Goal: Task Accomplishment & Management: Manage account settings

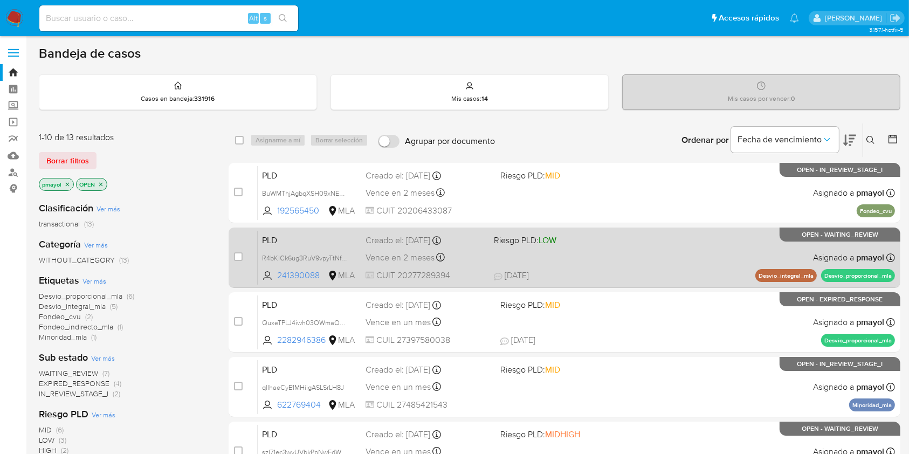
click at [388, 250] on div "Vence en 2 meses Vence el 29/10/2025 12:13:50" at bounding box center [426, 257] width 120 height 15
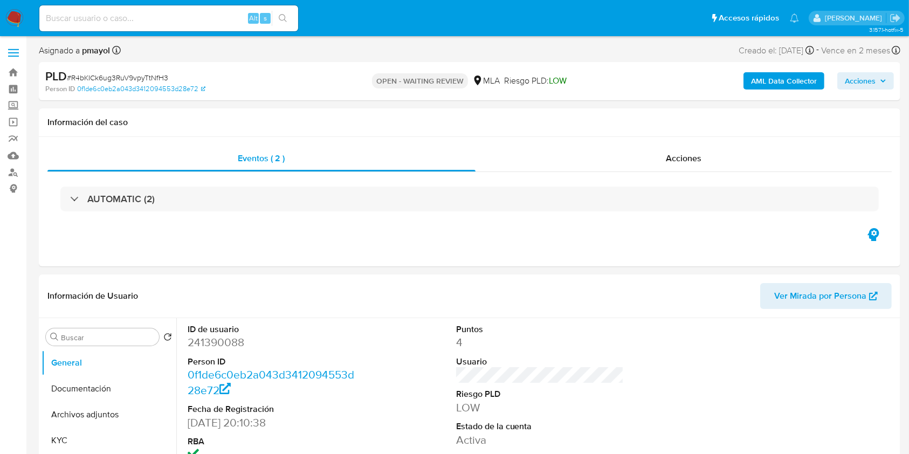
select select "10"
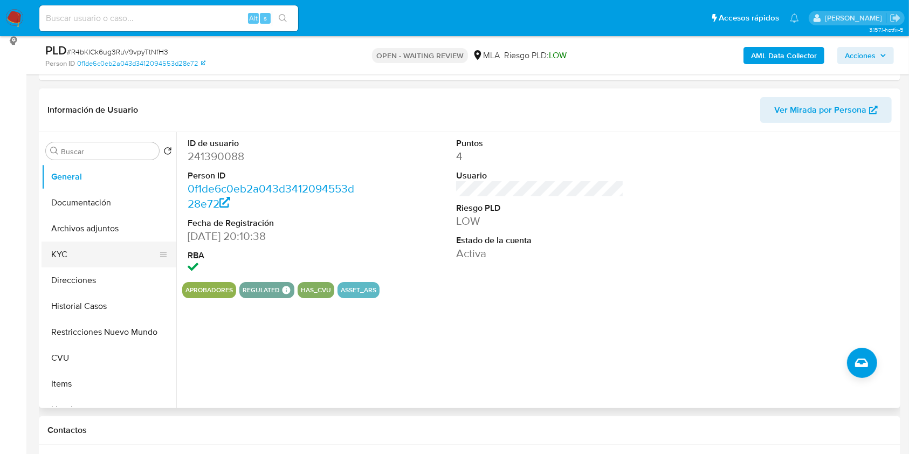
click at [87, 242] on button "KYC" at bounding box center [105, 255] width 126 height 26
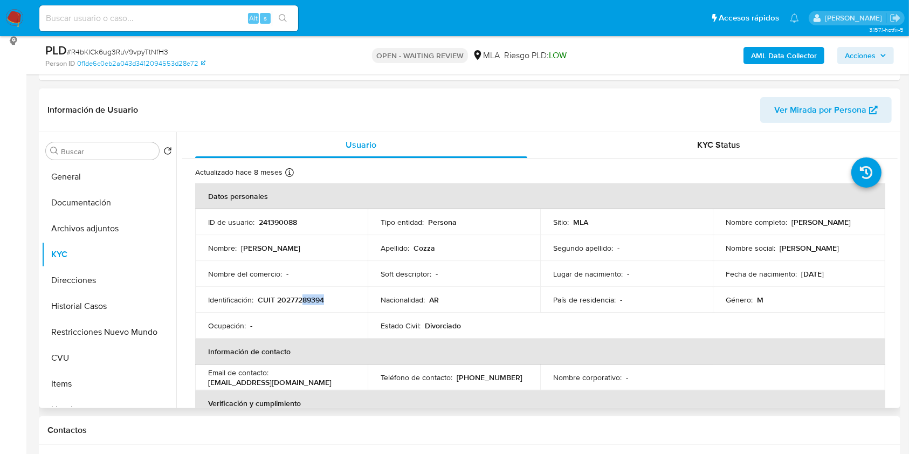
drag, startPoint x: 297, startPoint y: 308, endPoint x: 306, endPoint y: 297, distance: 14.9
click at [306, 297] on td "Identificación : CUIT 20277289394" at bounding box center [281, 300] width 173 height 26
click at [306, 297] on p "CUIT 20277289394" at bounding box center [291, 300] width 66 height 10
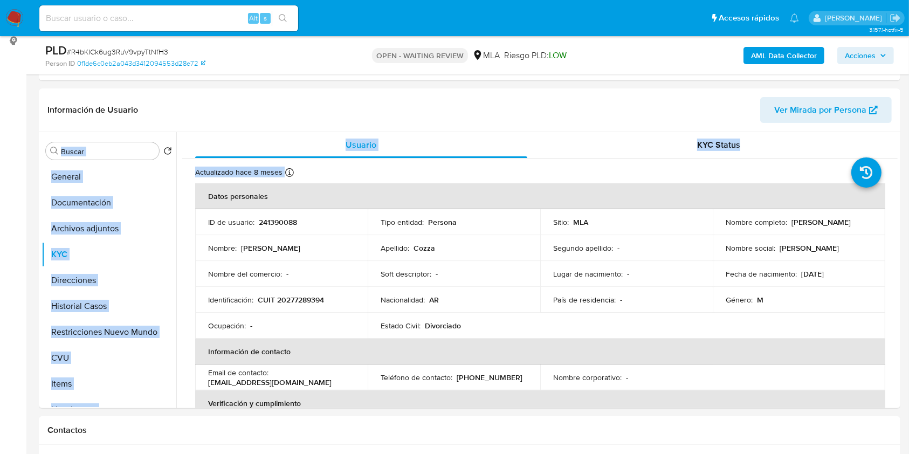
drag, startPoint x: 902, startPoint y: 112, endPoint x: 919, endPoint y: 192, distance: 81.8
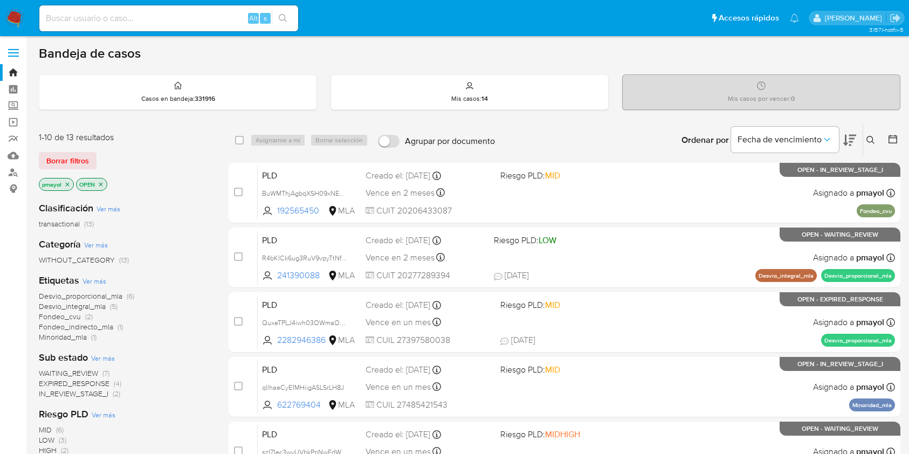
paste input "QuxeTPLJ4iwh03OWmaOX4eVR"
click at [159, 19] on input "QuxeTPLJ4iwh03OWmaOX4eVR" at bounding box center [168, 18] width 259 height 14
type input "QuxeTPLJ4iwh03OWmaOX4eVR"
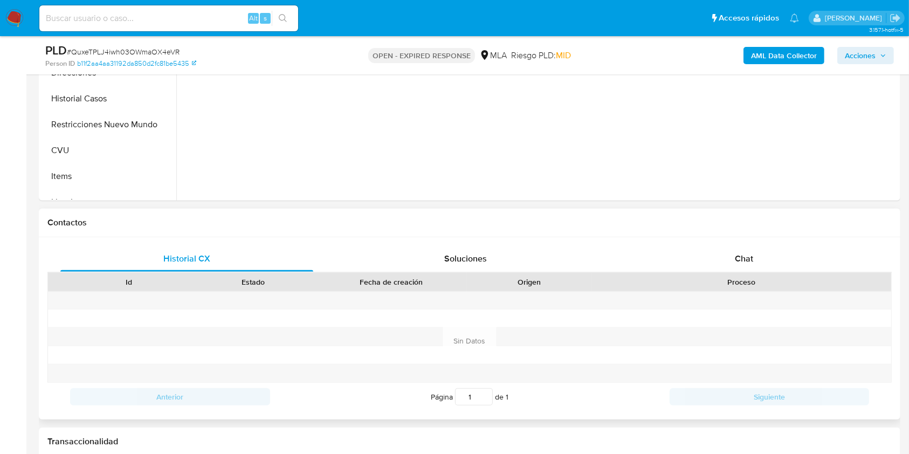
scroll to position [445, 0]
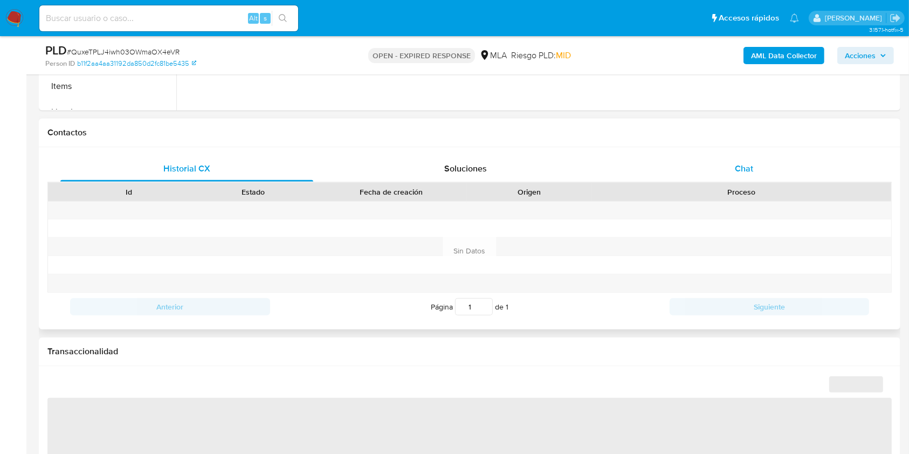
select select "10"
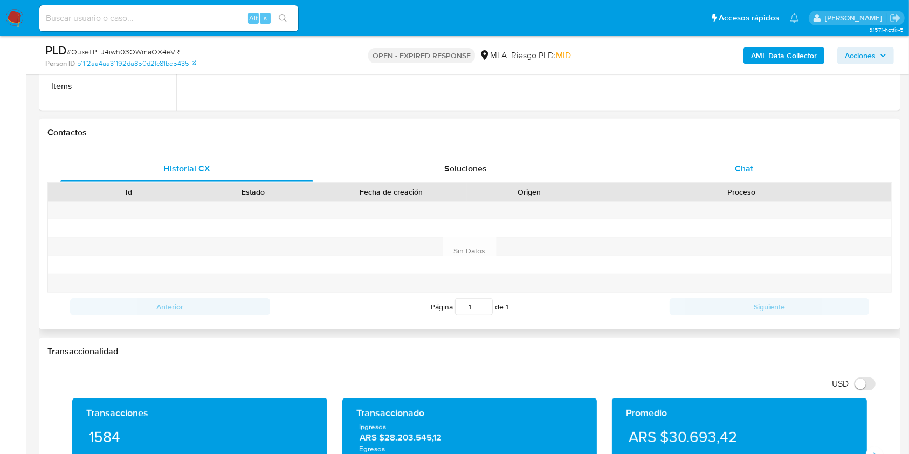
click at [718, 156] on div "Chat" at bounding box center [744, 169] width 253 height 26
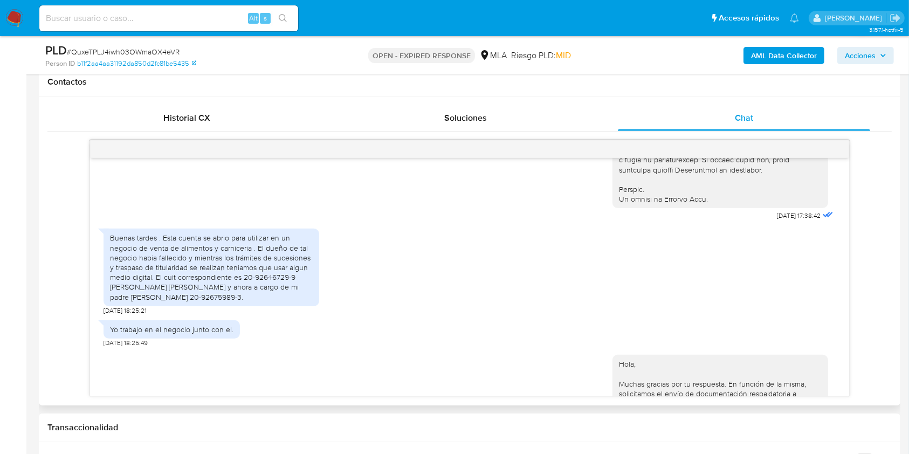
scroll to position [528, 0]
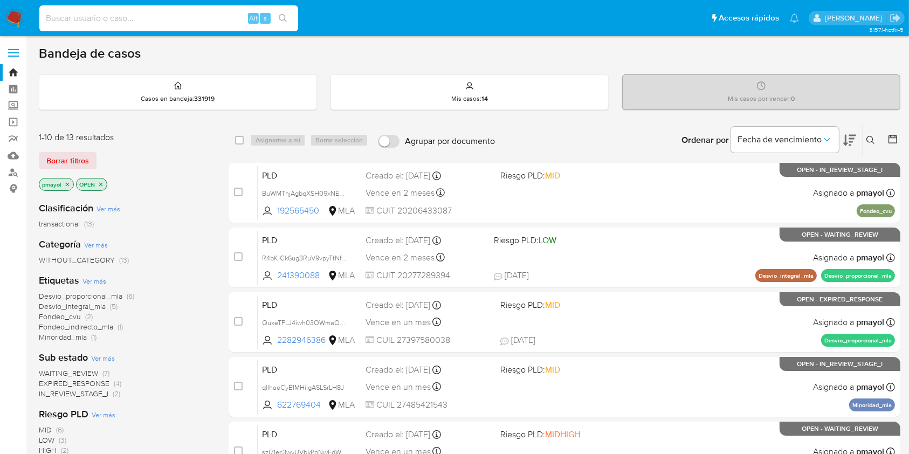
click at [80, 18] on input at bounding box center [168, 18] width 259 height 14
paste input "pBFK5n2LtKI6iE8ZPvrJO8Lm"
type input "pBFK5n2LtKI6iE8ZPvrJO8Lm"
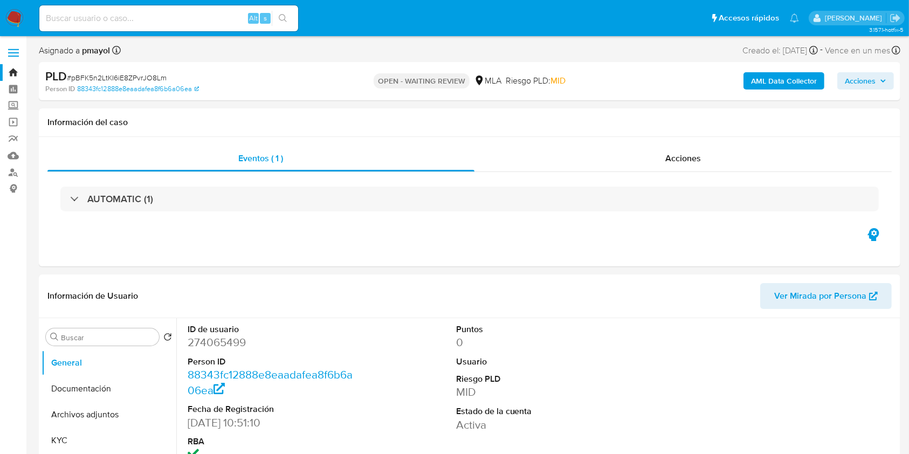
select select "10"
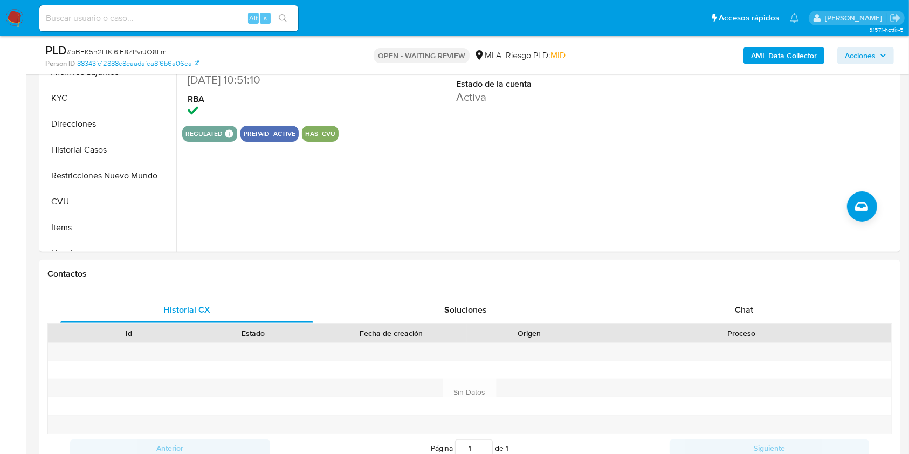
scroll to position [325, 0]
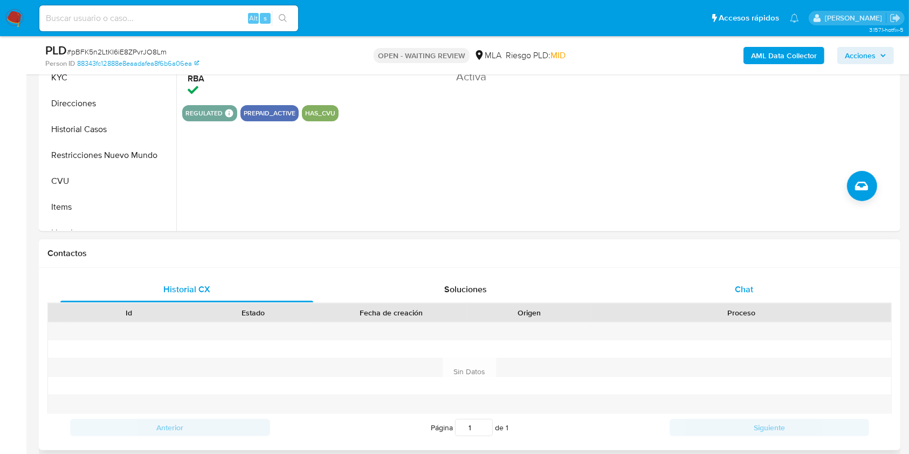
click at [734, 277] on div "Chat" at bounding box center [744, 290] width 253 height 26
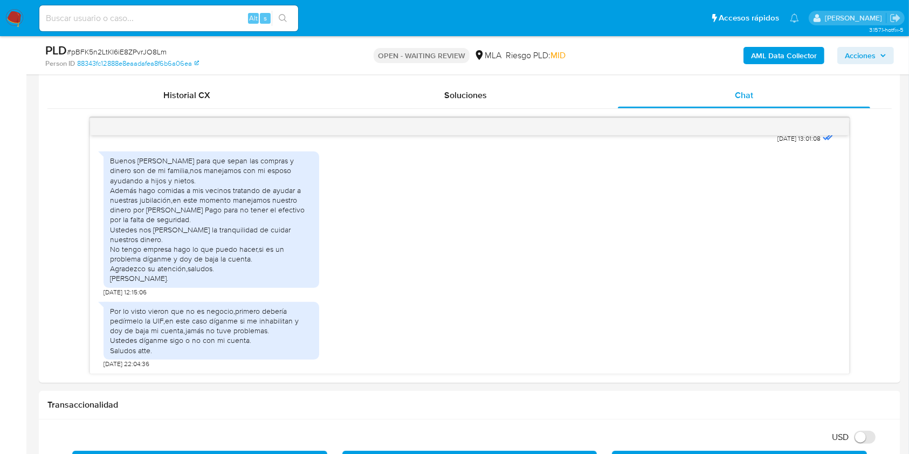
scroll to position [486, 0]
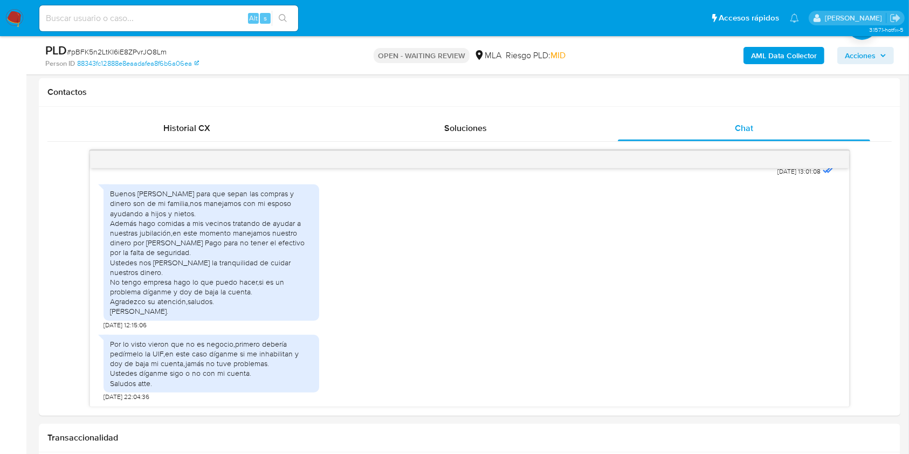
click at [128, 49] on span "# pBFK5n2LtKI6iE8ZPvrJO8Lm" at bounding box center [117, 51] width 100 height 11
copy span "pBFK5n2LtKI6iE8ZPvrJO8Lm"
click at [16, 14] on img at bounding box center [14, 18] width 18 height 18
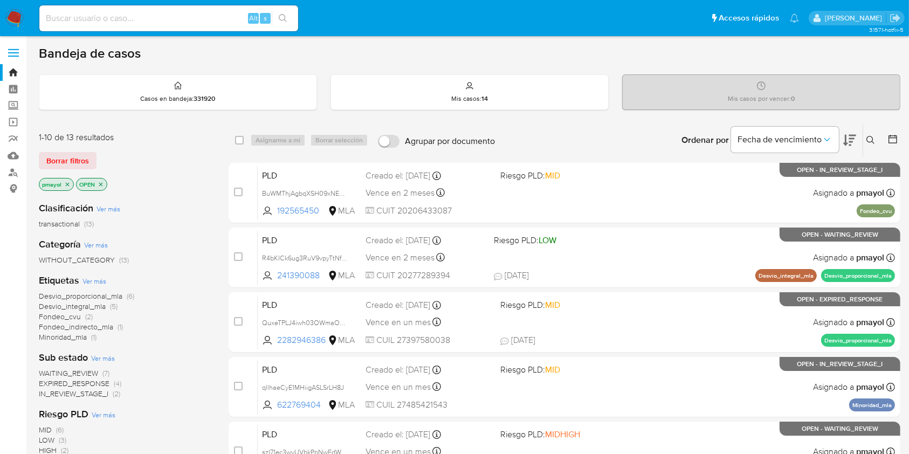
click at [871, 141] on icon at bounding box center [870, 140] width 8 height 8
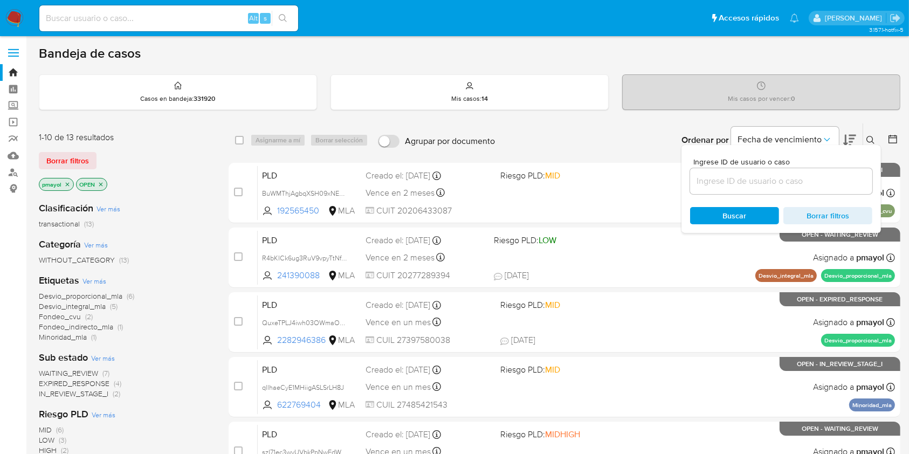
click at [799, 187] on input at bounding box center [781, 181] width 182 height 14
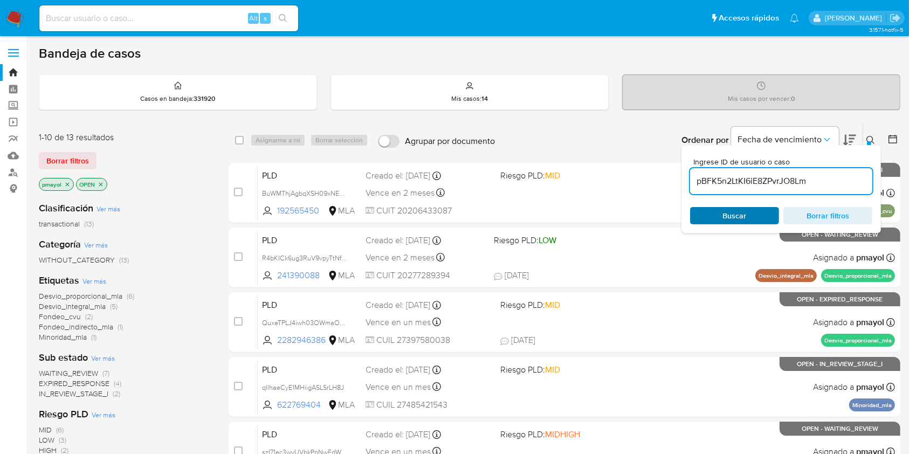
type input "pBFK5n2LtKI6iE8ZPvrJO8Lm"
click at [728, 211] on span "Buscar" at bounding box center [735, 215] width 24 height 17
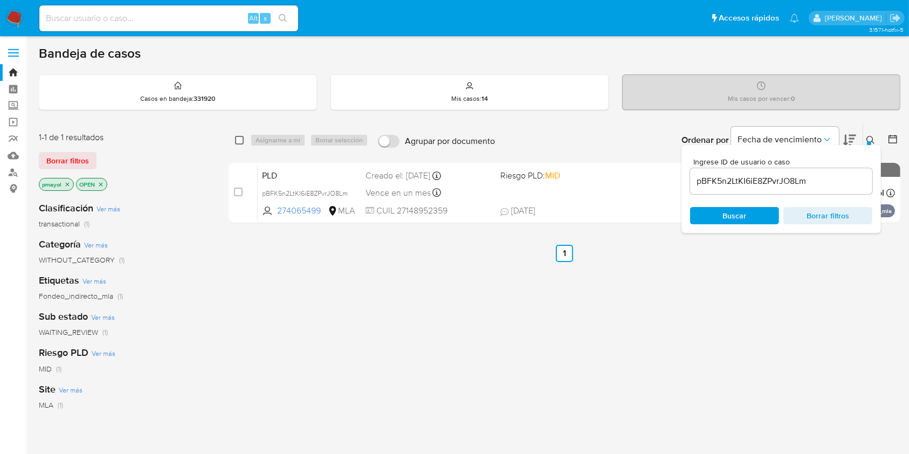
click at [241, 140] on input "checkbox" at bounding box center [239, 140] width 9 height 9
checkbox input "true"
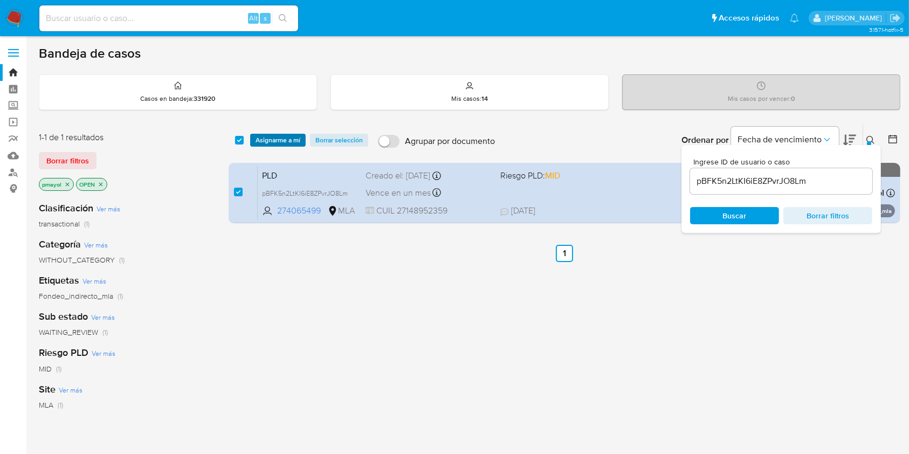
click at [277, 142] on span "Asignarme a mí" at bounding box center [278, 140] width 45 height 11
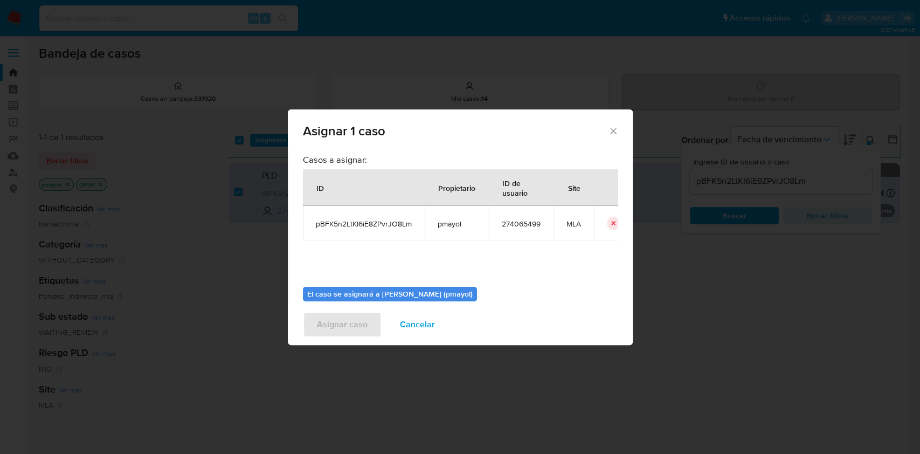
scroll to position [55, 0]
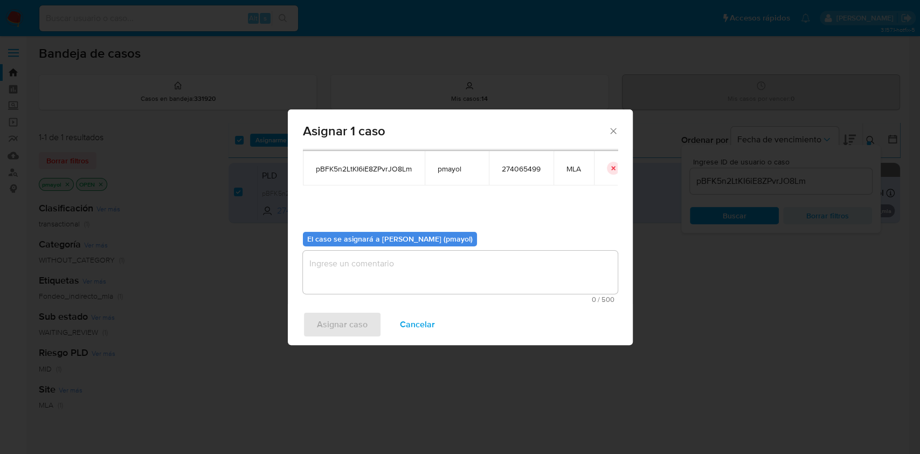
click at [515, 243] on div "El caso se asignará a Patricia Alejandra Mayol (pmayol) 0 / 500 500 caracteres …" at bounding box center [460, 263] width 315 height 80
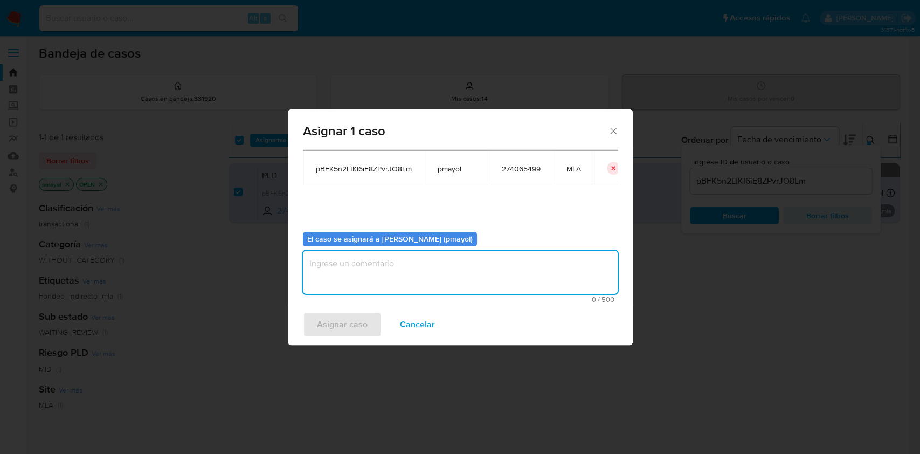
click at [523, 273] on textarea "assign-modal" at bounding box center [460, 272] width 315 height 43
type textarea "a"
click at [326, 266] on textarea "Asignación" at bounding box center [460, 272] width 315 height 43
type textarea "Asignación"
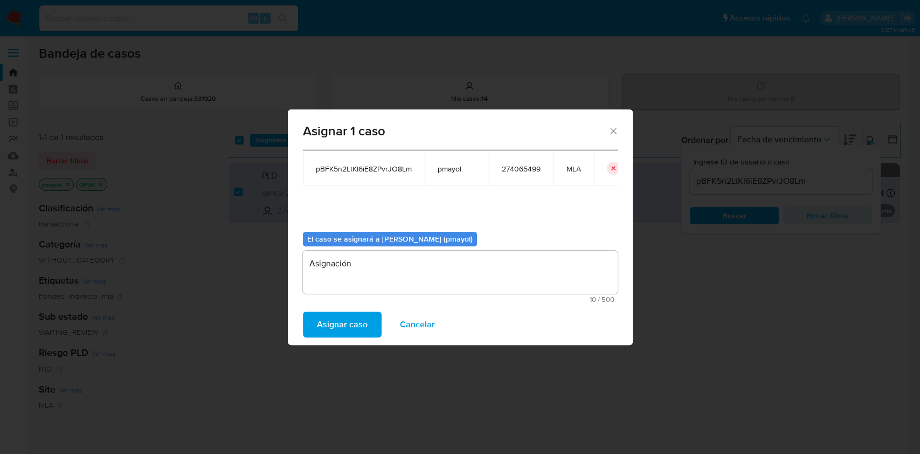
click at [347, 328] on span "Asignar caso" at bounding box center [342, 325] width 51 height 24
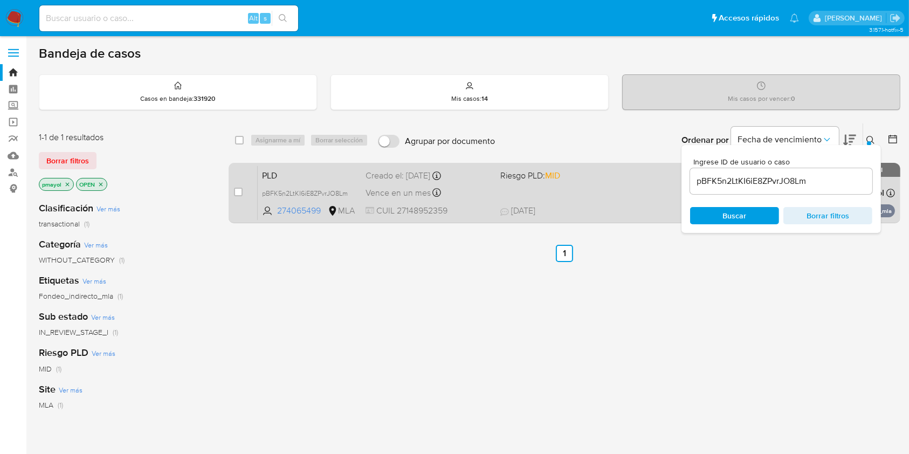
click at [487, 185] on div "Vence en un mes Vence el 14/10/2025 12:08:18" at bounding box center [429, 192] width 126 height 15
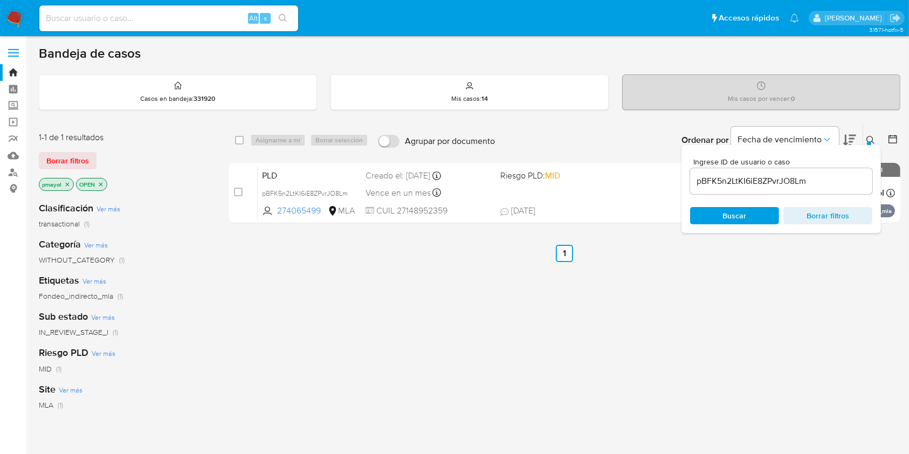
click at [241, 136] on input "checkbox" at bounding box center [239, 140] width 9 height 9
checkbox input "true"
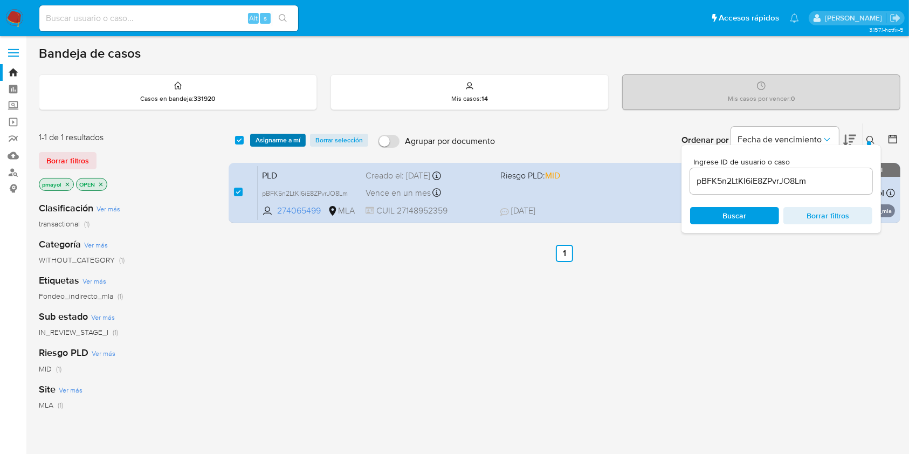
click at [262, 140] on span "Asignarme a mí" at bounding box center [278, 140] width 45 height 11
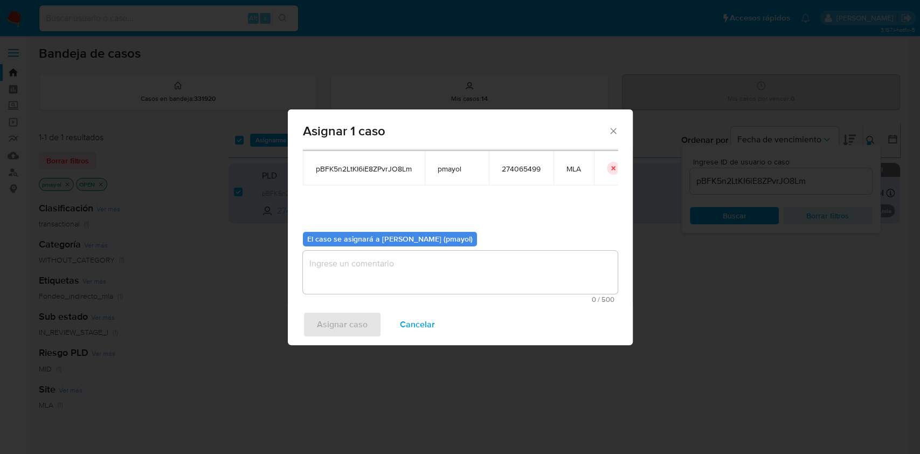
click at [495, 266] on textarea "assign-modal" at bounding box center [460, 272] width 315 height 43
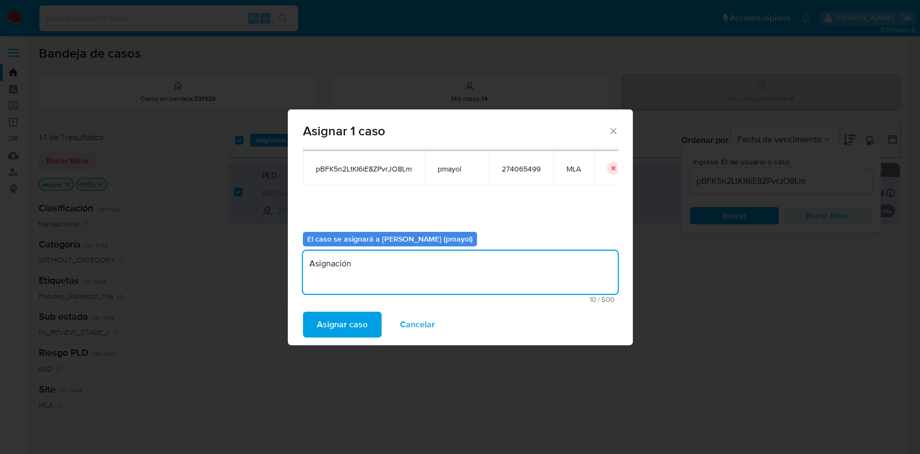
type textarea "Asignación"
click at [328, 332] on span "Asignar caso" at bounding box center [342, 325] width 51 height 24
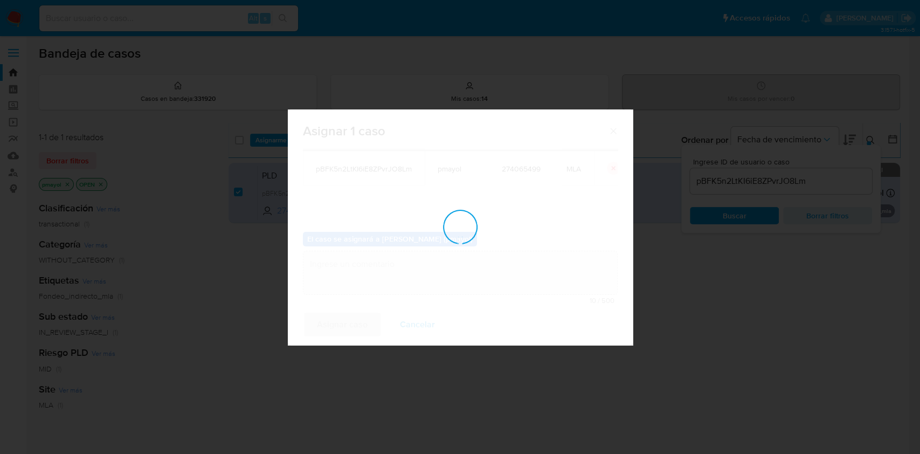
checkbox input "false"
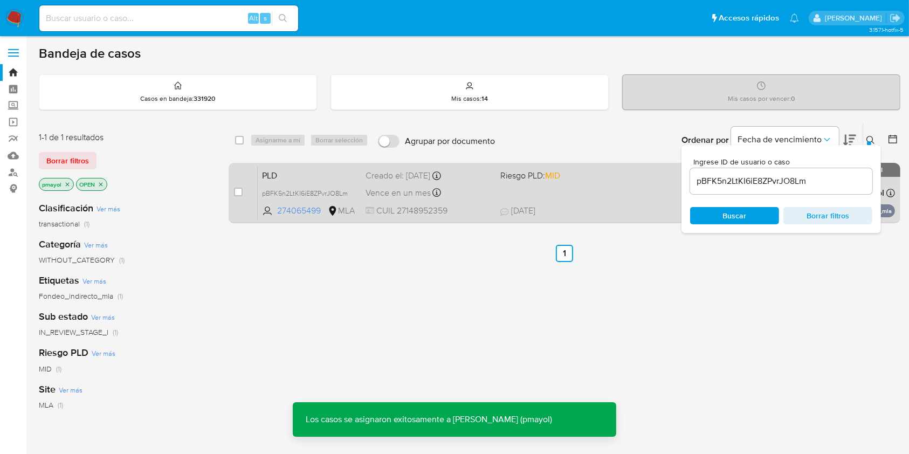
click at [497, 189] on div "PLD pBFK5n2LtKI6iE8ZPvrJO8Lm 274065499 MLA Riesgo PLD: MID Creado el: 12/08/202…" at bounding box center [576, 193] width 637 height 54
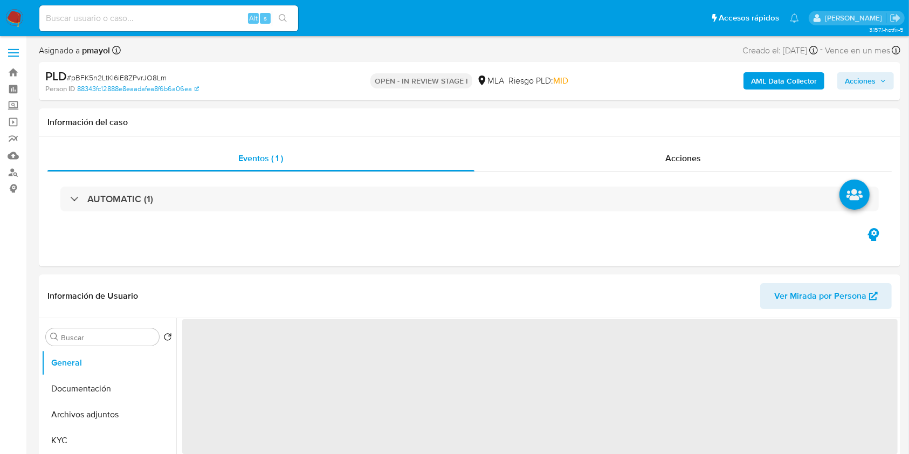
select select "10"
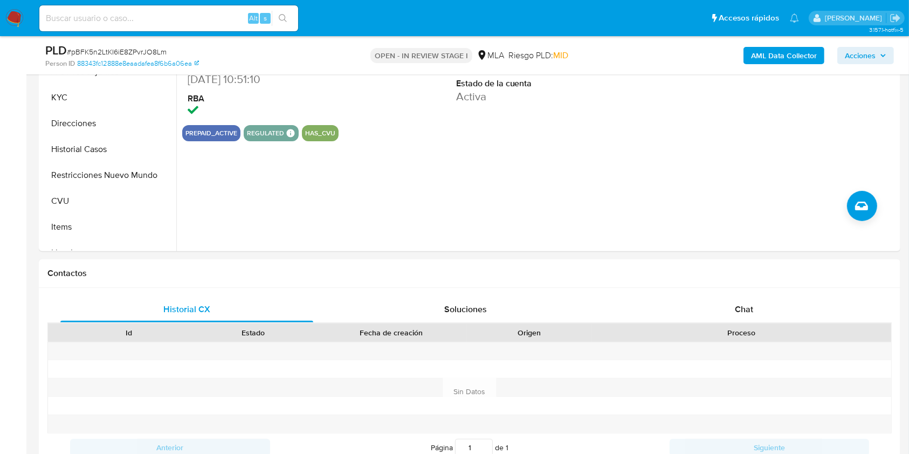
scroll to position [326, 0]
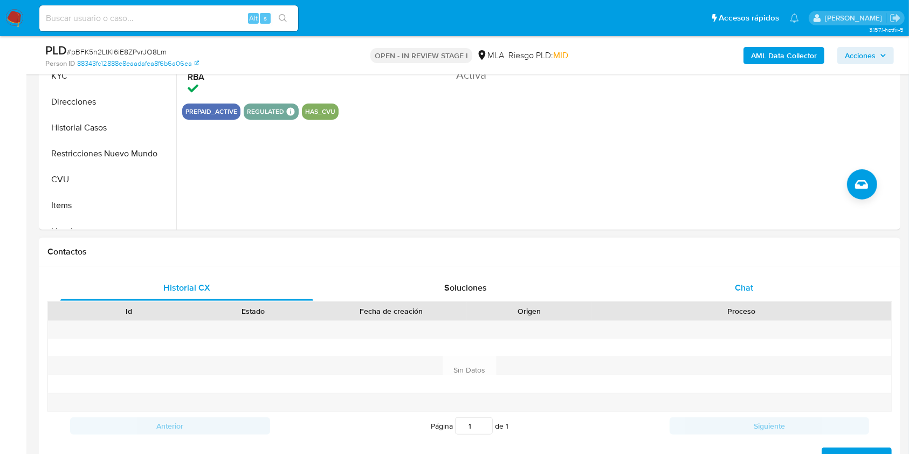
click at [746, 295] on div "Chat" at bounding box center [744, 288] width 253 height 26
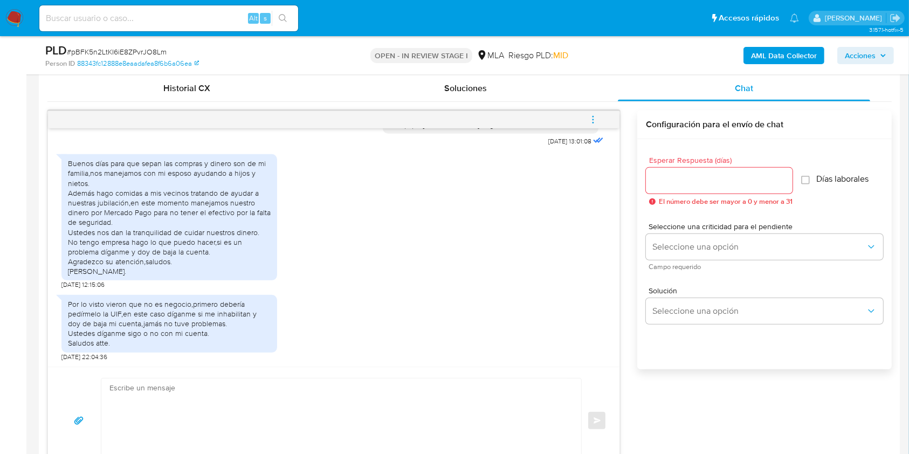
scroll to position [510, 0]
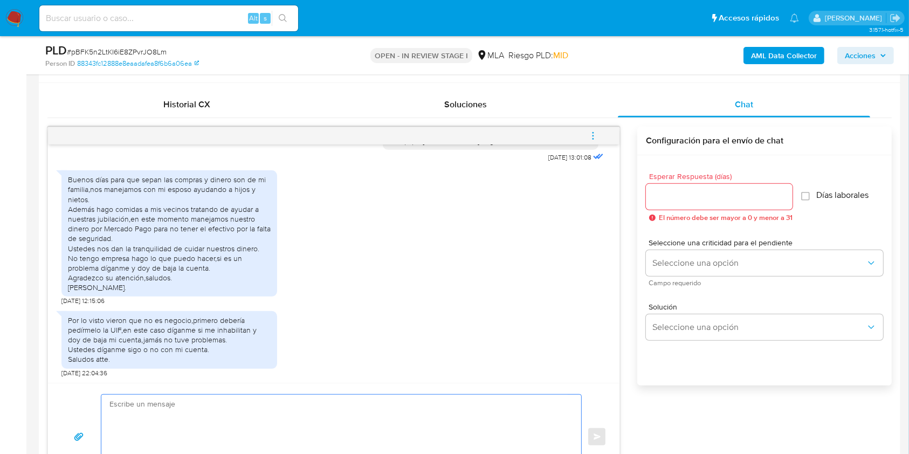
click at [329, 408] on textarea at bounding box center [338, 437] width 458 height 85
paste textarea "Hola, ¡Muchas gracias por tu respuesta! Confirmamos la recepción de la document…"
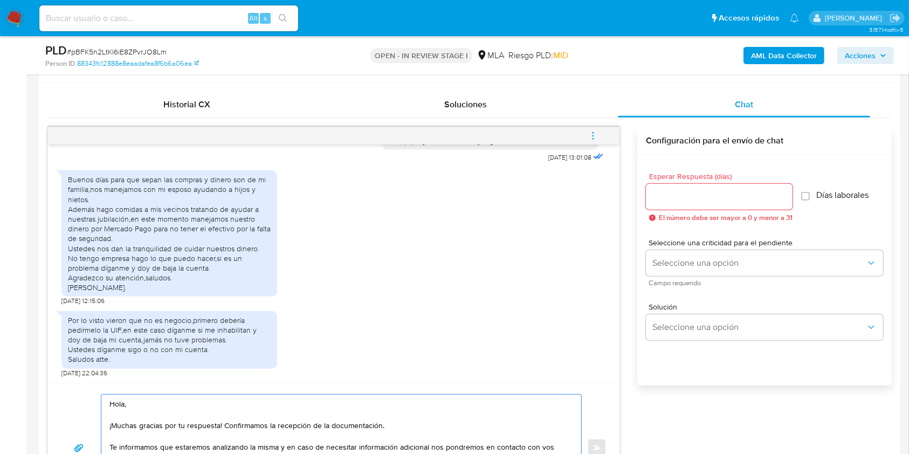
scroll to position [552, 0]
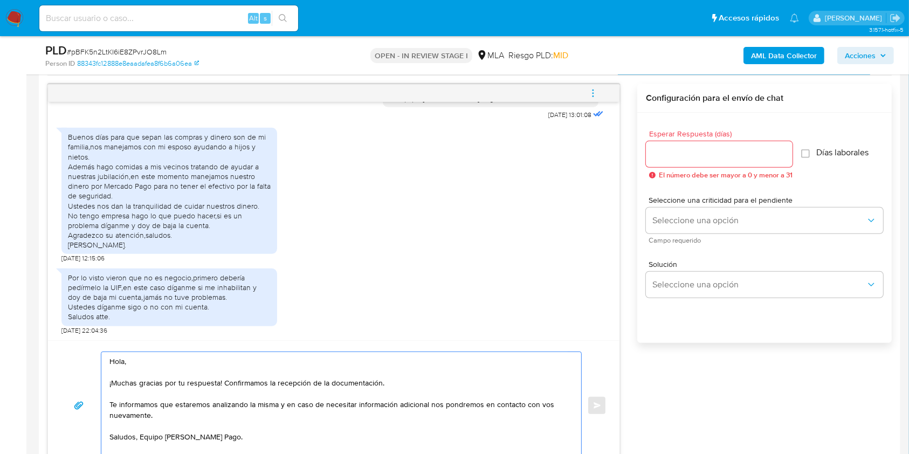
drag, startPoint x: 412, startPoint y: 388, endPoint x: 225, endPoint y: 383, distance: 187.7
click at [225, 383] on textarea "Hola, ¡Muchas gracias por tu respuesta! Confirmamos la recepción de la document…" at bounding box center [338, 405] width 458 height 107
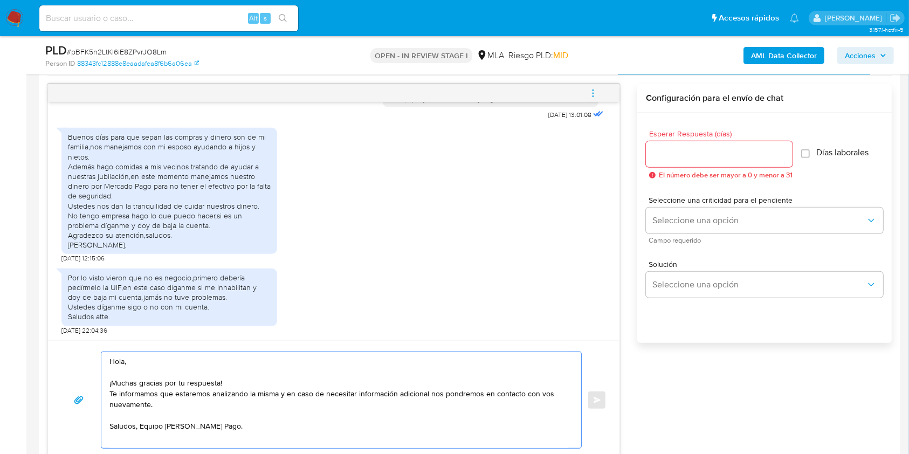
click at [108, 392] on div "Hola, ¡Muchas gracias por tu respuesta! Te informamos que estaremos analizando …" at bounding box center [338, 400] width 474 height 96
click at [115, 396] on textarea "Hola, ¡Muchas gracias por tu respuesta! Te informamos que estaremos analizando …" at bounding box center [338, 400] width 458 height 96
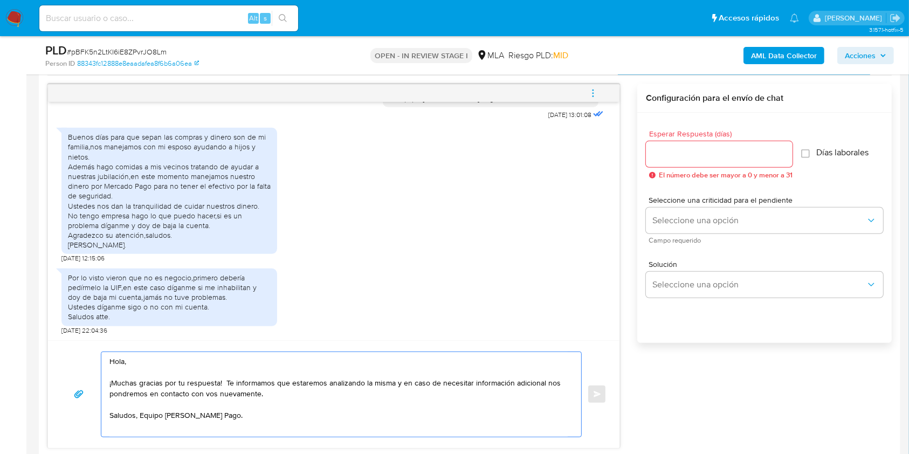
click at [311, 385] on textarea "Hola, ¡Muchas gracias por tu respuesta! Te informamos que estaremos analizando …" at bounding box center [338, 394] width 458 height 85
paste textarea "Queremos informarte que el uso de la cuenta es personal y no se deben canalizar…"
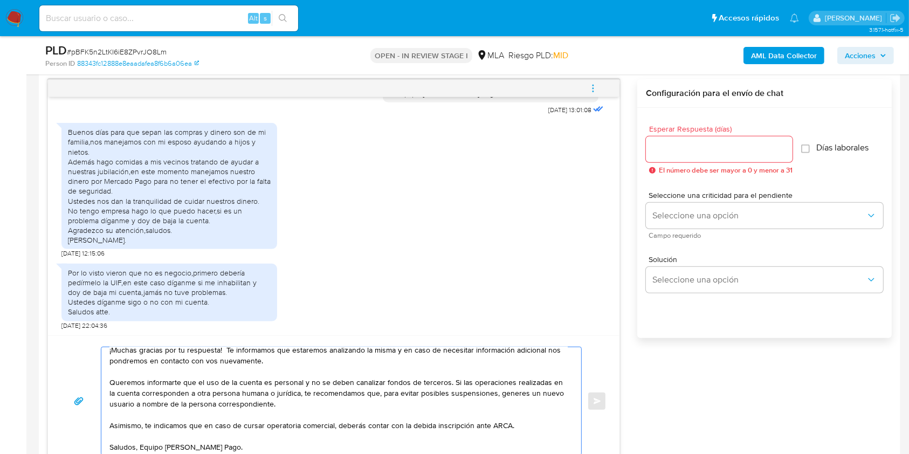
scroll to position [39, 0]
click at [136, 439] on textarea "Hola, ¡Muchas gracias por tu respuesta! Te informamos que estaremos analizando …" at bounding box center [338, 401] width 458 height 108
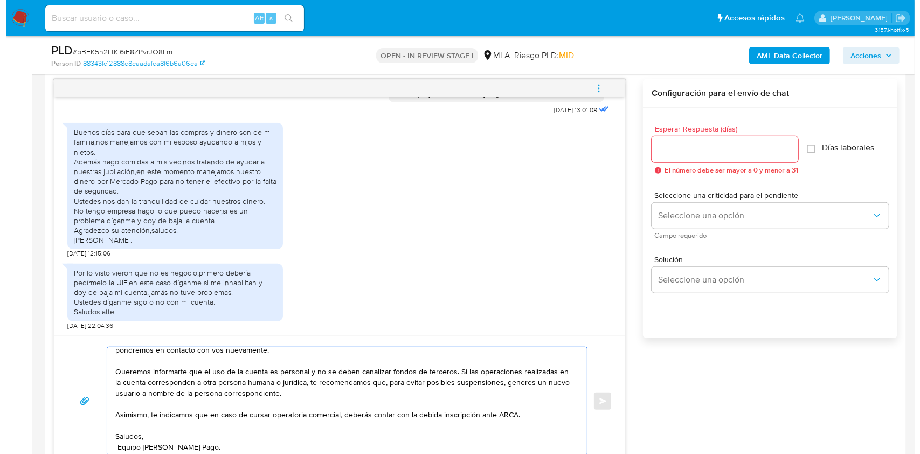
scroll to position [50, 0]
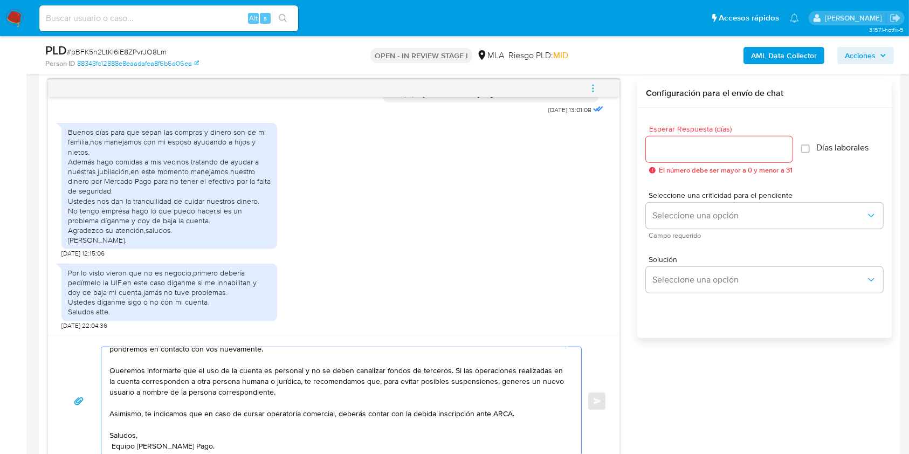
type textarea "Hola, ¡Muchas gracias por tu respuesta! Te informamos que estaremos analizando …"
click at [683, 153] on input "Esperar Respuesta (días)" at bounding box center [719, 149] width 147 height 14
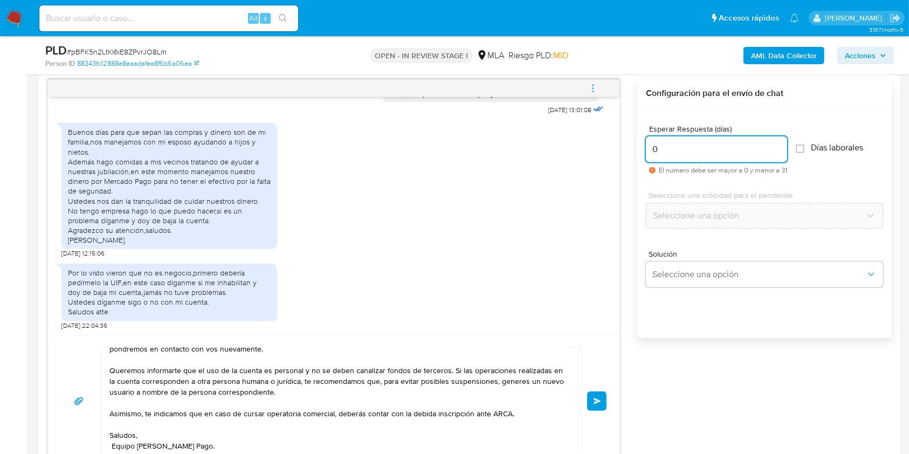
type input "0"
click at [591, 399] on button "Enviar" at bounding box center [596, 400] width 19 height 19
click at [589, 85] on icon "menu-action" at bounding box center [593, 89] width 10 height 10
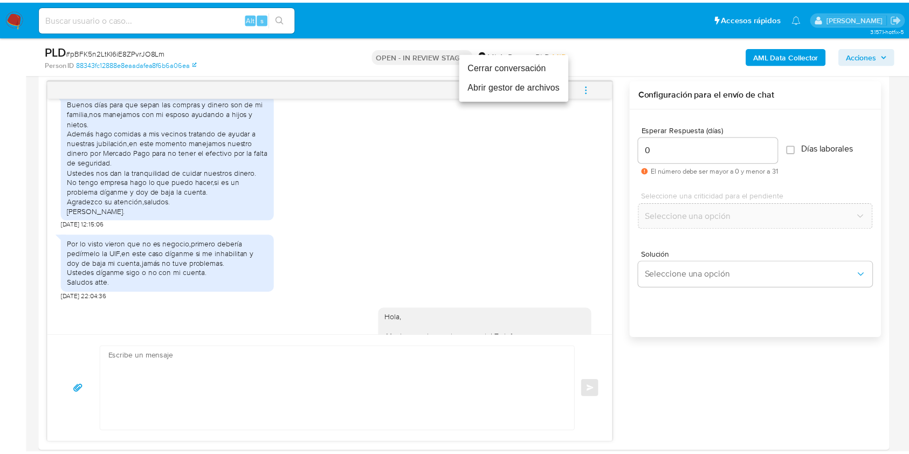
scroll to position [1049, 0]
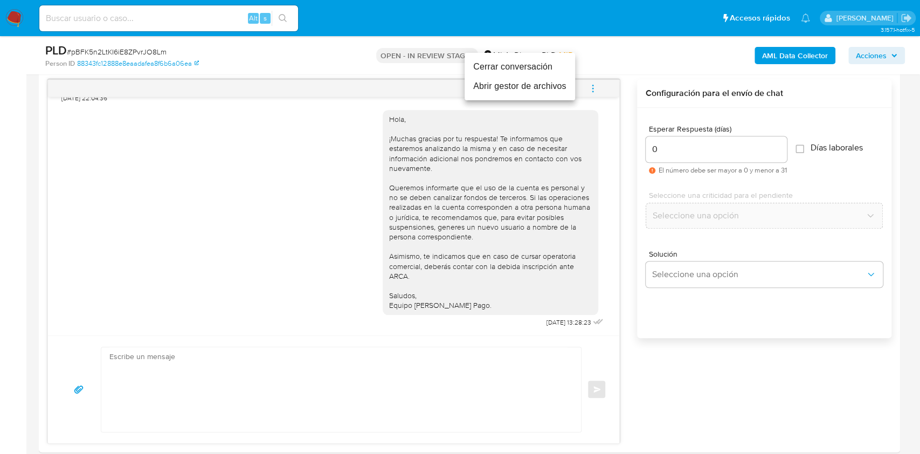
click at [512, 69] on li "Cerrar conversación" at bounding box center [520, 66] width 111 height 19
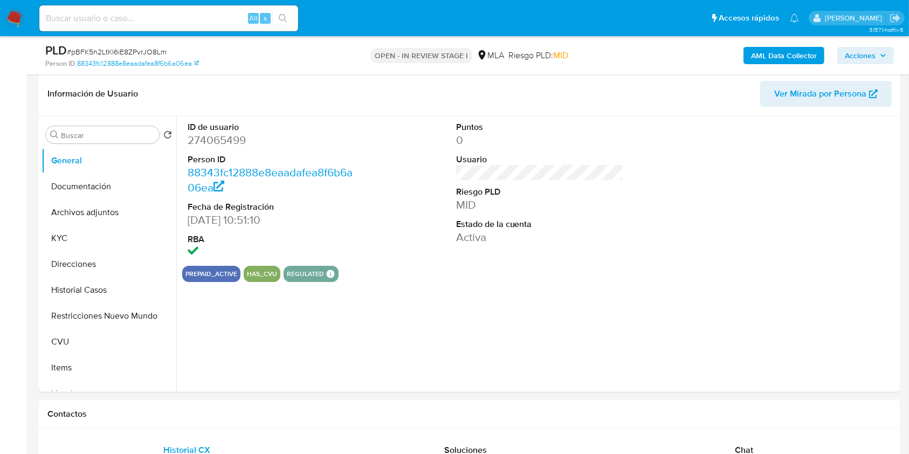
scroll to position [144, 0]
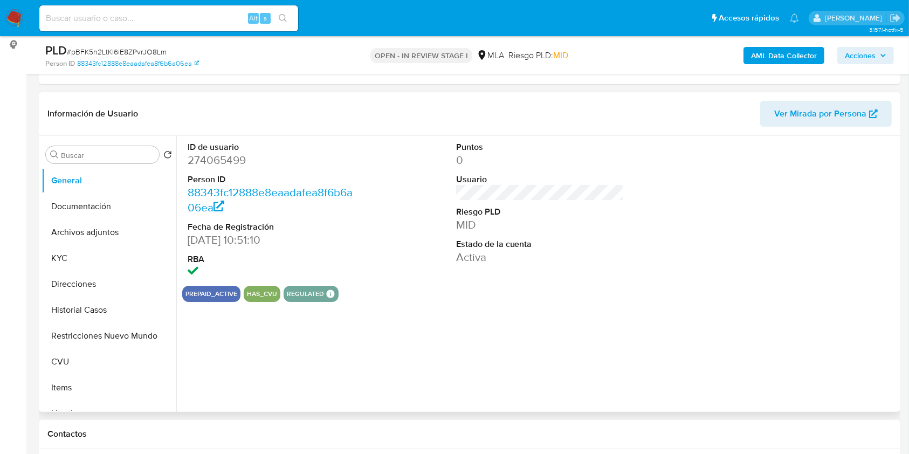
select select "10"
click at [94, 225] on button "Archivos adjuntos" at bounding box center [105, 232] width 126 height 26
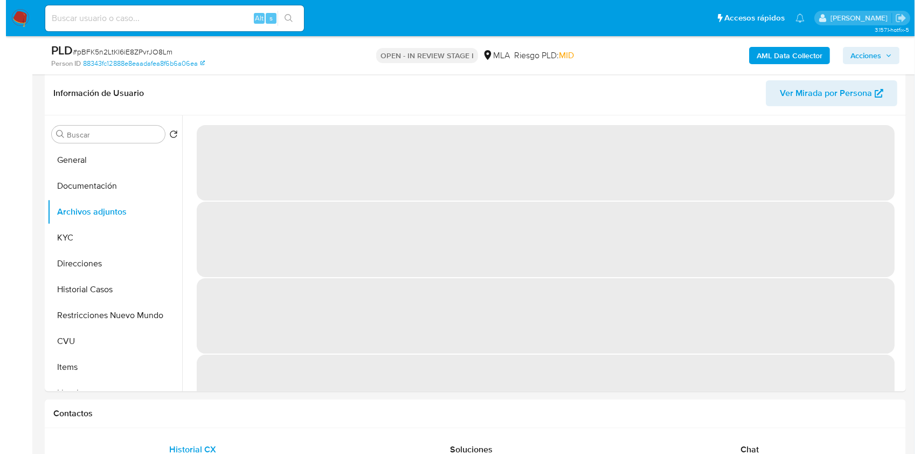
scroll to position [169, 0]
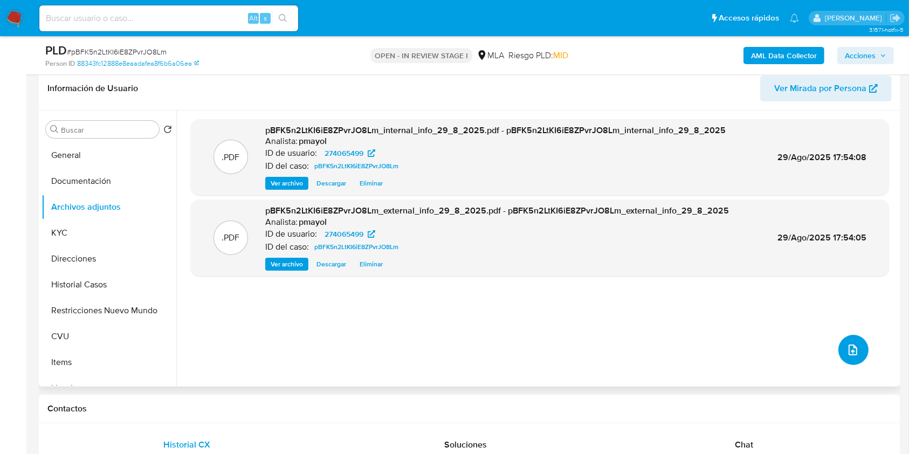
click at [850, 351] on icon "upload-file" at bounding box center [853, 349] width 13 height 13
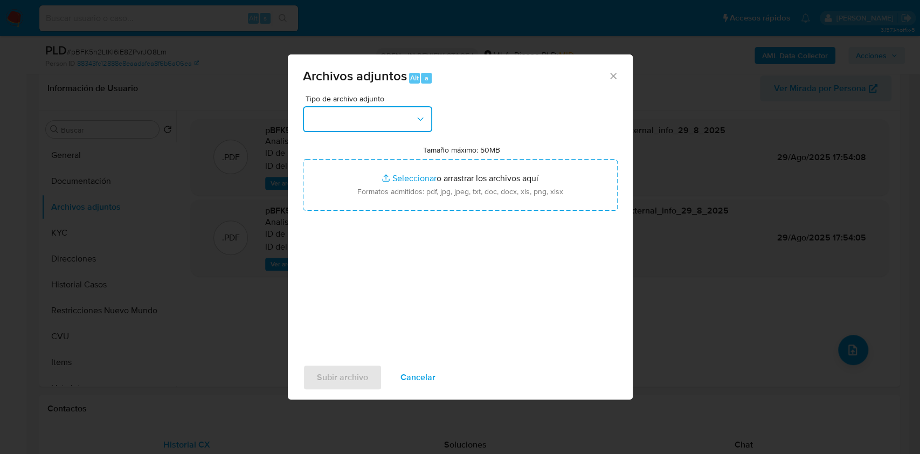
click at [366, 125] on button "button" at bounding box center [367, 119] width 129 height 26
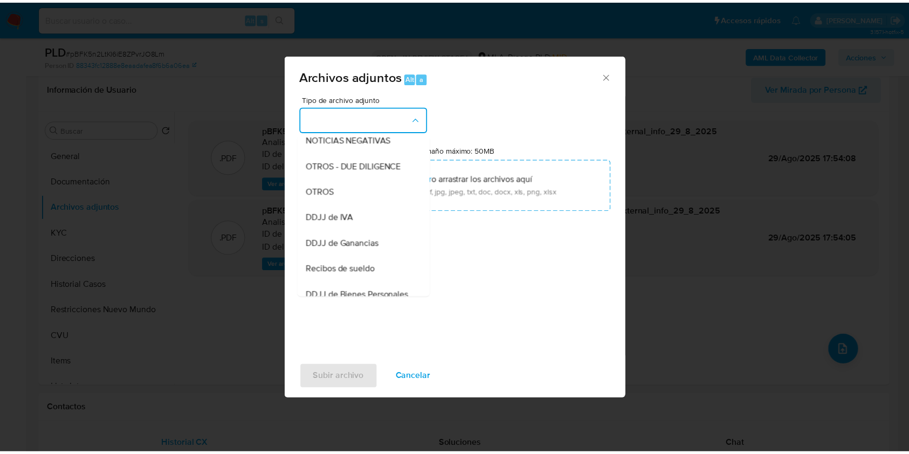
scroll to position [194, 0]
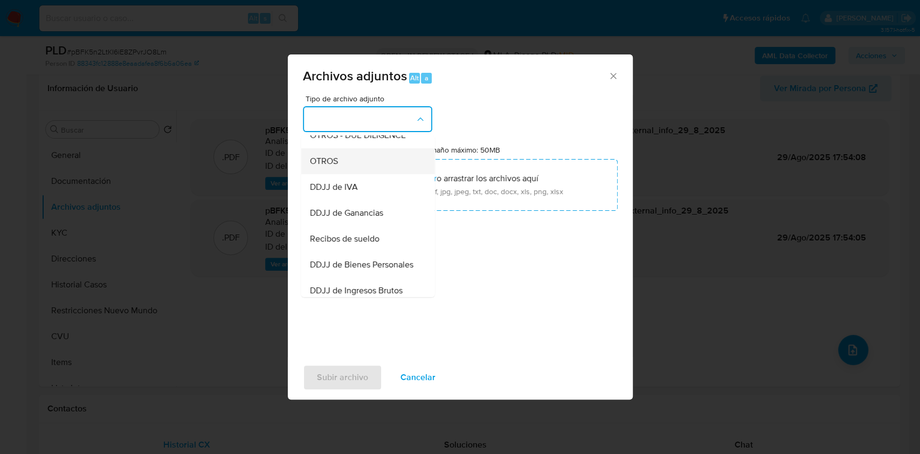
click at [368, 174] on div "OTROS" at bounding box center [365, 161] width 110 height 26
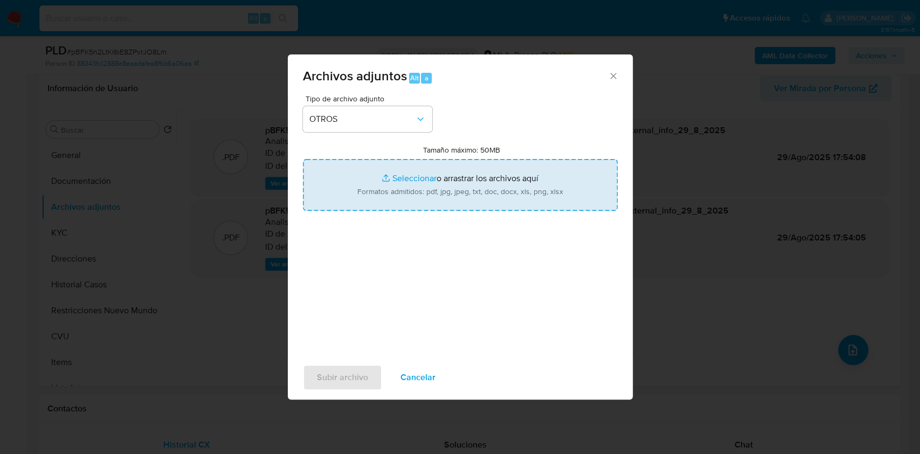
click at [435, 179] on input "Tamaño máximo: 50MB Seleccionar archivos" at bounding box center [460, 185] width 315 height 52
type input "C:\fakepath\Caselog pBFK5n2LtKI6iE8ZPvrJO8Lm.docx"
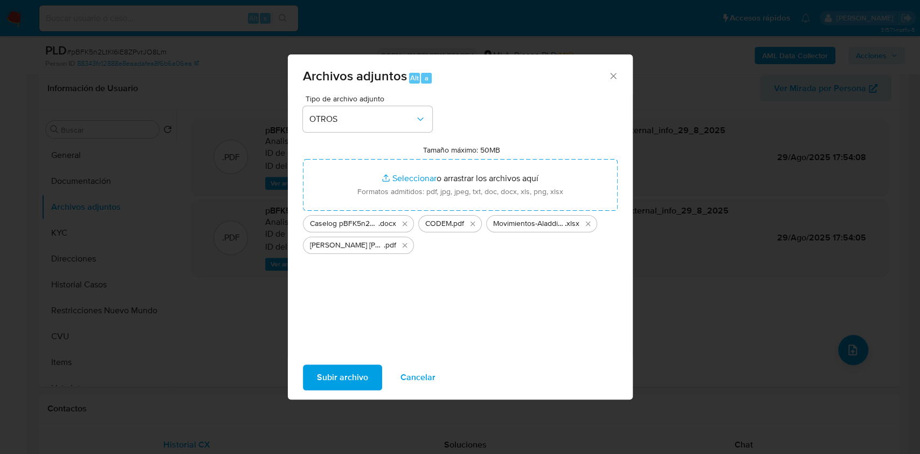
click at [345, 372] on span "Subir archivo" at bounding box center [342, 378] width 51 height 24
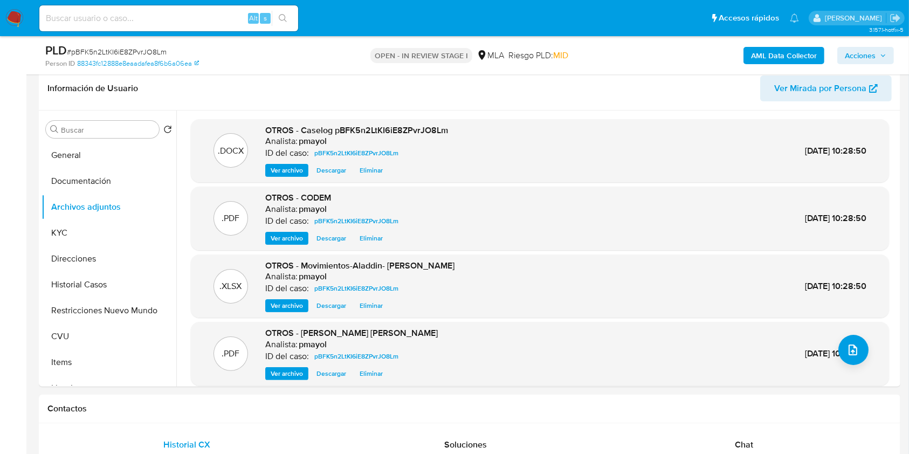
click at [861, 51] on span "Acciones" at bounding box center [860, 55] width 31 height 17
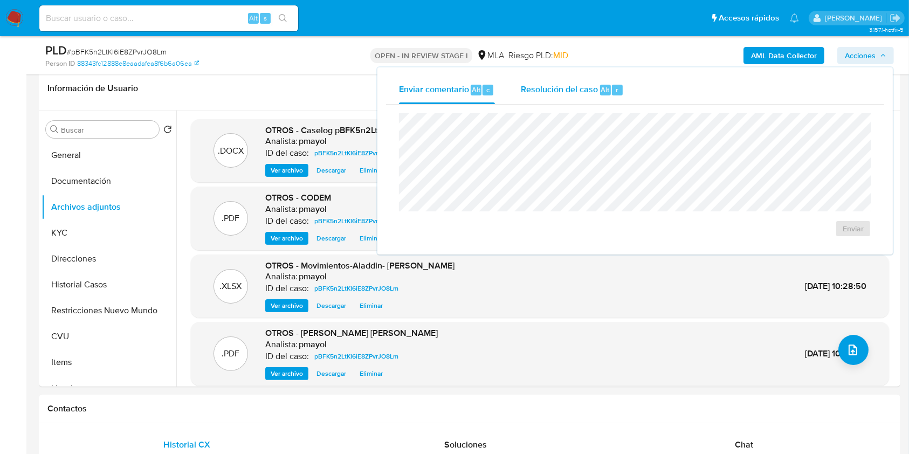
click at [576, 93] on span "Resolución del caso" at bounding box center [559, 89] width 77 height 12
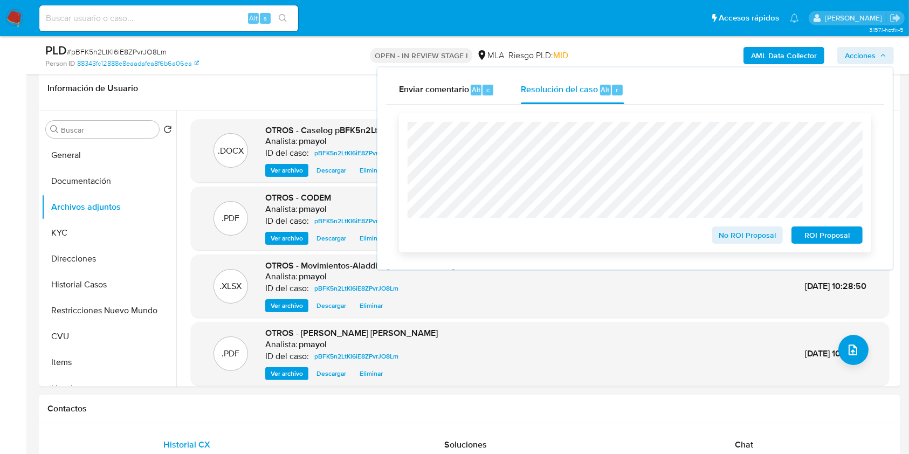
click at [768, 235] on span "No ROI Proposal" at bounding box center [748, 235] width 56 height 15
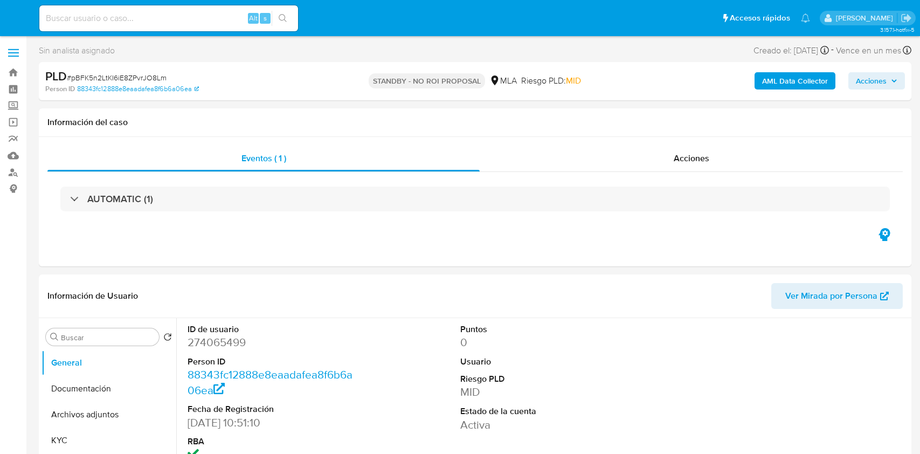
select select "10"
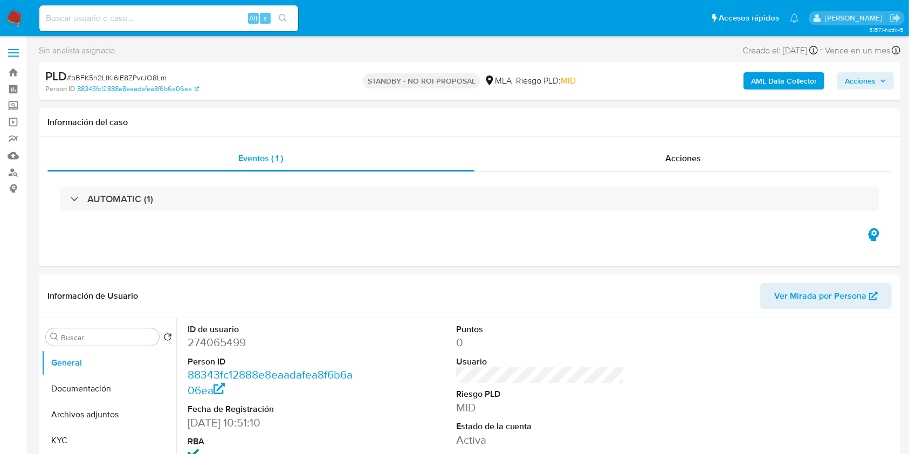
click at [129, 19] on input at bounding box center [168, 18] width 259 height 14
paste input "GF3lWBpUYONI4Qfy6PuKCGHK"
type input "GF3lWBpUYONI4Qfy6PuKCGHK"
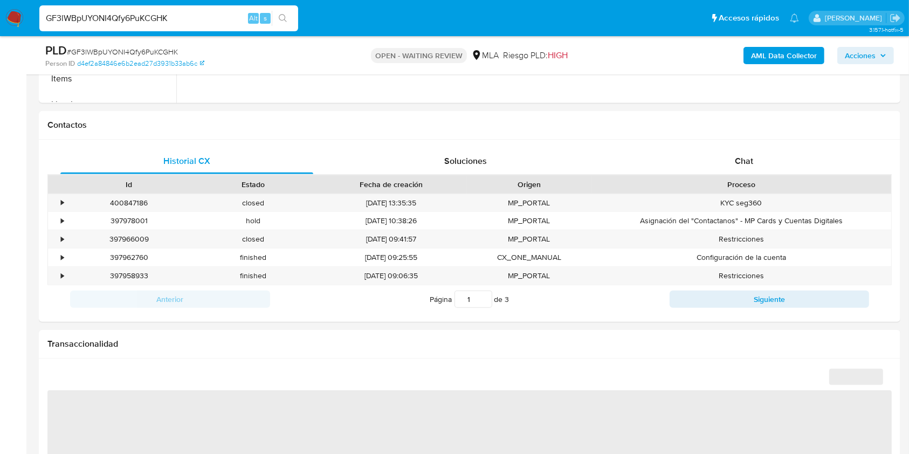
scroll to position [455, 0]
select select "10"
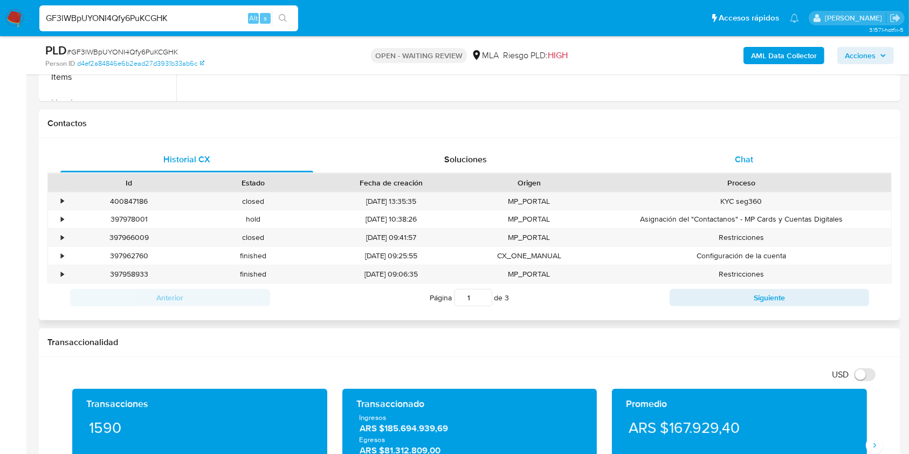
click at [768, 164] on div "Chat" at bounding box center [744, 160] width 253 height 26
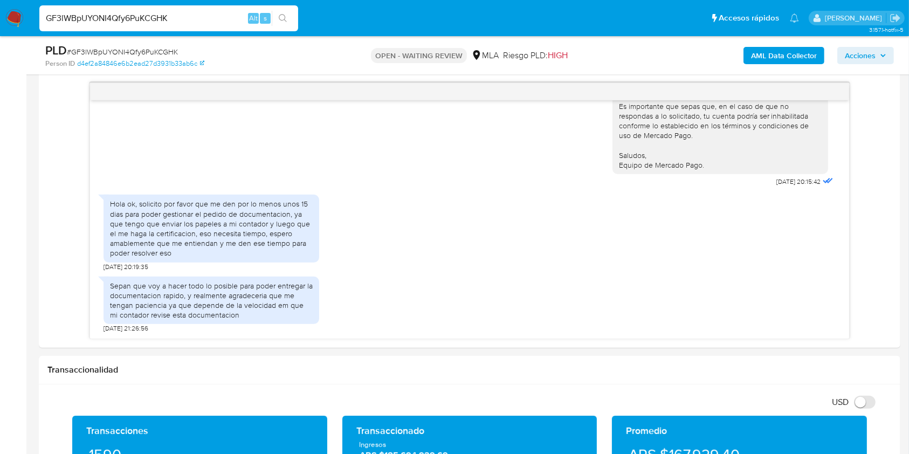
scroll to position [556, 0]
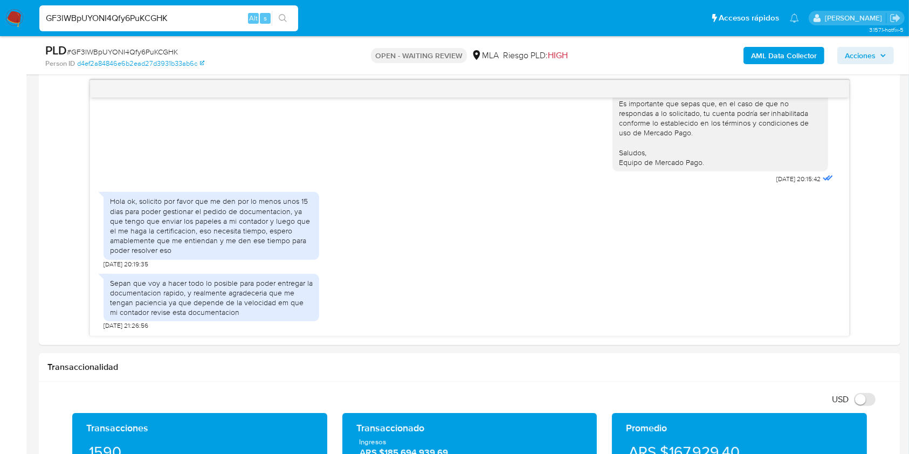
click at [200, 13] on input "GF3lWBpUYONI4Qfy6PuKCGHK" at bounding box center [168, 18] width 259 height 14
paste input "szI71ec3wvUVbkPpNwEdWYAv"
type input "szI71ec3wvUVbkPpNwEdWYAv"
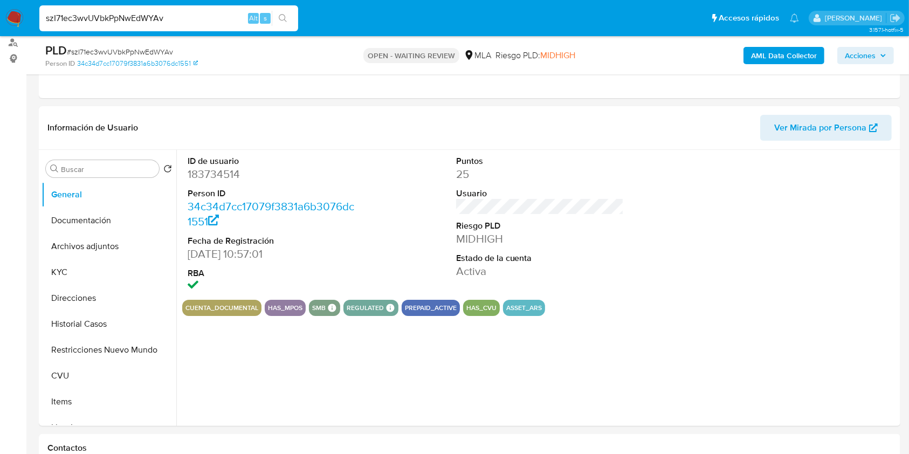
select select "10"
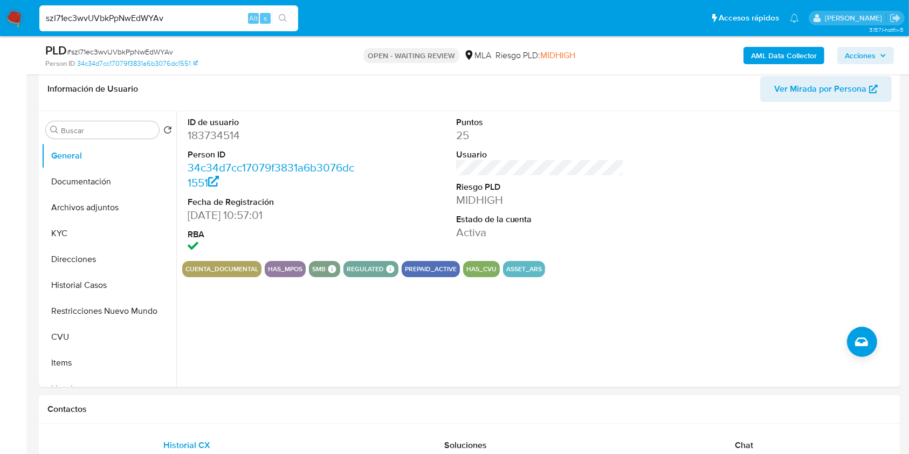
scroll to position [140, 0]
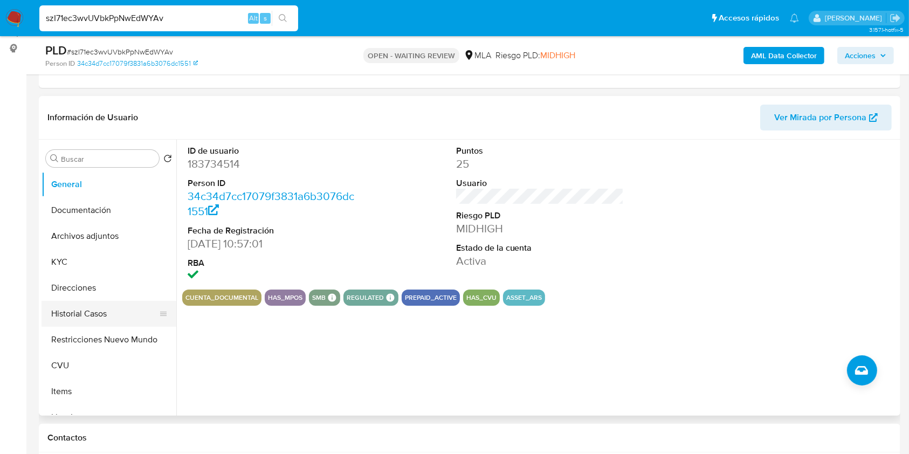
click at [86, 305] on button "Historial Casos" at bounding box center [105, 314] width 126 height 26
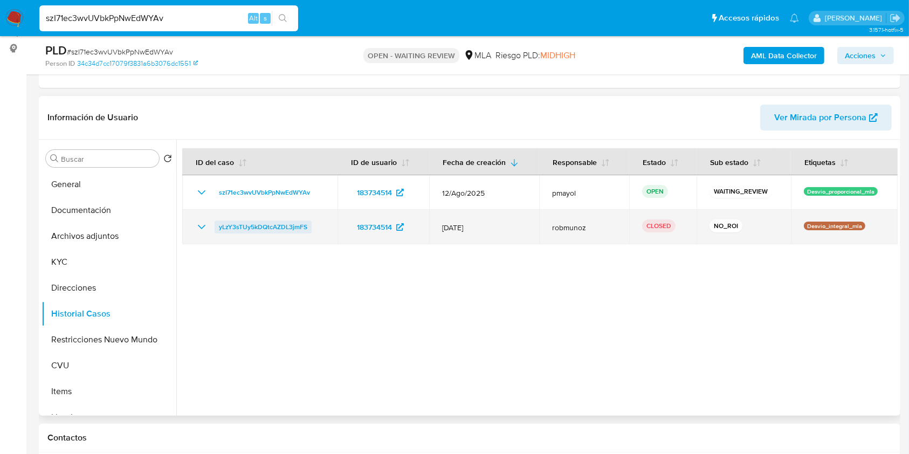
click at [246, 228] on span "yLzY3sTUy5kDQtcAZDL3jmFS" at bounding box center [263, 227] width 88 height 13
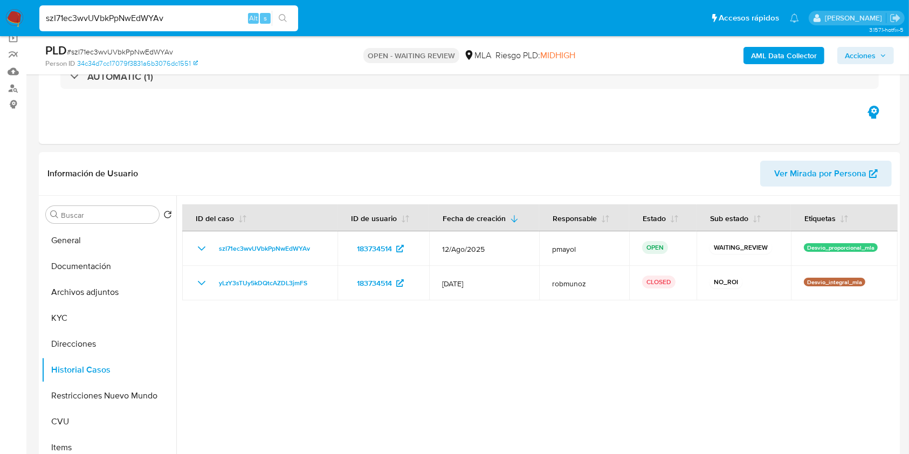
scroll to position [68, 0]
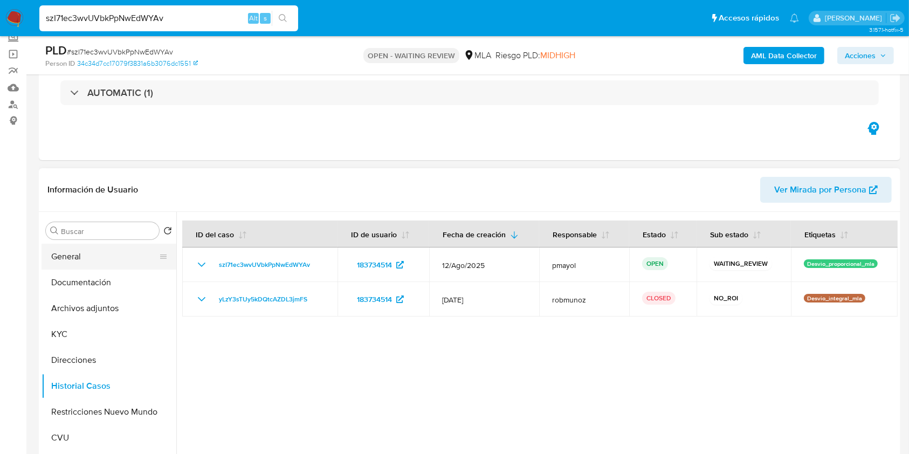
click at [73, 252] on button "General" at bounding box center [105, 257] width 126 height 26
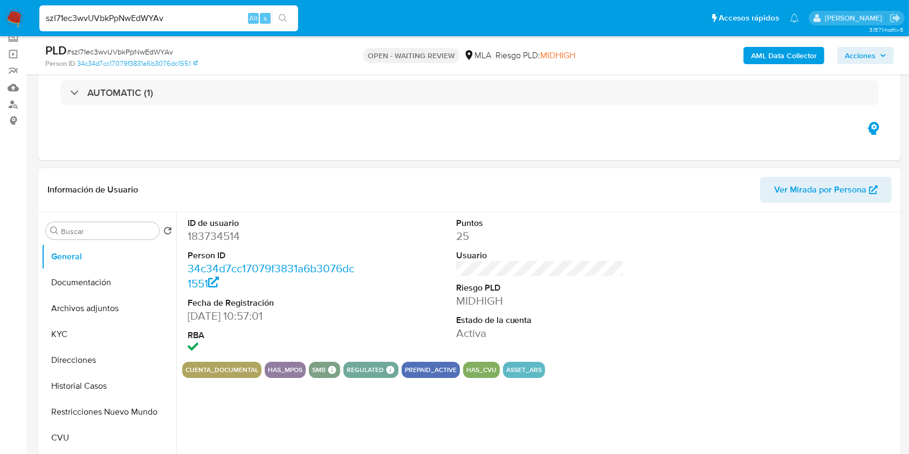
click at [217, 235] on dd "183734514" at bounding box center [272, 236] width 168 height 15
copy dd "183734514"
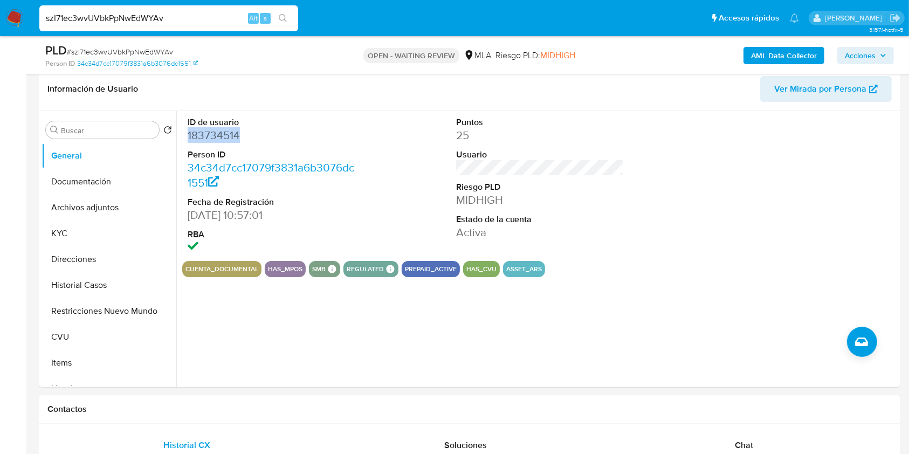
scroll to position [191, 0]
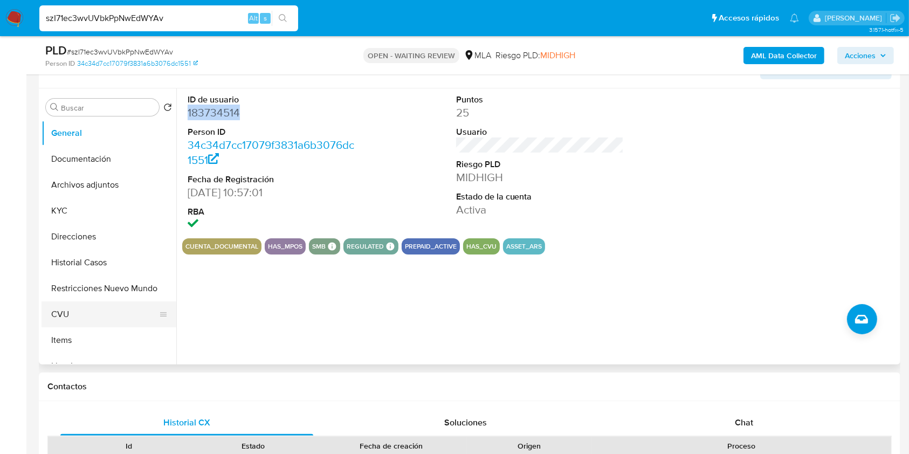
click at [59, 319] on button "CVU" at bounding box center [105, 314] width 126 height 26
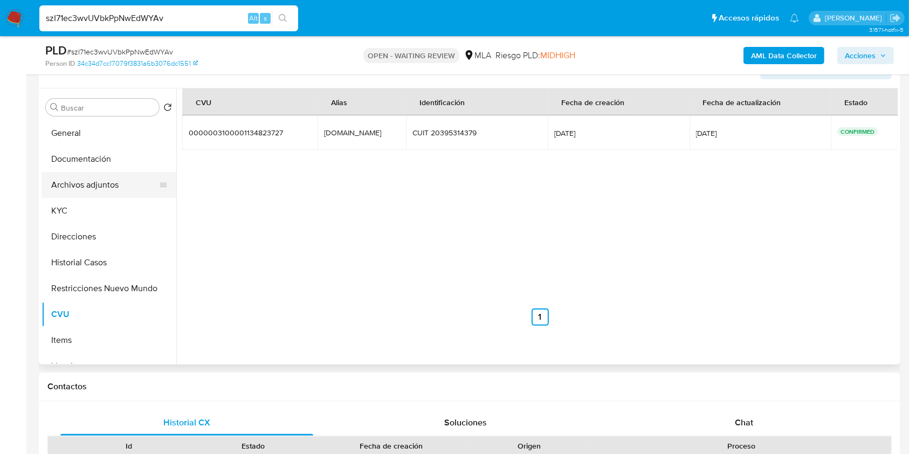
click at [92, 190] on button "Archivos adjuntos" at bounding box center [105, 185] width 126 height 26
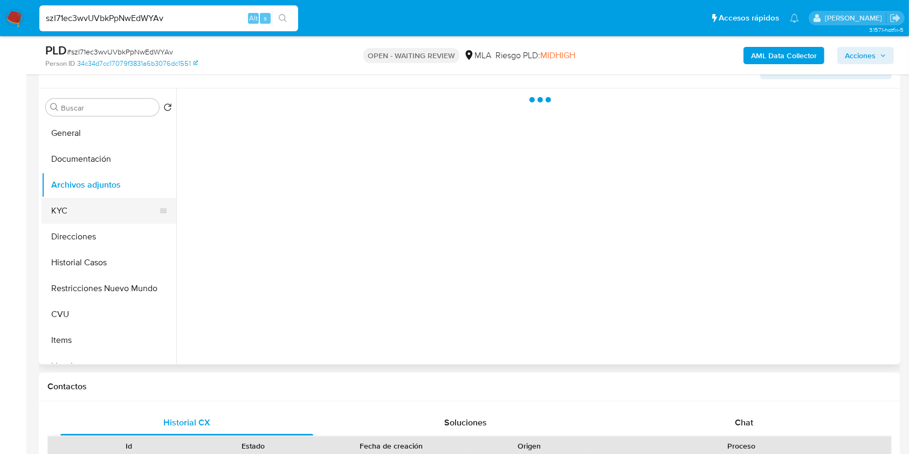
click at [85, 214] on button "KYC" at bounding box center [105, 211] width 126 height 26
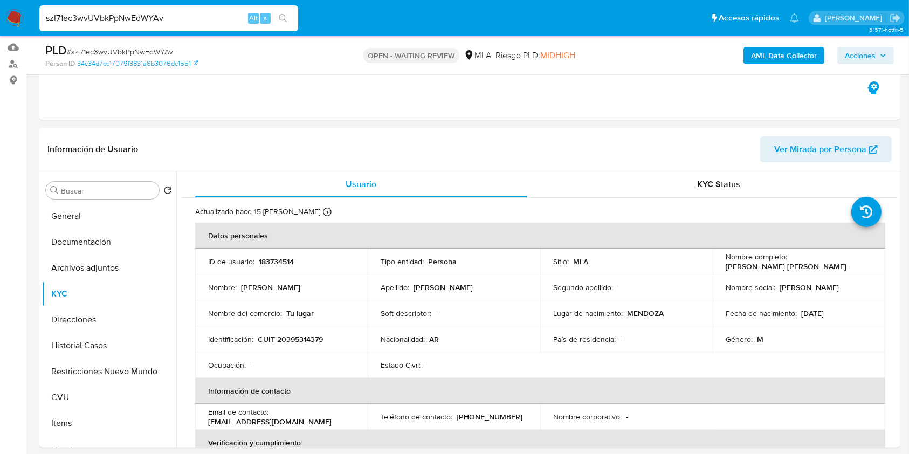
scroll to position [99, 0]
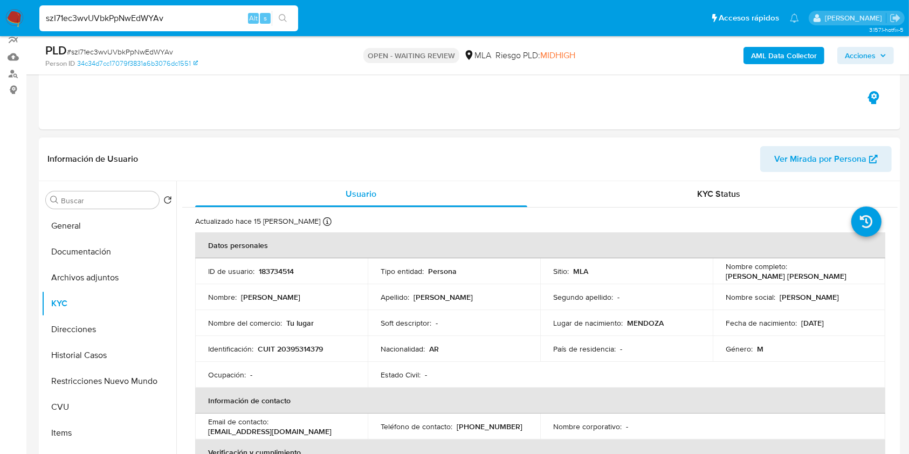
click at [828, 161] on span "Ver Mirada por Persona" at bounding box center [820, 159] width 92 height 26
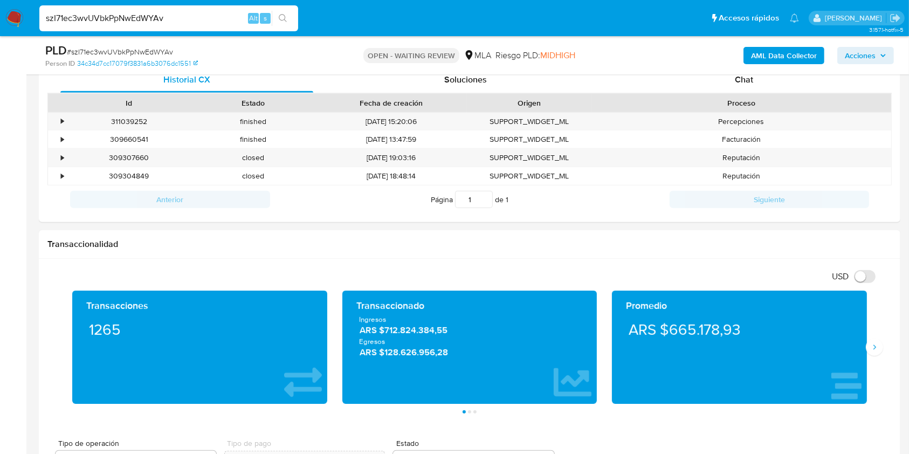
scroll to position [422, 0]
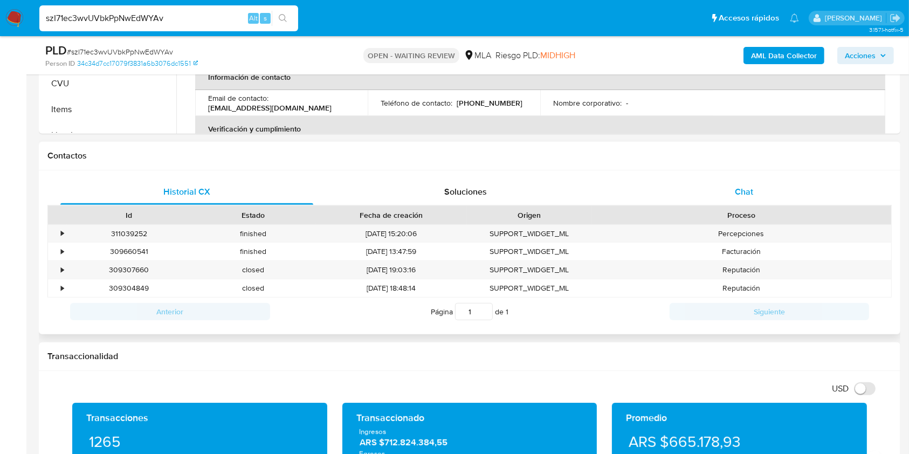
click at [736, 188] on span "Chat" at bounding box center [744, 191] width 18 height 12
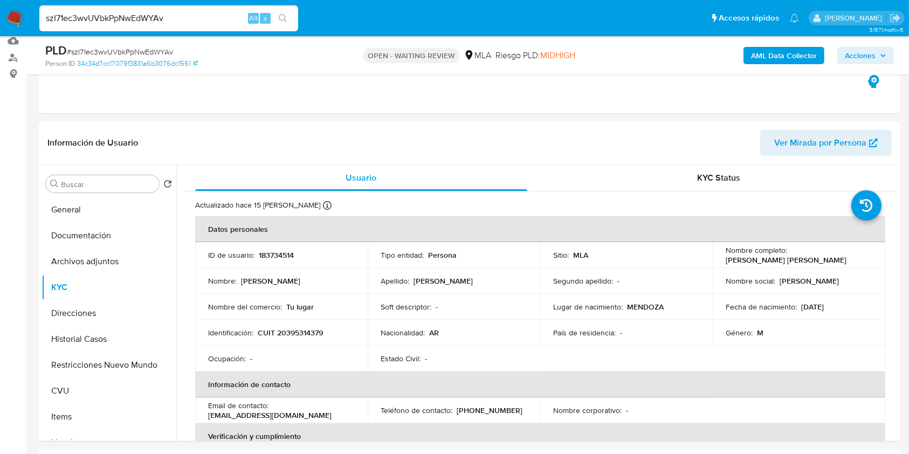
scroll to position [121, 0]
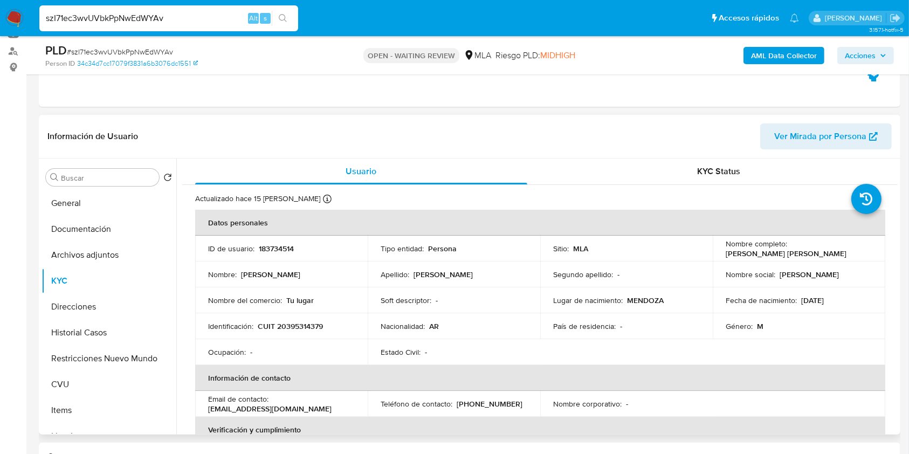
click at [306, 321] on p "CUIT 20395314379" at bounding box center [290, 326] width 65 height 10
copy p "20395314379"
click at [142, 47] on span "# szI71ec3wvUVbkPpNwEdWYAv" at bounding box center [120, 51] width 106 height 11
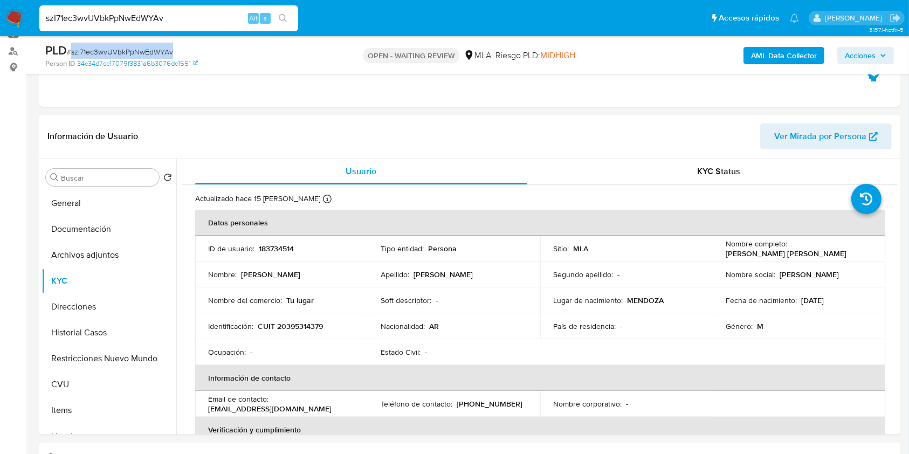
copy span "szI71ec3wvUVbkPpNwEdWYAv"
click at [12, 15] on img at bounding box center [14, 18] width 18 height 18
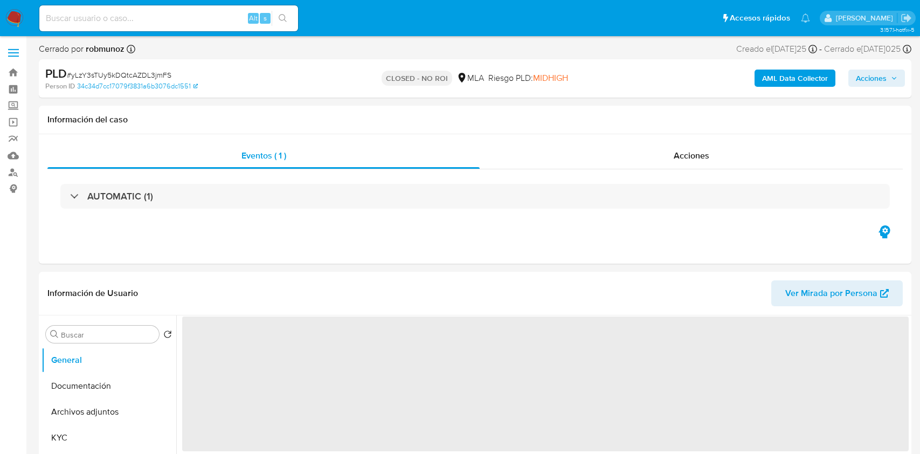
select select "10"
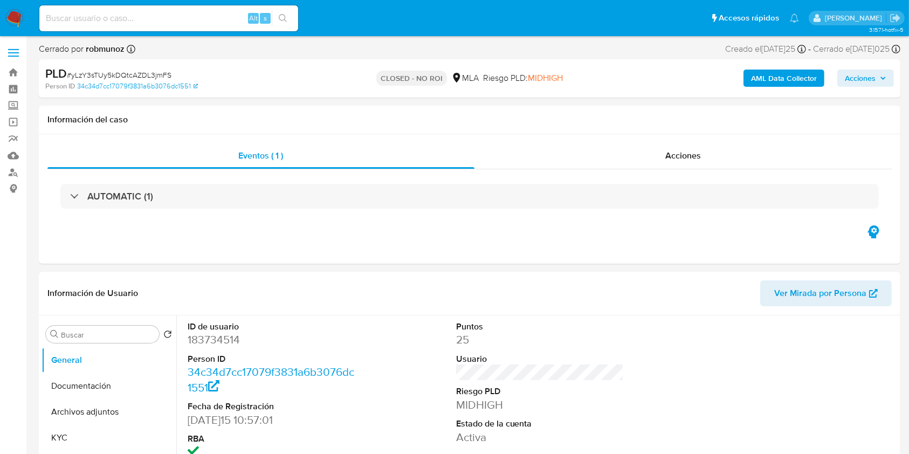
scroll to position [113, 0]
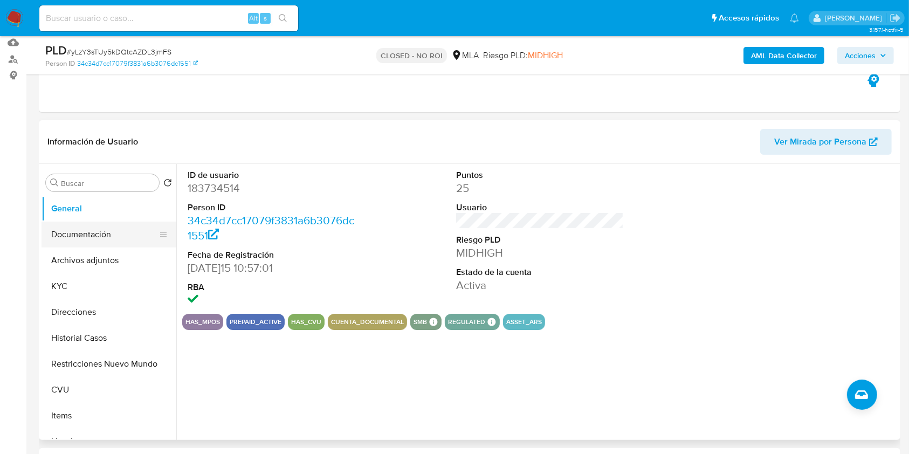
click at [103, 245] on button "Documentación" at bounding box center [105, 235] width 126 height 26
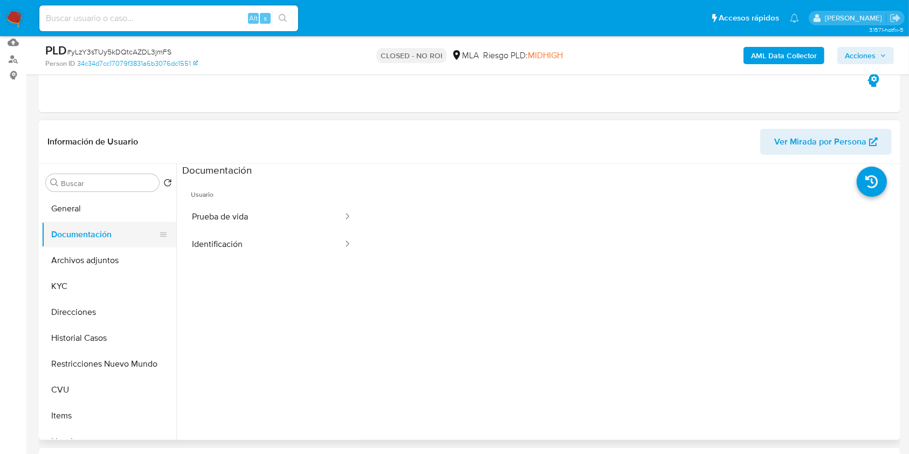
click at [103, 245] on button "Documentación" at bounding box center [105, 235] width 126 height 26
click at [108, 266] on button "Archivos adjuntos" at bounding box center [105, 260] width 126 height 26
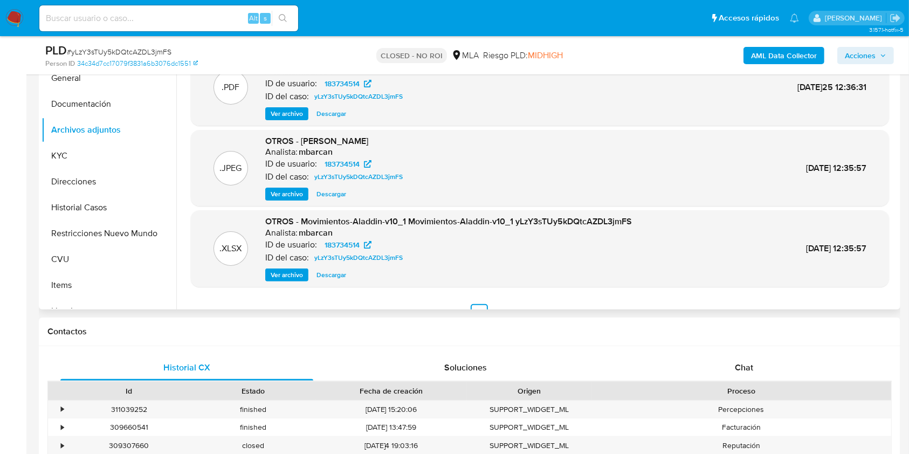
scroll to position [91, 0]
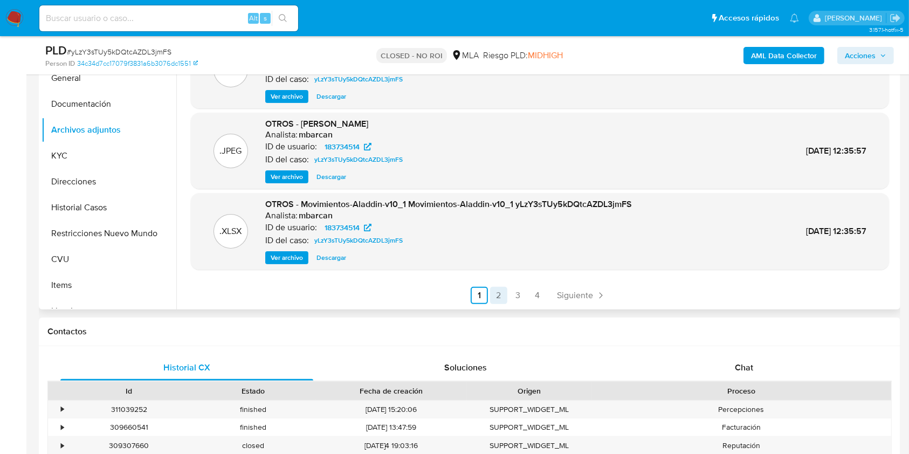
click at [500, 292] on link "2" at bounding box center [498, 295] width 17 height 17
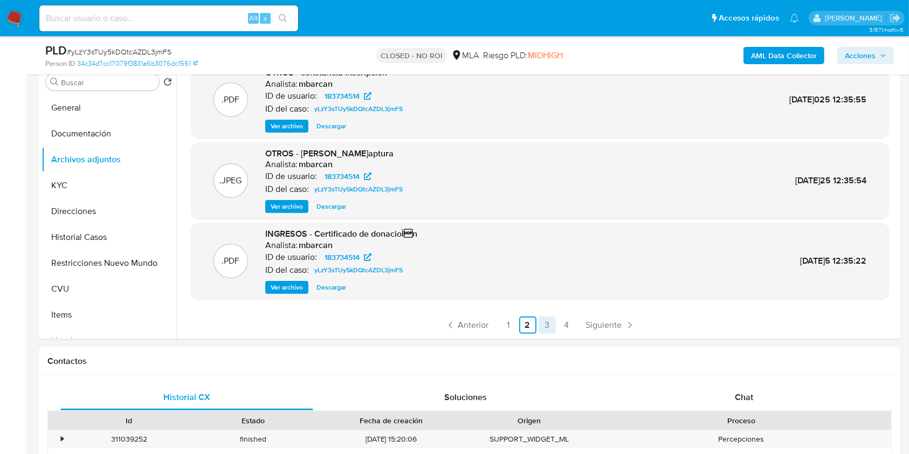
click at [542, 328] on link "3" at bounding box center [547, 325] width 17 height 17
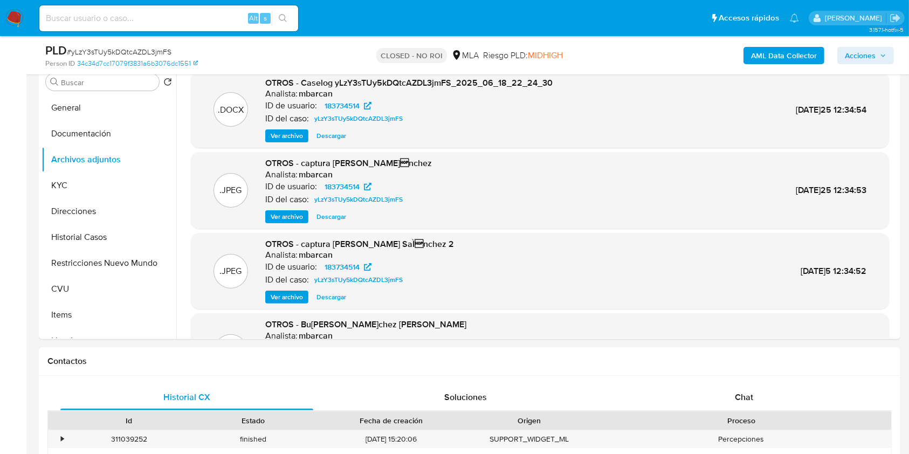
scroll to position [146, 0]
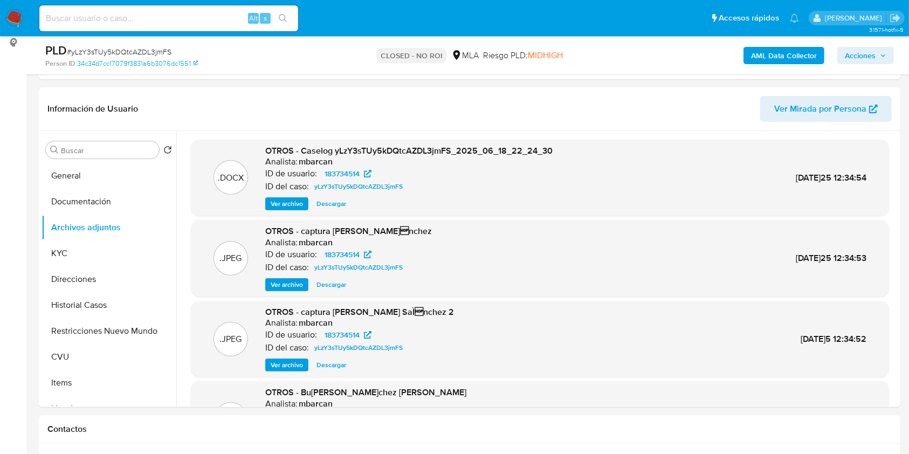
click at [332, 198] on span "Descargar" at bounding box center [332, 203] width 30 height 11
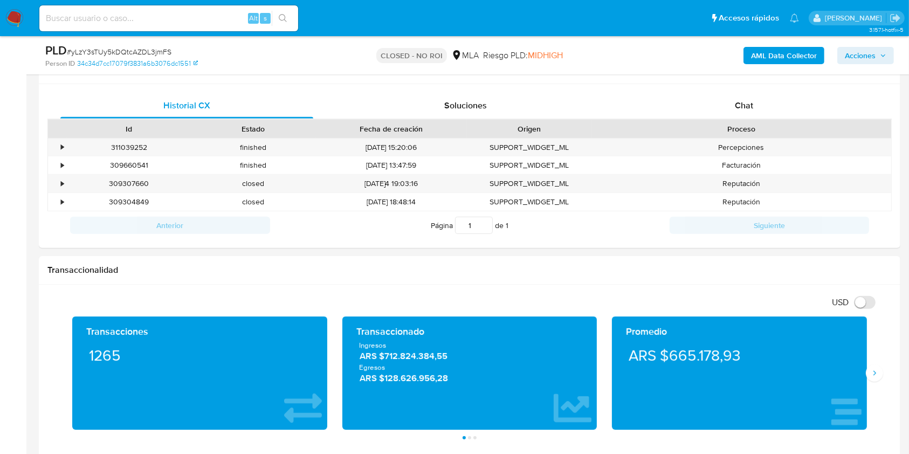
scroll to position [508, 0]
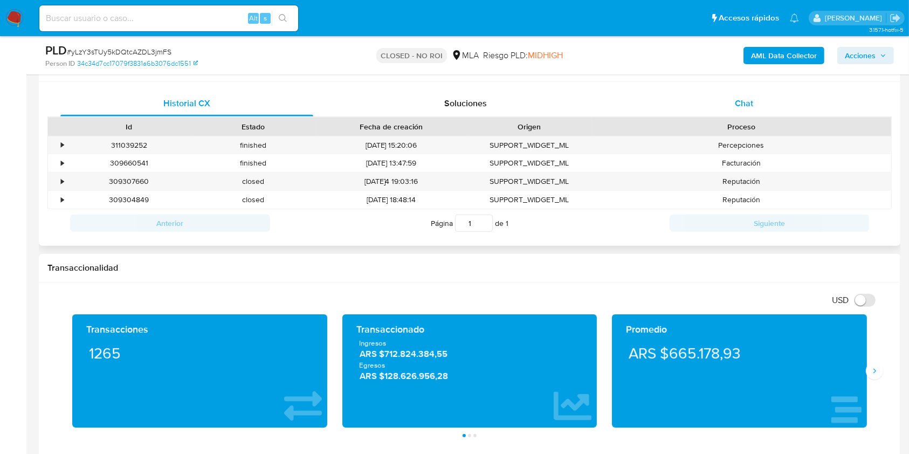
click at [737, 93] on div "Chat" at bounding box center [744, 104] width 253 height 26
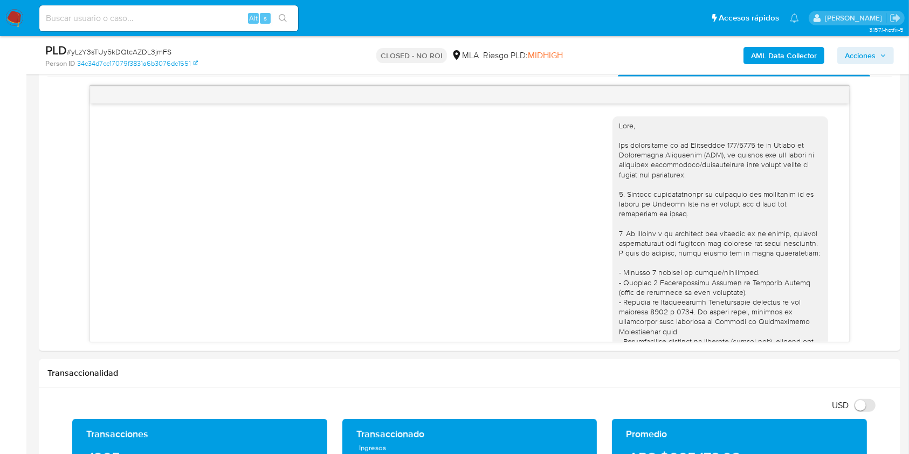
scroll to position [1269, 0]
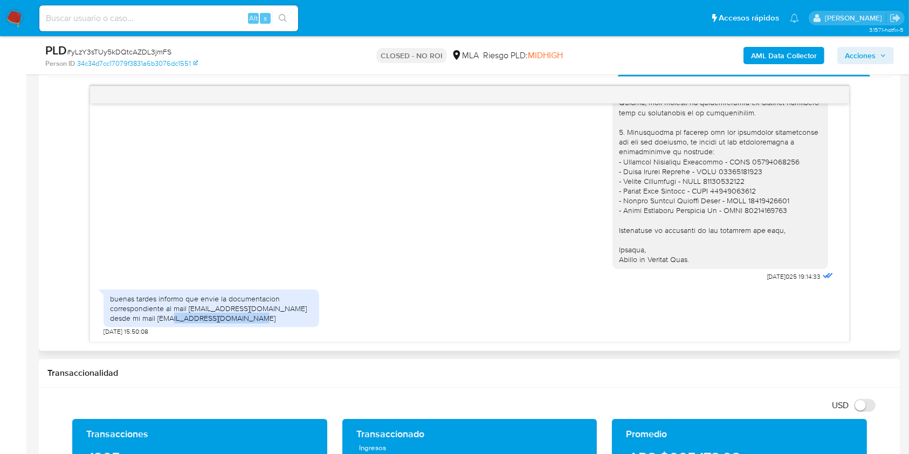
drag, startPoint x: 194, startPoint y: 321, endPoint x: 106, endPoint y: 319, distance: 88.4
click at [106, 319] on div "buenas tardes informo que envie la documentacion correspondiente al mail docume…" at bounding box center [212, 309] width 216 height 38
copy div "fersuarezuna@gmail.com"
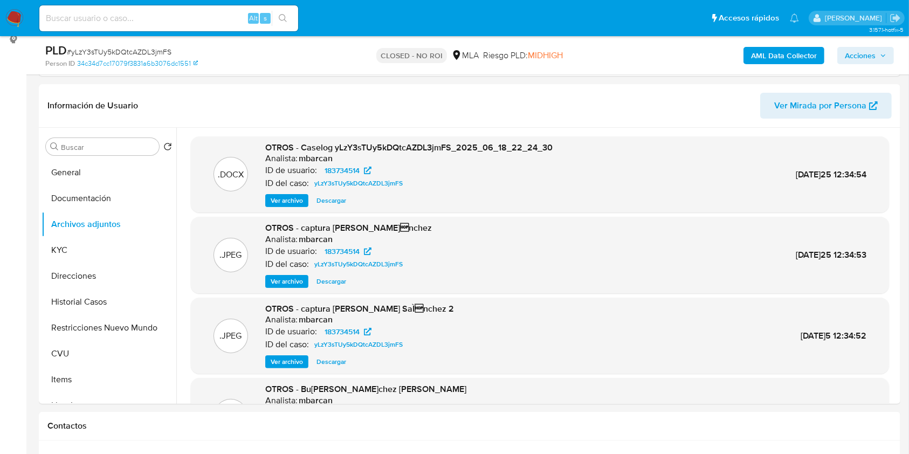
scroll to position [222, 0]
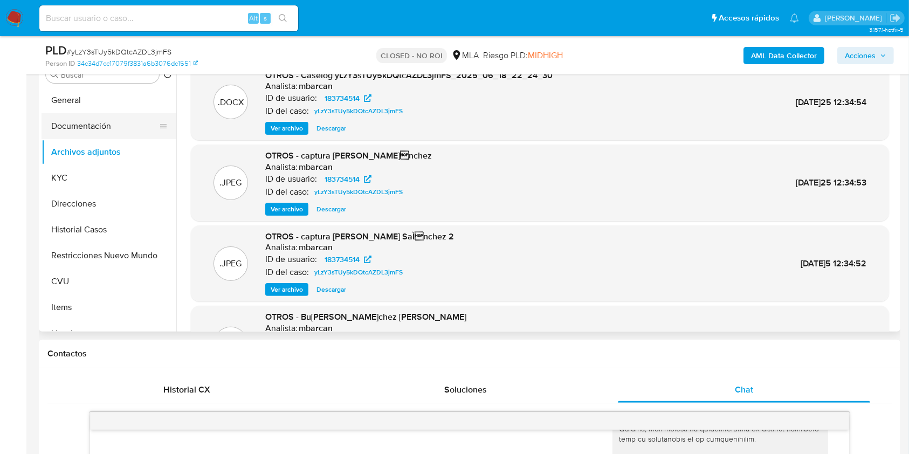
click at [111, 121] on button "Documentación" at bounding box center [105, 126] width 126 height 26
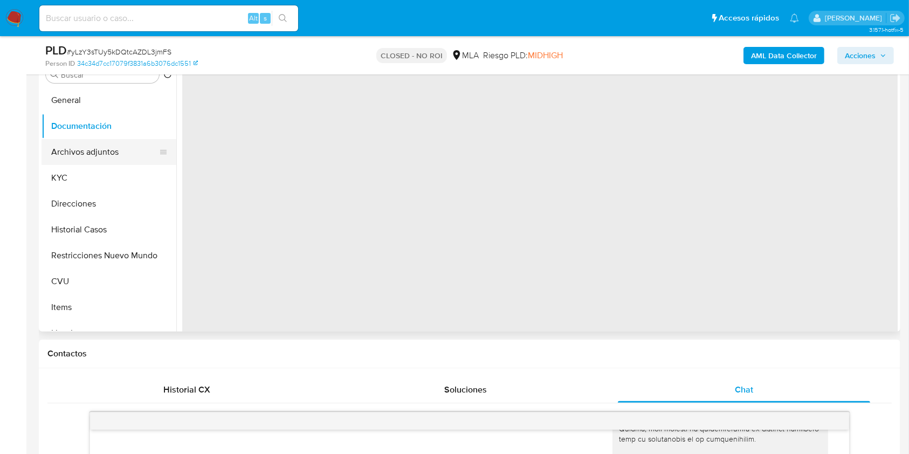
click at [111, 152] on button "Archivos adjuntos" at bounding box center [105, 152] width 126 height 26
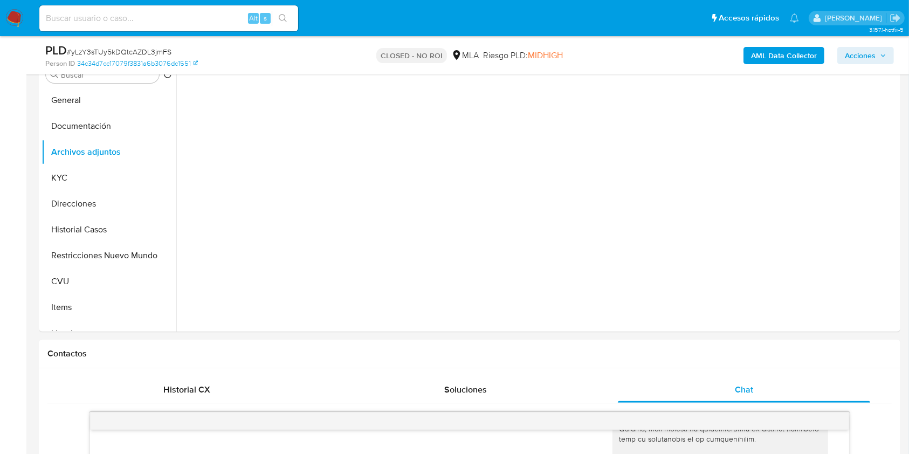
scroll to position [150, 0]
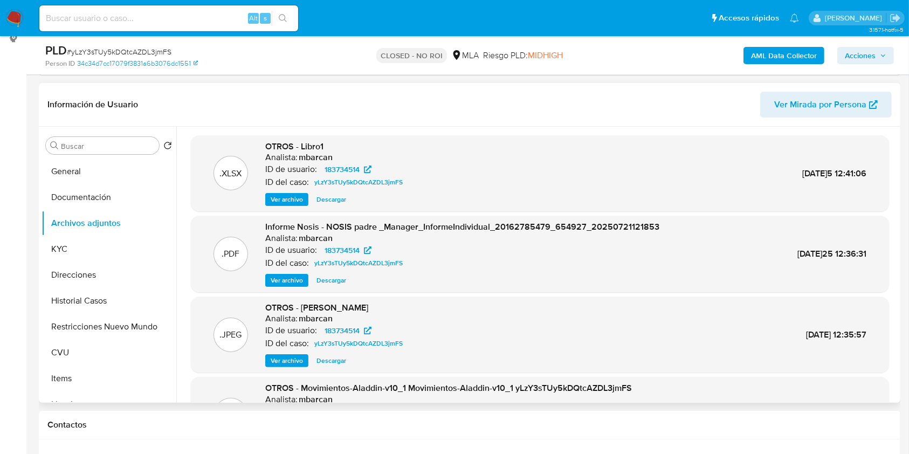
click at [290, 200] on span "Ver archivo" at bounding box center [287, 199] width 32 height 11
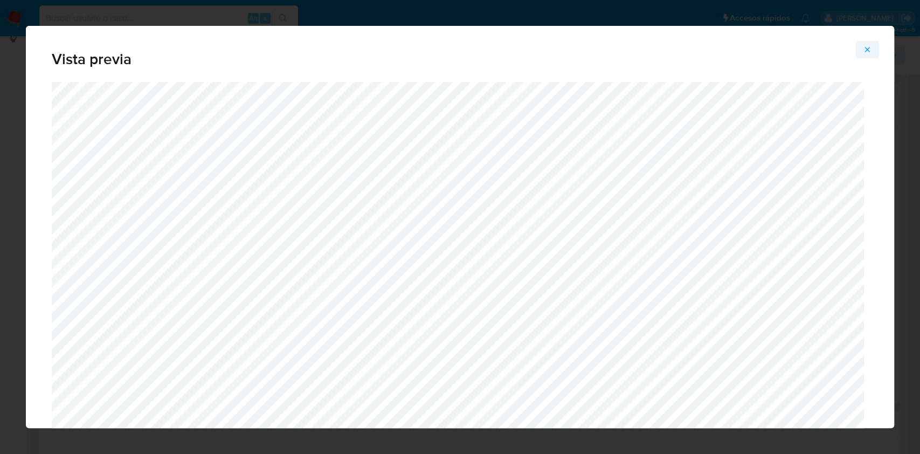
click at [867, 51] on icon "Attachment preview" at bounding box center [867, 49] width 9 height 9
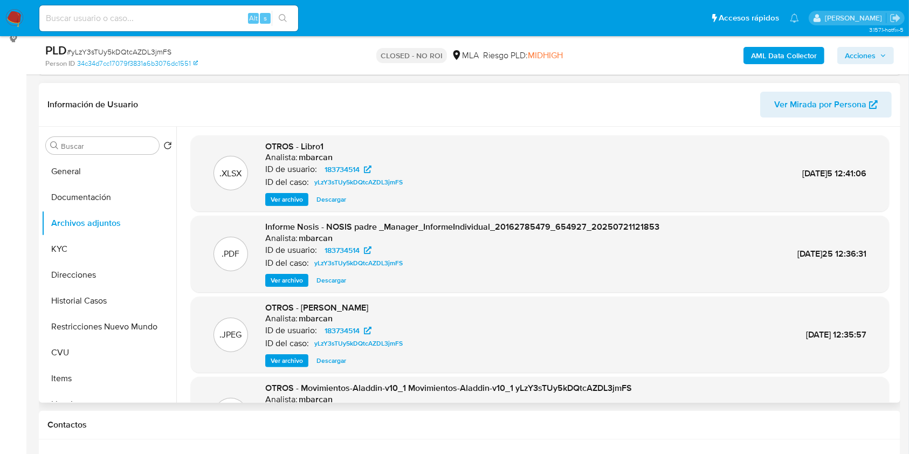
click at [893, 195] on div ".XLSX OTROS - Libro1 Analista: mbarcan ID de usuario: 183734514 ID del caso: yL…" at bounding box center [540, 311] width 716 height 353
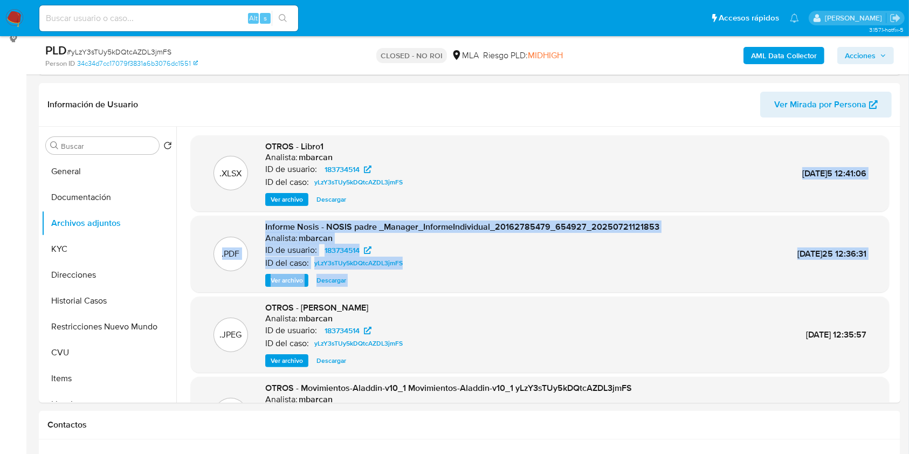
drag, startPoint x: 893, startPoint y: 195, endPoint x: 902, endPoint y: 252, distance: 58.3
click at [891, 239] on div ".XLSX OTROS - Libro1 Analista: mbarcan ID de usuario: 183734514 ID del caso: yL…" at bounding box center [540, 311] width 716 height 353
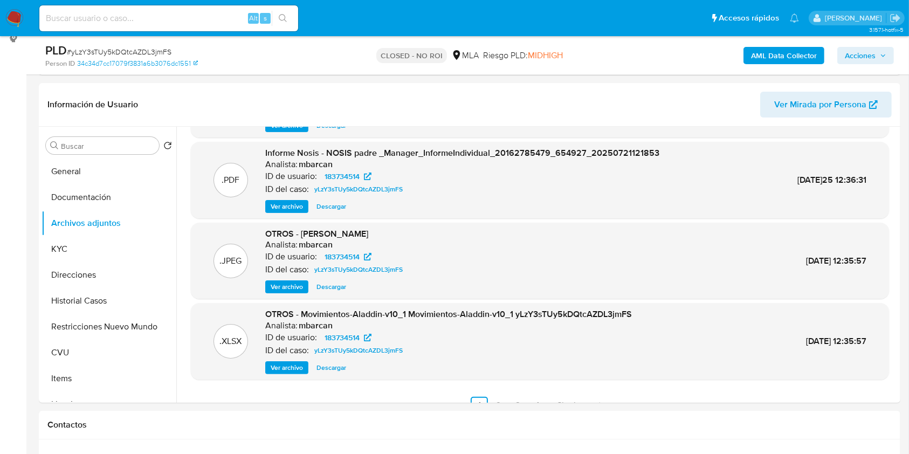
scroll to position [91, 0]
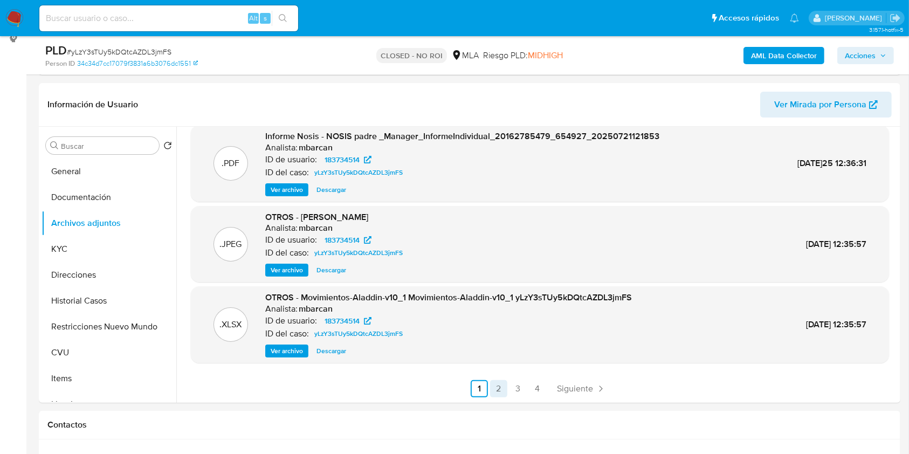
click at [496, 381] on link "2" at bounding box center [498, 388] width 17 height 17
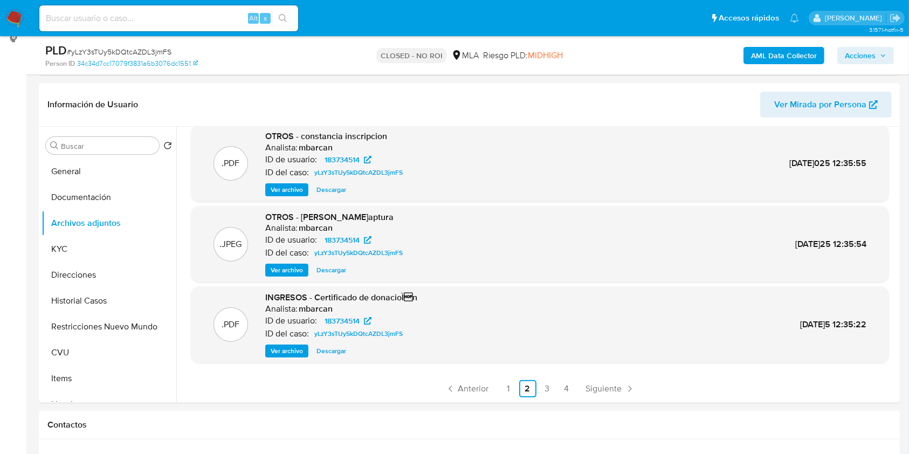
click at [293, 349] on span "Ver archivo" at bounding box center [287, 351] width 32 height 11
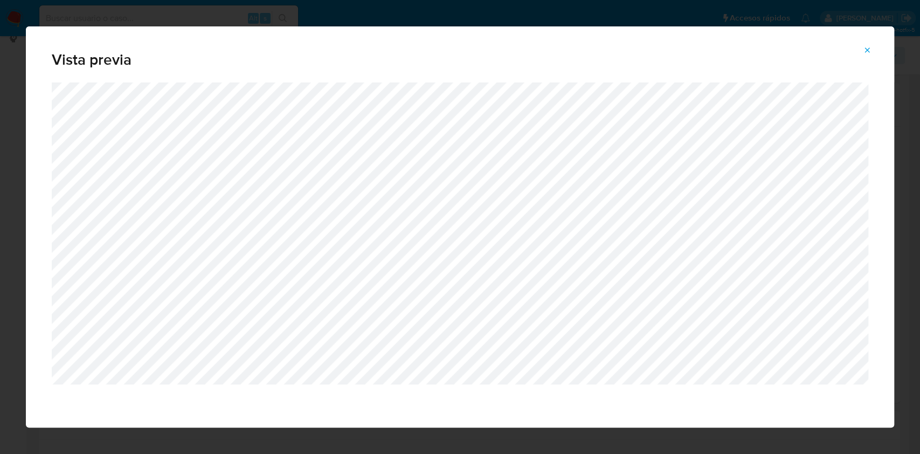
click at [870, 45] on span "Attachment preview" at bounding box center [867, 50] width 9 height 15
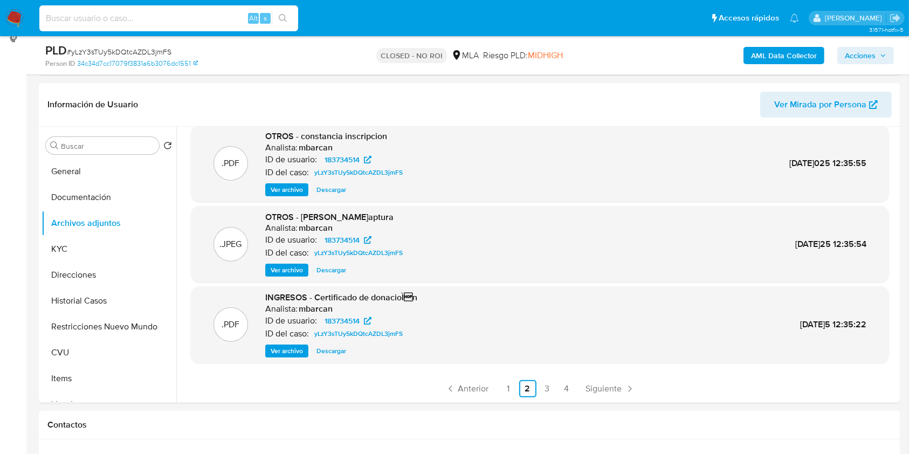
click at [208, 17] on input at bounding box center [168, 18] width 259 height 14
paste input "IntsqZTwGdpMesIl1KiimeGJ"
type input "IntsqZTwGdpMesIl1KiimeGJ"
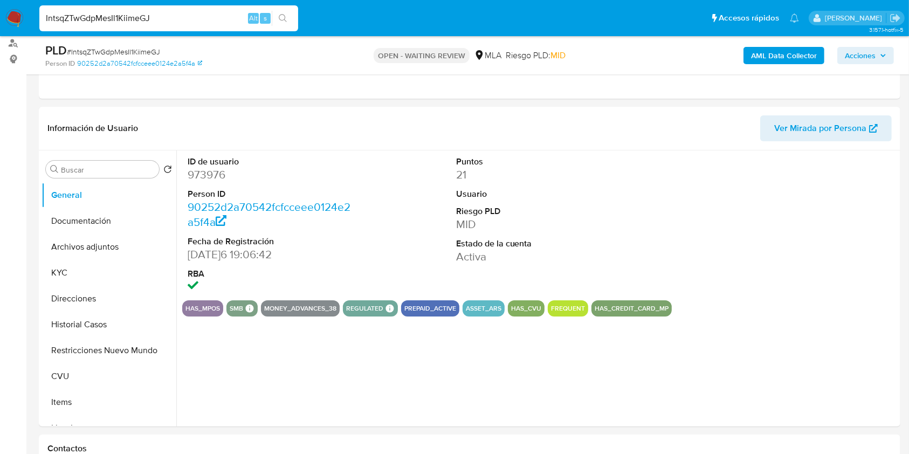
scroll to position [306, 0]
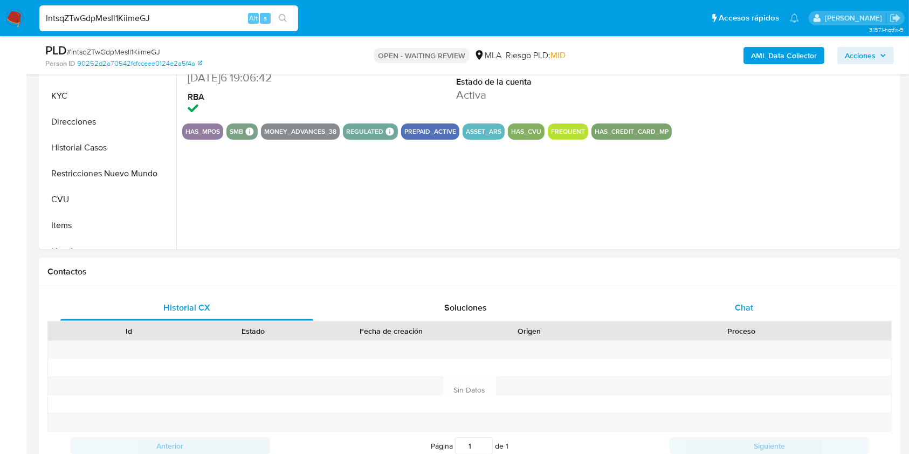
select select "10"
click at [754, 302] on div "Chat" at bounding box center [744, 308] width 253 height 26
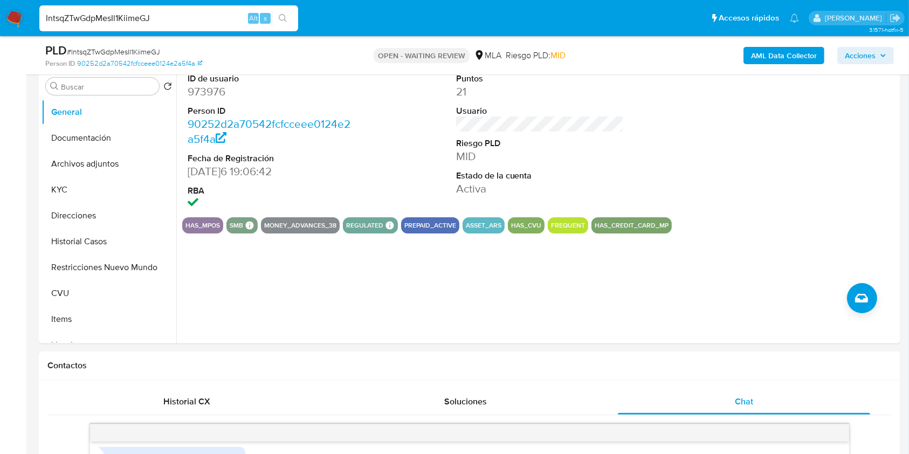
scroll to position [192, 0]
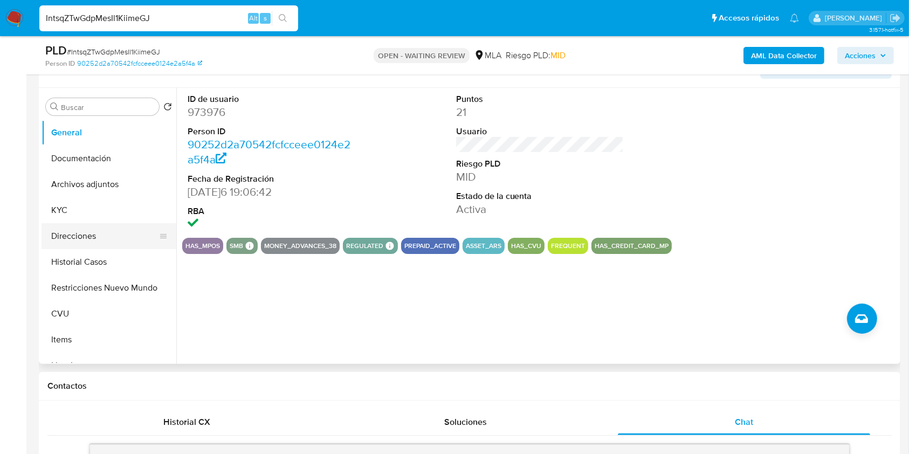
click at [87, 233] on button "Direcciones" at bounding box center [105, 236] width 126 height 26
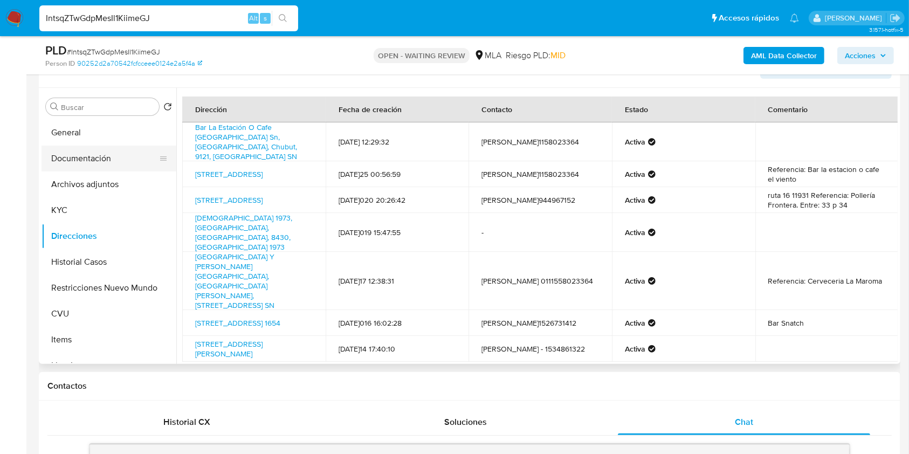
click at [92, 161] on button "Documentación" at bounding box center [105, 159] width 126 height 26
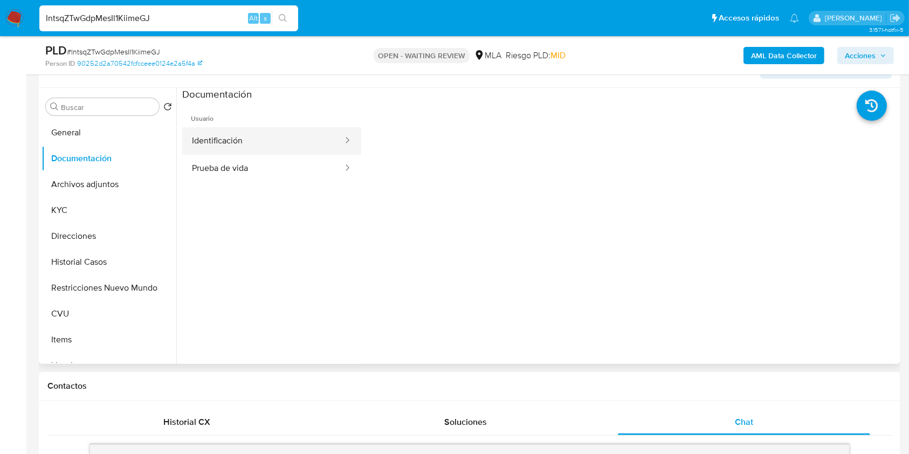
click at [300, 141] on button "Identificación" at bounding box center [263, 140] width 162 height 27
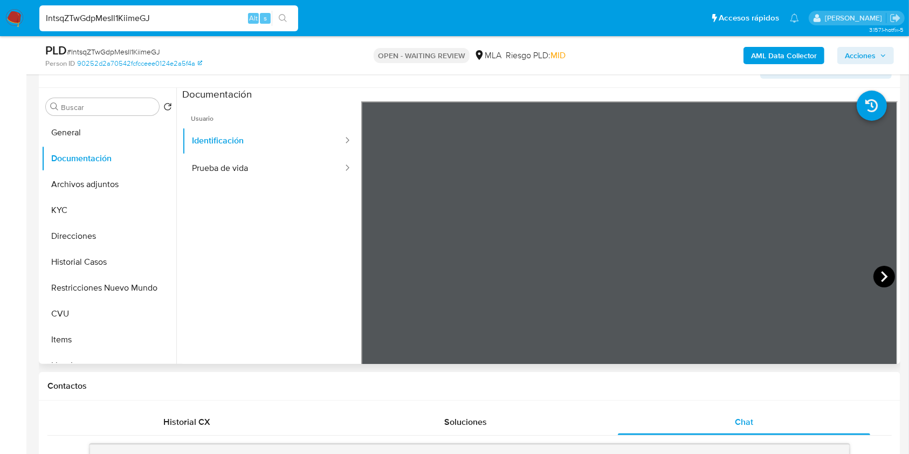
click at [875, 273] on icon at bounding box center [885, 277] width 22 height 22
click at [83, 238] on button "Direcciones" at bounding box center [105, 236] width 126 height 26
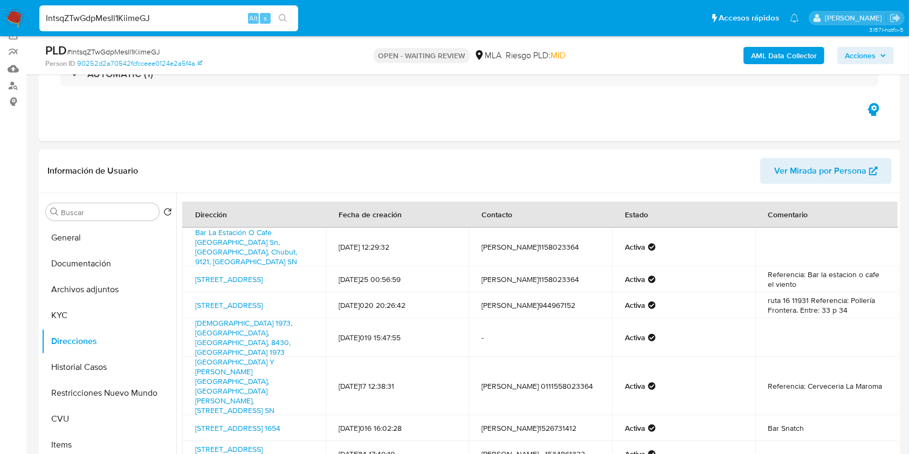
scroll to position [75, 0]
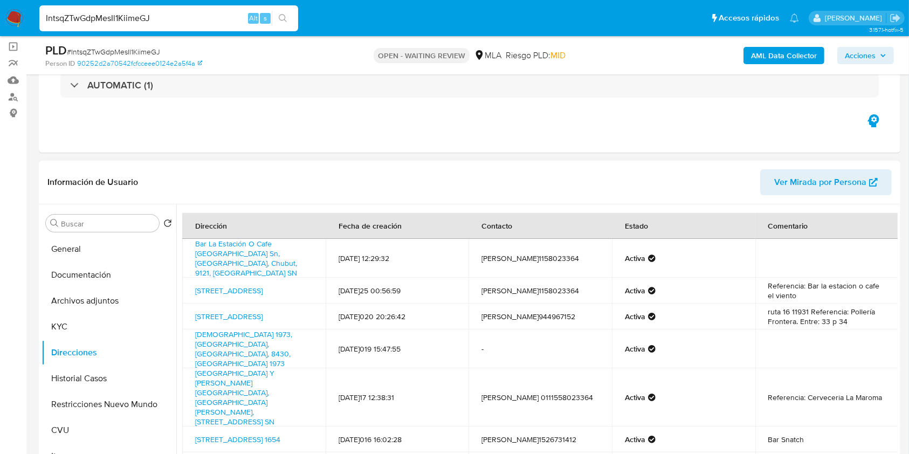
click at [821, 170] on span "Ver Mirada por Persona" at bounding box center [820, 182] width 92 height 26
click at [78, 431] on button "CVU" at bounding box center [105, 430] width 126 height 26
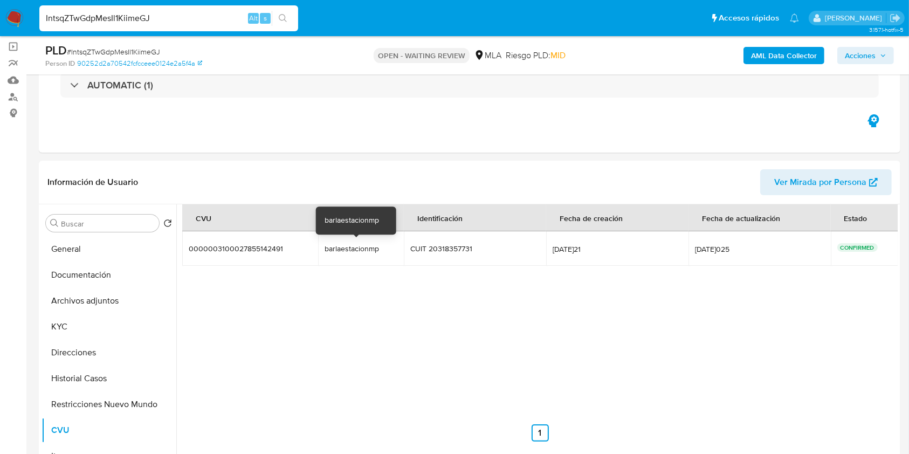
click at [345, 249] on div "barlaestacionmp" at bounding box center [359, 249] width 69 height 10
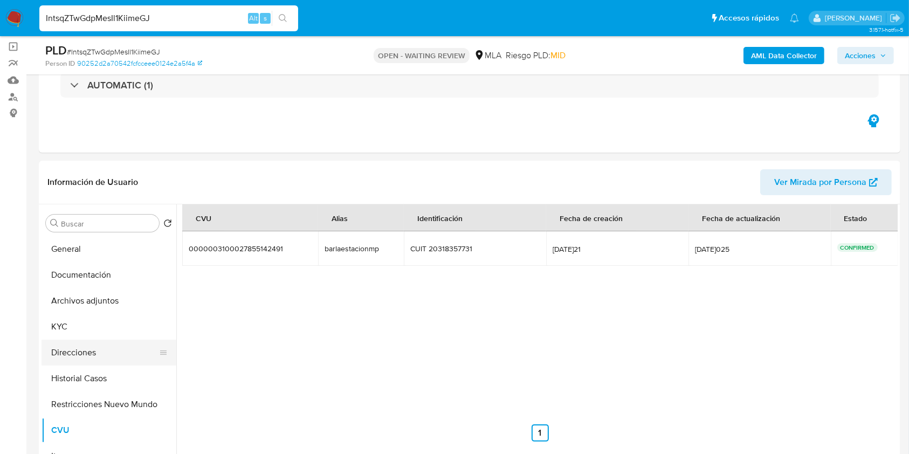
click at [88, 347] on button "Direcciones" at bounding box center [105, 353] width 126 height 26
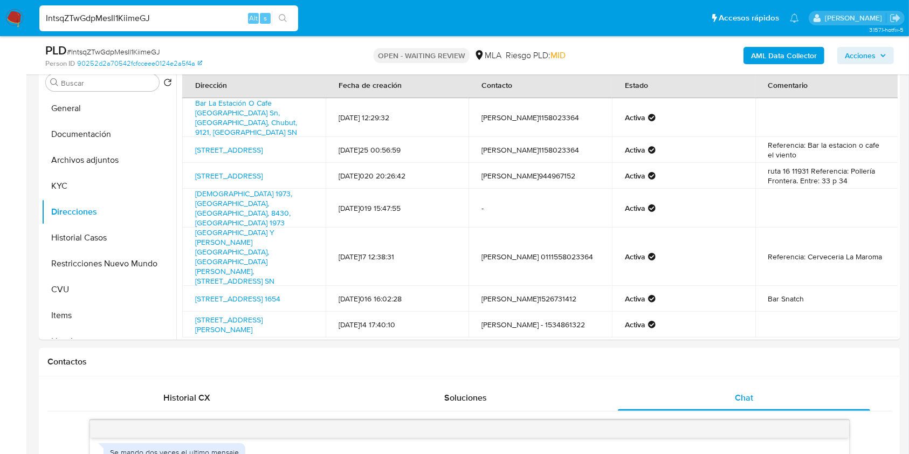
scroll to position [207, 0]
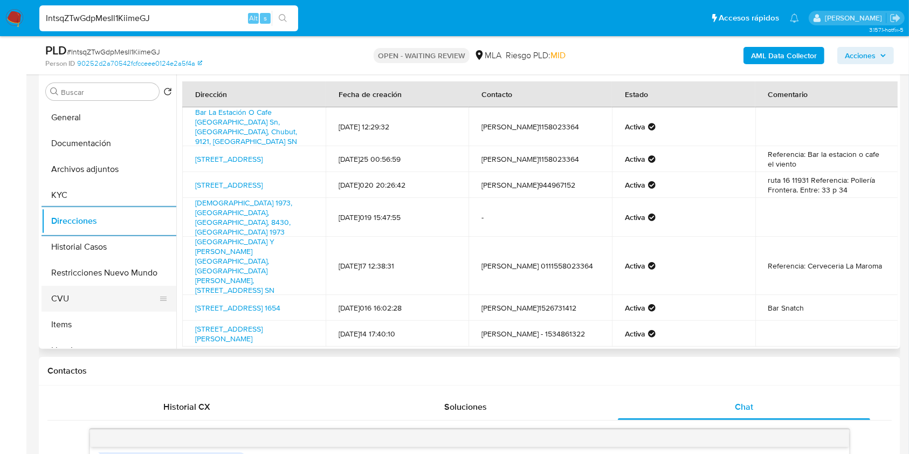
click at [72, 303] on button "CVU" at bounding box center [105, 299] width 126 height 26
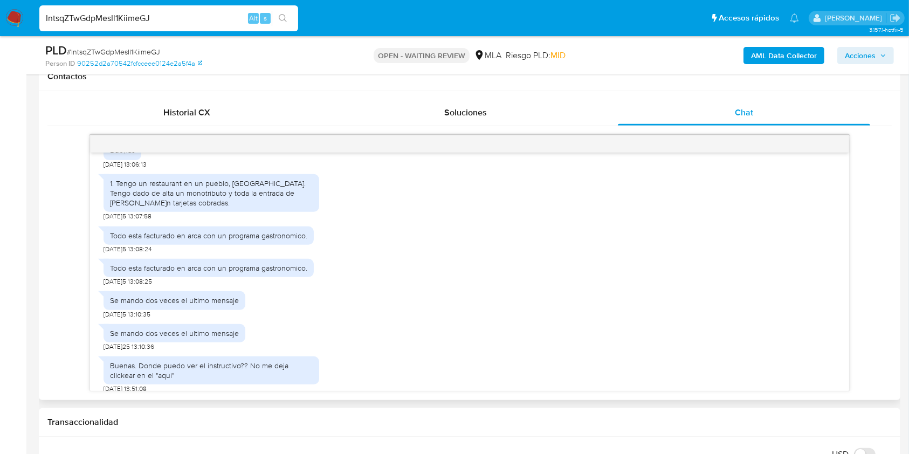
scroll to position [608, 0]
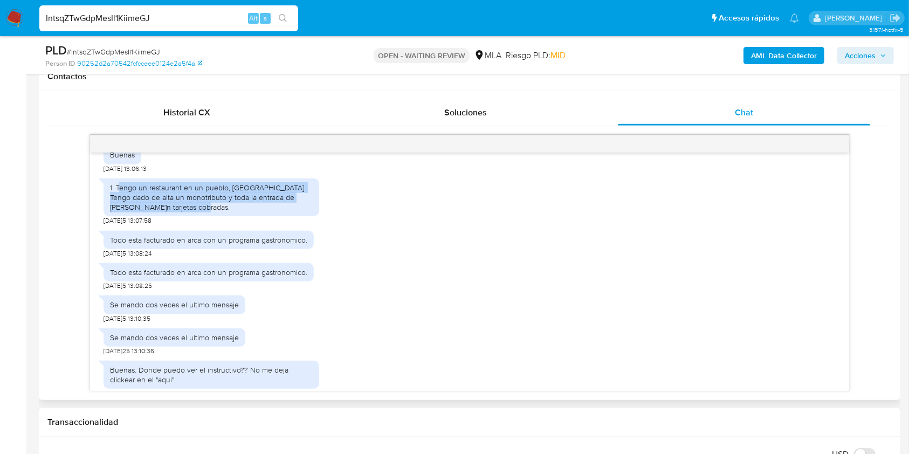
drag, startPoint x: 189, startPoint y: 230, endPoint x: 119, endPoint y: 210, distance: 72.9
click at [119, 210] on div "1. Tengo un restaurant en un pueblo, Puerto Piramides. Tengo dado de alta un mo…" at bounding box center [211, 198] width 203 height 30
click at [219, 212] on div "1. Tengo un restaurant en un pueblo, Puerto Piramides. Tengo dado de alta un mo…" at bounding box center [211, 198] width 203 height 30
drag, startPoint x: 177, startPoint y: 229, endPoint x: 116, endPoint y: 208, distance: 63.9
click at [116, 208] on div "1. Tengo un restaurant en un pueblo, Puerto Piramides. Tengo dado de alta un mo…" at bounding box center [211, 198] width 203 height 30
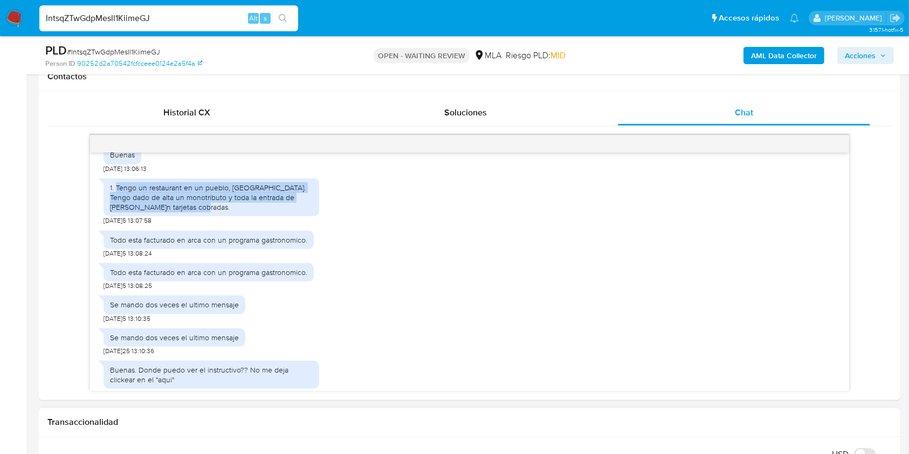
copy div "Tengo un restaurant en un pueblo, Puerto Piramides. Tengo dado de alta un monot…"
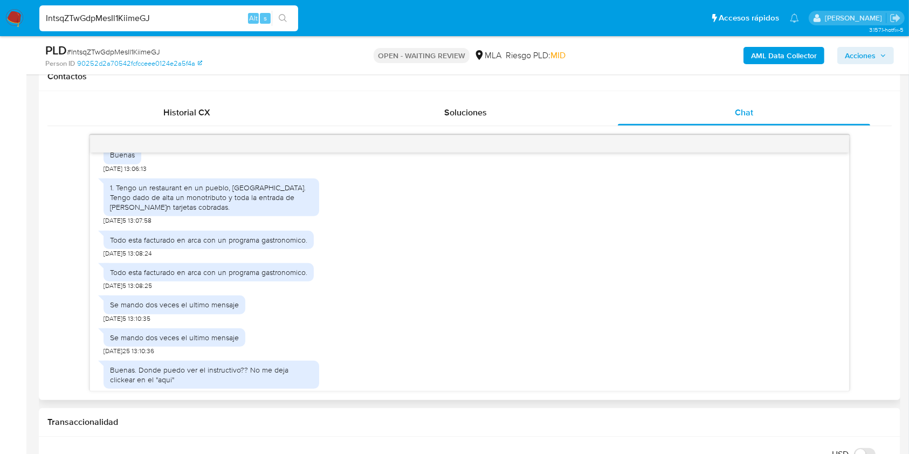
click at [563, 343] on div "Se mando dos veces el ultimo mensaje 20/08/2025 13:10:36" at bounding box center [470, 339] width 732 height 32
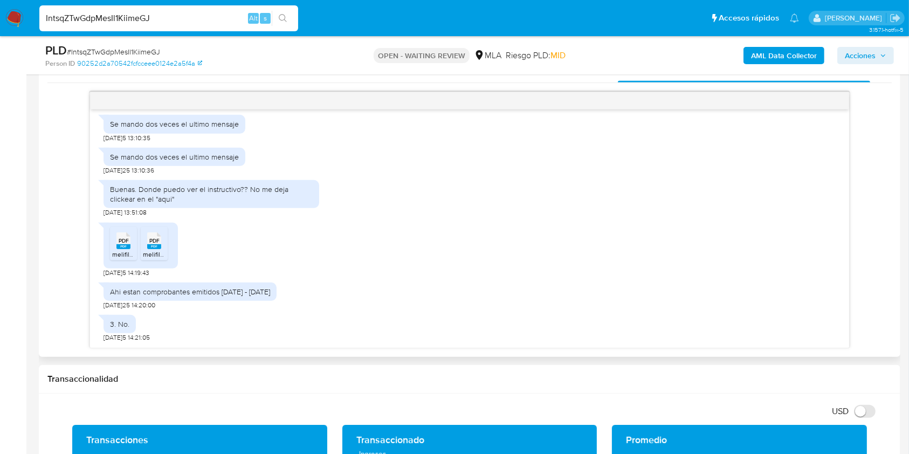
scroll to position [674, 0]
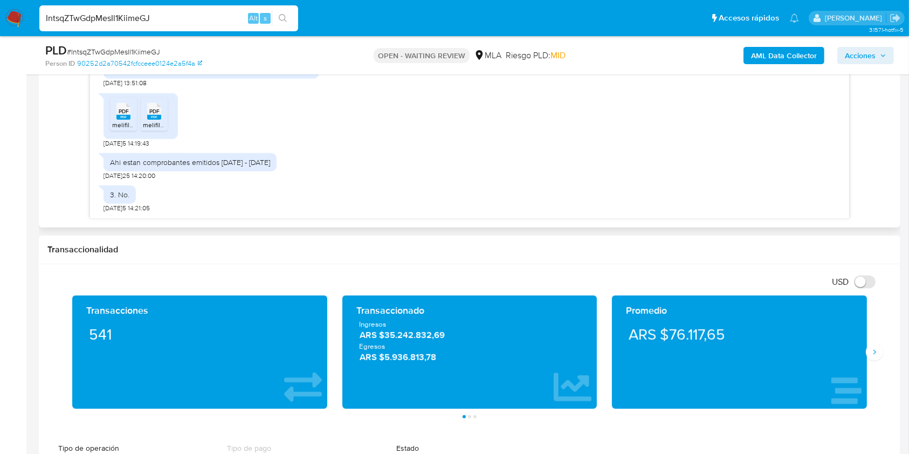
click at [130, 123] on span "melifile7178043038556019873.pdf" at bounding box center [161, 124] width 99 height 9
click at [154, 119] on rect at bounding box center [154, 117] width 14 height 5
click at [133, 49] on span "# IntsqZTwGdpMesIl1KiimeGJ" at bounding box center [113, 51] width 93 height 11
copy span "IntsqZTwGdpMesIl1KiimeGJ"
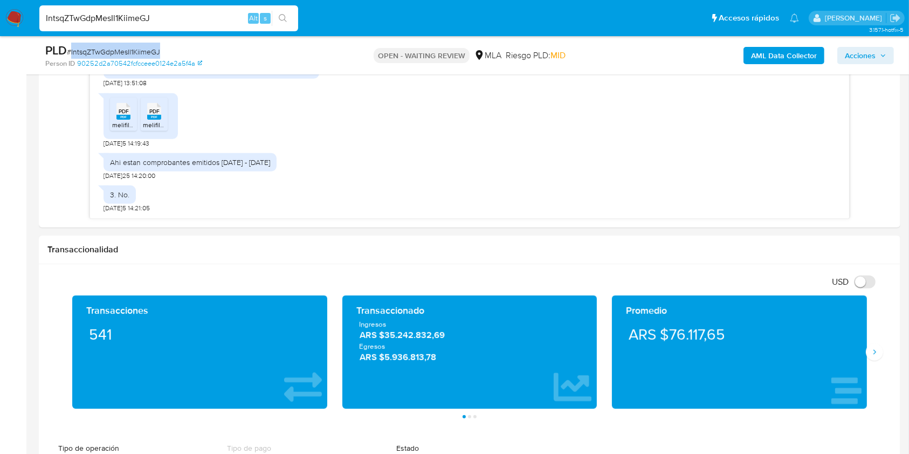
click at [8, 14] on img at bounding box center [14, 18] width 18 height 18
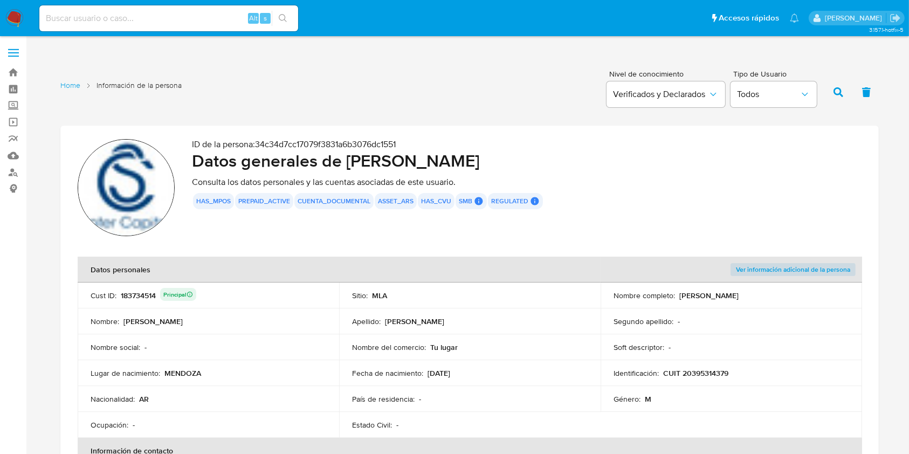
click at [156, 169] on img at bounding box center [126, 187] width 97 height 97
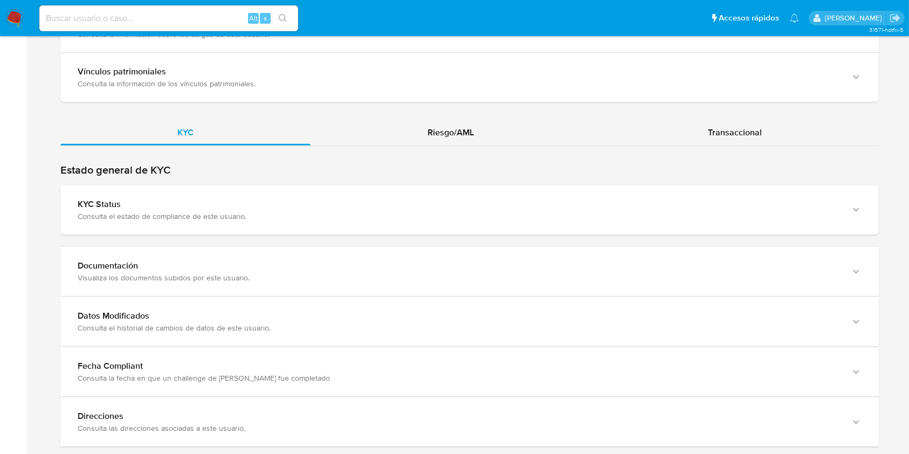
scroll to position [944, 0]
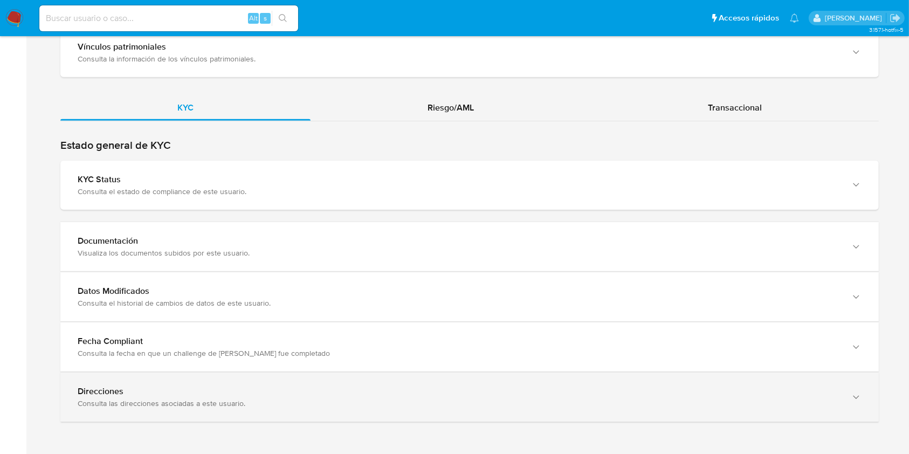
click at [778, 413] on div "Direcciones Consulta las direcciones asociadas a este usuario." at bounding box center [469, 397] width 819 height 49
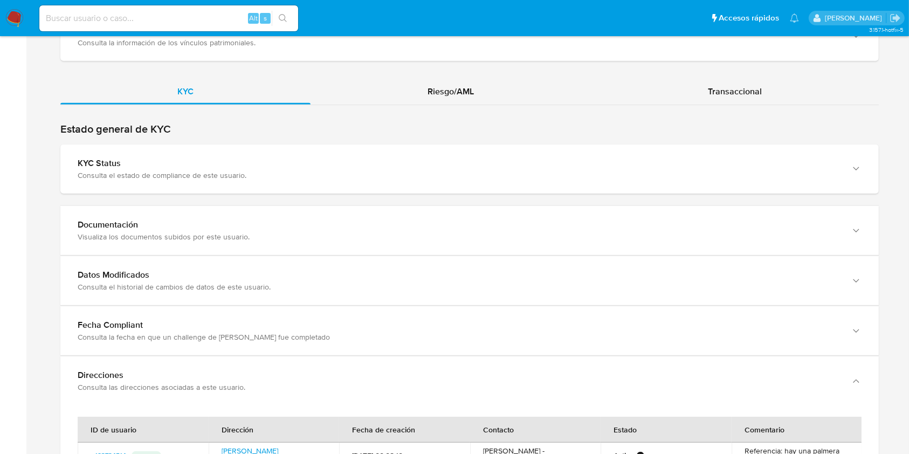
scroll to position [946, 0]
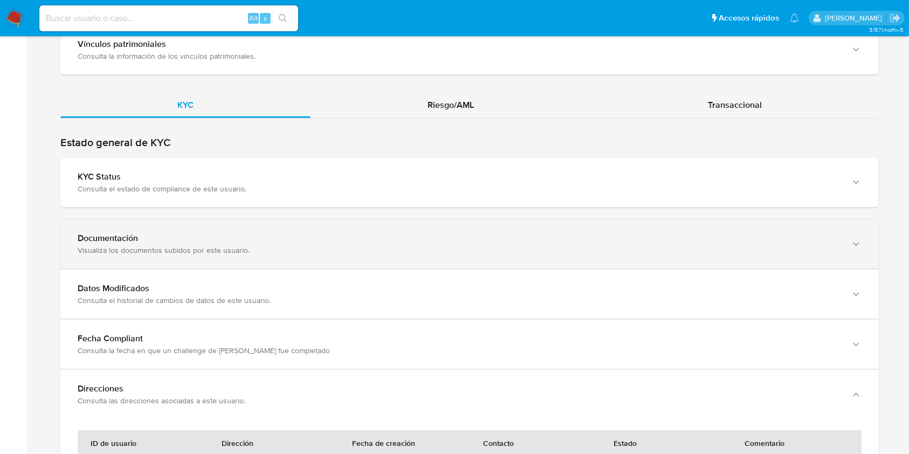
click at [745, 244] on div "Documentación Visualiza los documentos subidos por este usuario." at bounding box center [459, 244] width 762 height 22
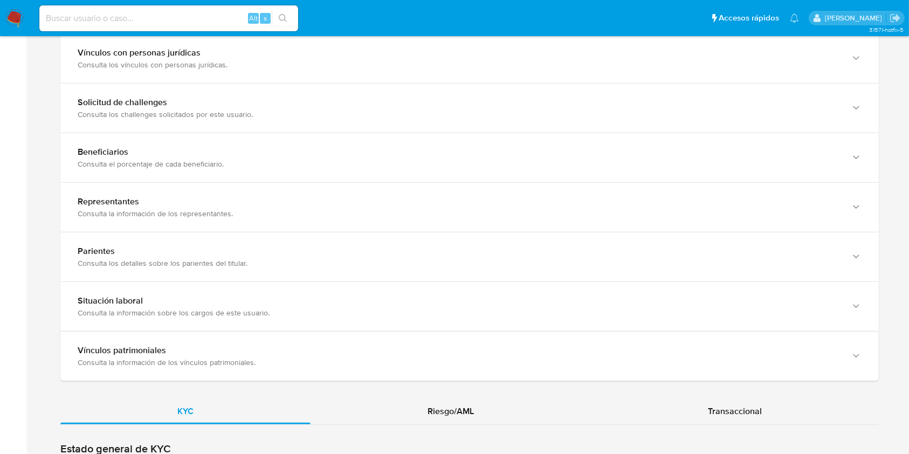
scroll to position [625, 0]
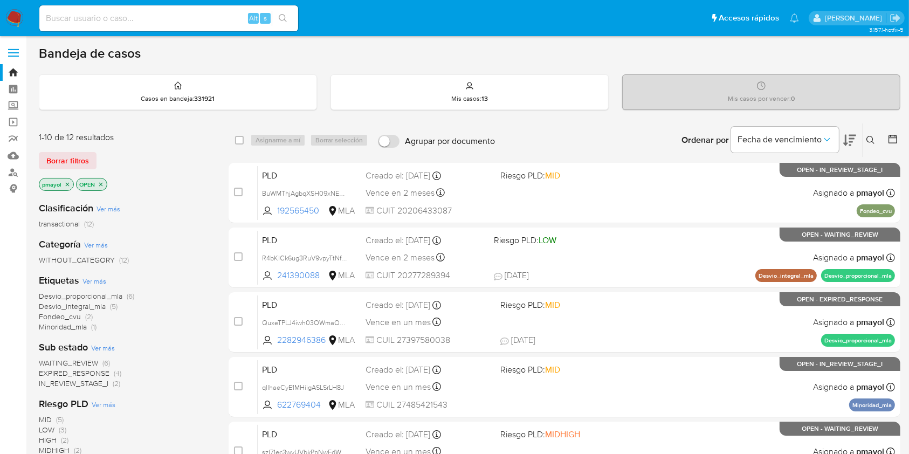
click at [866, 142] on icon at bounding box center [870, 140] width 9 height 9
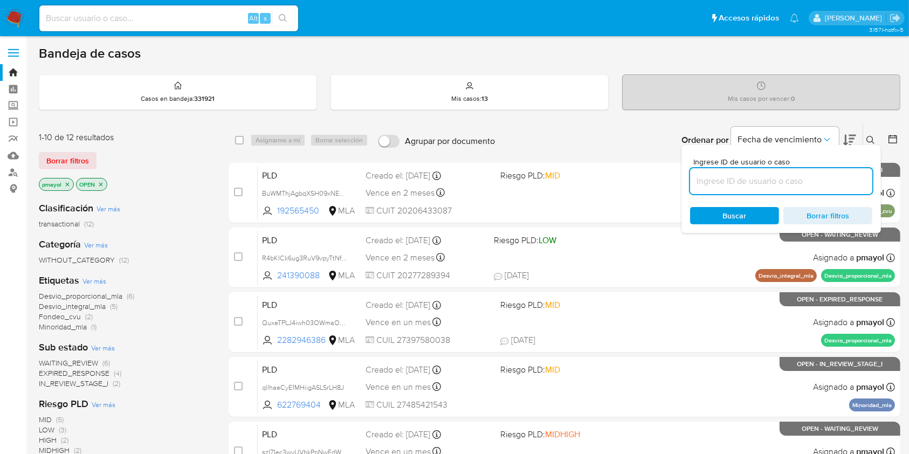
click at [802, 185] on input at bounding box center [781, 181] width 182 height 14
type input "szI71ec3wvUVbkPpNwEdWYAv"
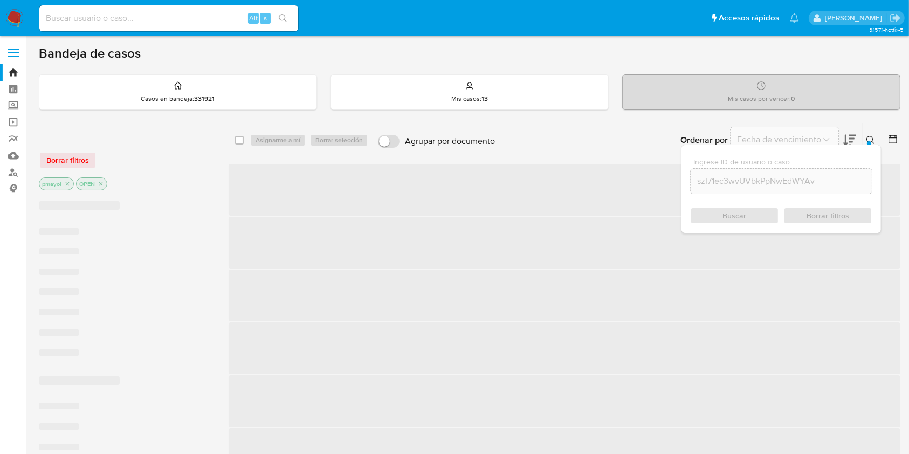
click at [744, 209] on div "Buscar Borrar filtros" at bounding box center [781, 215] width 182 height 17
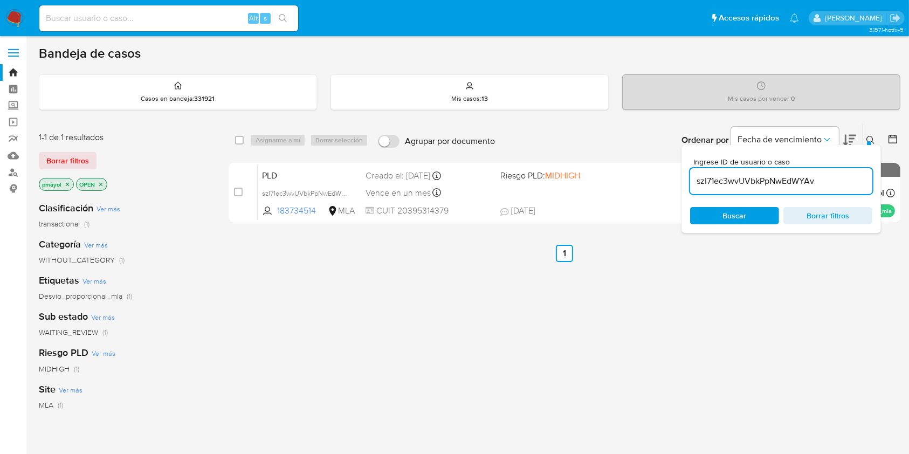
click at [234, 140] on div "select-all-cases-checkbox Asignarme a mí Borrar selección Agrupar por documento…" at bounding box center [565, 139] width 672 height 33
click at [238, 140] on input "checkbox" at bounding box center [239, 140] width 9 height 9
checkbox input "true"
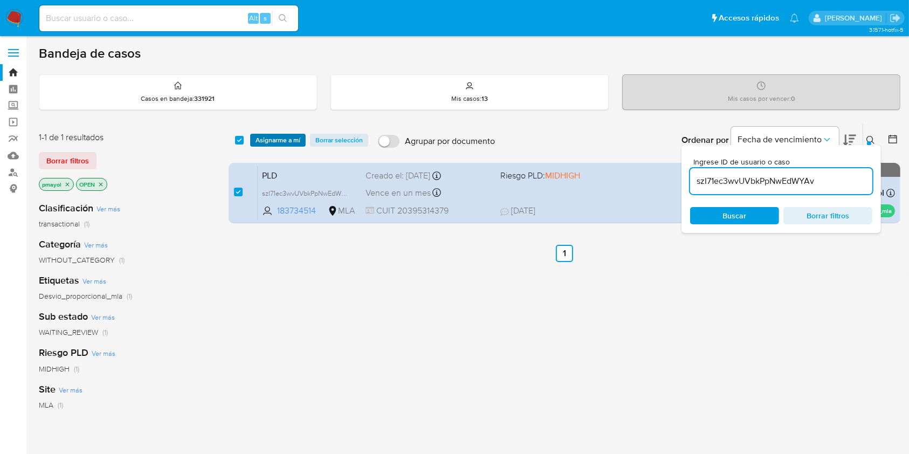
click at [271, 140] on span "Asignarme a mí" at bounding box center [278, 140] width 45 height 11
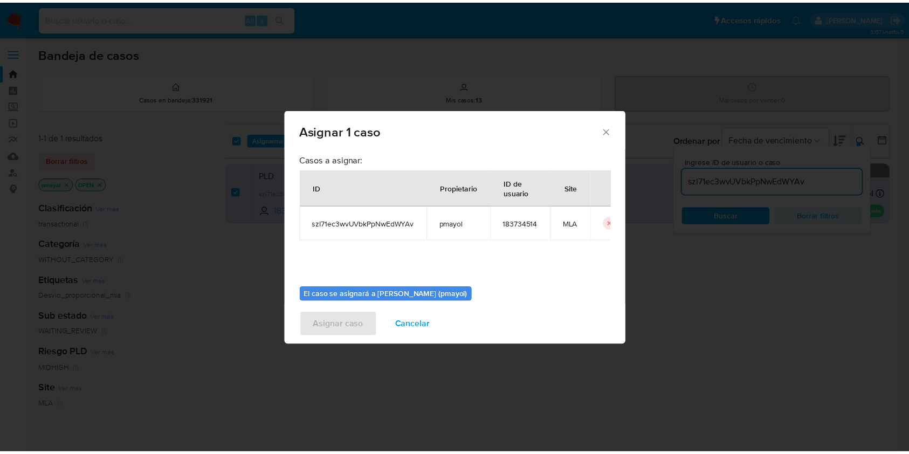
scroll to position [52, 0]
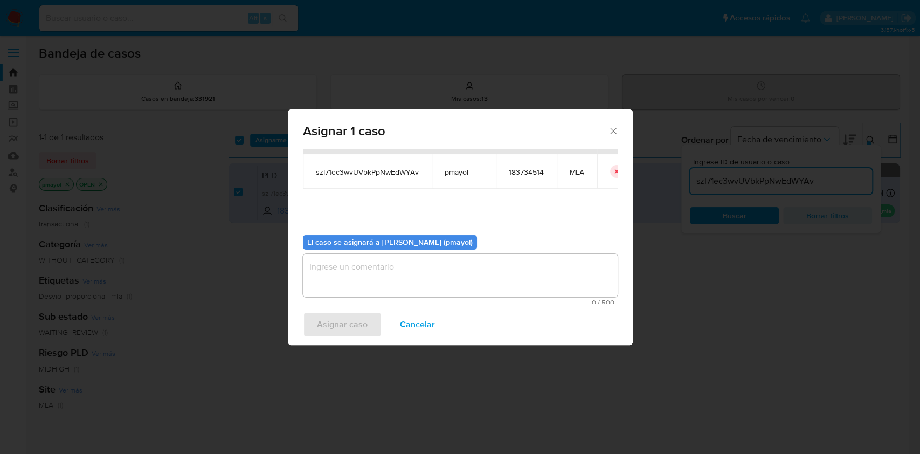
click at [559, 264] on textarea "assign-modal" at bounding box center [460, 275] width 315 height 43
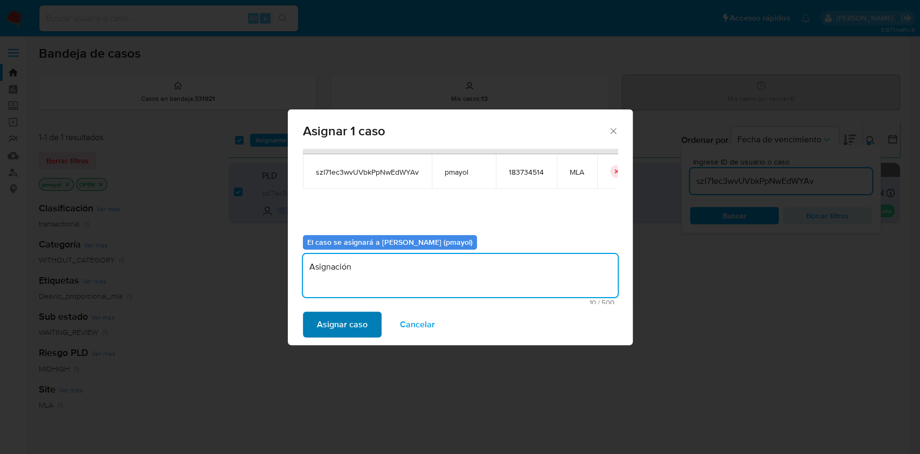
type textarea "Asignación"
click at [331, 328] on span "Asignar caso" at bounding box center [342, 325] width 51 height 24
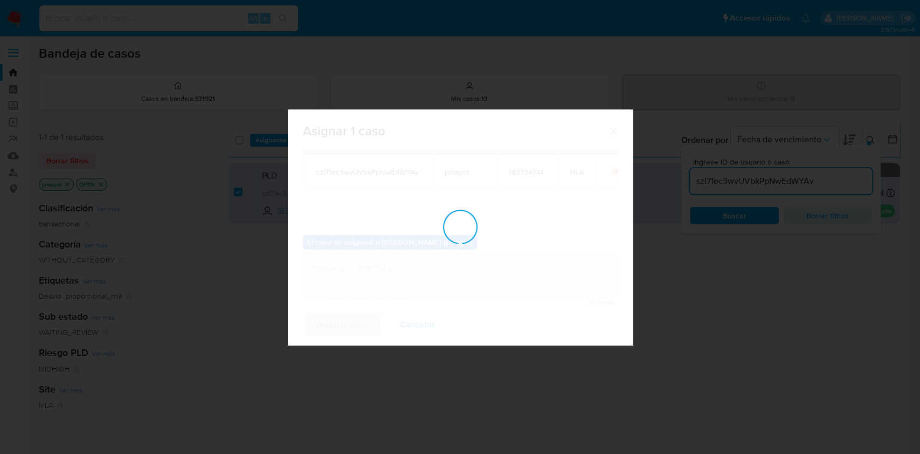
checkbox input "false"
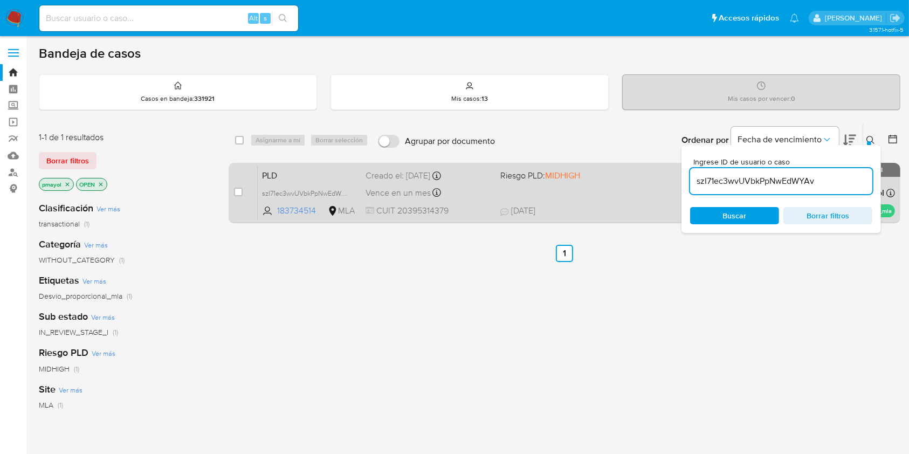
click at [608, 190] on div "PLD szI71ec3wvUVbkPpNwEdWYAv 183734514 MLA Riesgo PLD: MIDHIGH Creado el: 12/08…" at bounding box center [576, 193] width 637 height 54
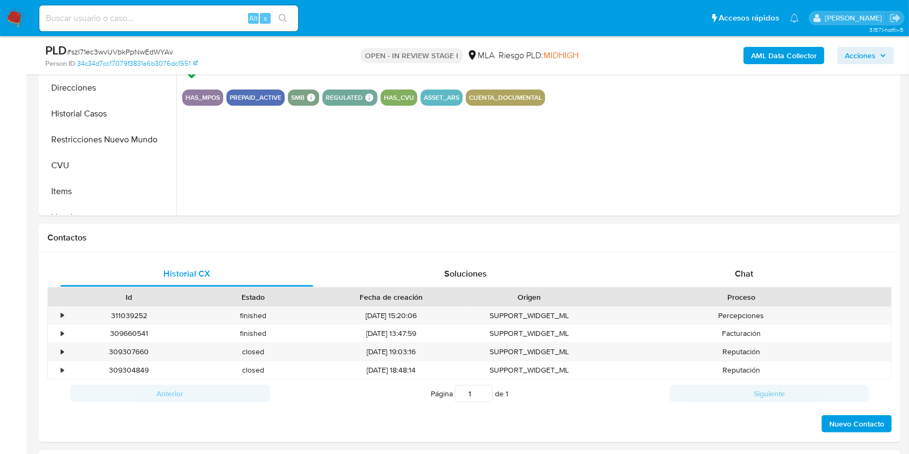
scroll to position [411, 0]
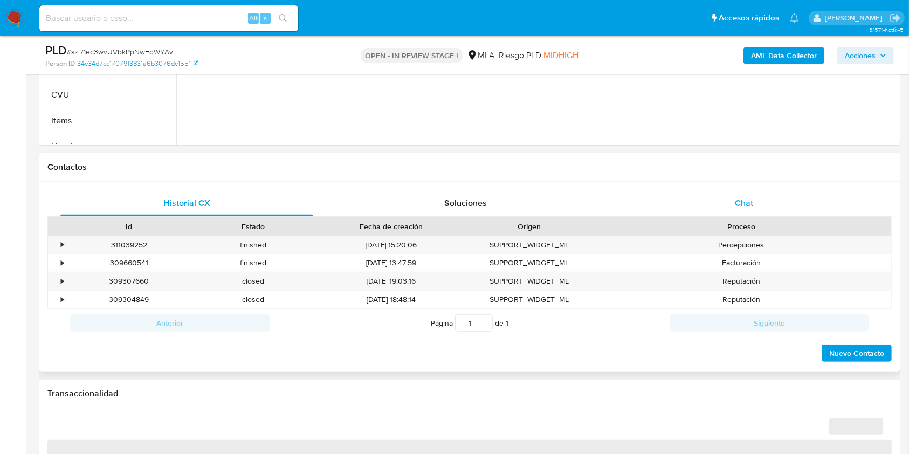
click at [753, 205] on span "Chat" at bounding box center [744, 203] width 18 height 12
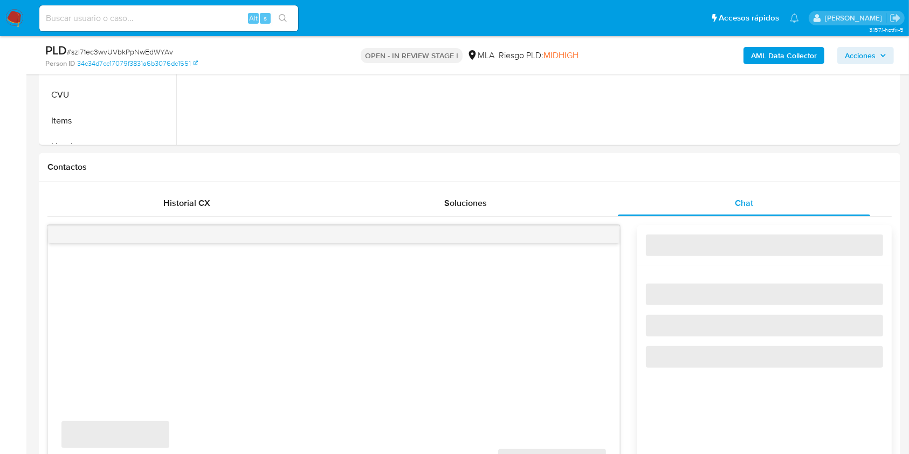
select select "10"
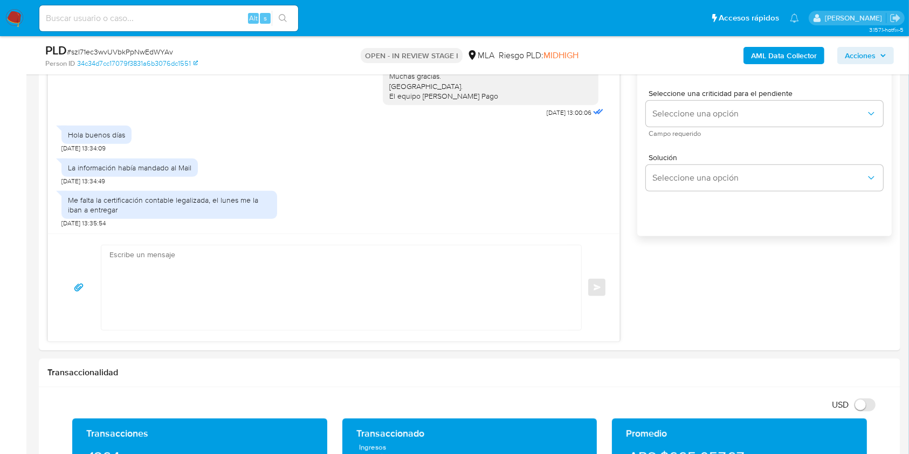
scroll to position [656, 0]
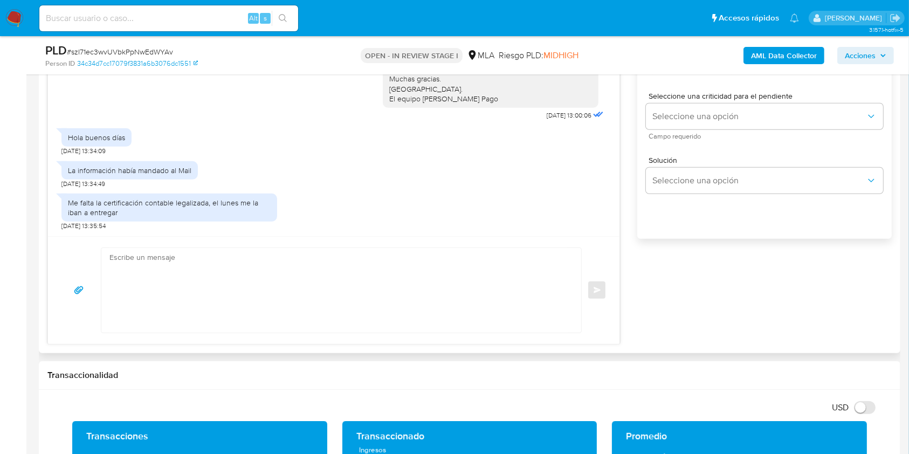
click at [363, 264] on textarea at bounding box center [338, 290] width 458 height 85
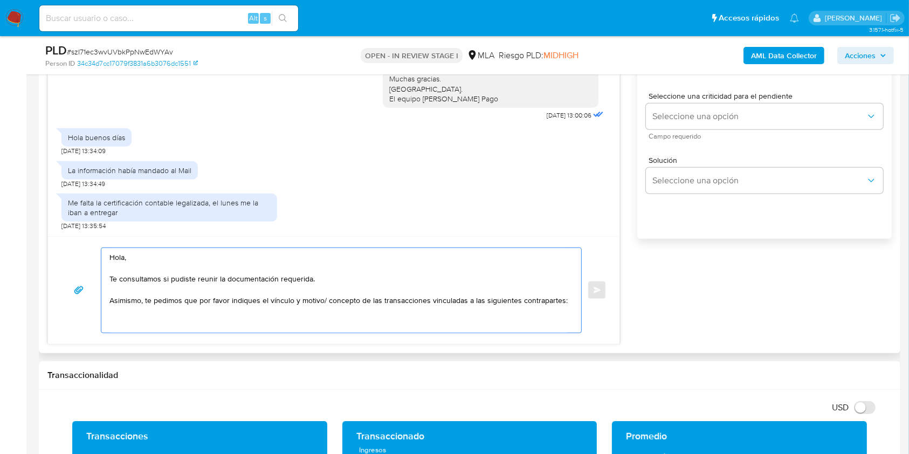
paste textarea "[PERSON_NAME] - CUIT 27437317734"
paste textarea "- [PERSON_NAME] - CUIL"
paste textarea "20346350025"
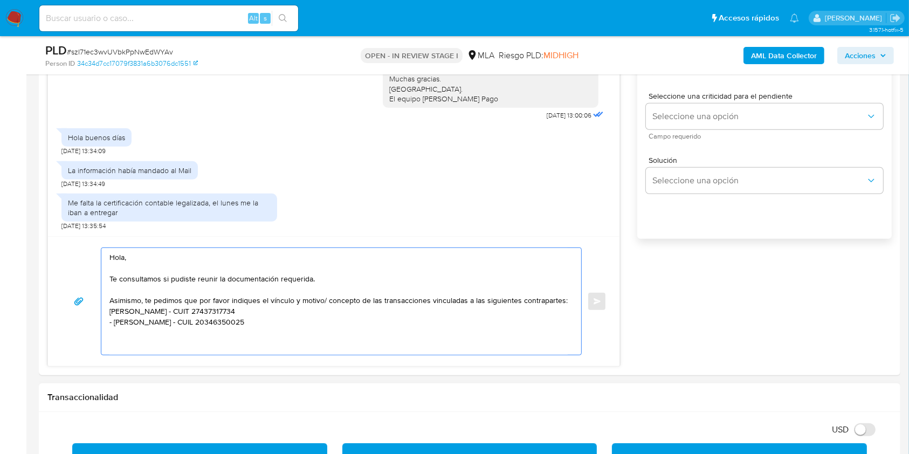
paste textarea "- Sur France Sa - CUIT 30707617825 (ACTIVIDAD: Venta de autos, camionetas y uti…"
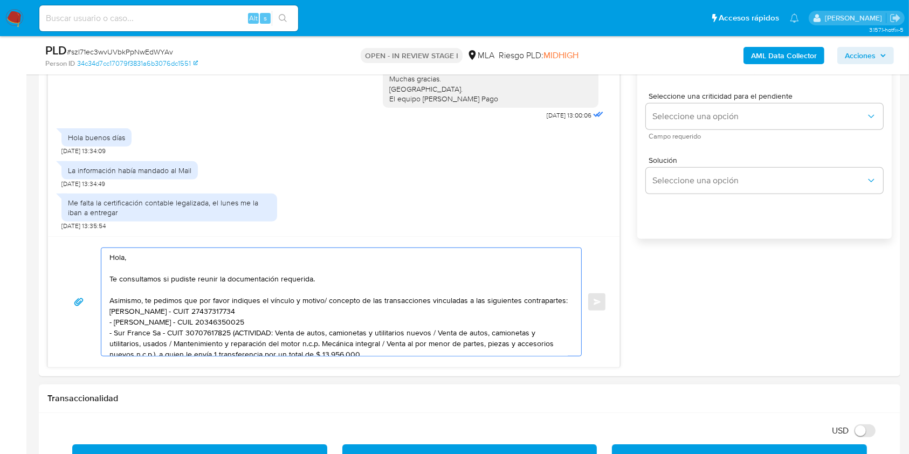
scroll to position [61, 0]
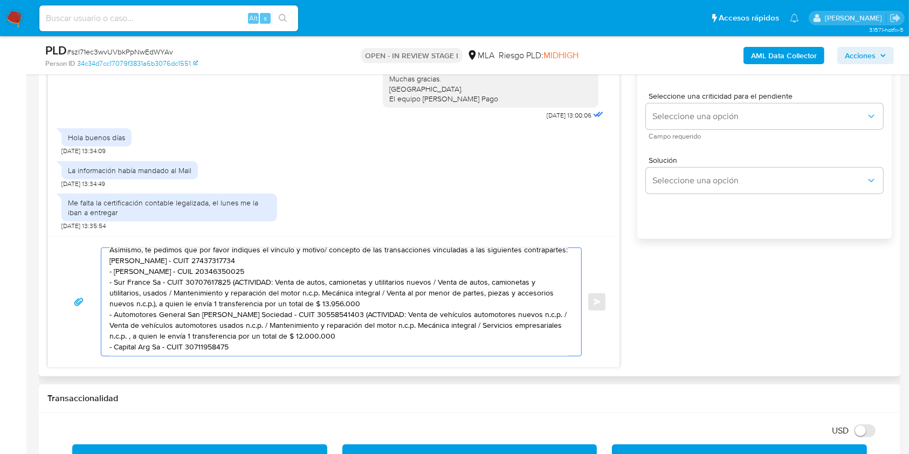
drag, startPoint x: 319, startPoint y: 339, endPoint x: 324, endPoint y: 317, distance: 22.6
click at [324, 317] on textarea "Hola, Te consultamos si pudiste reunir la documentación requerida. Asimismo, te…" at bounding box center [338, 302] width 458 height 108
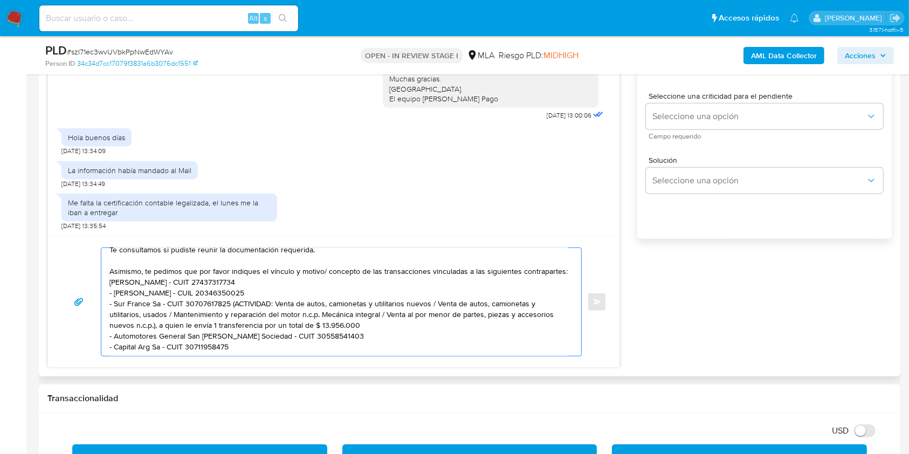
scroll to position [43, 0]
drag, startPoint x: 359, startPoint y: 325, endPoint x: 233, endPoint y: 306, distance: 127.0
click at [233, 306] on textarea "Hola, Te consultamos si pudiste reunir la documentación requerida. Asimismo, te…" at bounding box center [338, 302] width 458 height 108
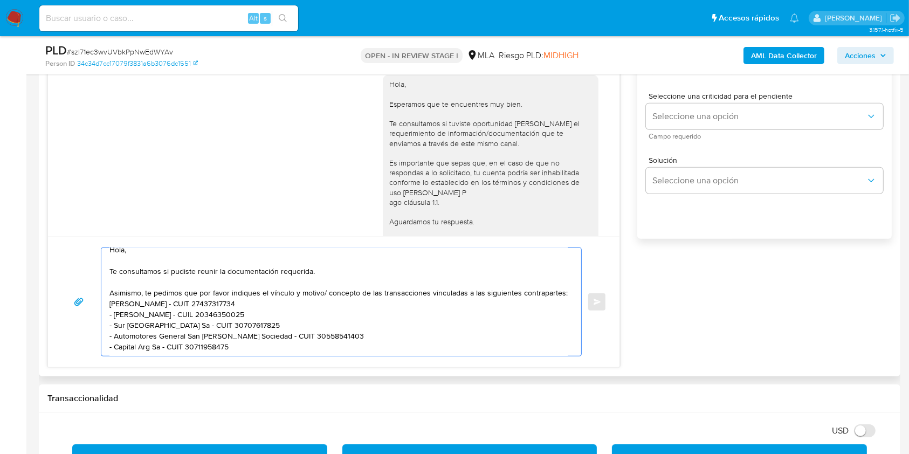
scroll to position [566, 0]
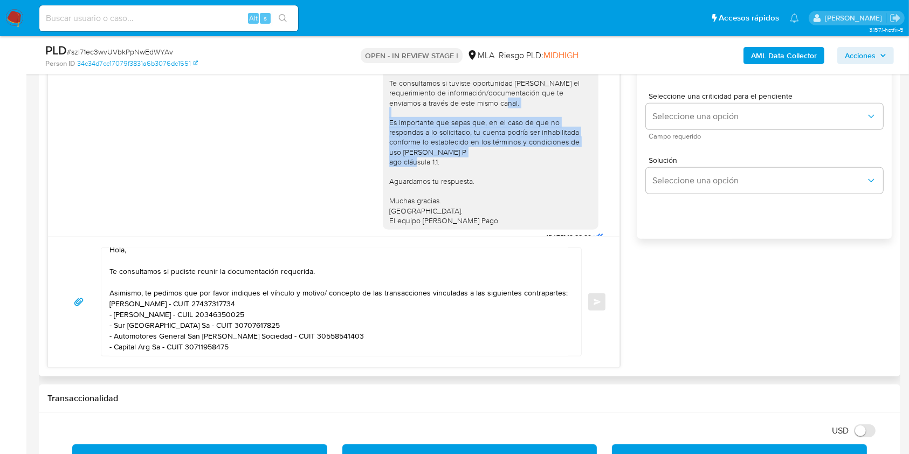
drag, startPoint x: 450, startPoint y: 180, endPoint x: 364, endPoint y: 143, distance: 93.5
click at [364, 143] on div "Hola, Esperamos que te encuentres muy bien. Te consultamos si tuviste oportunid…" at bounding box center [333, 136] width 545 height 218
copy div "Es importante que sepas que, en el caso de que no respondas a lo solicitado, tu…"
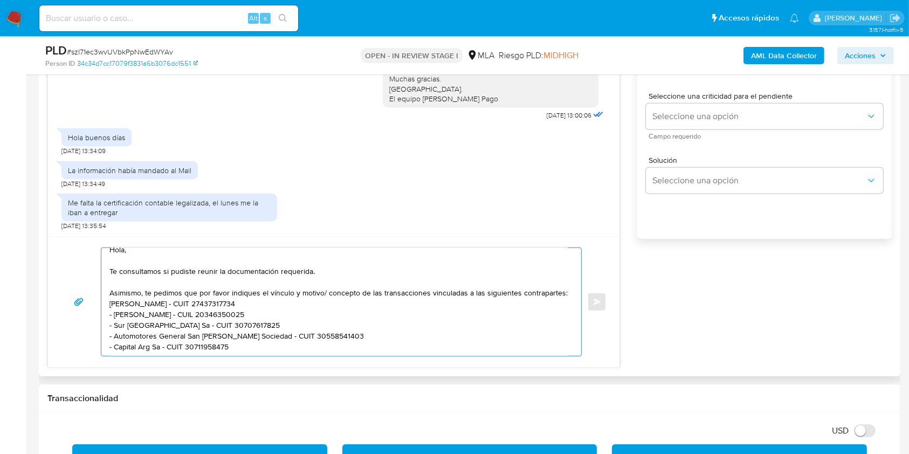
click at [289, 348] on textarea "Hola, Te consultamos si pudiste reunir la documentación requerida. Asimismo, te…" at bounding box center [338, 302] width 458 height 108
paste textarea "Es importante que sepas que, en el caso de que no respondas a lo solicitado, tu…"
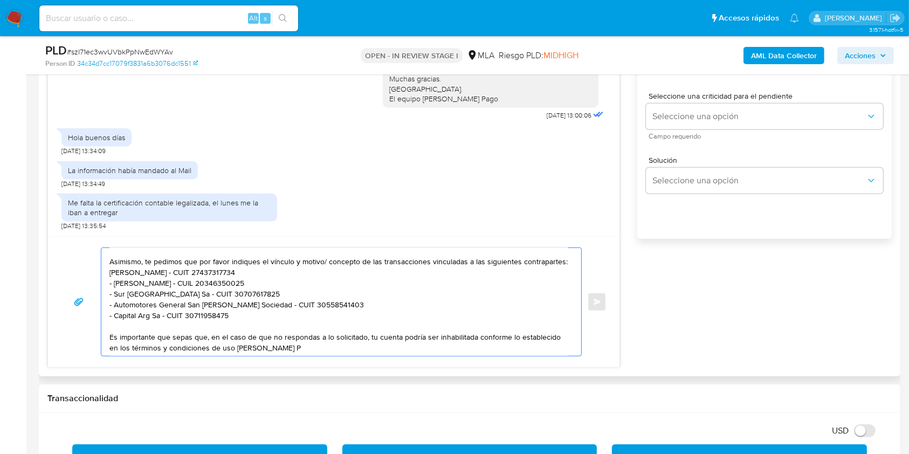
scroll to position [61, 0]
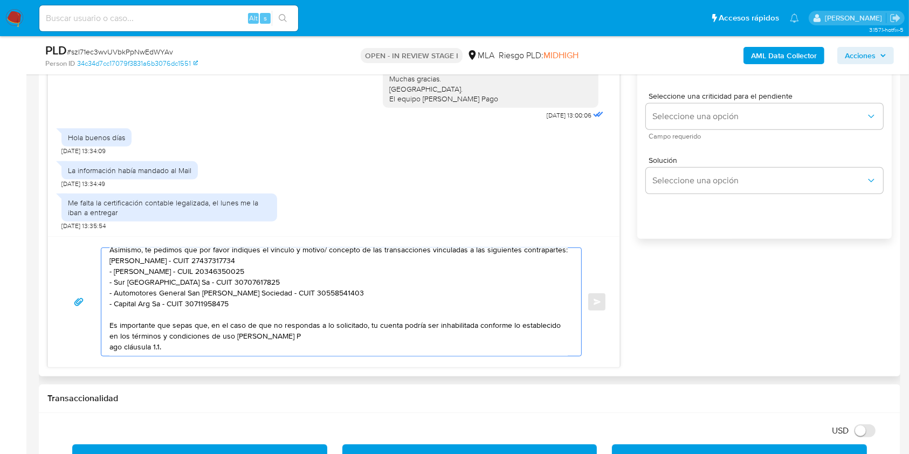
click at [111, 351] on textarea "Hola, Te consultamos si pudiste reunir la documentación requerida. Asimismo, te…" at bounding box center [338, 302] width 458 height 108
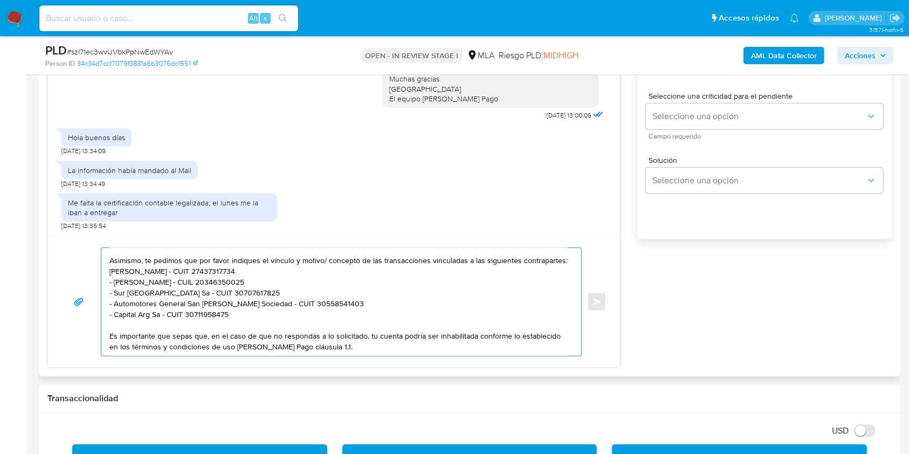
scroll to position [54, 0]
click at [346, 348] on textarea "Hola, Te consultamos si pudiste reunir la documentación requerida. Asimismo, te…" at bounding box center [338, 302] width 458 height 108
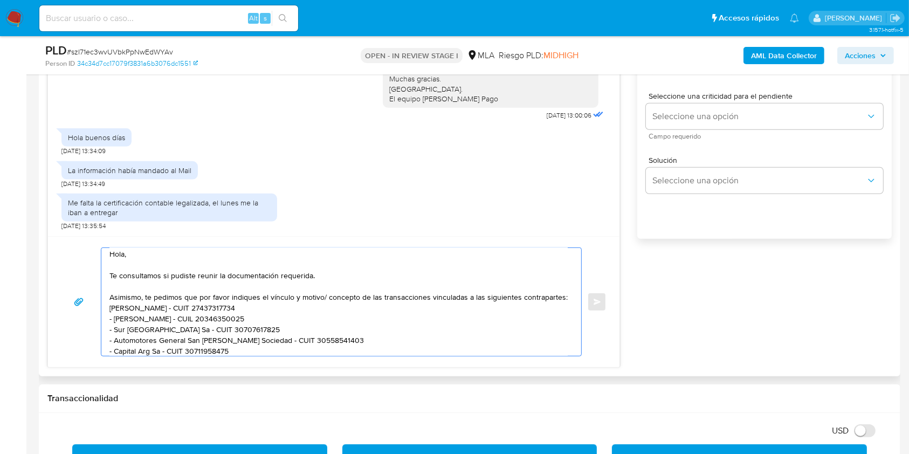
scroll to position [17, 0]
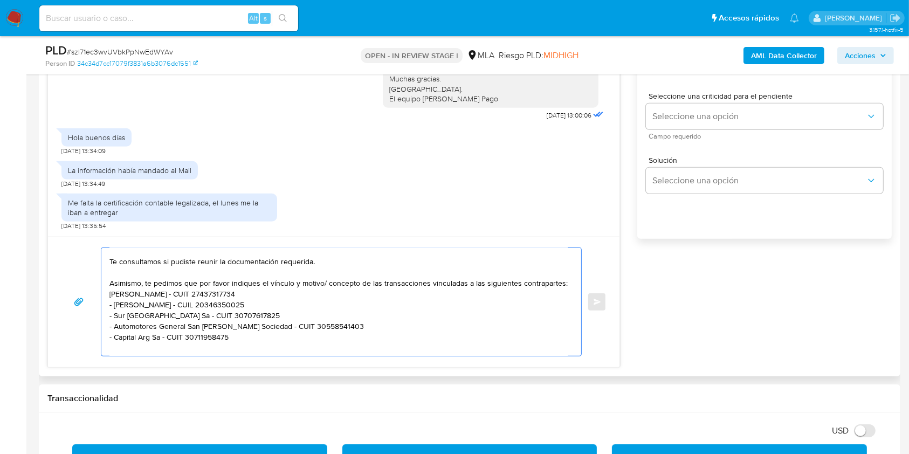
click at [110, 306] on textarea "Hola, Te consultamos si pudiste reunir la documentación requerida. Asimismo, te…" at bounding box center [338, 302] width 458 height 108
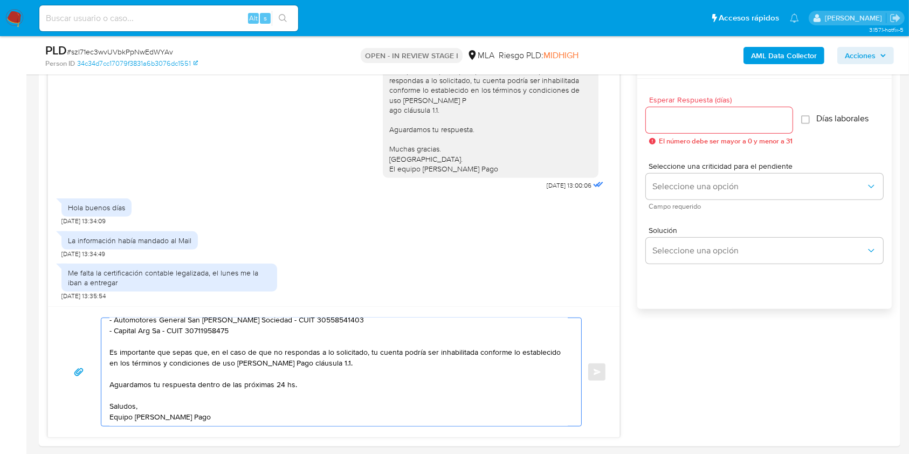
scroll to position [522, 0]
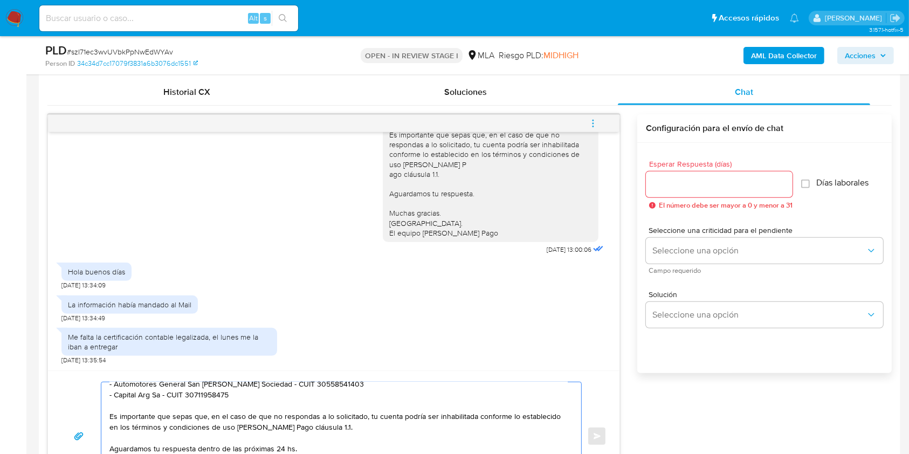
type textarea "Hola, Te consultamos si pudiste reunir la documentación requerida. Asimismo, te…"
click at [690, 184] on input "Esperar Respuesta (días)" at bounding box center [719, 184] width 147 height 14
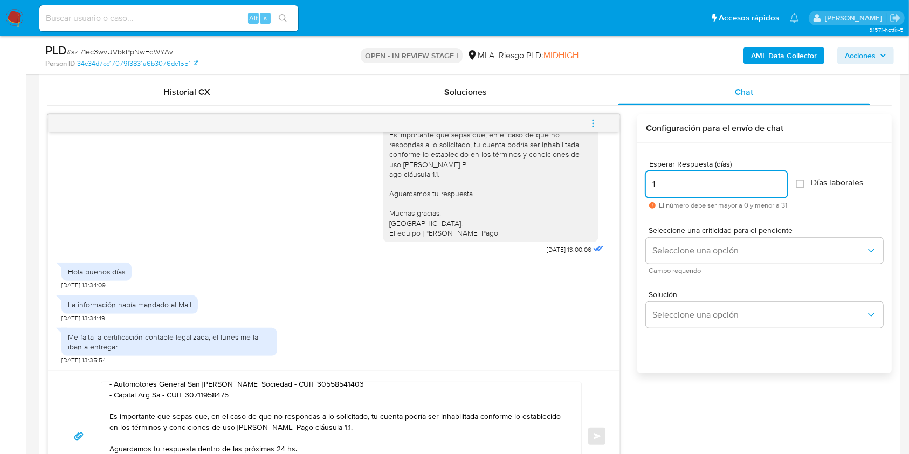
type input "1"
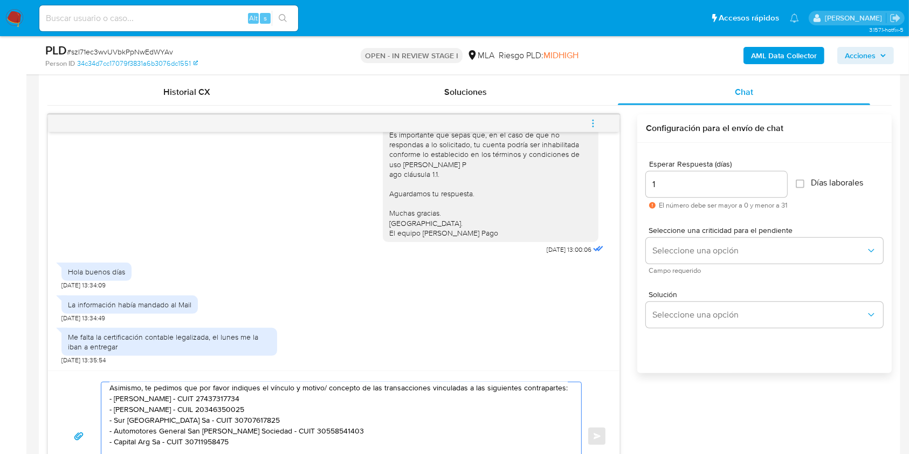
scroll to position [0, 0]
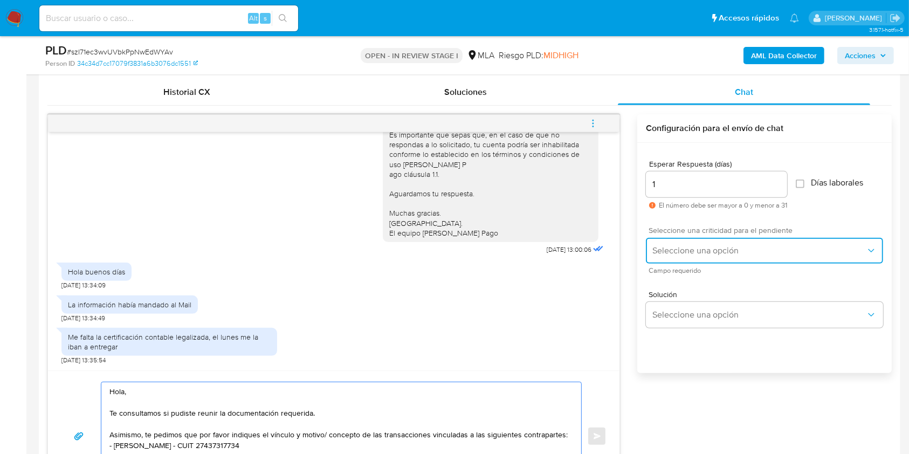
click at [662, 251] on span "Seleccione una opción" at bounding box center [759, 250] width 214 height 11
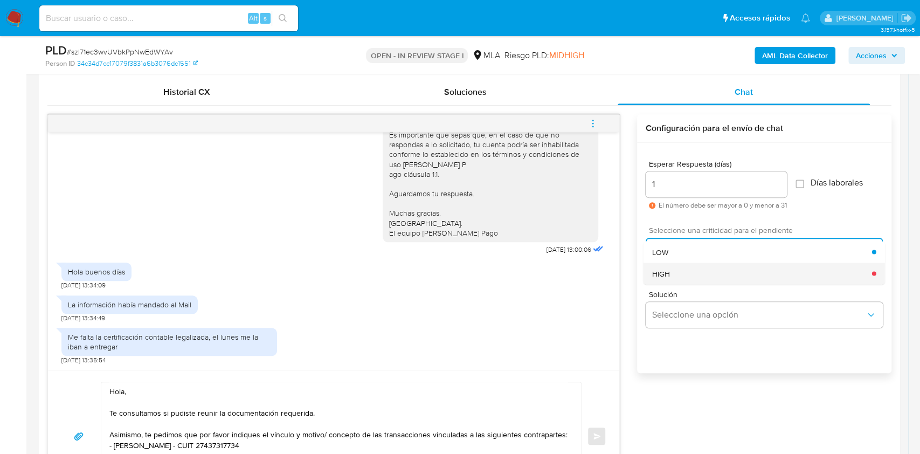
click at [666, 269] on span "HIGH" at bounding box center [661, 274] width 18 height 10
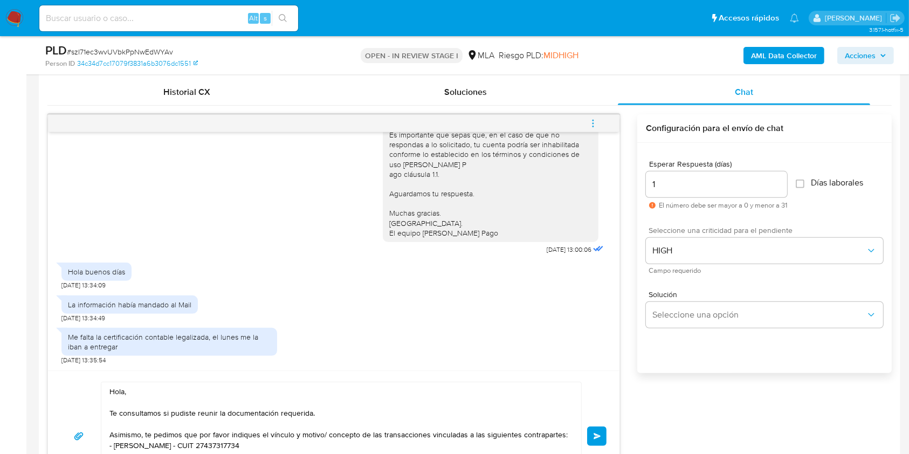
click at [600, 436] on span "Enviar" at bounding box center [598, 436] width 8 height 6
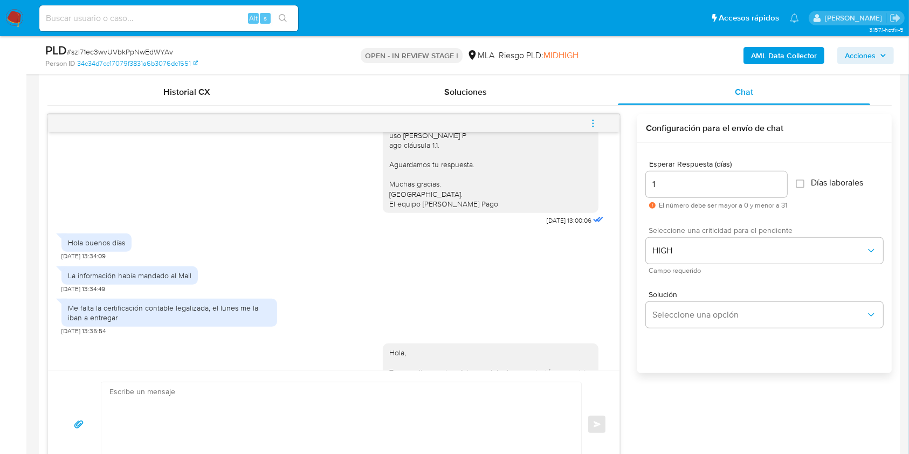
scroll to position [974, 0]
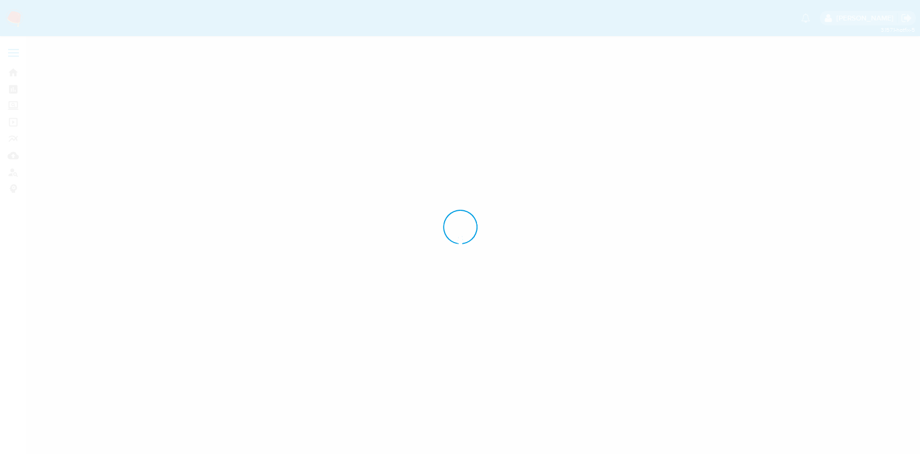
click at [919, 134] on div at bounding box center [460, 227] width 920 height 454
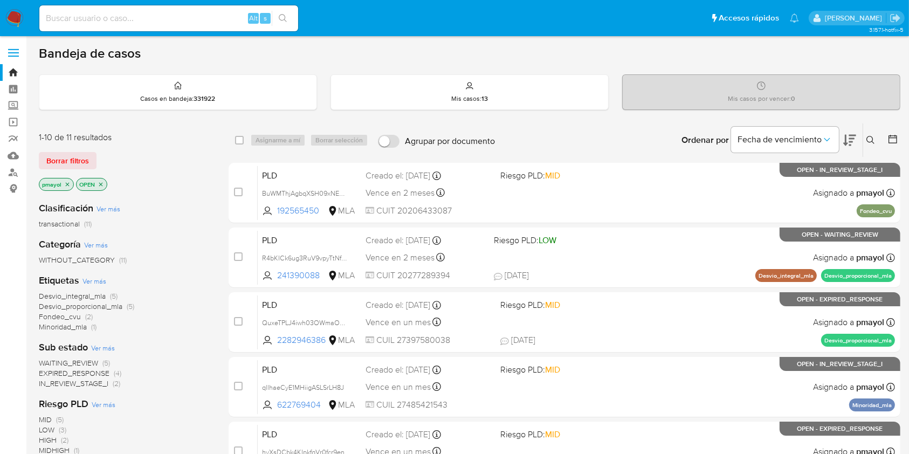
click at [871, 144] on button at bounding box center [872, 140] width 18 height 13
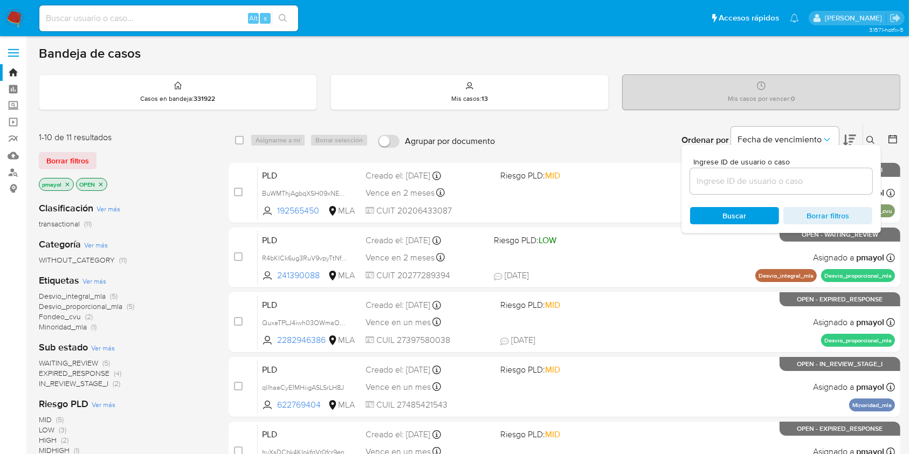
click at [792, 185] on input at bounding box center [781, 181] width 182 height 14
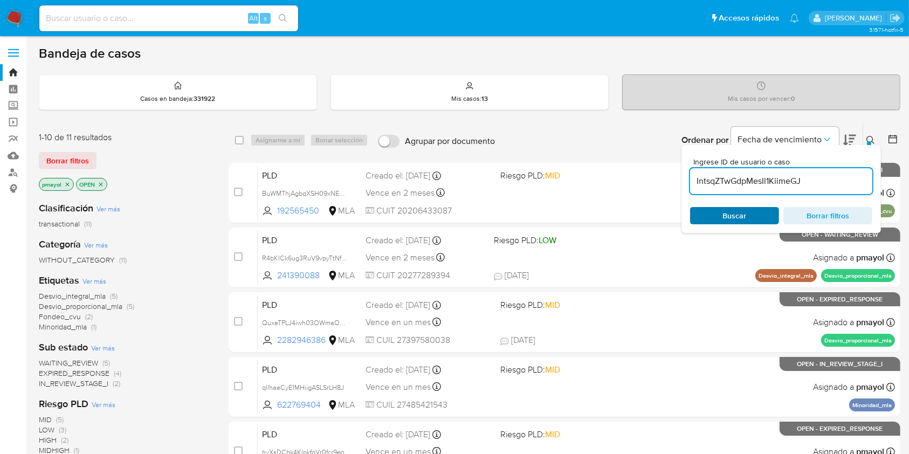
type input "IntsqZTwGdpMesIl1KiimeGJ"
click at [716, 216] on div "Buscar Borrar filtros" at bounding box center [781, 215] width 182 height 17
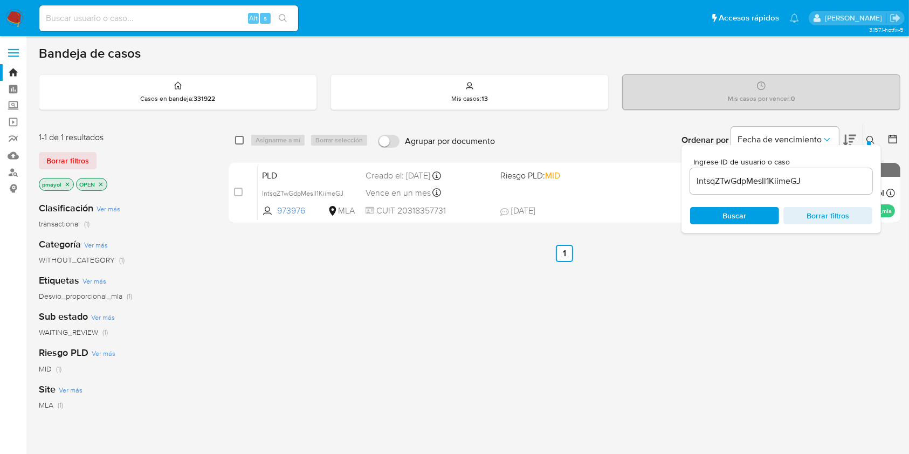
click at [239, 142] on input "checkbox" at bounding box center [239, 140] width 9 height 9
checkbox input "true"
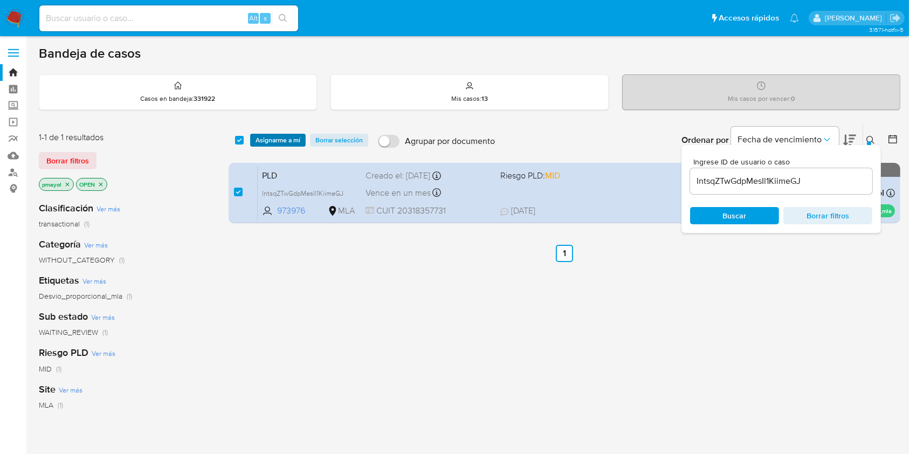
click at [280, 142] on span "Asignarme a mí" at bounding box center [278, 140] width 45 height 11
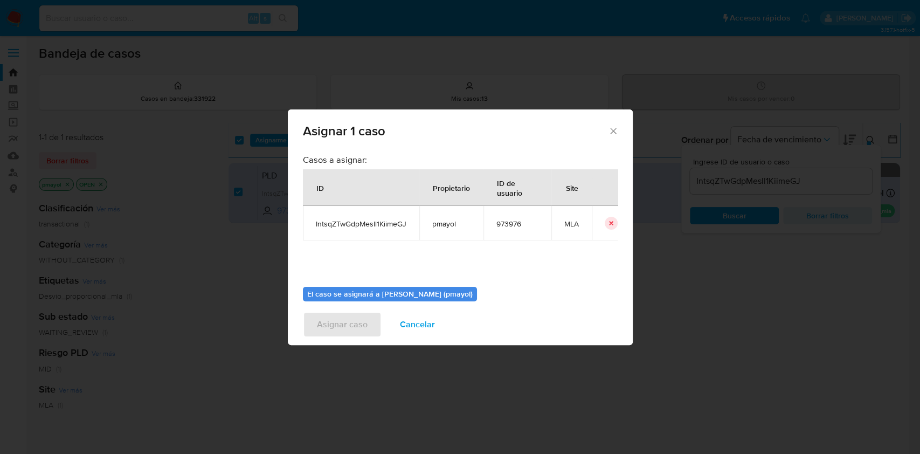
scroll to position [55, 0]
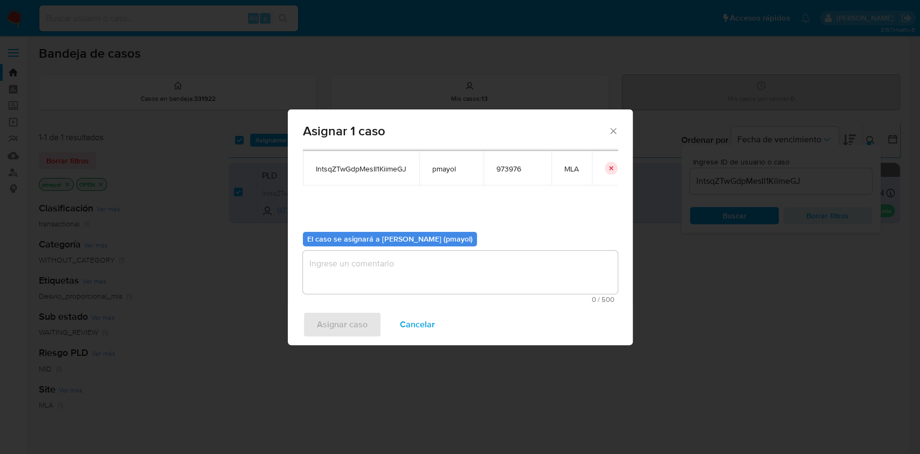
click at [529, 272] on textarea "assign-modal" at bounding box center [460, 272] width 315 height 43
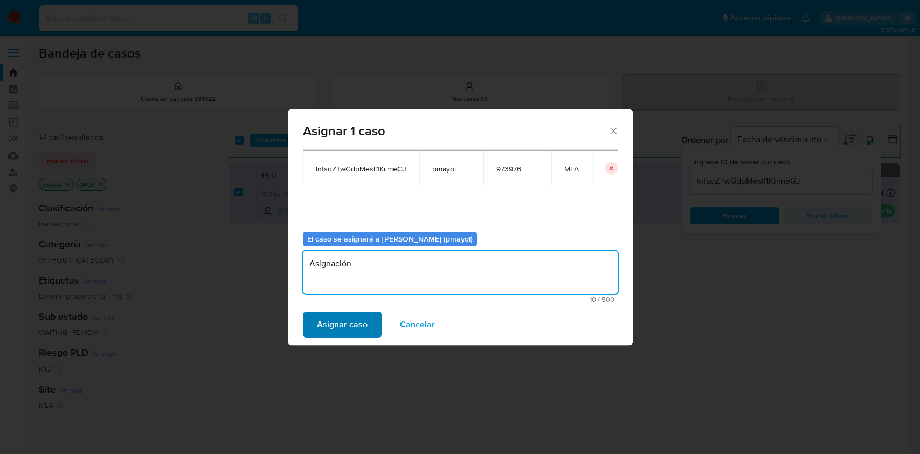
type textarea "Asignación"
click at [336, 325] on span "Asignar caso" at bounding box center [342, 325] width 51 height 24
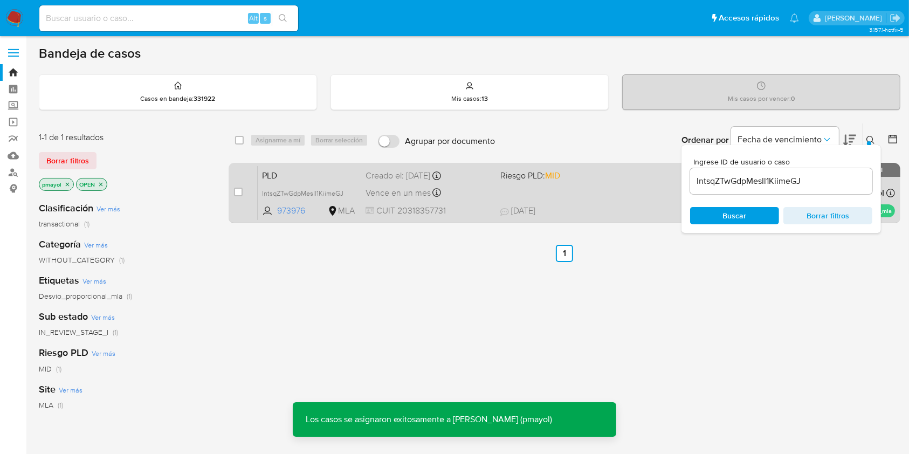
click at [578, 187] on div "PLD IntsqZTwGdpMesIl1KiimeGJ 973976 MLA Riesgo PLD: MID Creado el: 12/08/2025 C…" at bounding box center [576, 193] width 637 height 54
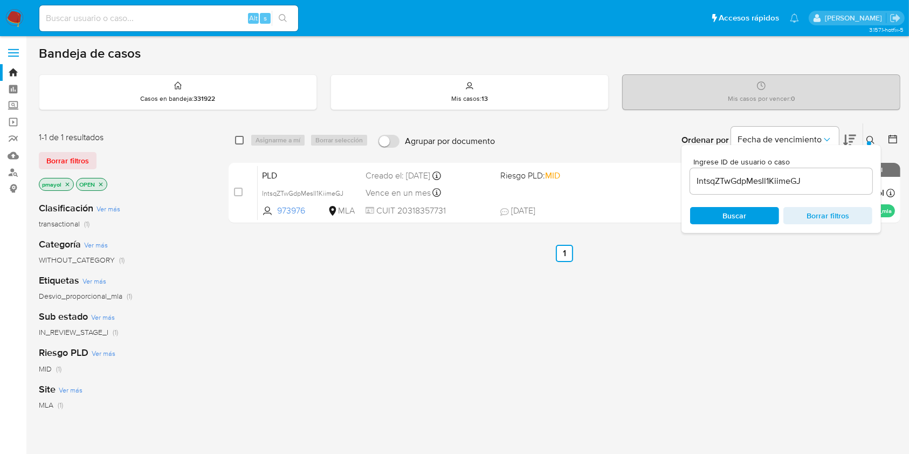
click at [239, 139] on input "checkbox" at bounding box center [239, 140] width 9 height 9
checkbox input "true"
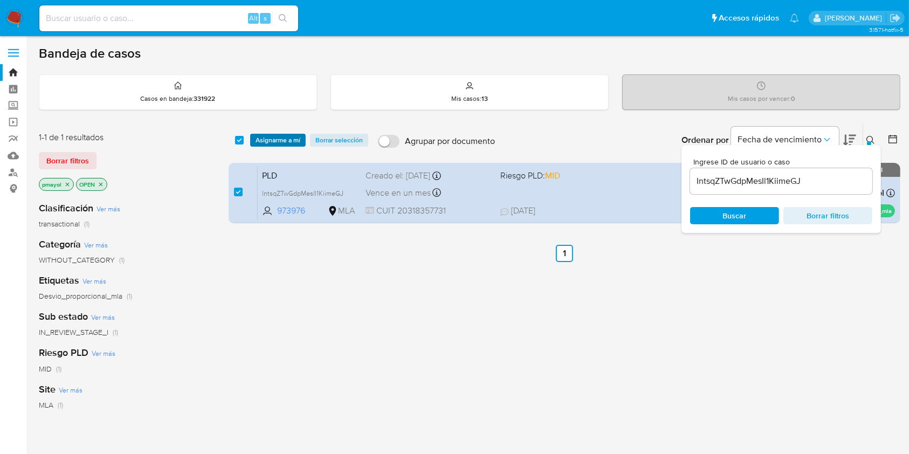
click at [264, 136] on span "Asignarme a mí" at bounding box center [278, 140] width 45 height 11
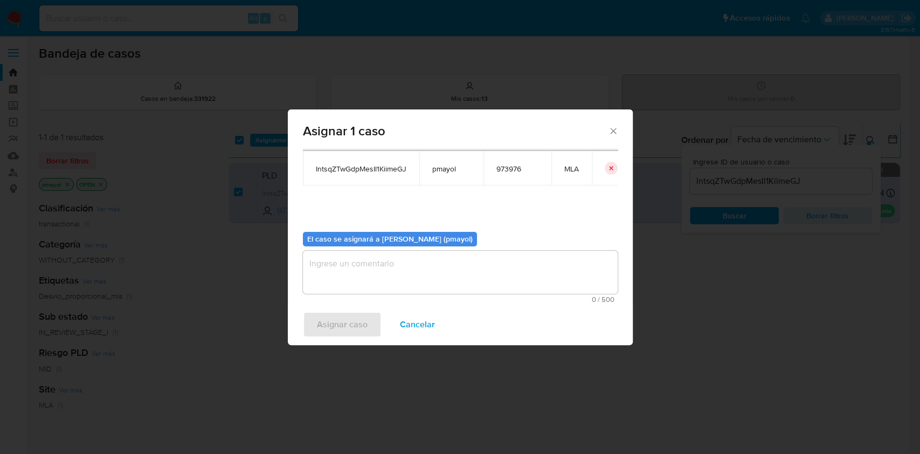
click at [523, 277] on textarea "assign-modal" at bounding box center [460, 272] width 315 height 43
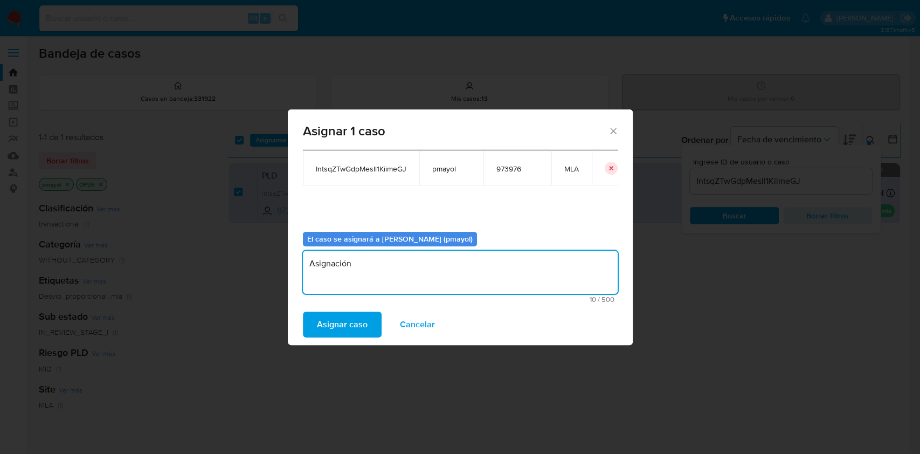
type textarea "Asignación"
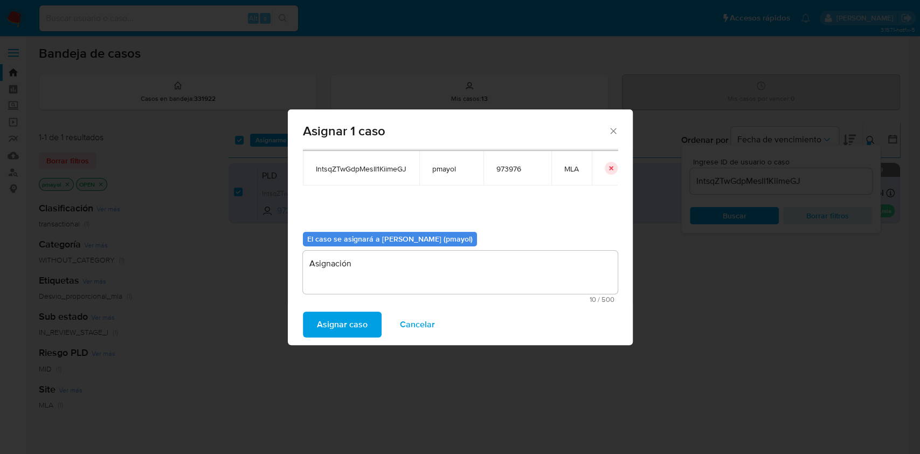
click at [351, 321] on span "Asignar caso" at bounding box center [342, 325] width 51 height 24
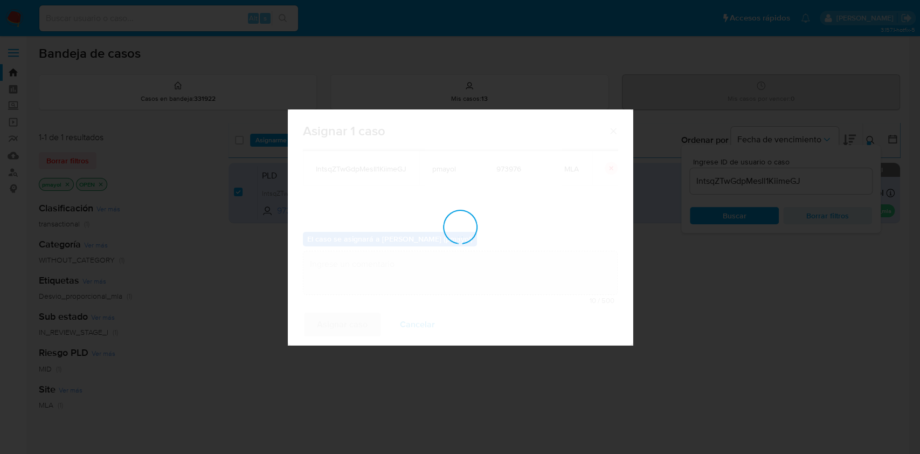
checkbox input "false"
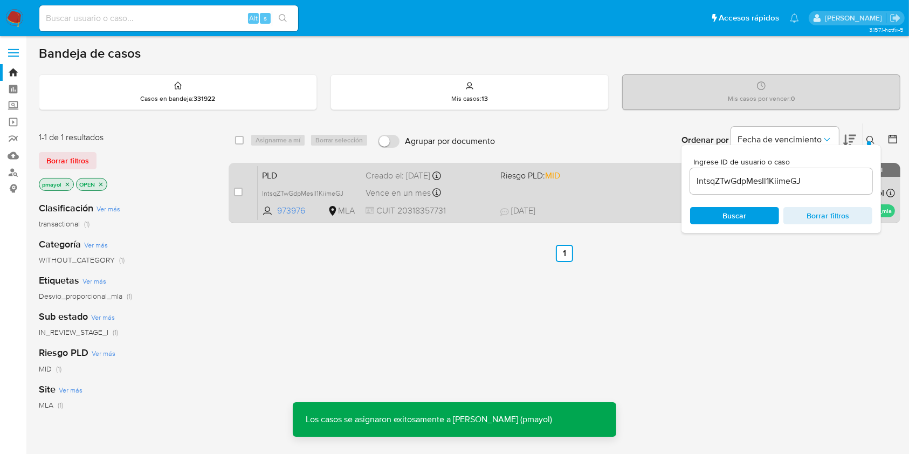
click at [466, 188] on div "Vence en un mes Vence el 14/10/2025 12:19:20" at bounding box center [429, 192] width 126 height 15
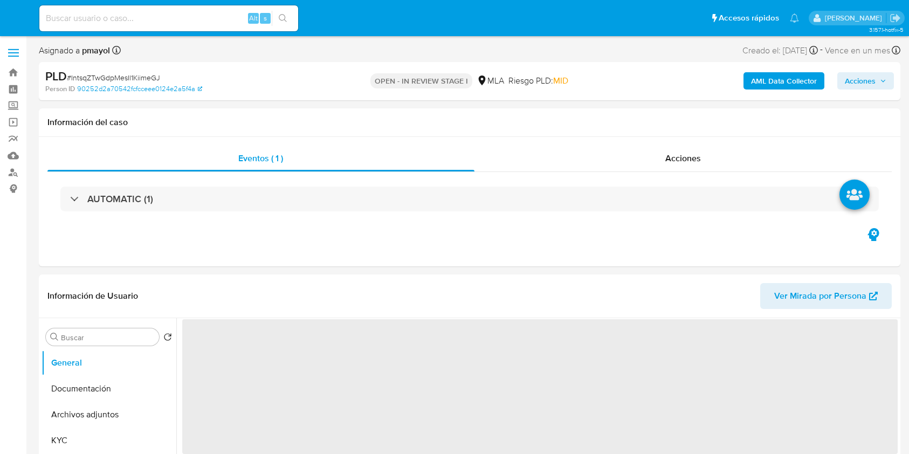
select select "10"
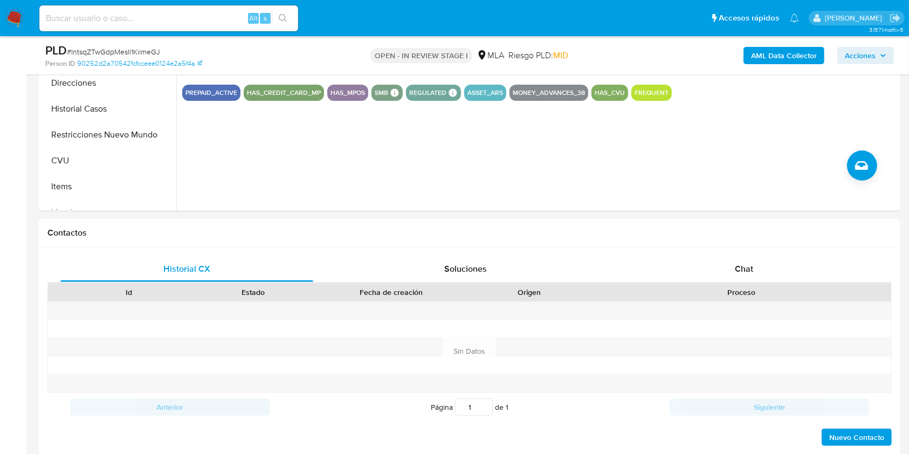
scroll to position [370, 0]
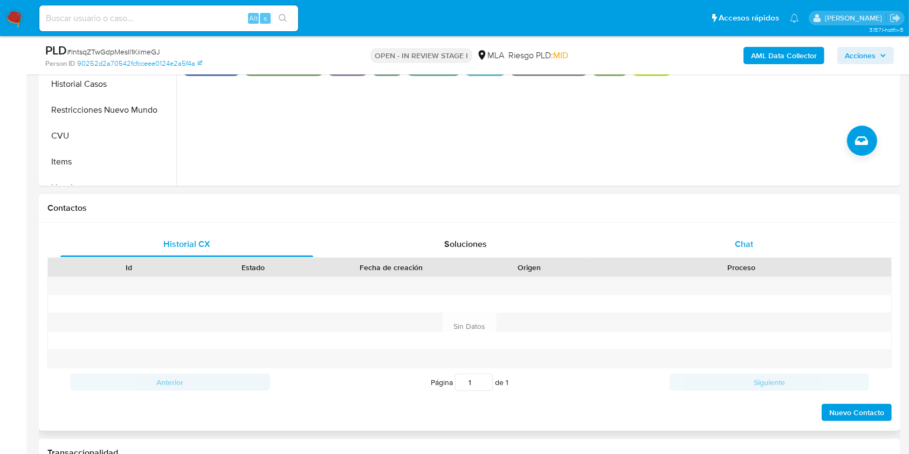
click at [729, 244] on div "Chat" at bounding box center [744, 244] width 253 height 26
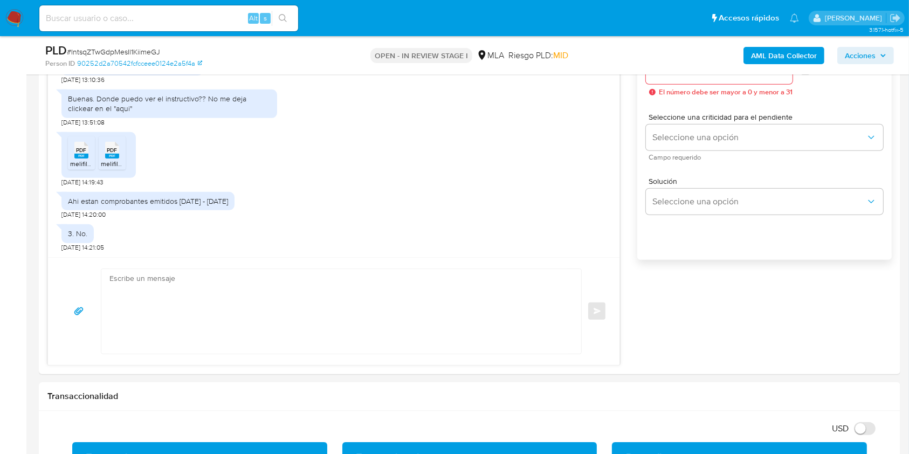
scroll to position [641, 0]
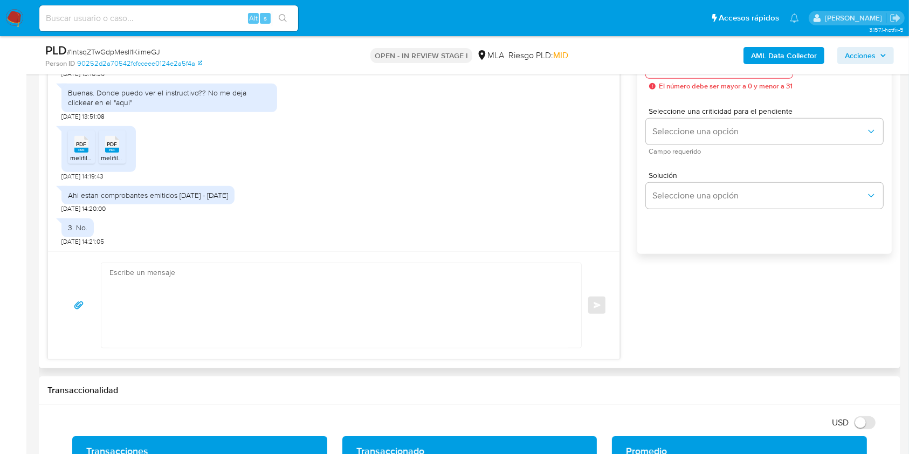
paste textarea "Hola, ¡Muchas gracias por tu respuesta! Confirmamos la recepción de la document…"
click at [311, 302] on textarea at bounding box center [338, 305] width 458 height 85
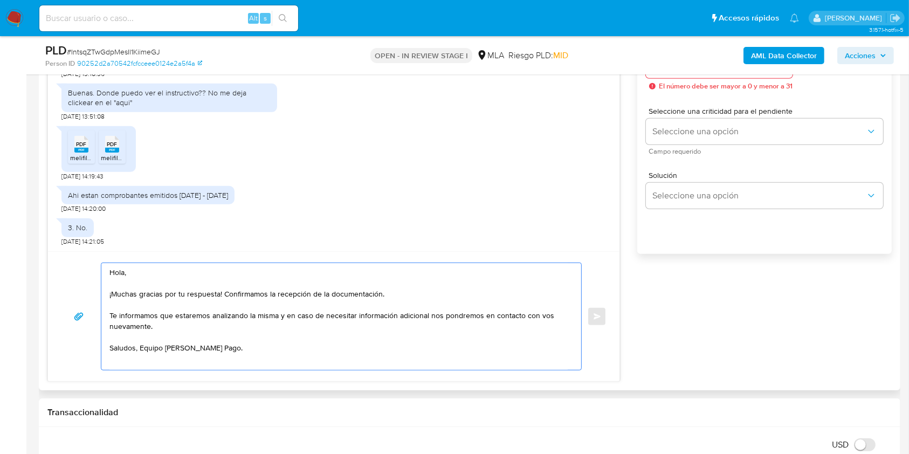
click at [142, 350] on textarea "Hola, ¡Muchas gracias por tu respuesta! Confirmamos la recepción de la document…" at bounding box center [338, 316] width 458 height 107
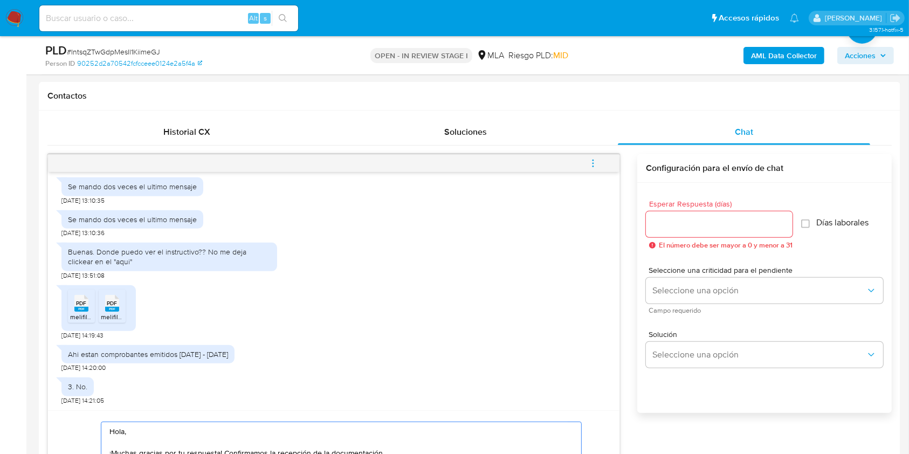
scroll to position [479, 0]
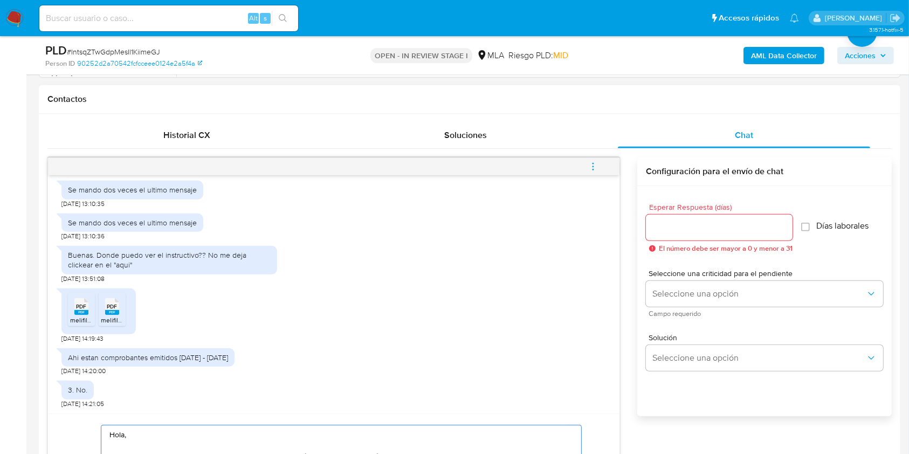
type textarea "Hola, ¡Muchas gracias por tu respuesta! Confirmamos la recepción de la document…"
click at [656, 229] on input "Esperar Respuesta (días)" at bounding box center [719, 228] width 147 height 14
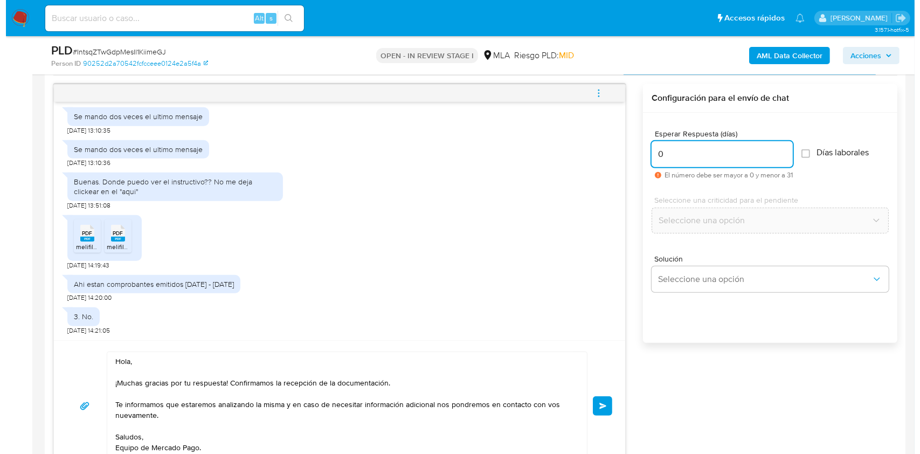
scroll to position [558, 0]
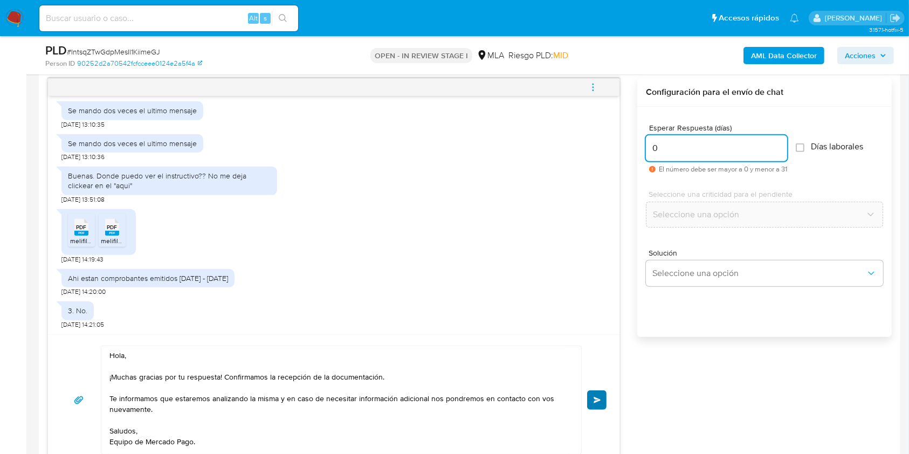
type input "0"
click at [593, 393] on button "Enviar" at bounding box center [596, 399] width 19 height 19
click at [600, 87] on button "menu-action" at bounding box center [593, 87] width 36 height 26
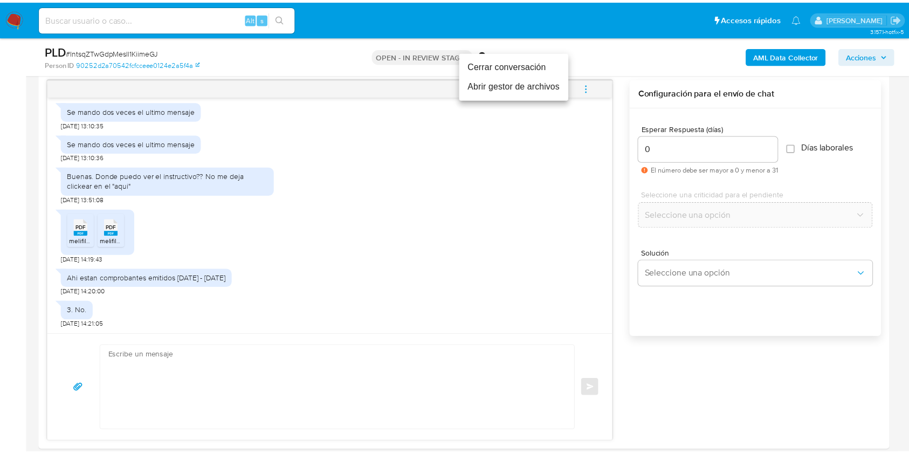
scroll to position [294, 0]
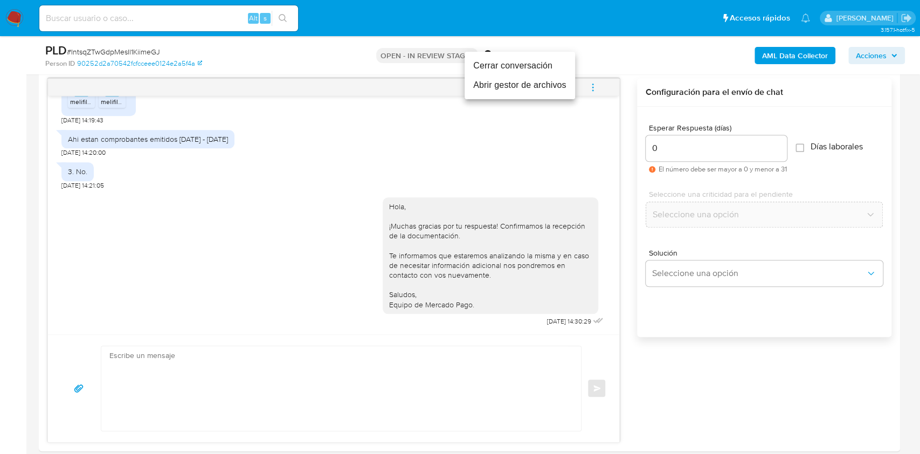
click at [519, 62] on li "Cerrar conversación" at bounding box center [520, 65] width 111 height 19
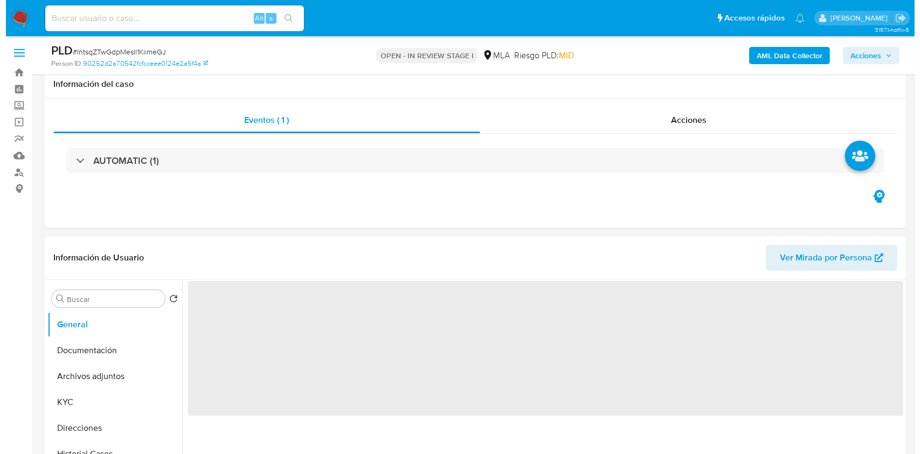
scroll to position [91, 0]
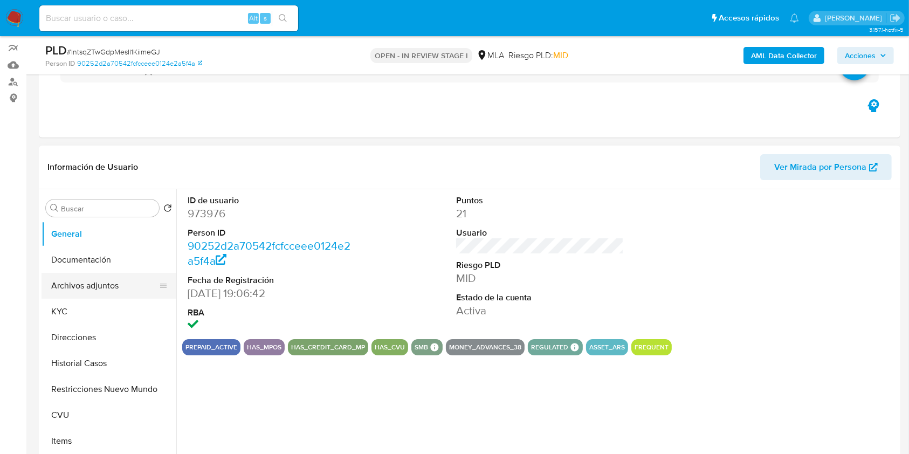
click at [77, 297] on button "Archivos adjuntos" at bounding box center [105, 286] width 126 height 26
select select "10"
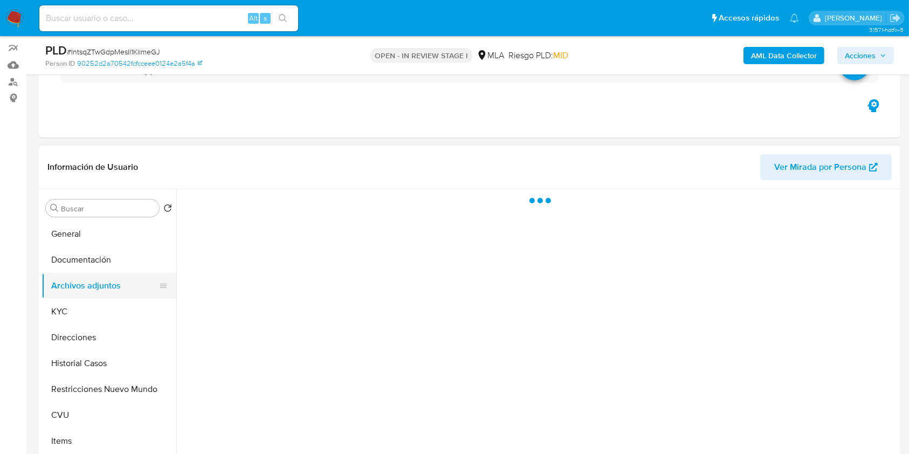
click at [77, 297] on button "Archivos adjuntos" at bounding box center [105, 286] width 126 height 26
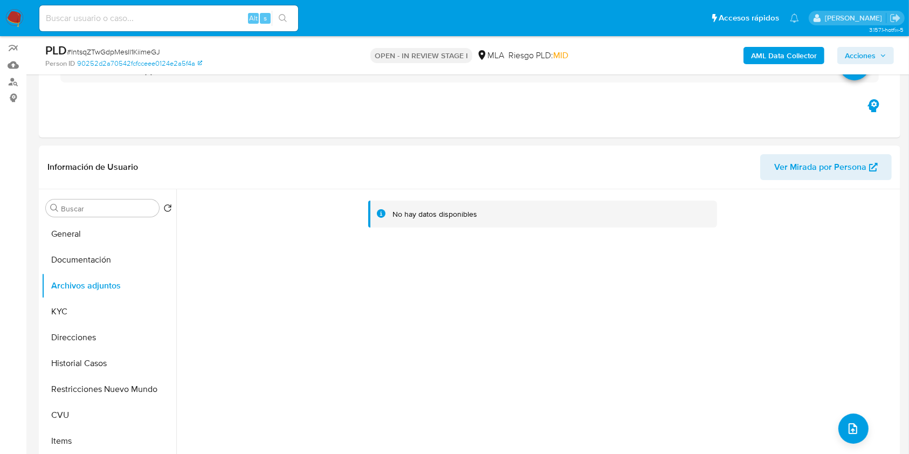
click at [782, 65] on div "AML Data Collector Acciones" at bounding box center [754, 55] width 280 height 25
click at [773, 54] on b "AML Data Collector" at bounding box center [784, 55] width 66 height 17
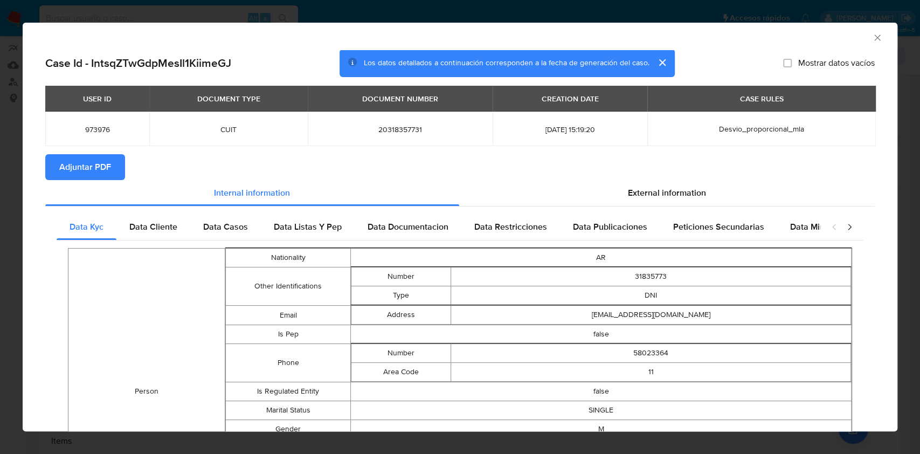
click at [105, 173] on span "Adjuntar PDF" at bounding box center [85, 167] width 52 height 24
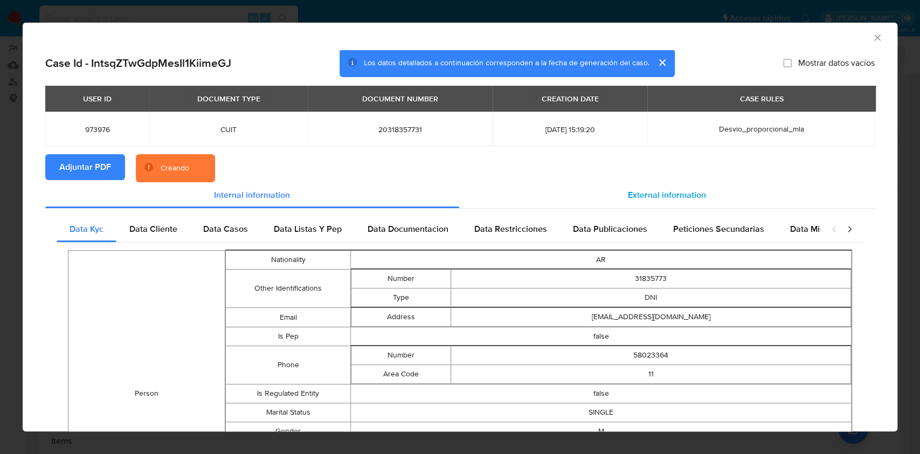
click at [644, 196] on span "External information" at bounding box center [667, 195] width 78 height 12
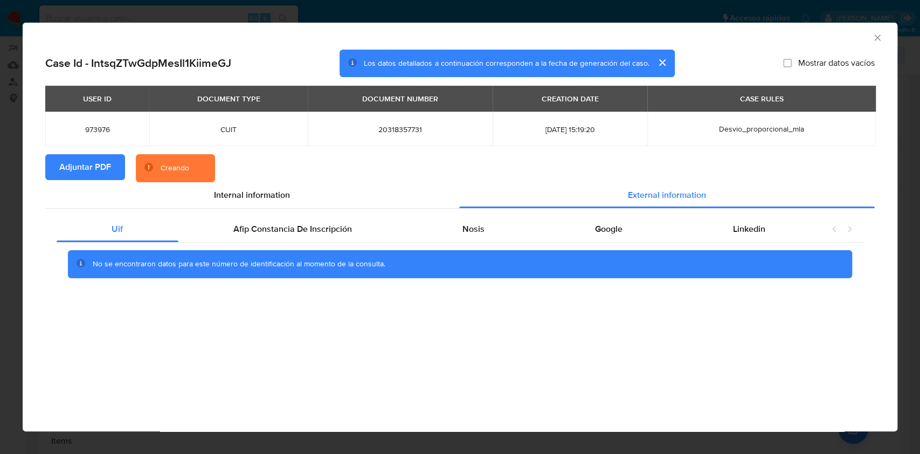
click at [878, 39] on icon "Cerrar ventana" at bounding box center [877, 37] width 11 height 11
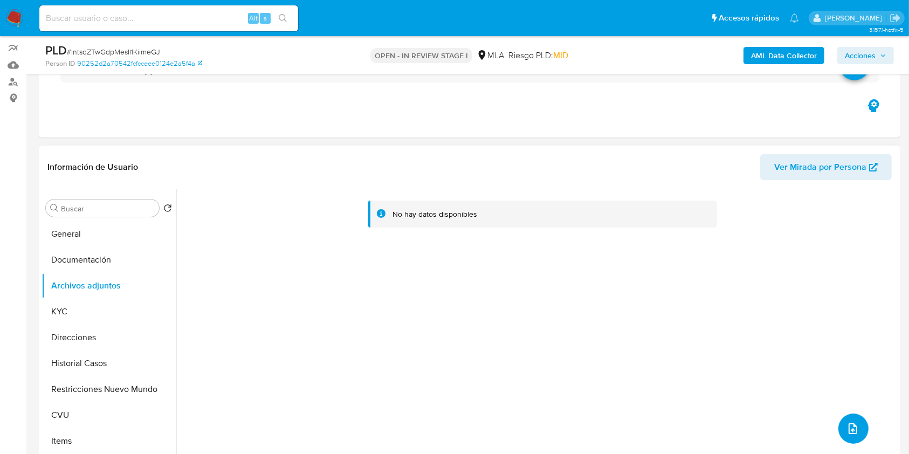
click at [840, 430] on button "upload-file" at bounding box center [853, 429] width 30 height 30
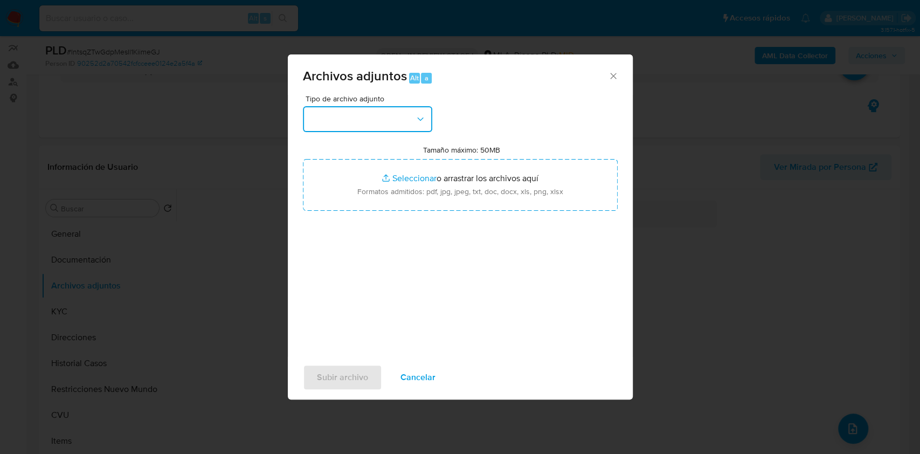
click at [404, 116] on button "button" at bounding box center [367, 119] width 129 height 26
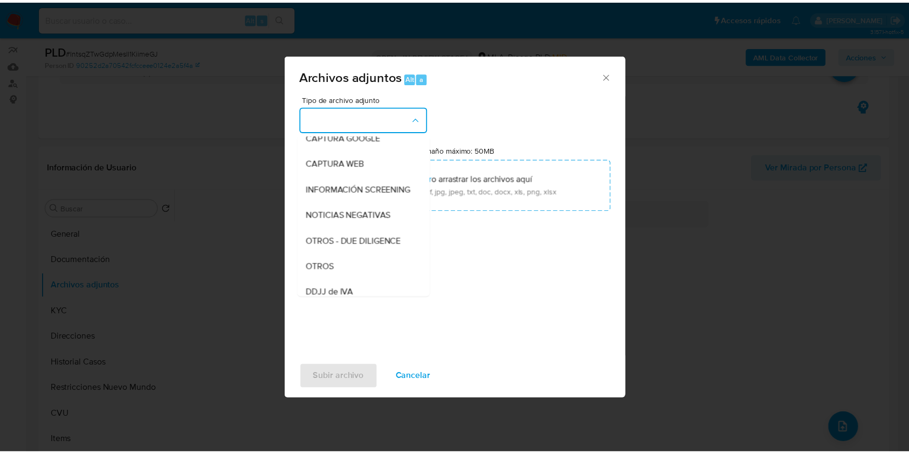
scroll to position [100, 0]
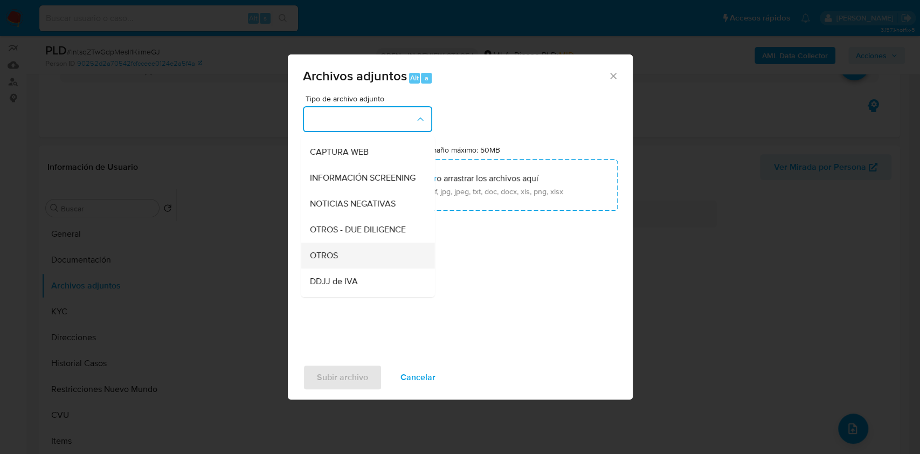
click at [366, 263] on div "OTROS" at bounding box center [365, 256] width 110 height 26
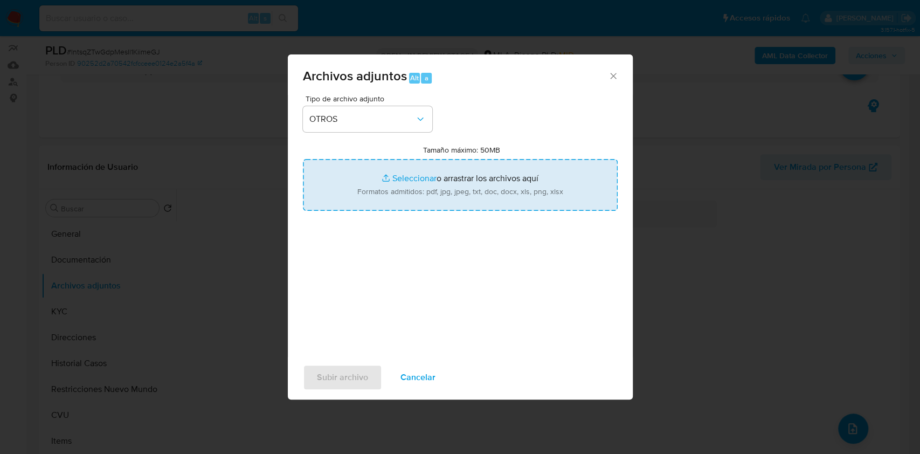
click at [428, 192] on input "Tamaño máximo: 50MB Seleccionar archivos" at bounding box center [460, 185] width 315 height 52
type input "C:\fakepath\Caselog IntsqZTwGdpMesIl1KiimeGJ.docx"
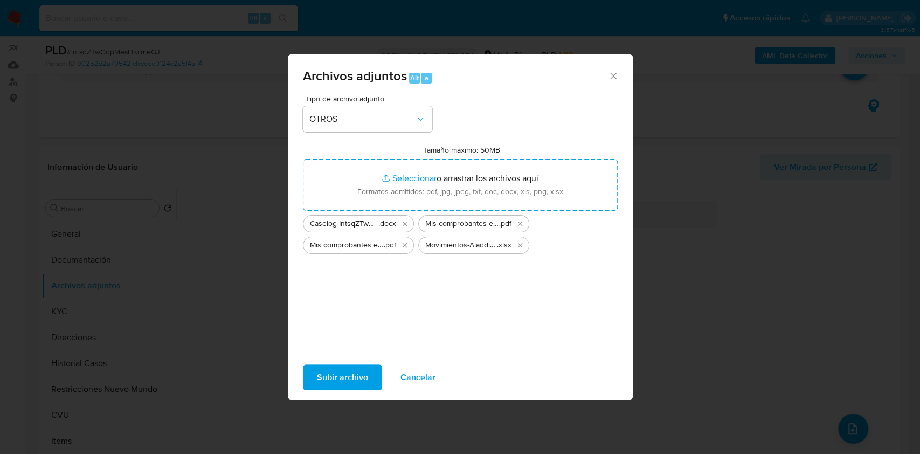
click at [352, 370] on span "Subir archivo" at bounding box center [342, 378] width 51 height 24
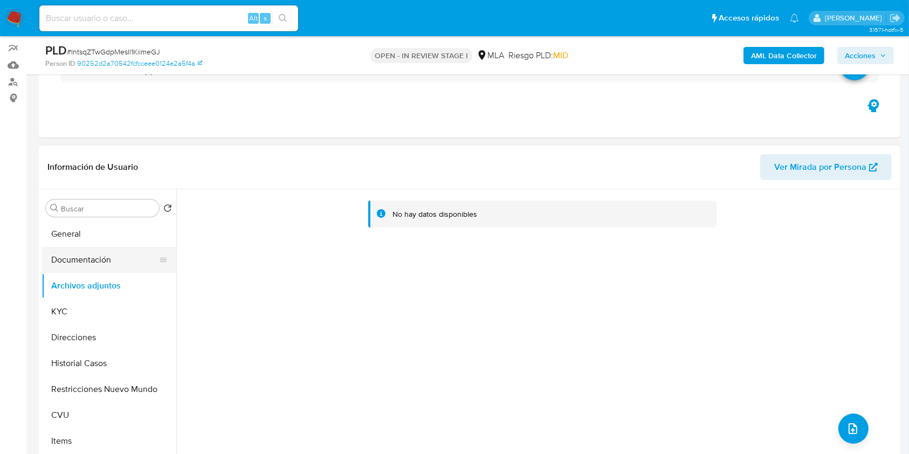
click at [82, 262] on button "Documentación" at bounding box center [105, 260] width 126 height 26
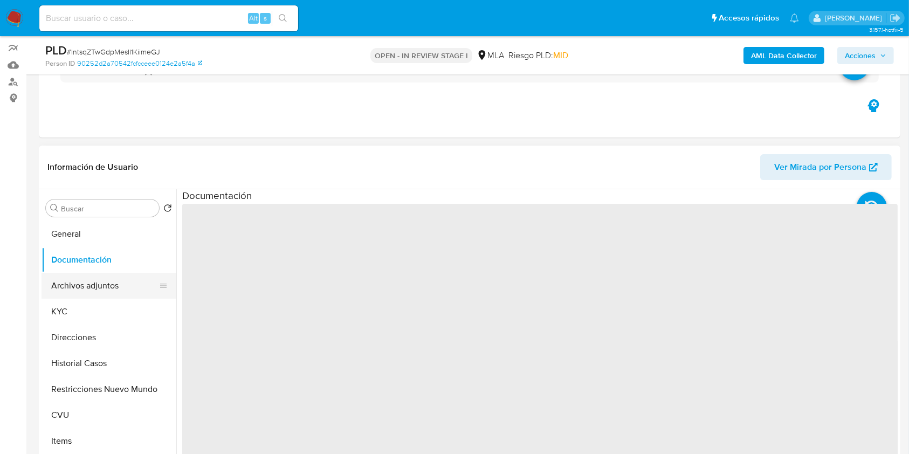
click at [88, 279] on button "Archivos adjuntos" at bounding box center [105, 286] width 126 height 26
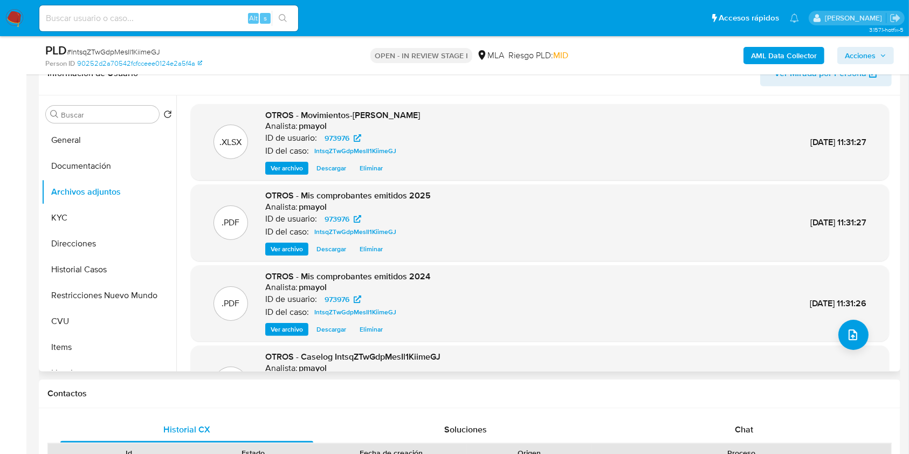
scroll to position [91, 0]
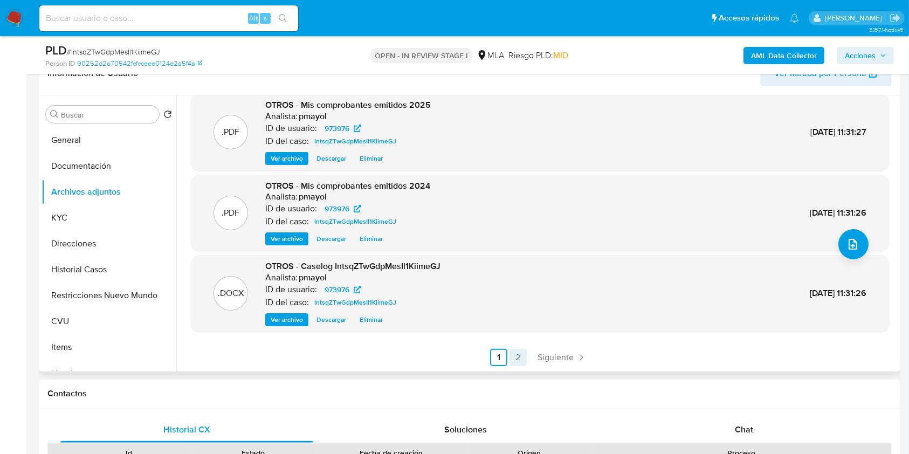
click at [513, 354] on link "2" at bounding box center [518, 357] width 17 height 17
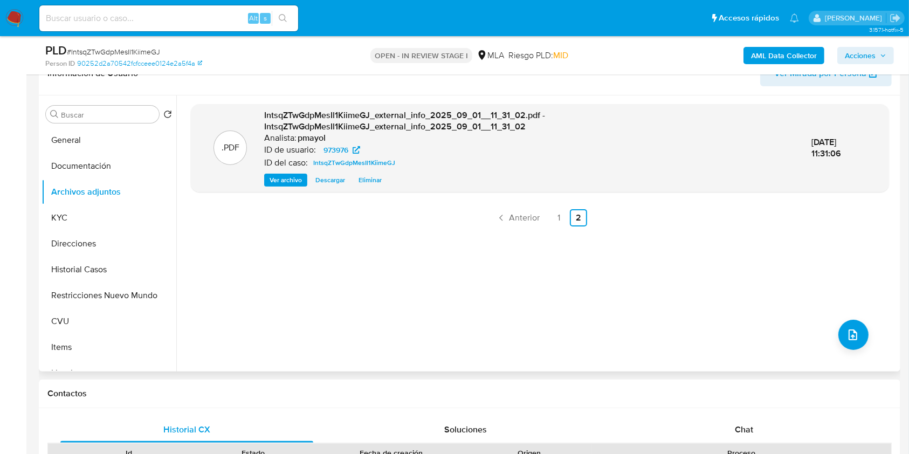
scroll to position [123, 0]
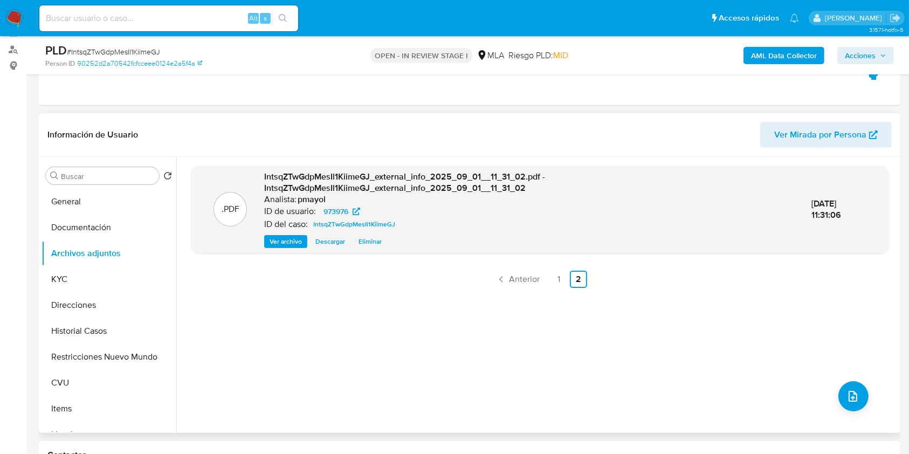
click at [864, 45] on div "AML Data Collector Acciones" at bounding box center [754, 55] width 280 height 25
click at [864, 49] on span "Acciones" at bounding box center [860, 55] width 31 height 17
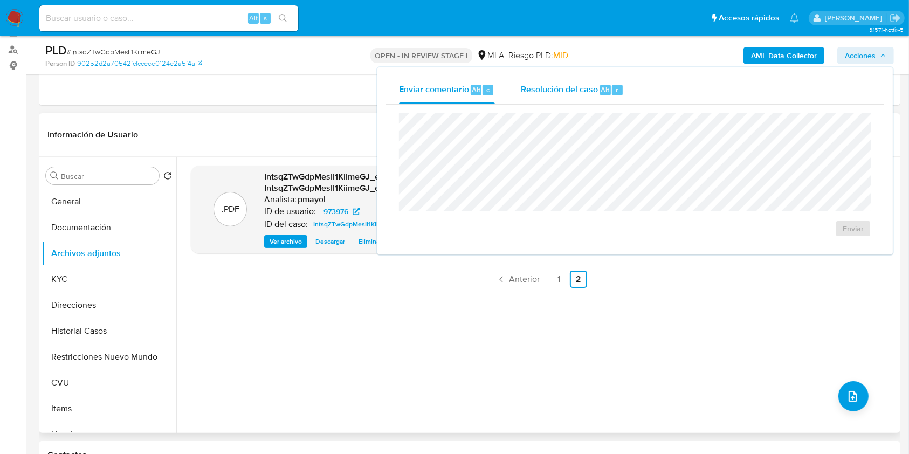
click at [593, 87] on span "Resolución del caso" at bounding box center [559, 89] width 77 height 12
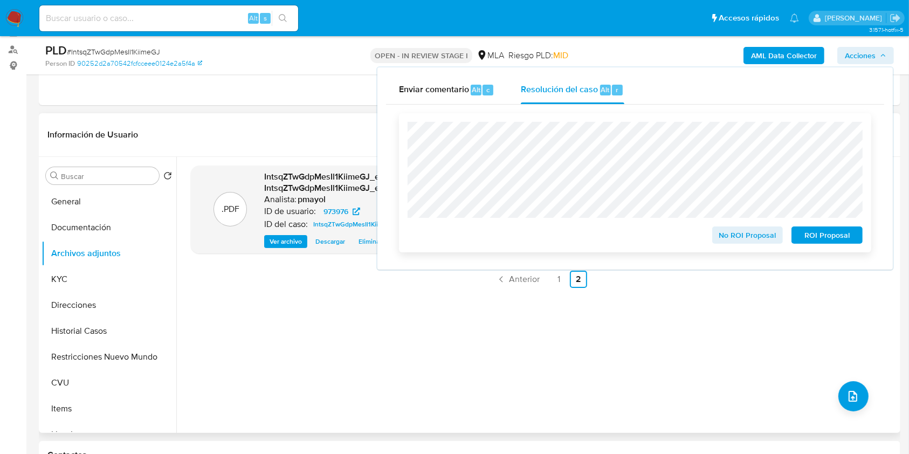
click at [754, 237] on span "No ROI Proposal" at bounding box center [748, 235] width 56 height 15
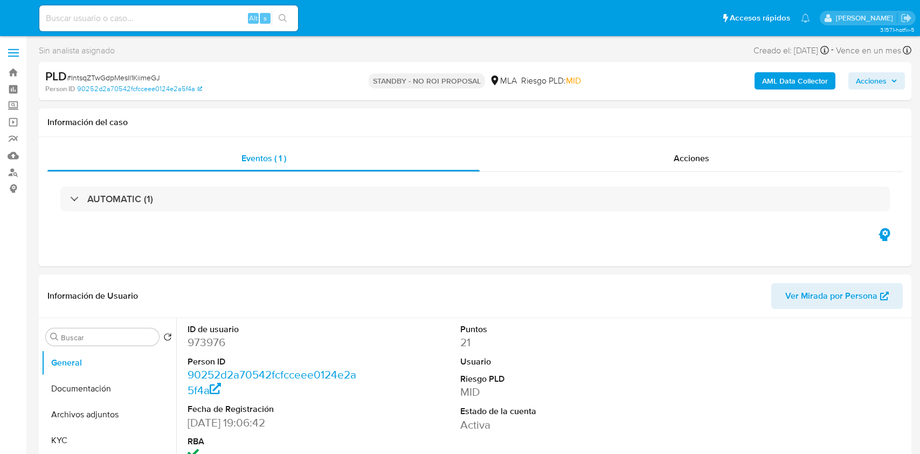
select select "10"
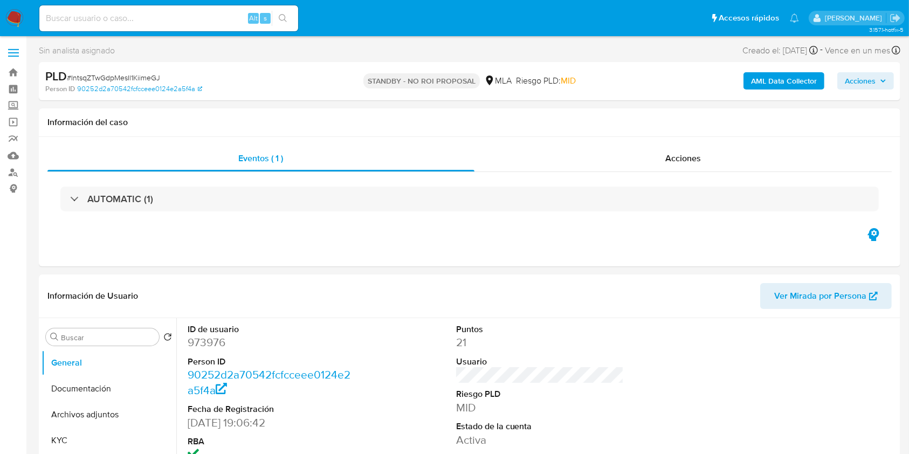
click at [9, 14] on img at bounding box center [14, 18] width 18 height 18
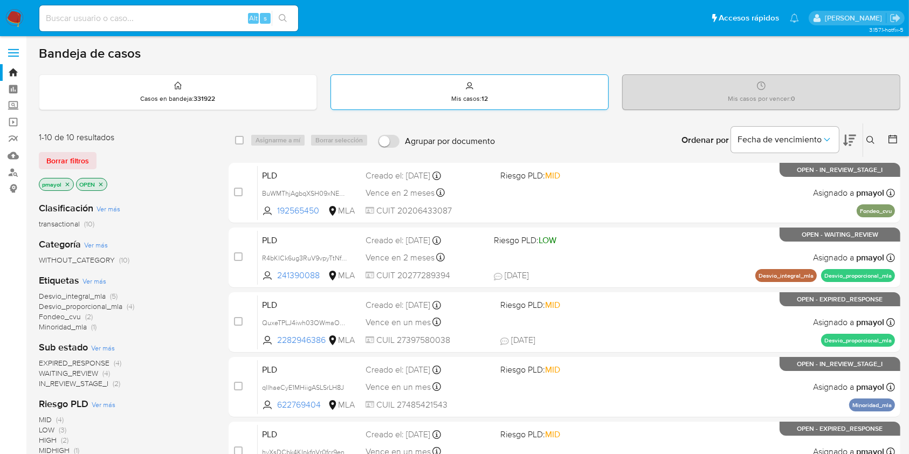
click at [449, 94] on div "Mis casos : 12" at bounding box center [469, 92] width 277 height 35
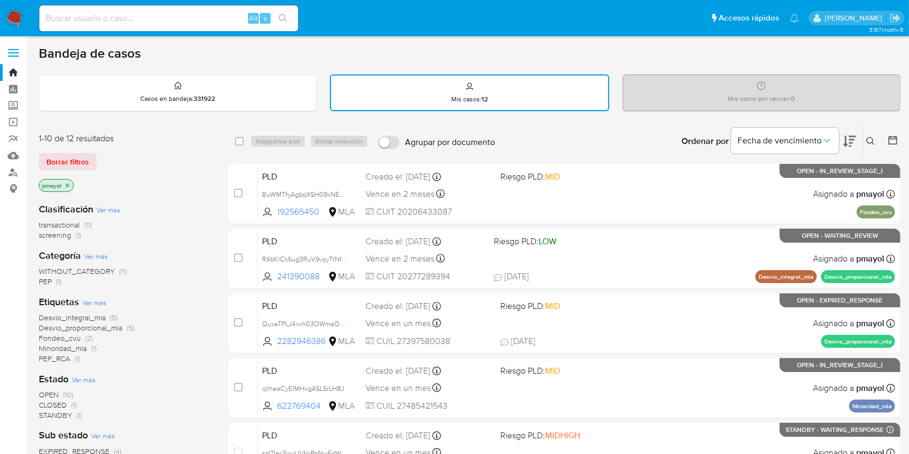
click at [16, 16] on img at bounding box center [14, 18] width 18 height 18
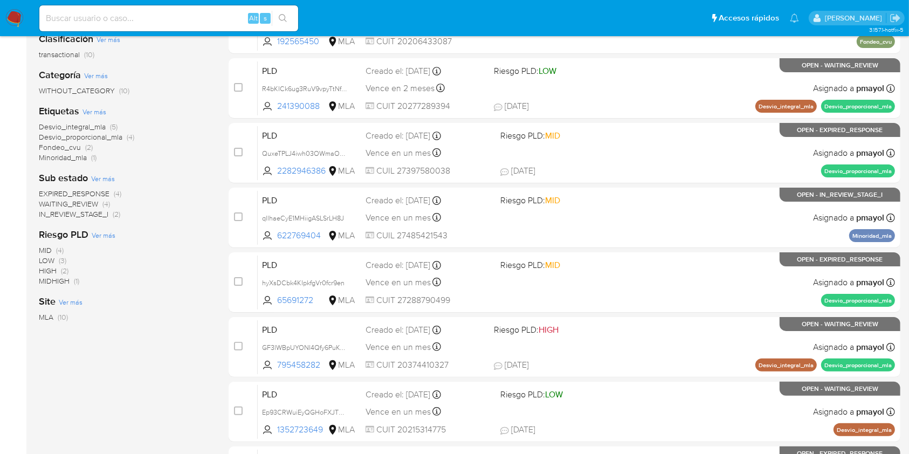
scroll to position [148, 0]
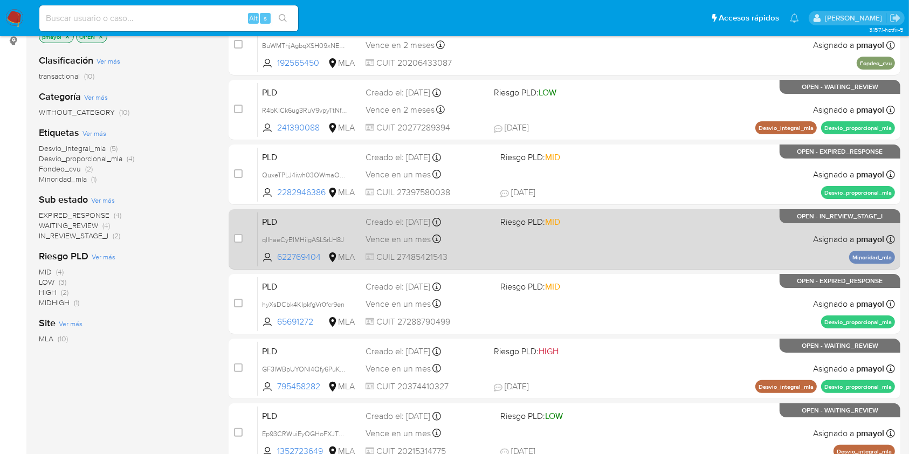
click at [720, 227] on div "PLD qllhaeCyE1MHiigASLSrLH8J 622769404 MLA Riesgo PLD: MID Creado el: 12/08/202…" at bounding box center [576, 239] width 637 height 54
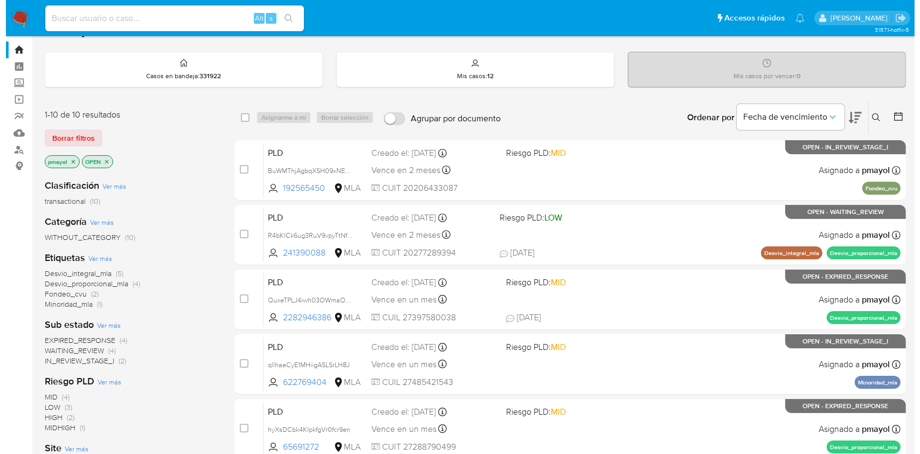
scroll to position [17, 0]
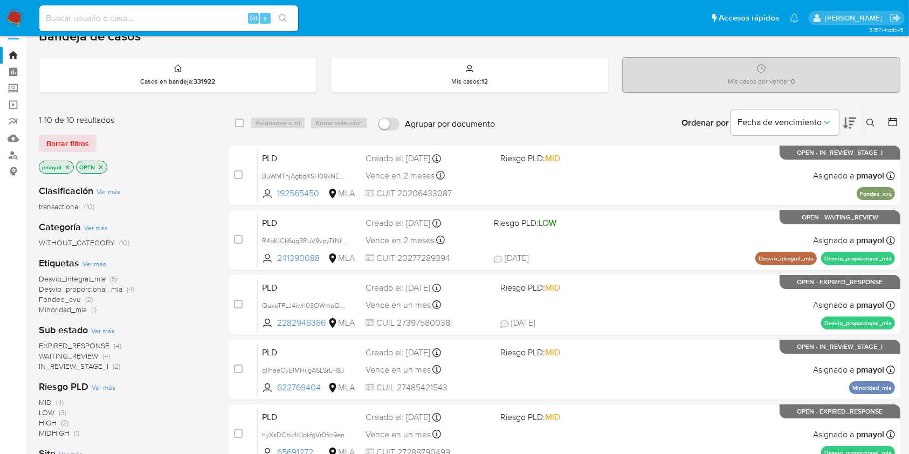
click at [865, 127] on button at bounding box center [872, 122] width 18 height 13
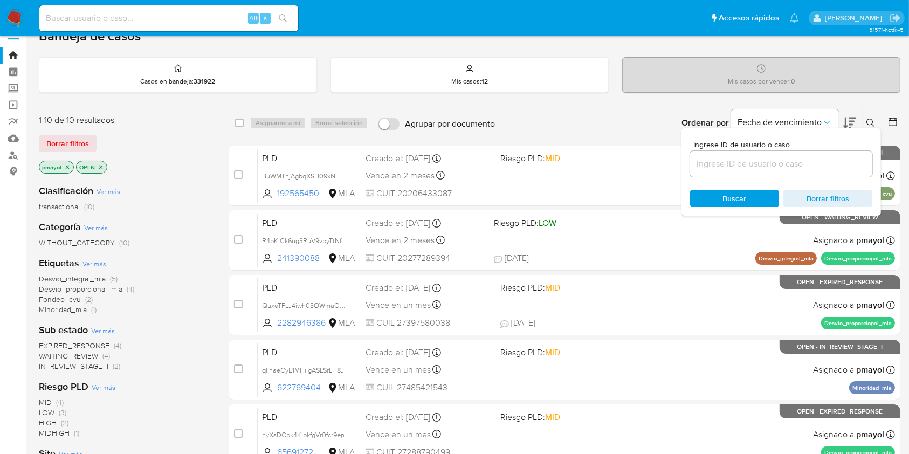
click at [764, 164] on input at bounding box center [781, 164] width 182 height 14
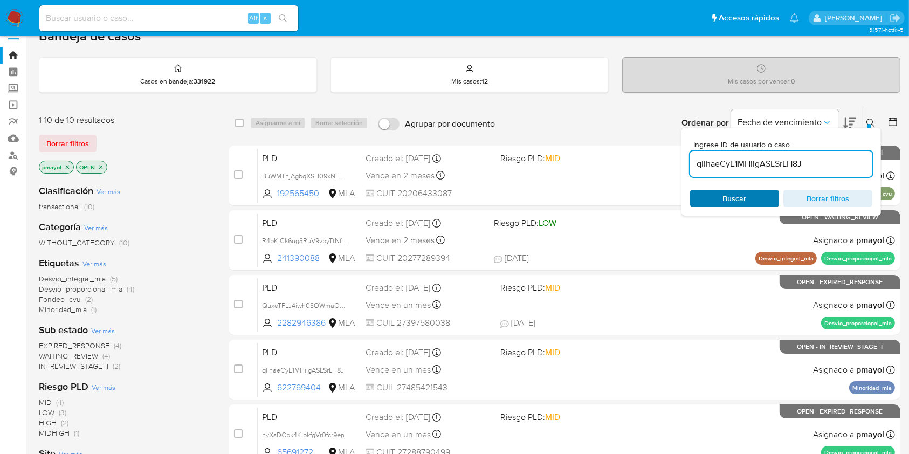
type input "qllhaeCyE1MHiigASLSrLH8J"
click at [729, 202] on span "Buscar" at bounding box center [735, 198] width 24 height 17
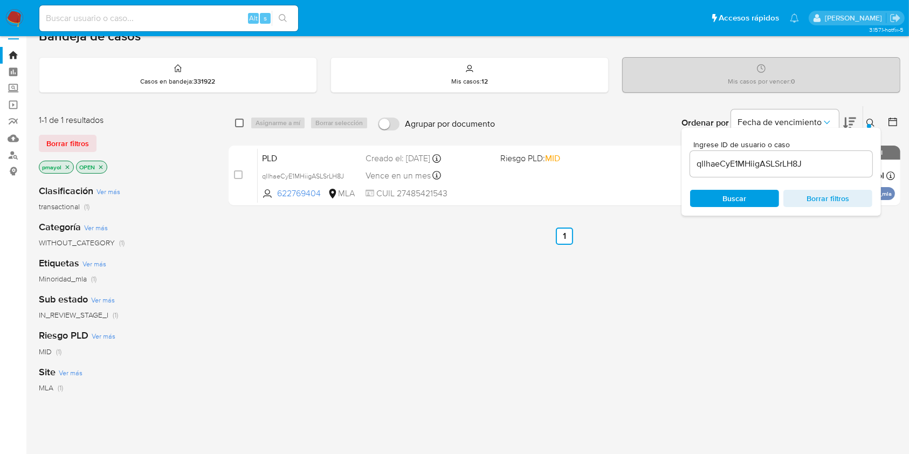
click at [237, 120] on input "checkbox" at bounding box center [239, 123] width 9 height 9
checkbox input "true"
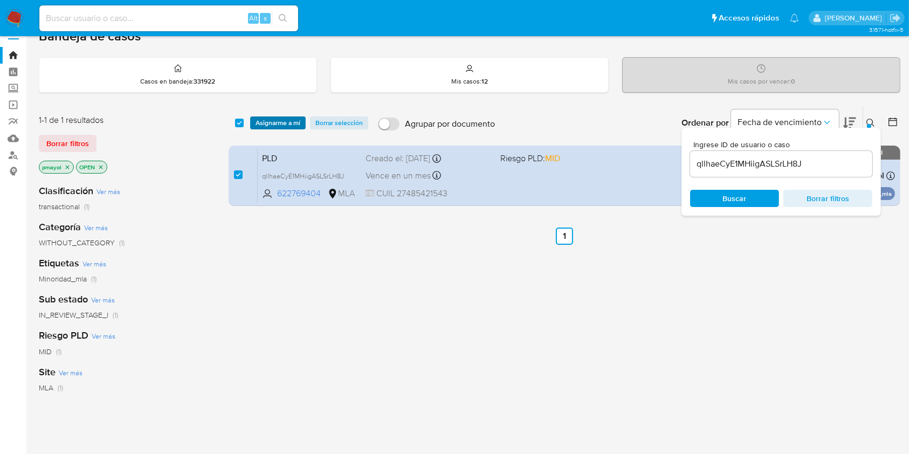
click at [270, 122] on span "Asignarme a mí" at bounding box center [278, 123] width 45 height 11
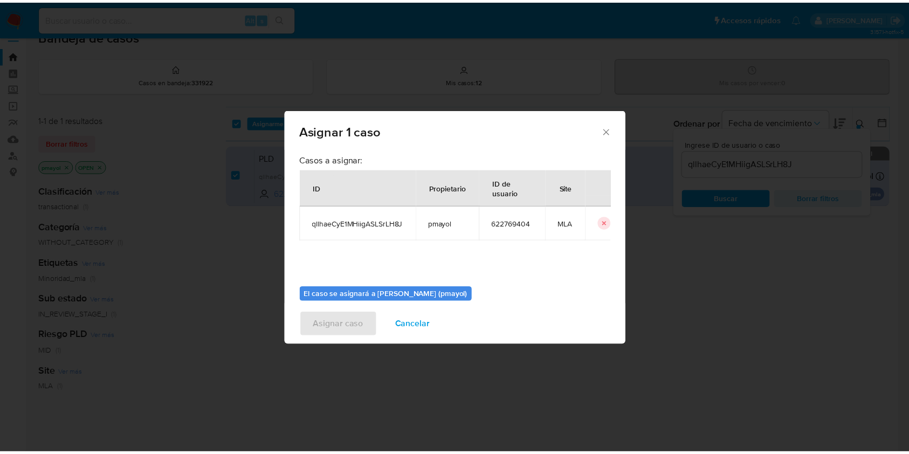
scroll to position [55, 0]
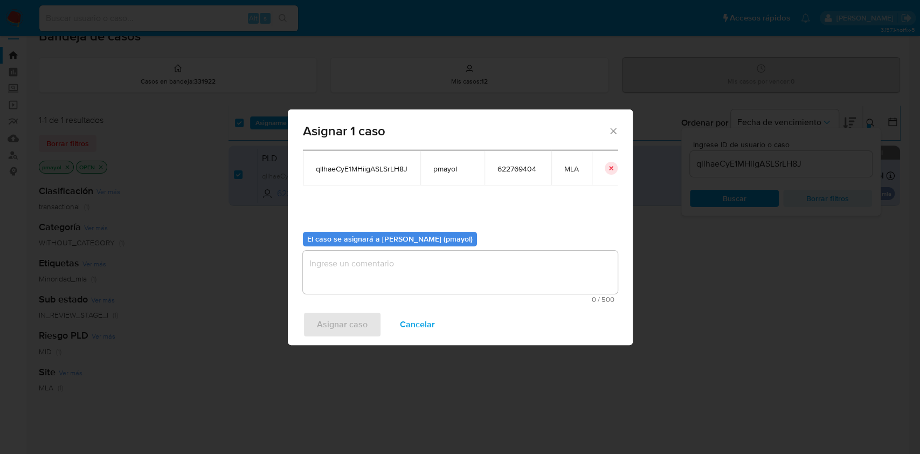
click at [550, 285] on textarea "assign-modal" at bounding box center [460, 272] width 315 height 43
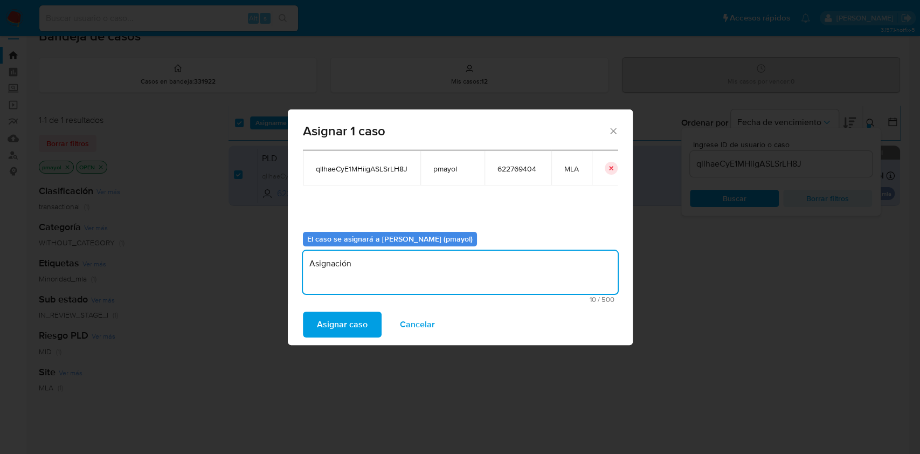
type textarea "Asignación"
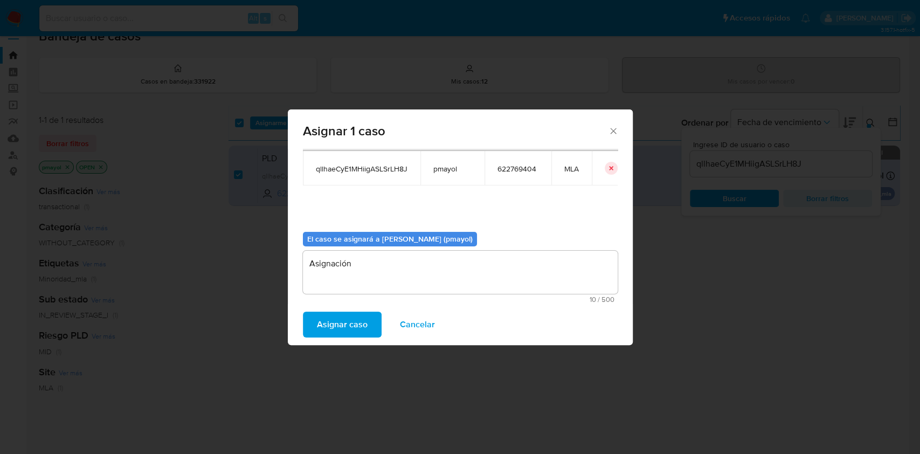
click at [350, 333] on span "Asignar caso" at bounding box center [342, 325] width 51 height 24
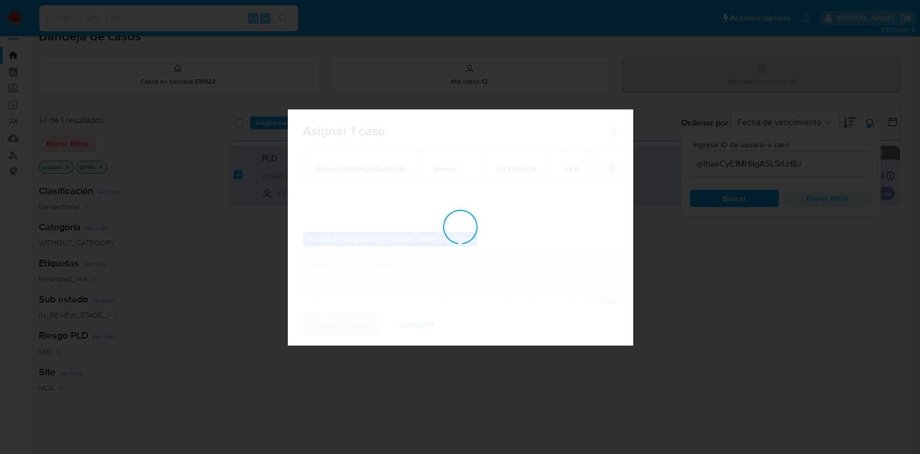
checkbox input "false"
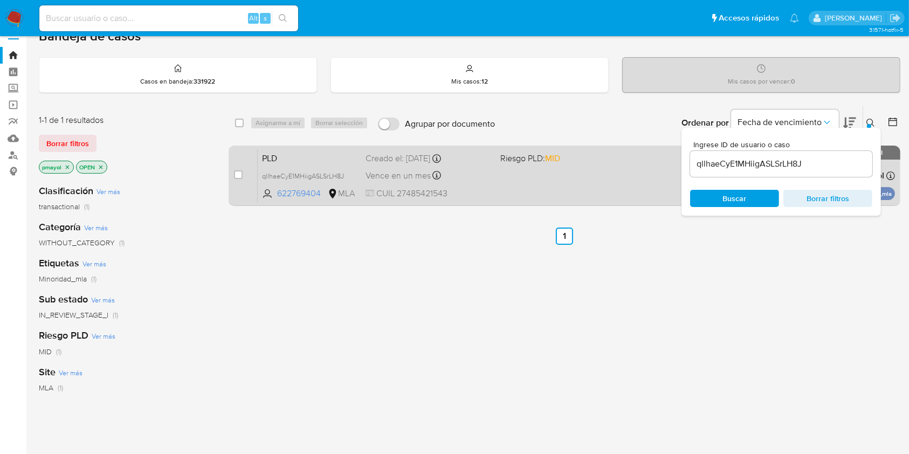
click at [555, 184] on div "PLD qllhaeCyE1MHiigASLSrLH8J 622769404 MLA Riesgo PLD: MID Creado el: 12/08/202…" at bounding box center [576, 175] width 637 height 54
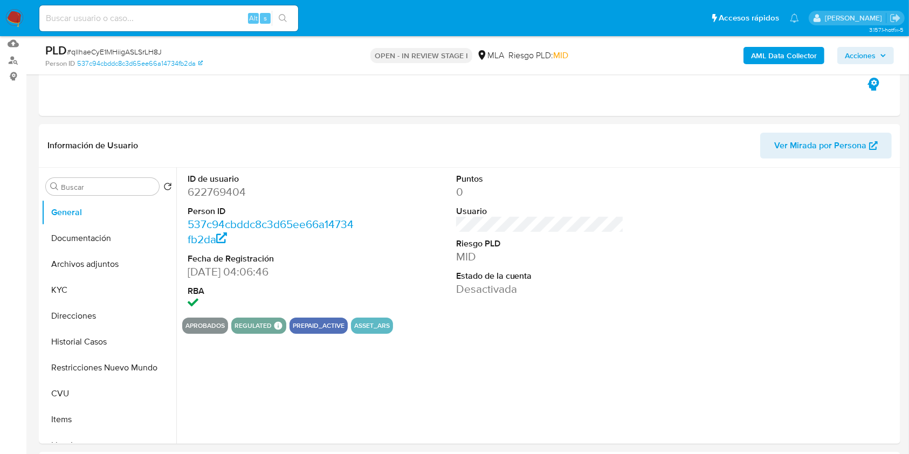
scroll to position [118, 0]
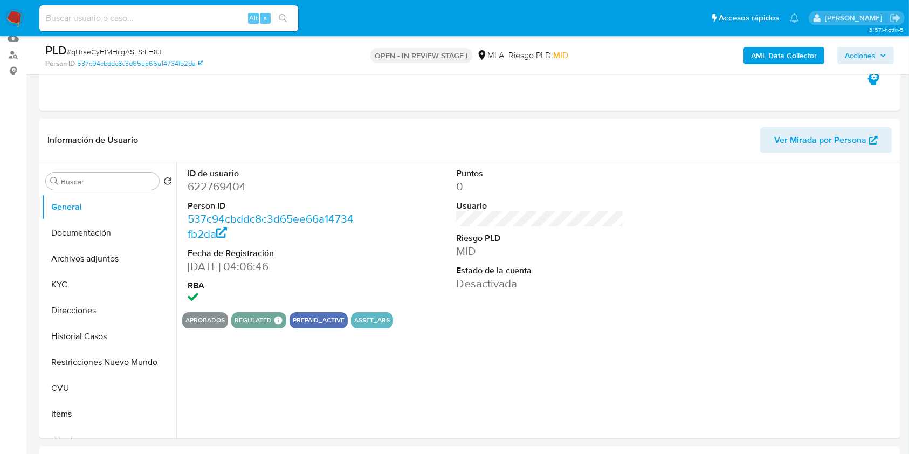
select select "10"
click at [89, 260] on button "Archivos adjuntos" at bounding box center [105, 259] width 126 height 26
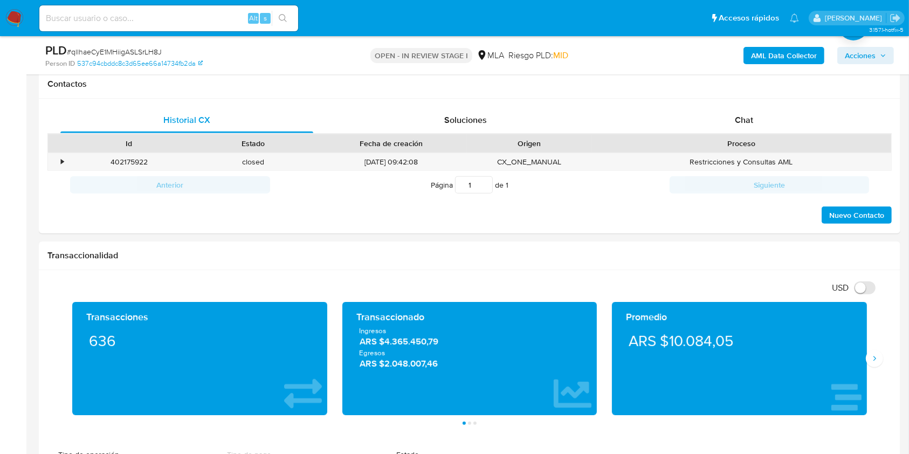
scroll to position [474, 0]
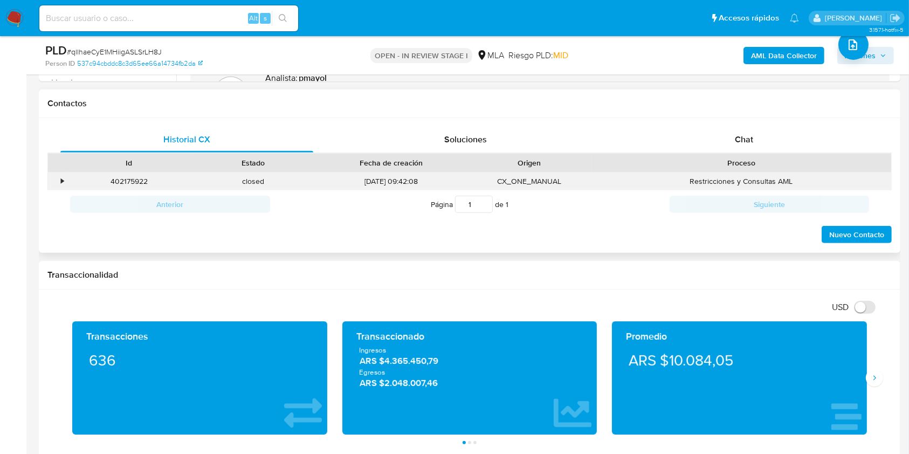
click at [129, 180] on div "402175922" at bounding box center [129, 182] width 125 height 18
copy div "402175922"
click at [729, 140] on div "Chat" at bounding box center [744, 140] width 253 height 26
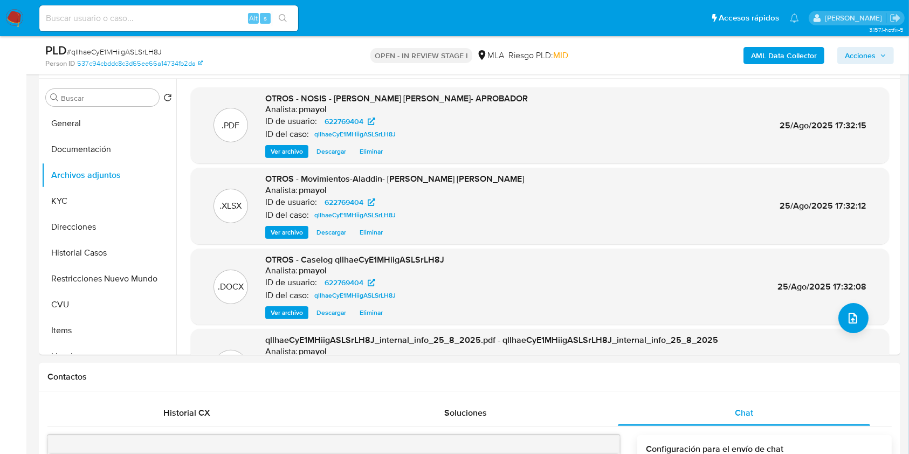
scroll to position [207, 0]
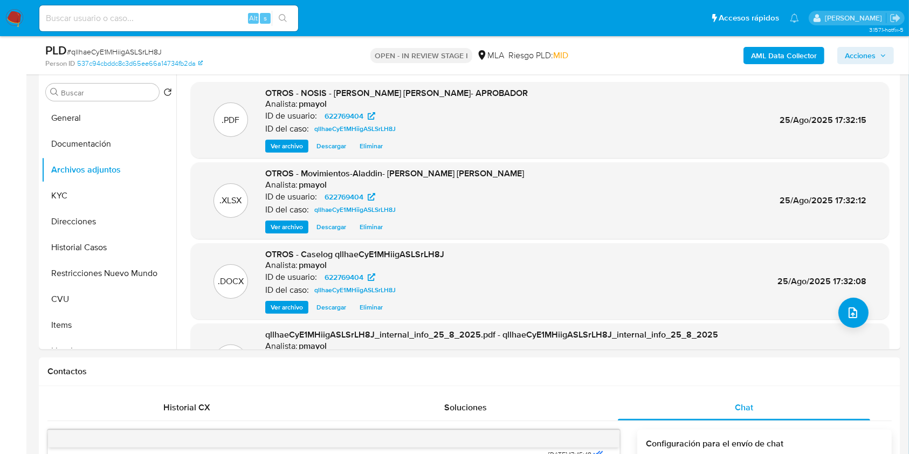
click at [127, 46] on span "# qllhaeCyE1MHiigASLSrLH8J" at bounding box center [114, 51] width 95 height 11
copy span "qllhaeCyE1MHiigASLSrLH8J"
click at [375, 306] on span "Eliminar" at bounding box center [371, 307] width 23 height 11
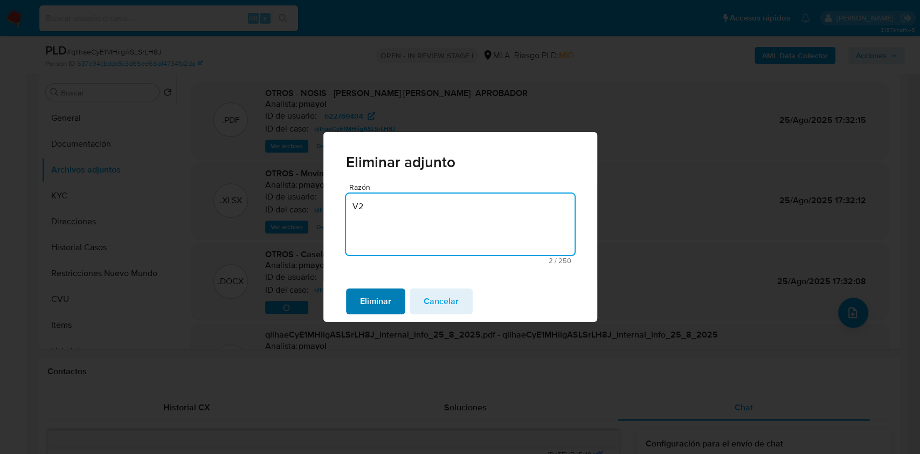
type textarea "V2"
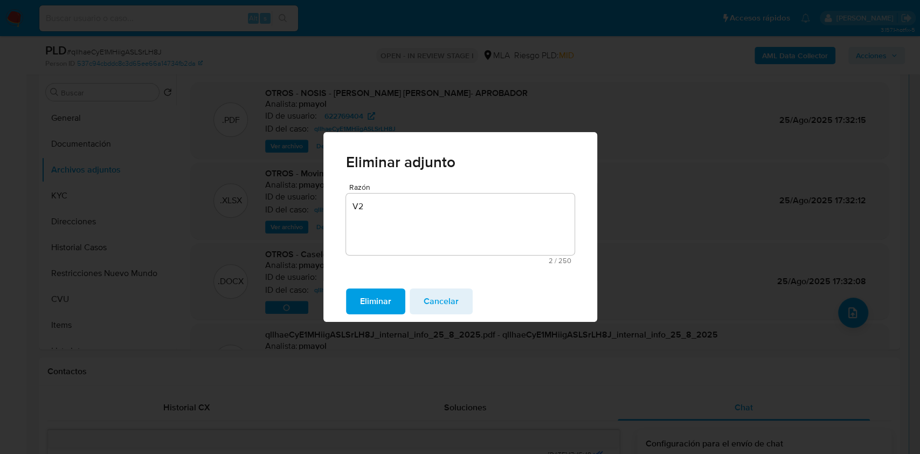
click at [362, 292] on span "Eliminar" at bounding box center [375, 302] width 31 height 24
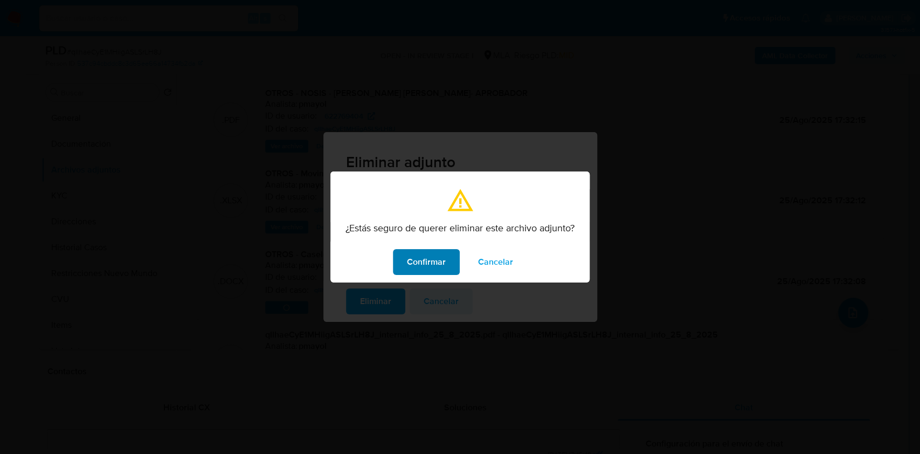
click at [434, 260] on span "Confirmar" at bounding box center [426, 262] width 39 height 24
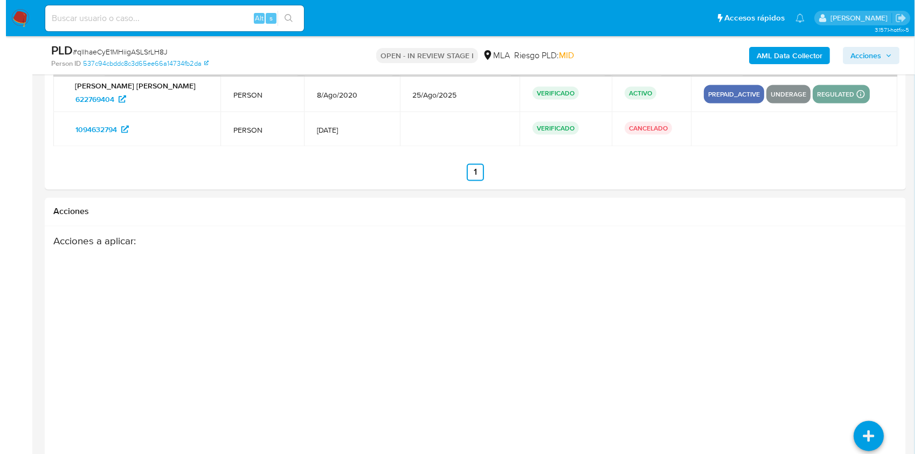
scroll to position [1931, 0]
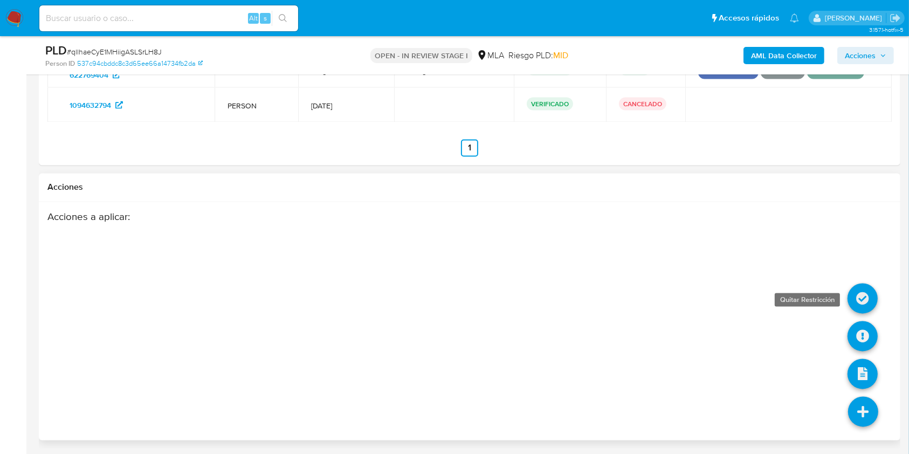
click at [859, 297] on icon at bounding box center [863, 299] width 30 height 30
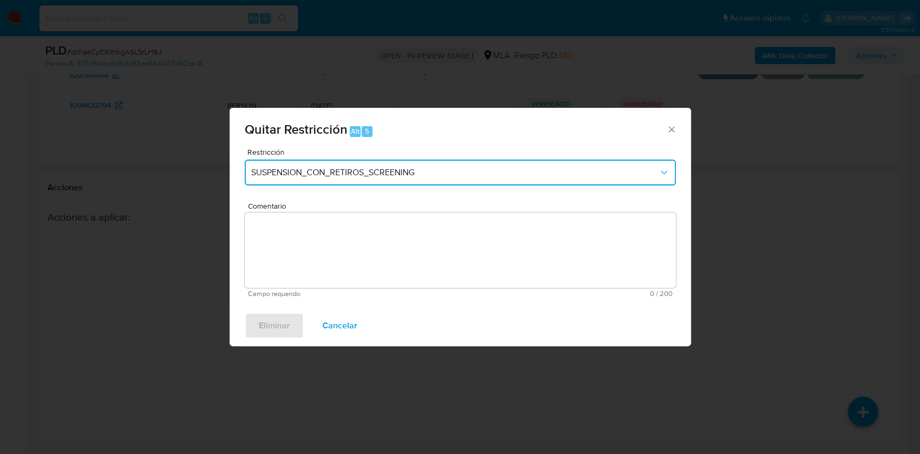
click at [381, 185] on button "SUSPENSION_CON_RETIROS_SCREENING" at bounding box center [460, 173] width 431 height 26
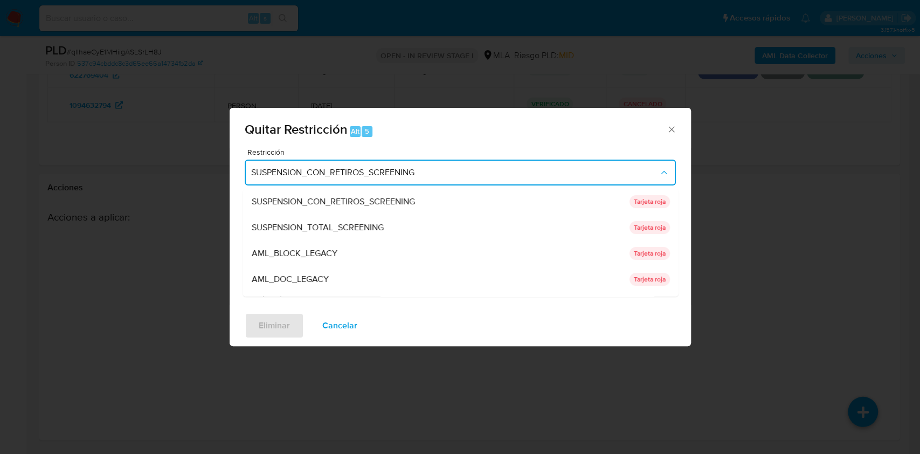
drag, startPoint x: 678, startPoint y: 211, endPoint x: 685, endPoint y: 245, distance: 34.8
click at [685, 245] on div "Restricción SUSPENSION_CON_RETIROS_SCREENING SUSPENSION_CON_RETIROS_SCREENING S…" at bounding box center [461, 226] width 462 height 157
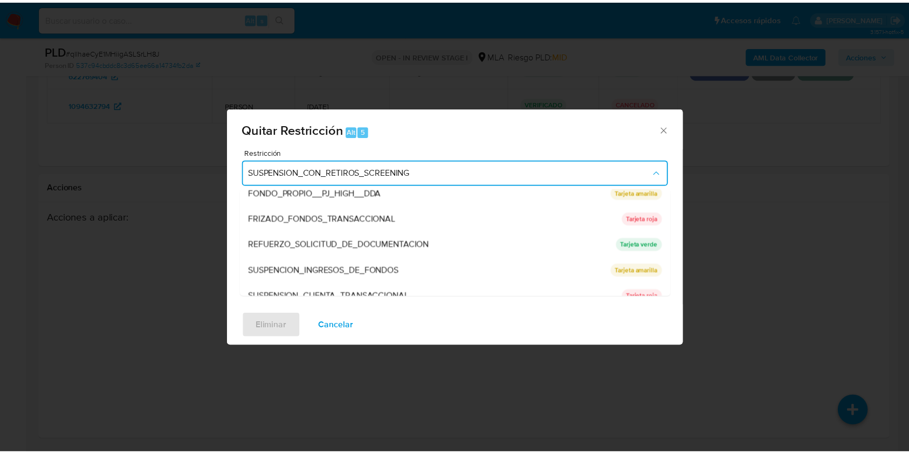
scroll to position [229, 0]
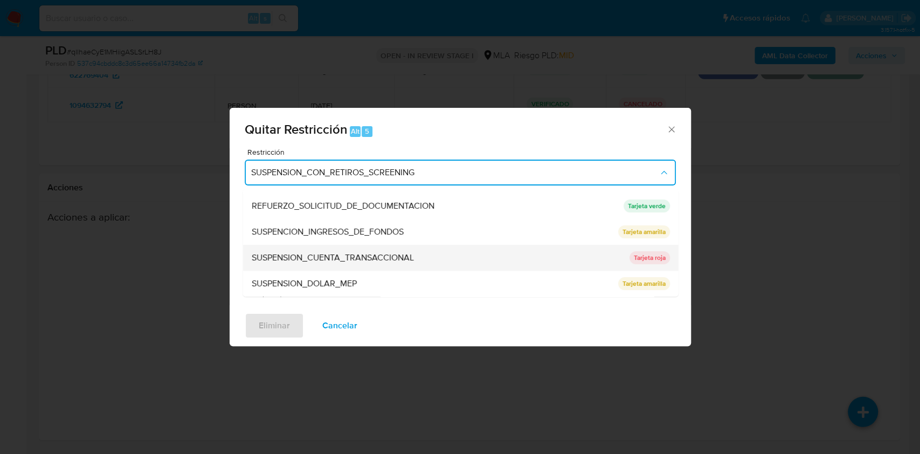
click at [539, 246] on div "SUSPENSION_CUENTA_TRANSACCIONAL" at bounding box center [437, 258] width 372 height 26
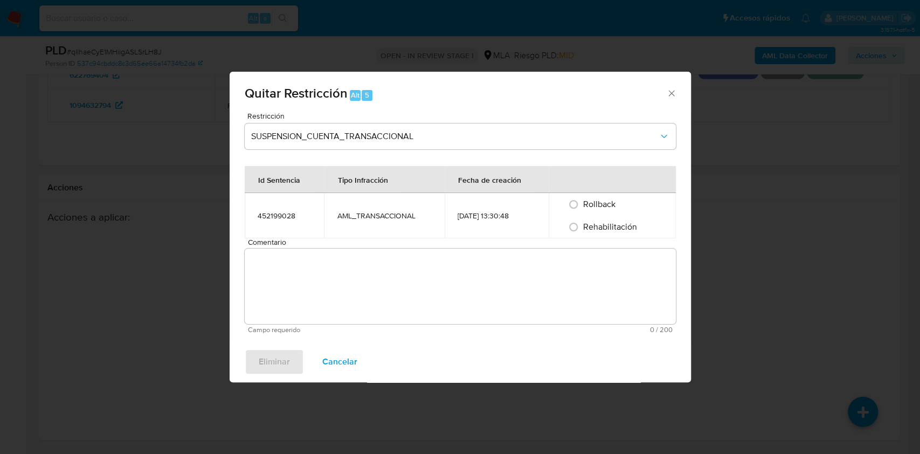
click at [508, 252] on textarea "Comentario" at bounding box center [460, 286] width 431 height 75
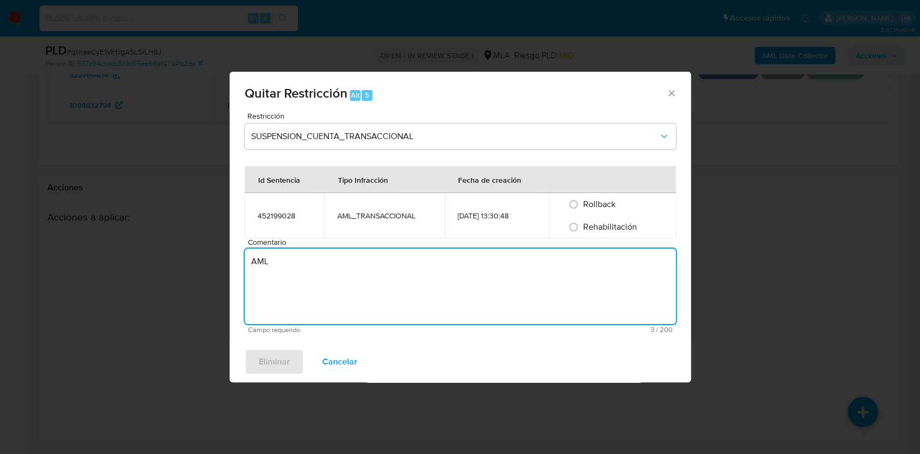
type textarea "AML"
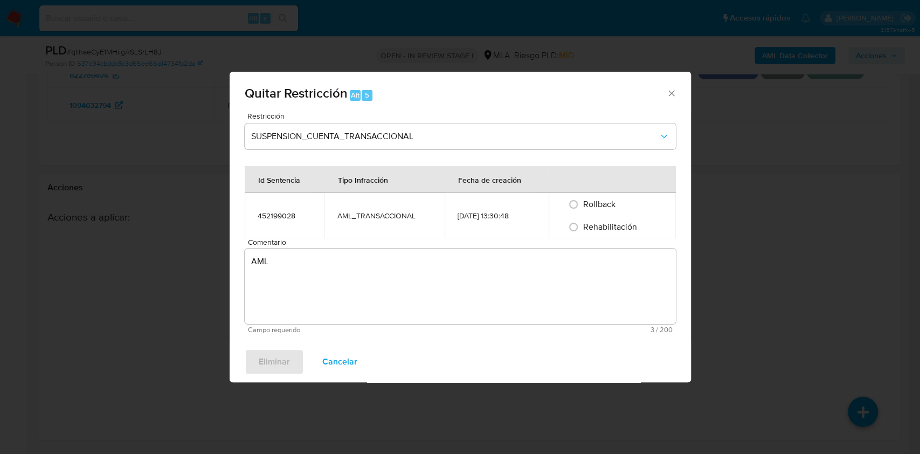
click at [608, 226] on span "Rehabilitación" at bounding box center [610, 227] width 54 height 12
click at [582, 226] on input "Rehabilitación" at bounding box center [573, 226] width 17 height 17
radio input "true"
click at [276, 360] on span "Eliminar" at bounding box center [274, 362] width 31 height 24
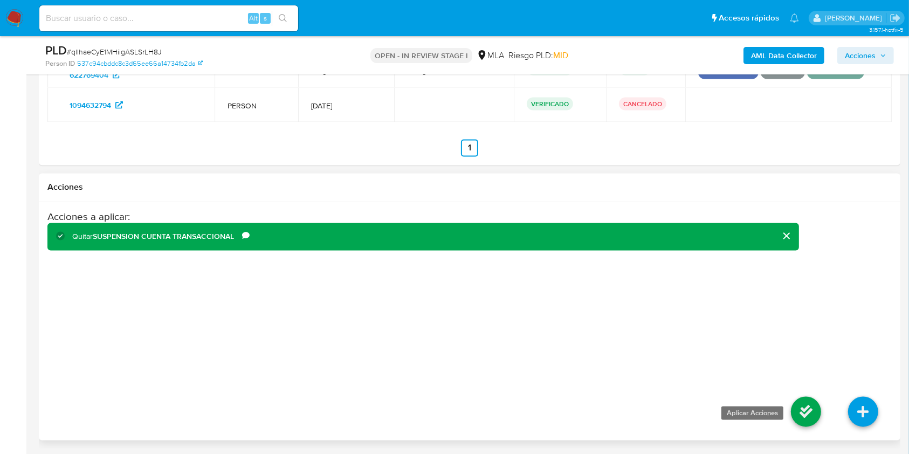
click at [805, 402] on icon at bounding box center [806, 412] width 30 height 30
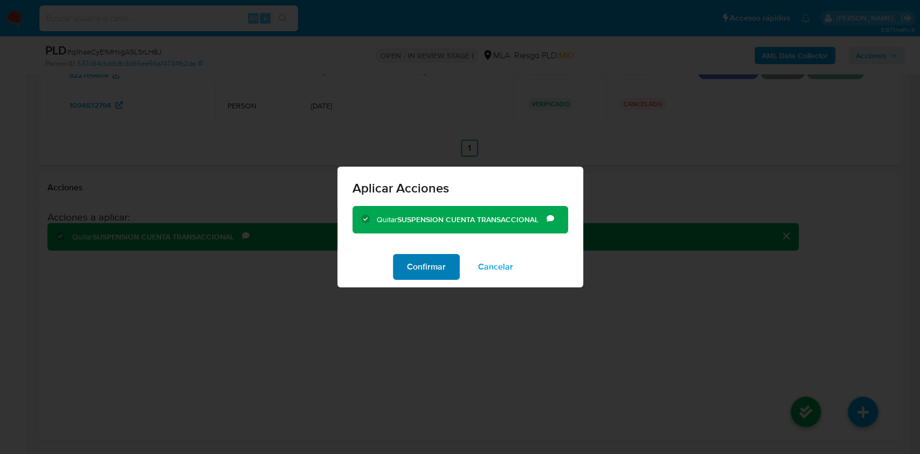
click at [444, 273] on span "Confirmar" at bounding box center [426, 267] width 39 height 24
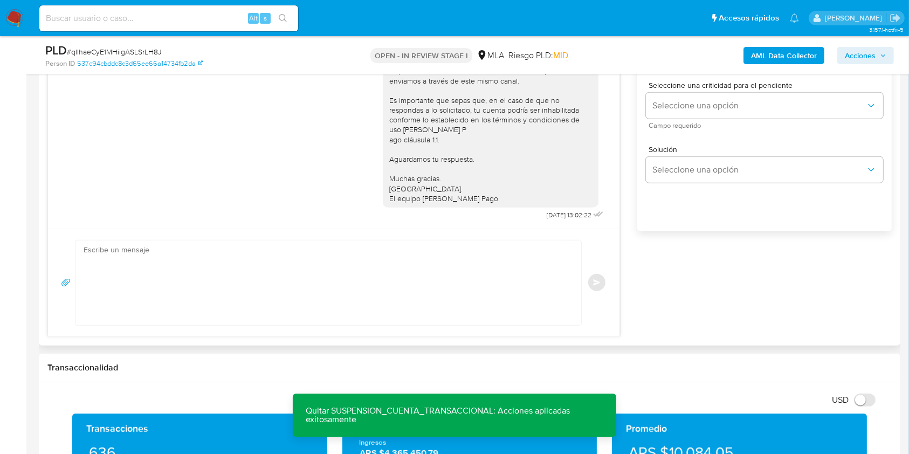
scroll to position [656, 0]
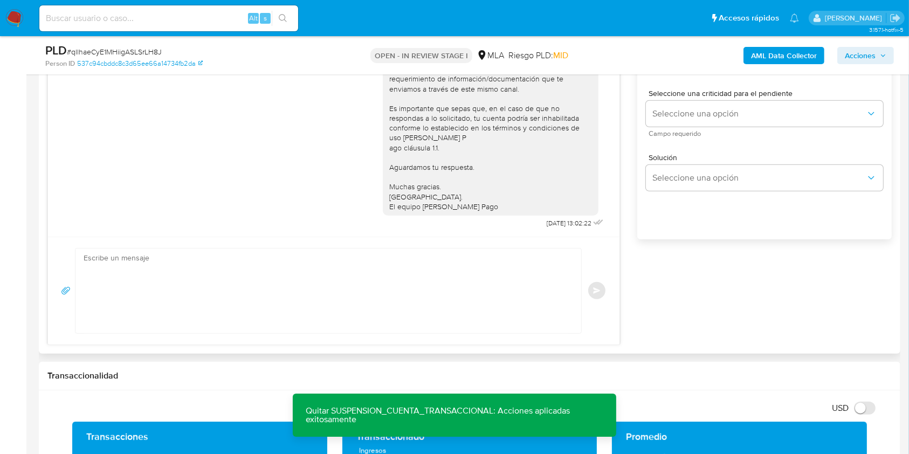
click at [297, 278] on textarea at bounding box center [326, 291] width 484 height 85
paste textarea "Hola XXX, Muchas gracias por la respuesta. ¡Te contamos que tu cuenta ya está a…"
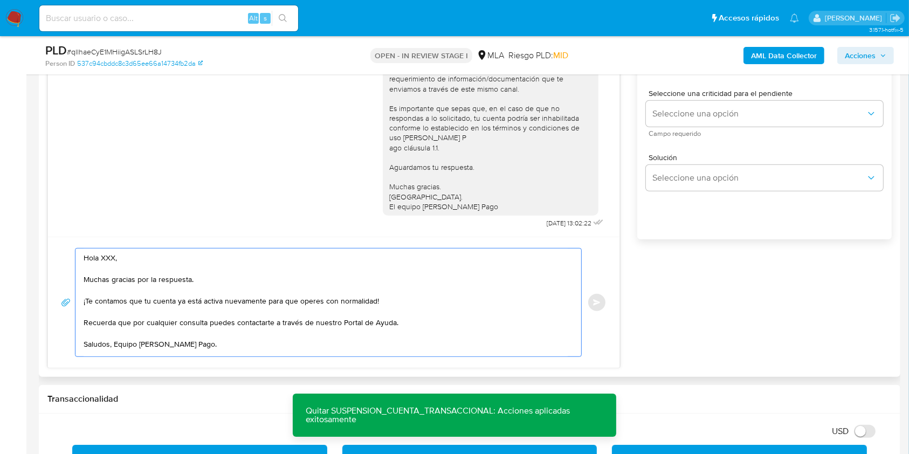
scroll to position [6, 0]
click at [148, 257] on textarea "Hola XXX, Muchas gracias por la respuesta. ¡Te contamos que tu cuenta ya está a…" at bounding box center [326, 303] width 484 height 108
drag, startPoint x: 212, startPoint y: 274, endPoint x: 102, endPoint y: 255, distance: 111.6
click at [102, 255] on textarea "Hola XXX, Muchas gracias por la respuesta. ¡Te contamos que tu cuenta ya está a…" at bounding box center [326, 303] width 484 height 108
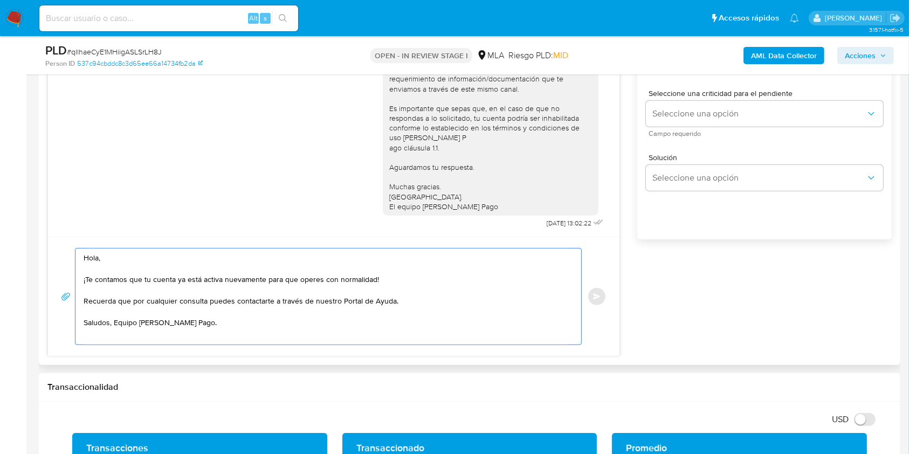
click at [397, 283] on textarea "Hola, ¡Te contamos que tu cuenta ya está activa nuevamente para que operes con …" at bounding box center [326, 297] width 484 height 96
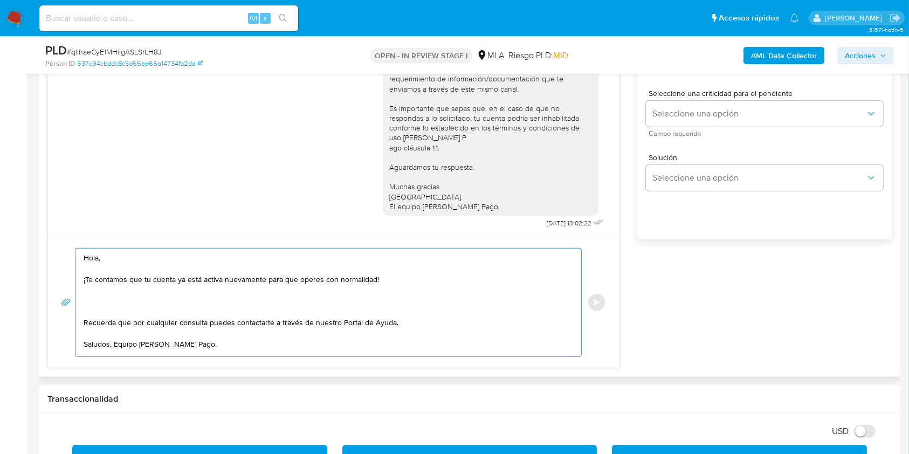
paste textarea "Queremos informarte que el uso de la cuenta es personal y no se deben canalizar…"
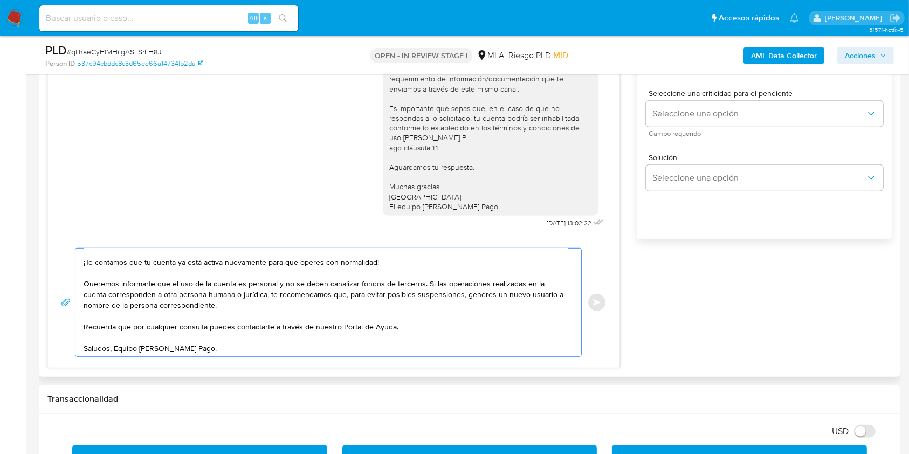
scroll to position [28, 0]
click at [119, 342] on textarea "Hola, ¡Te contamos que tu cuenta ya está activa nuevamente para que operes con …" at bounding box center [326, 303] width 484 height 108
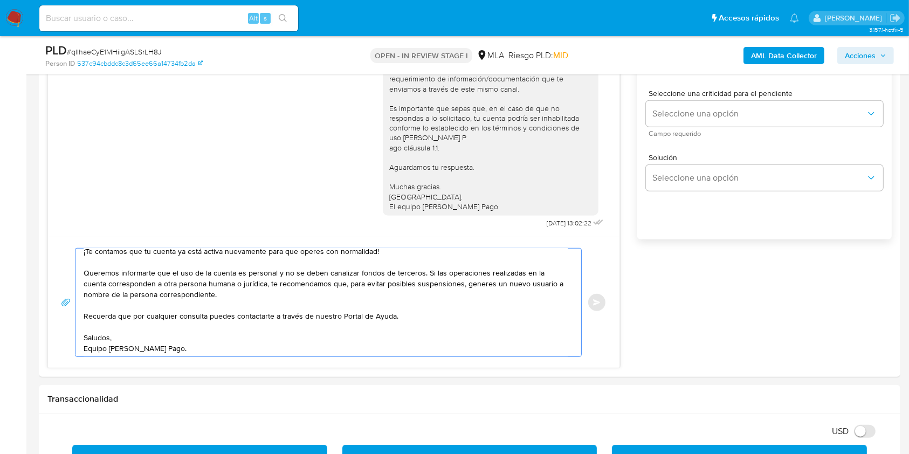
scroll to position [538, 0]
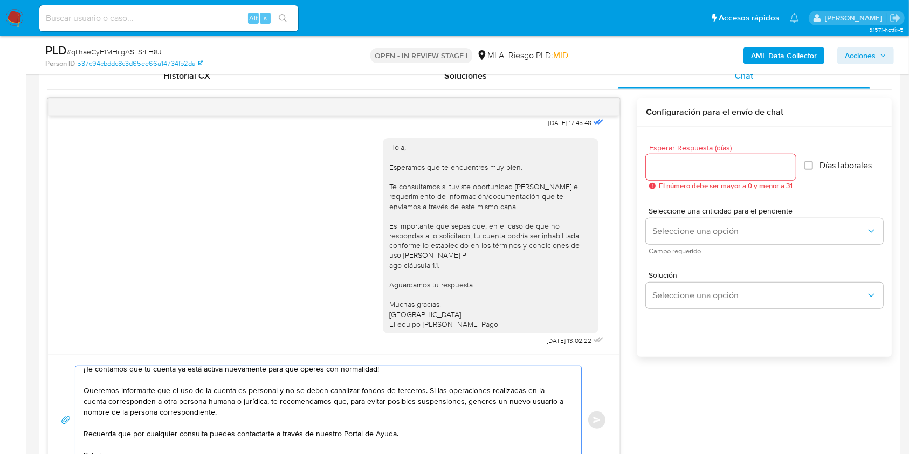
type textarea "Hola, ¡Te contamos que tu cuenta ya está activa nuevamente para que operes con …"
click at [685, 173] on input "Esperar Respuesta (días)" at bounding box center [721, 167] width 150 height 14
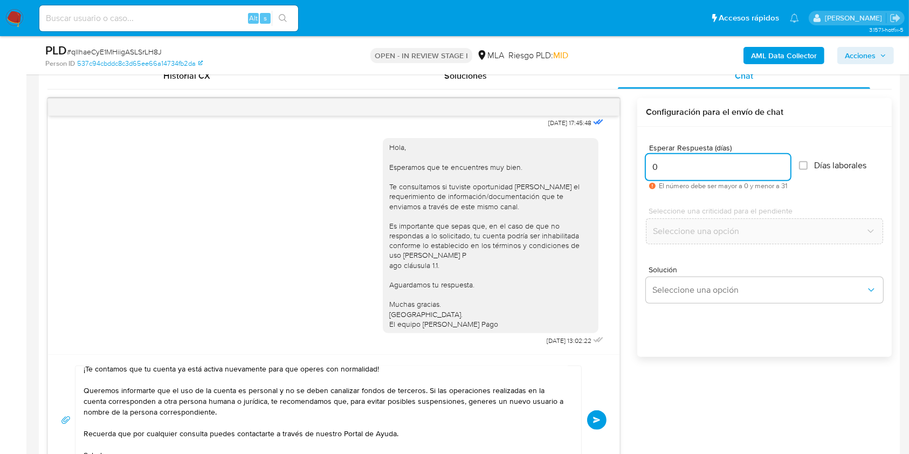
type input "0"
click at [595, 412] on button "Enviar" at bounding box center [596, 419] width 19 height 19
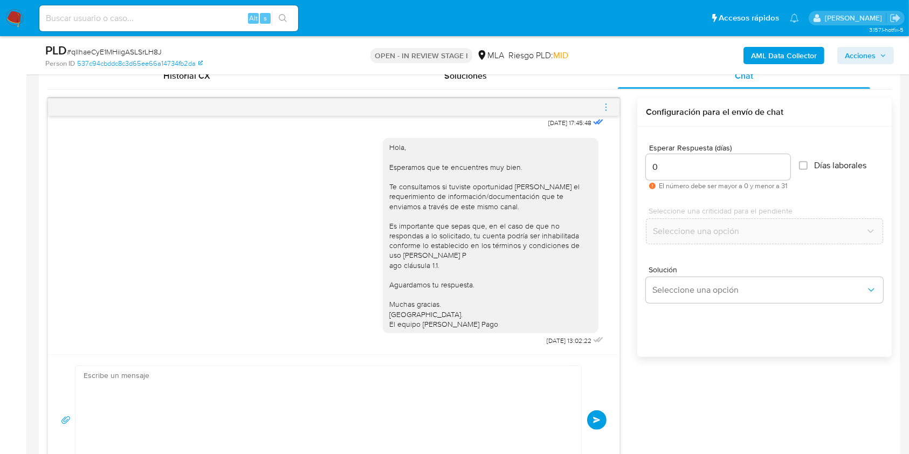
scroll to position [690, 0]
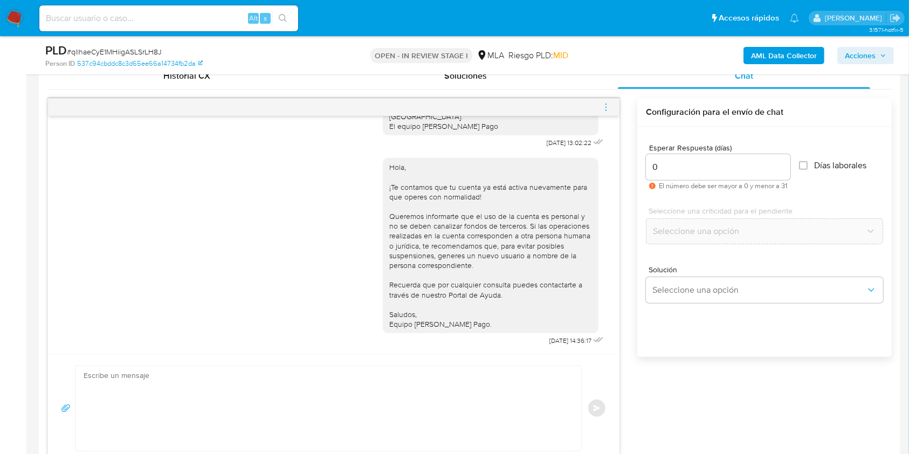
click at [604, 110] on icon "menu-action" at bounding box center [606, 107] width 10 height 10
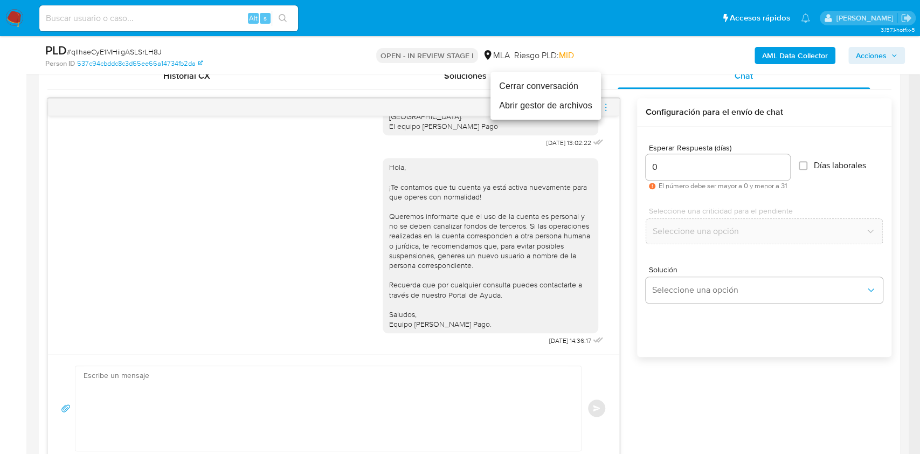
click at [513, 86] on li "Cerrar conversación" at bounding box center [546, 86] width 111 height 19
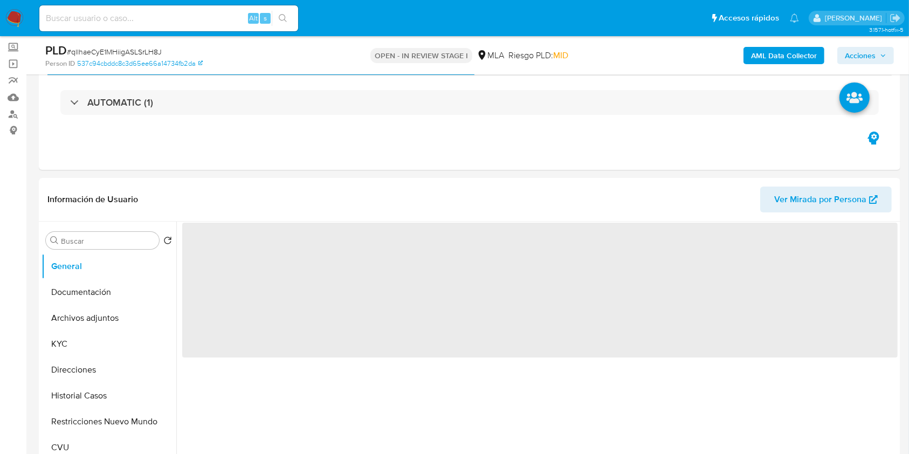
scroll to position [64, 0]
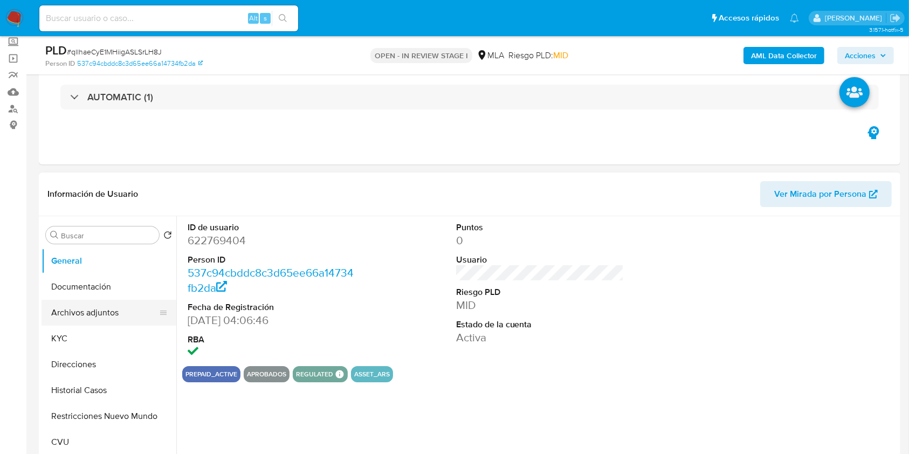
click at [84, 310] on button "Archivos adjuntos" at bounding box center [105, 313] width 126 height 26
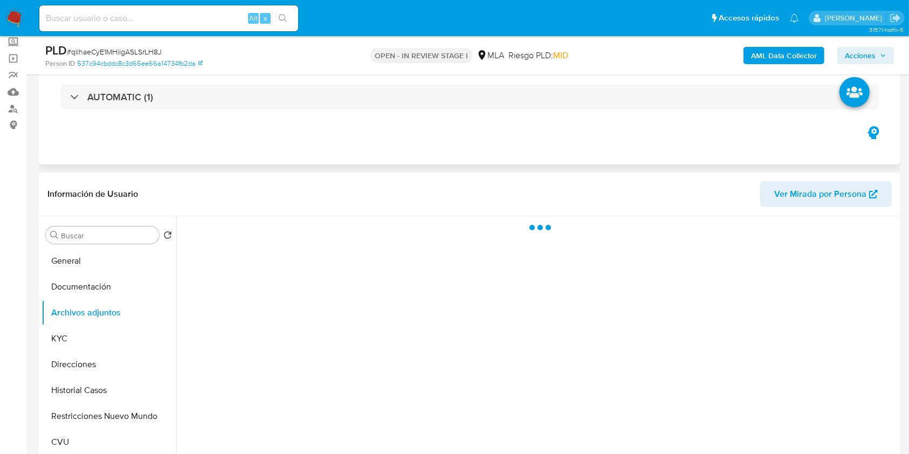
select select "10"
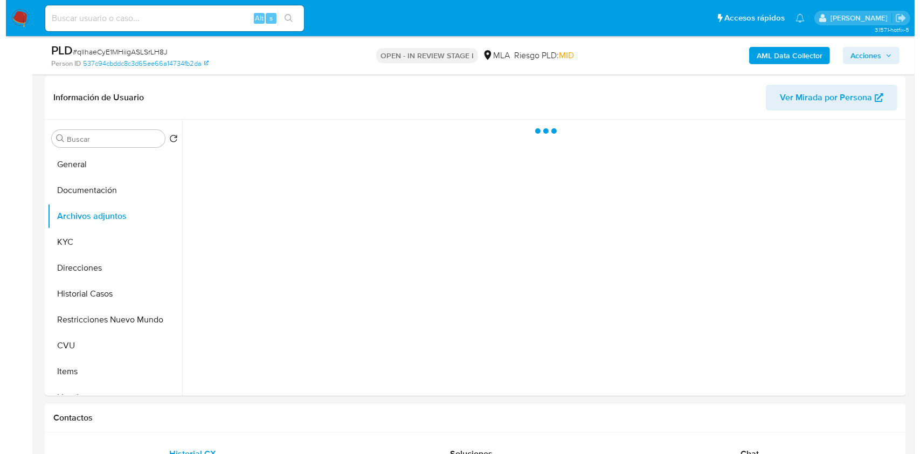
scroll to position [163, 0]
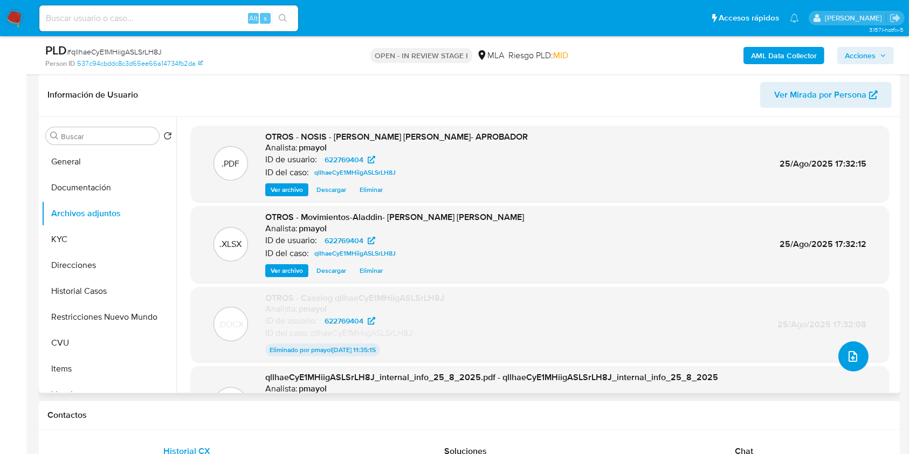
click at [850, 356] on icon "upload-file" at bounding box center [853, 356] width 13 height 13
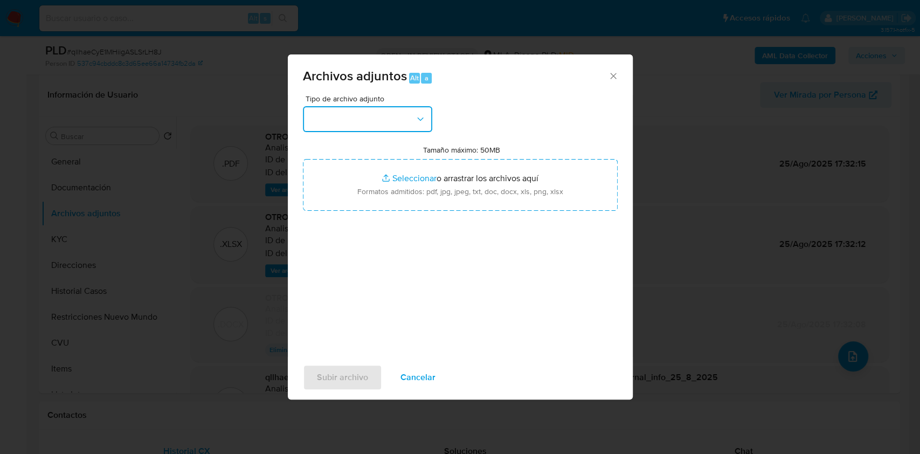
click at [414, 119] on button "button" at bounding box center [367, 119] width 129 height 26
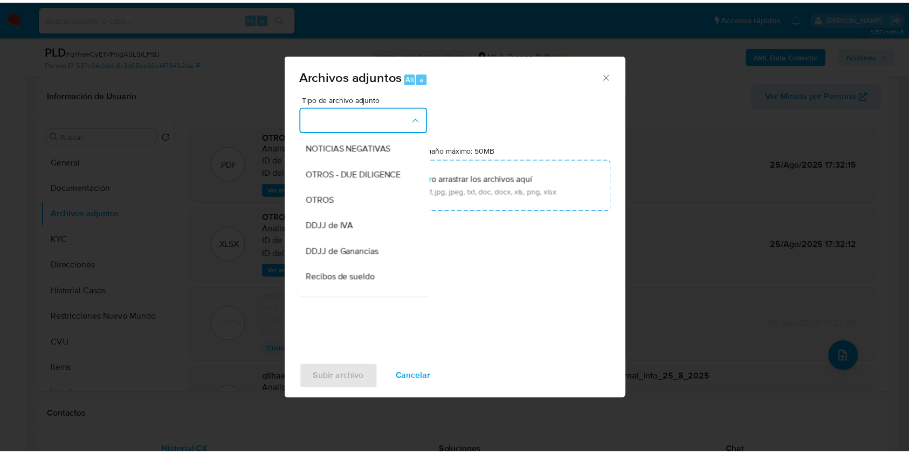
scroll to position [164, 0]
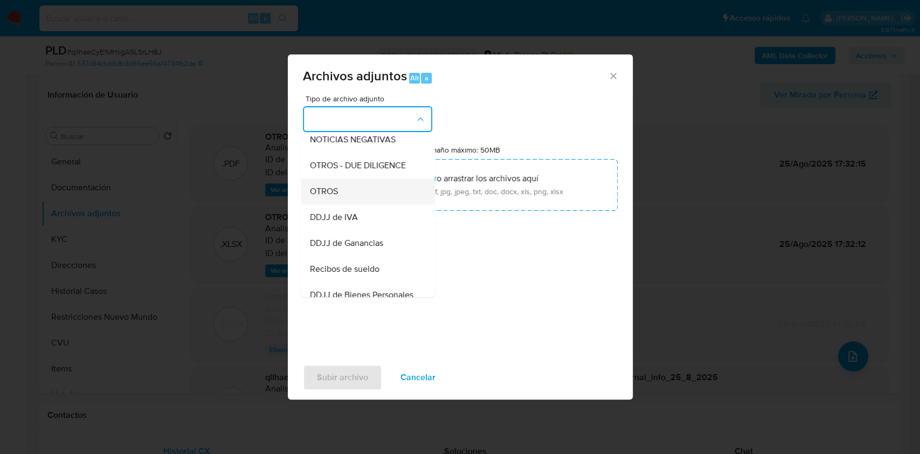
click at [360, 204] on div "OTROS" at bounding box center [365, 191] width 110 height 26
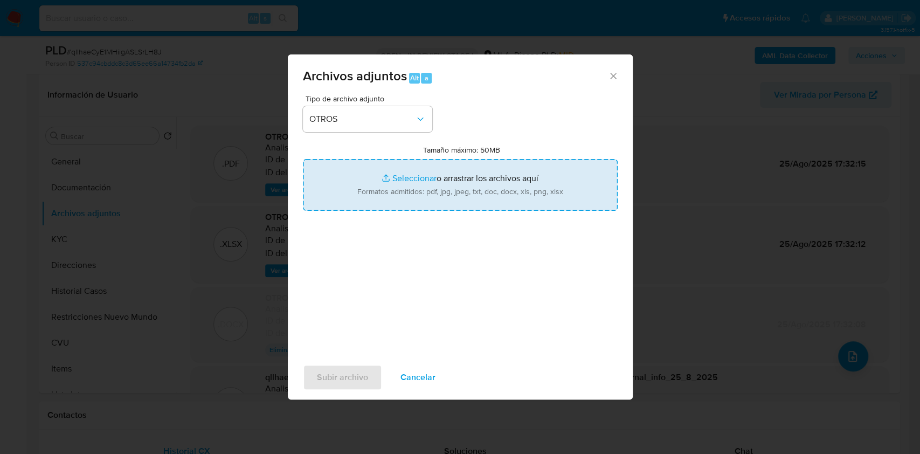
click at [455, 185] on input "Tamaño máximo: 50MB Seleccionar archivos" at bounding box center [460, 185] width 315 height 52
type input "C:\fakepath\Caselog qllhaeCyE1MHiigASLSrLH8J v2.docx"
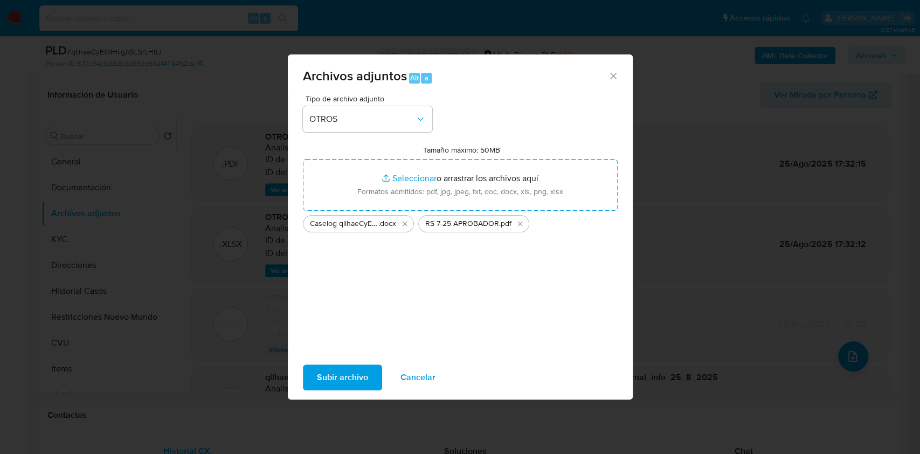
click at [326, 374] on span "Subir archivo" at bounding box center [342, 378] width 51 height 24
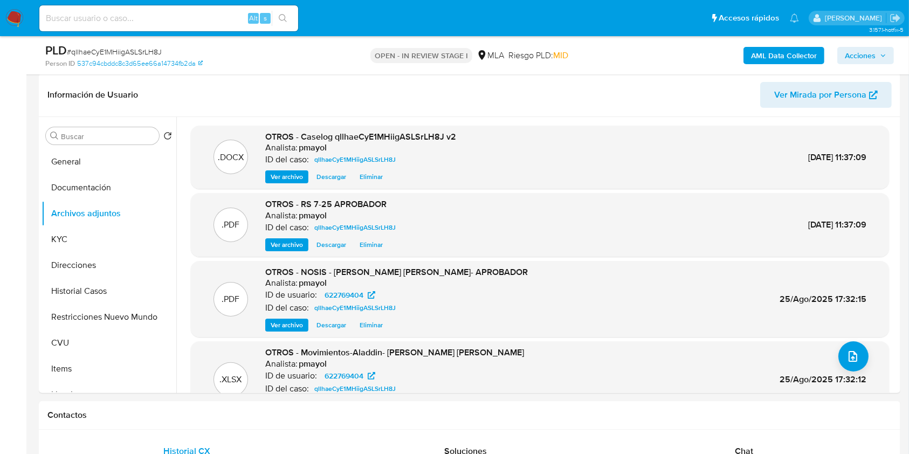
click at [869, 57] on span "Acciones" at bounding box center [860, 55] width 31 height 17
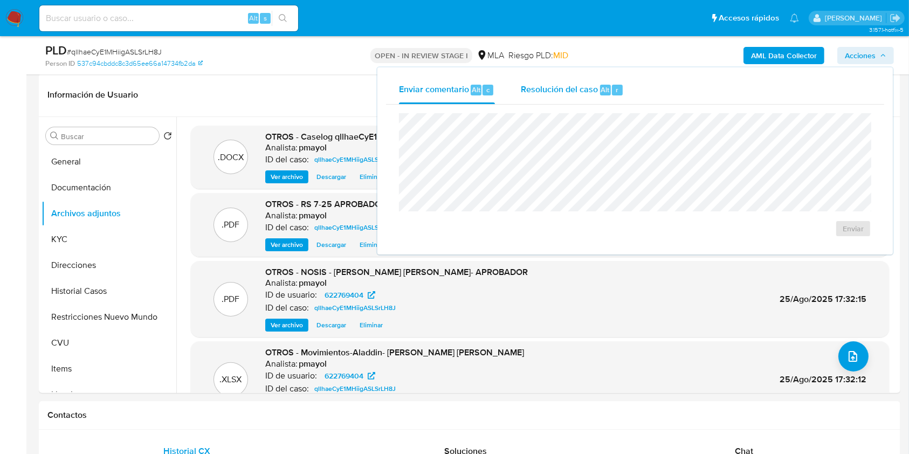
click at [554, 91] on span "Resolución del caso" at bounding box center [559, 89] width 77 height 12
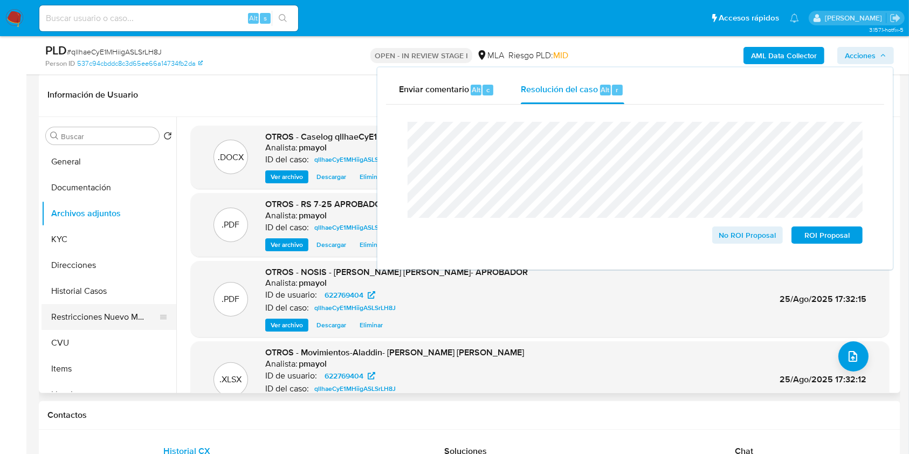
click at [115, 311] on button "Restricciones Nuevo Mundo" at bounding box center [105, 317] width 126 height 26
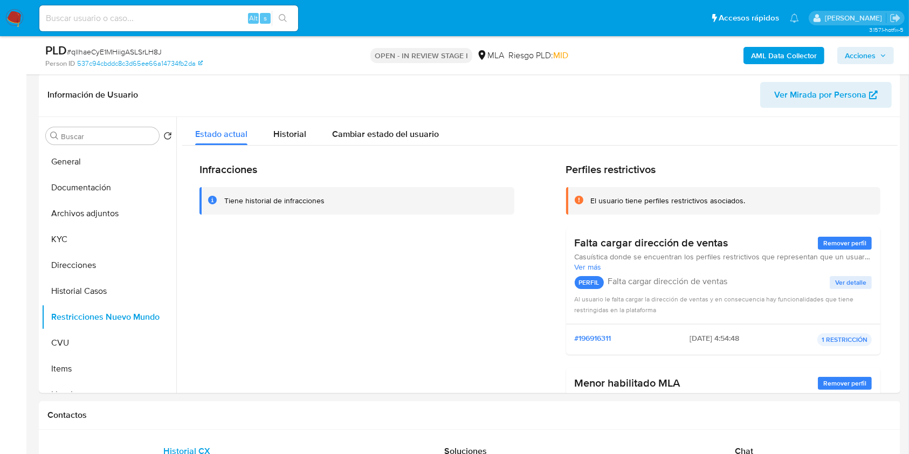
click at [870, 58] on span "Acciones" at bounding box center [860, 55] width 31 height 17
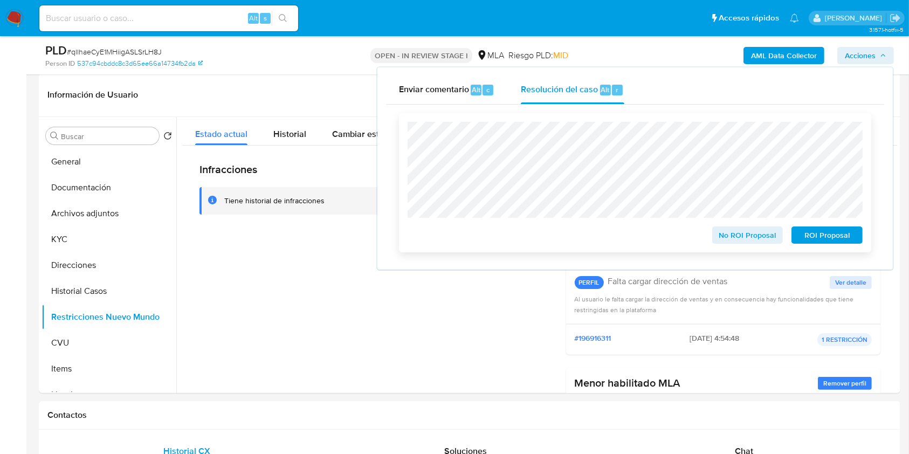
click at [747, 234] on span "No ROI Proposal" at bounding box center [748, 235] width 56 height 15
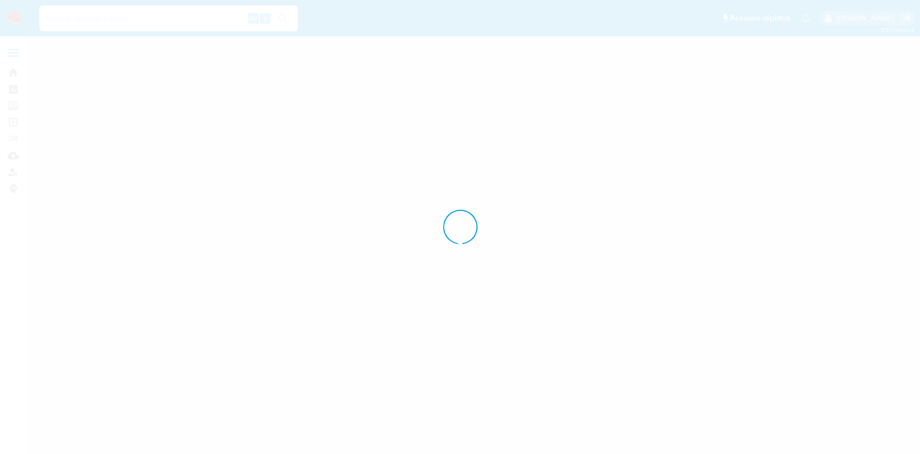
drag, startPoint x: 0, startPoint y: 0, endPoint x: 18, endPoint y: 15, distance: 23.4
click at [18, 15] on div at bounding box center [460, 227] width 920 height 454
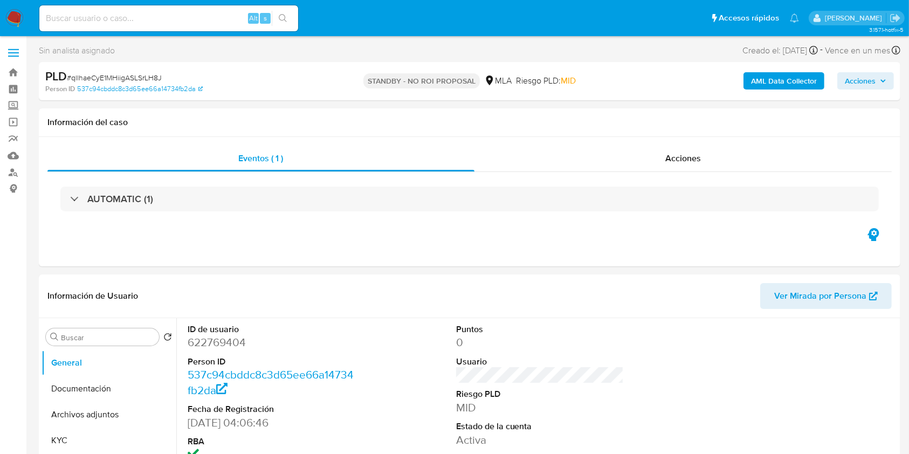
select select "10"
click at [6, 9] on img at bounding box center [14, 18] width 18 height 18
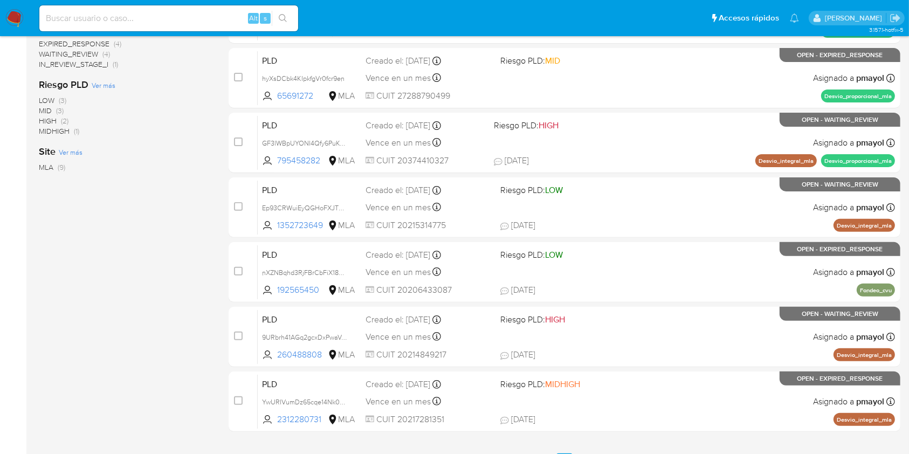
scroll to position [332, 0]
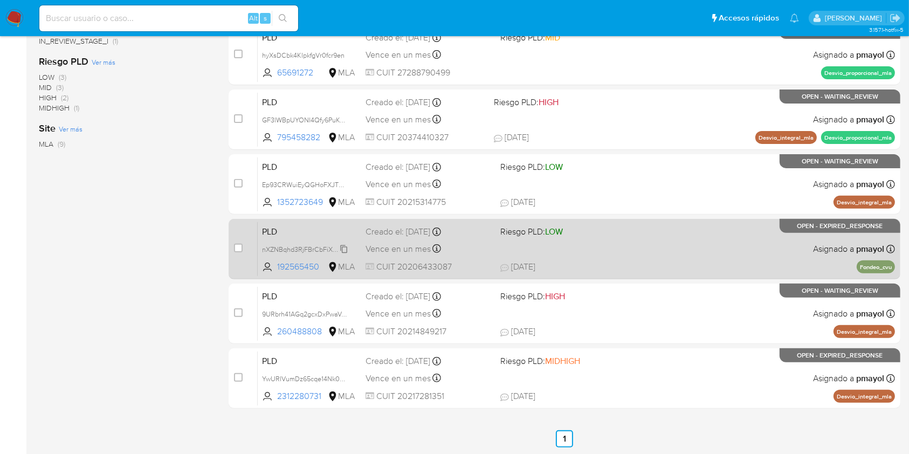
click at [342, 249] on span "nXZNBqhd3RjFBrCbFiX18VCi" at bounding box center [305, 249] width 87 height 12
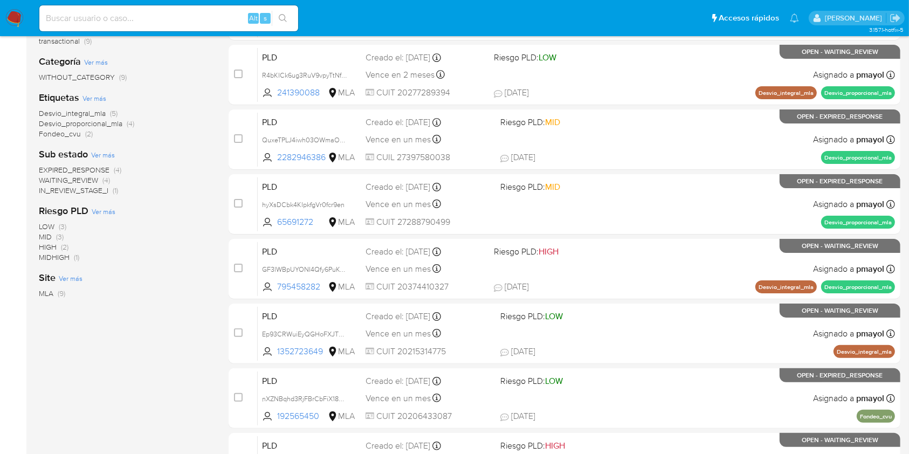
scroll to position [194, 0]
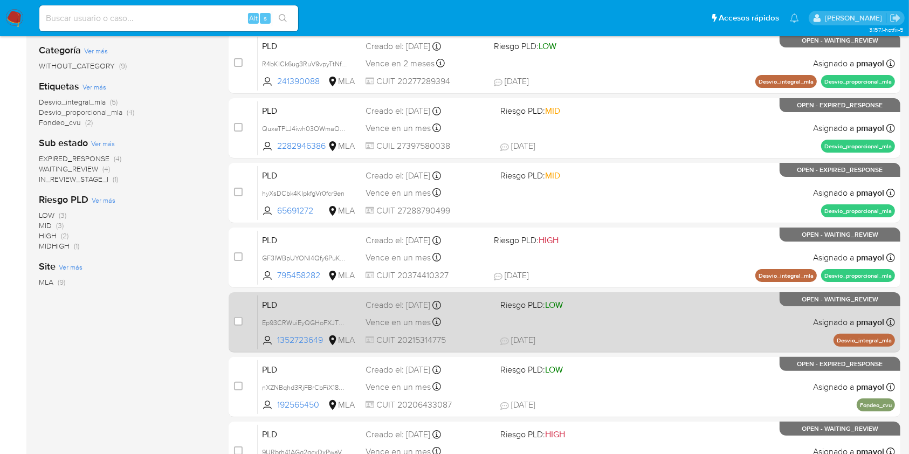
click at [642, 328] on div "PLD Ep93CRWuiEyQGHoFXJT0sAlC 1352723649 MLA Riesgo PLD: LOW Creado el: [DATE] C…" at bounding box center [576, 322] width 637 height 54
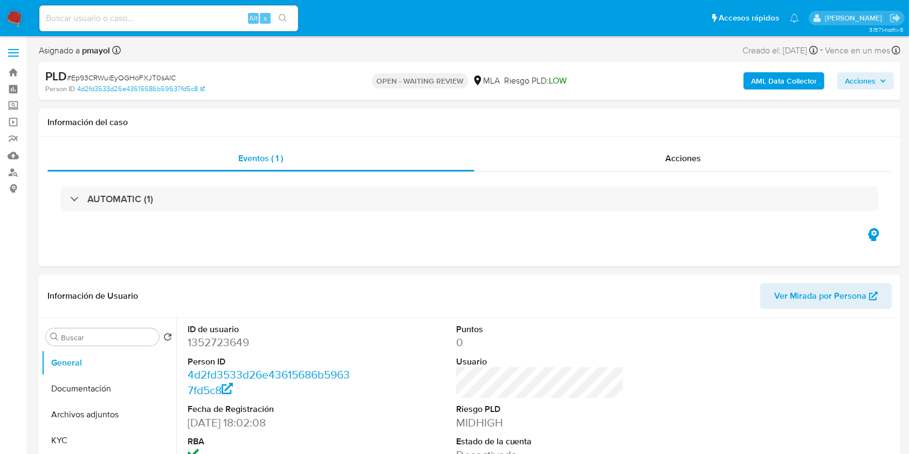
select select "10"
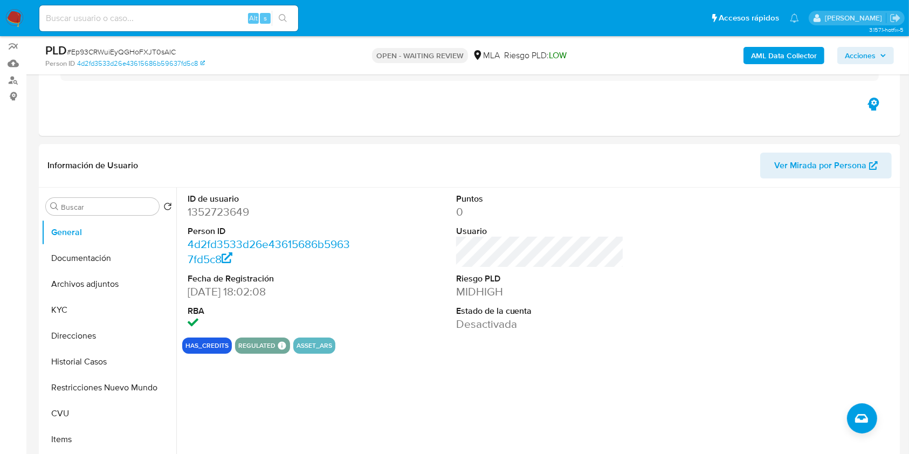
scroll to position [106, 0]
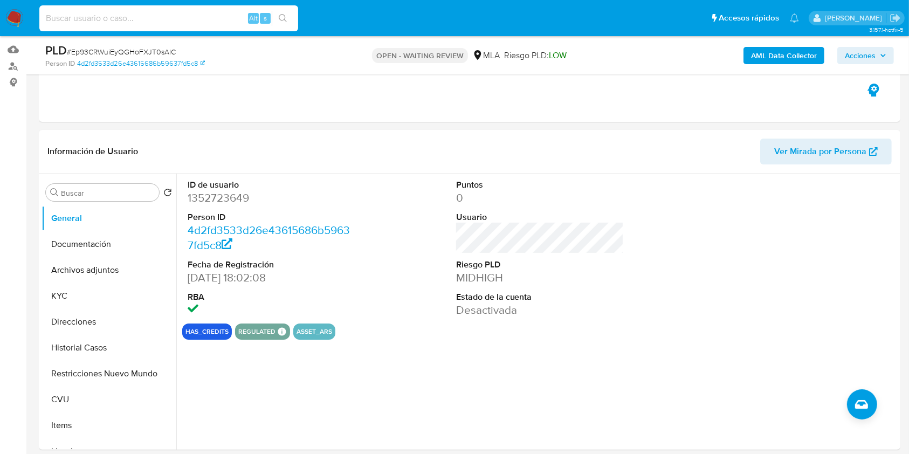
click at [181, 13] on input at bounding box center [168, 18] width 259 height 14
paste input "Ep93CRWuiEyQGHoFXJT0sAlC"
type input "Ep93CRWuiEyQGHoFXJT0sAlC"
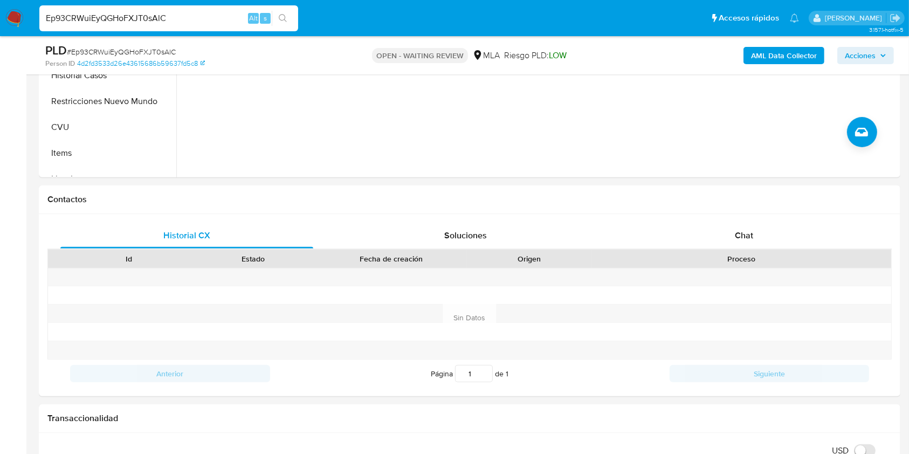
scroll to position [372, 0]
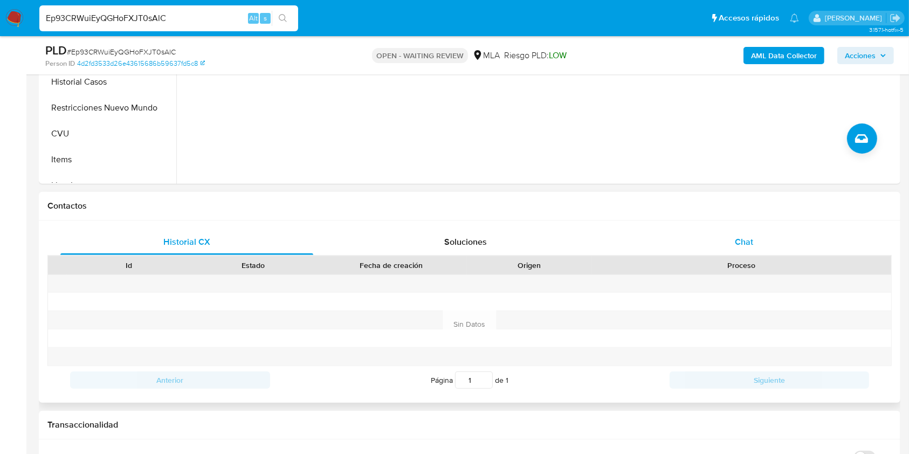
click at [713, 242] on div "Chat" at bounding box center [744, 242] width 253 height 26
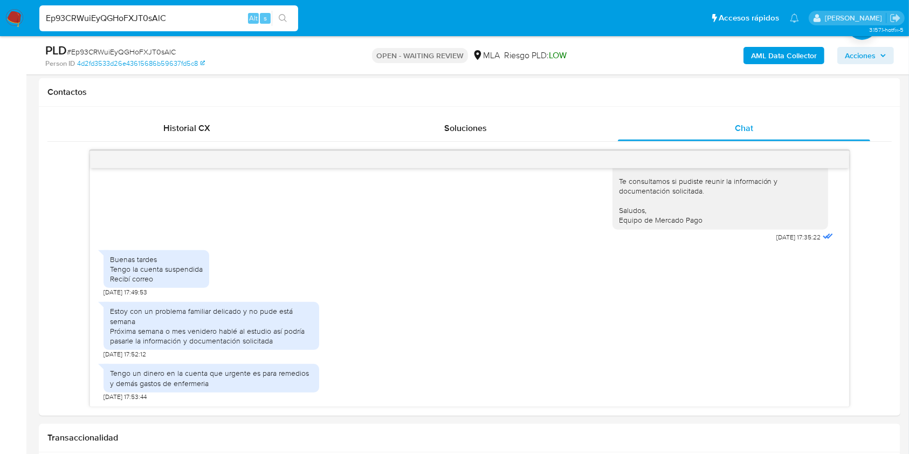
scroll to position [488, 0]
click at [127, 53] on span "# Ep93CRWuiEyQGHoFXJT0sAlC" at bounding box center [121, 51] width 109 height 11
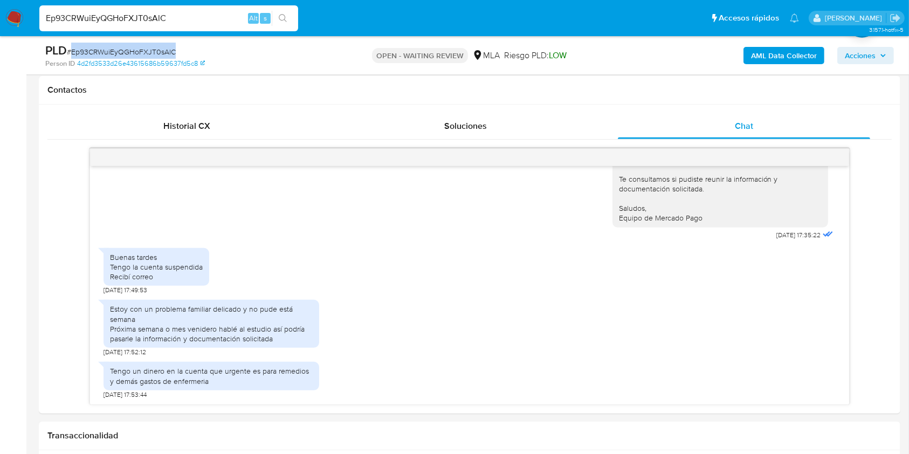
click at [127, 53] on span "# Ep93CRWuiEyQGHoFXJT0sAlC" at bounding box center [121, 51] width 109 height 11
copy span "Ep93CRWuiEyQGHoFXJT0sAlC"
click at [9, 22] on img at bounding box center [14, 18] width 18 height 18
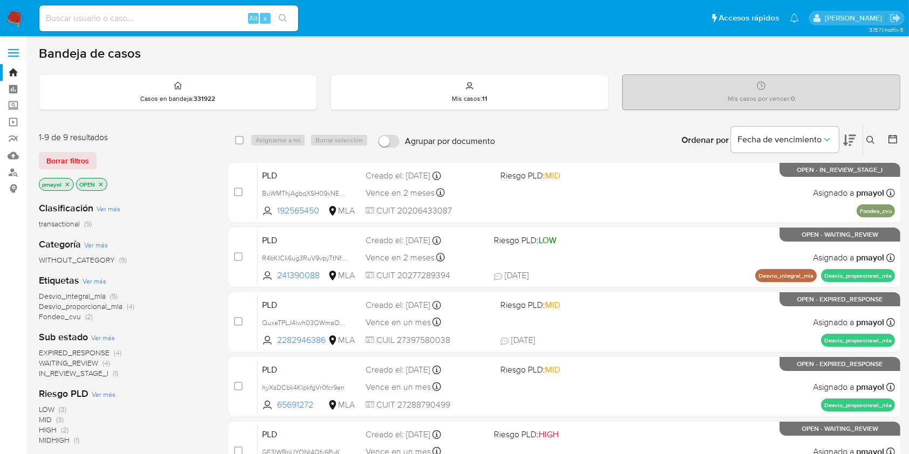
click at [870, 139] on icon at bounding box center [870, 140] width 9 height 9
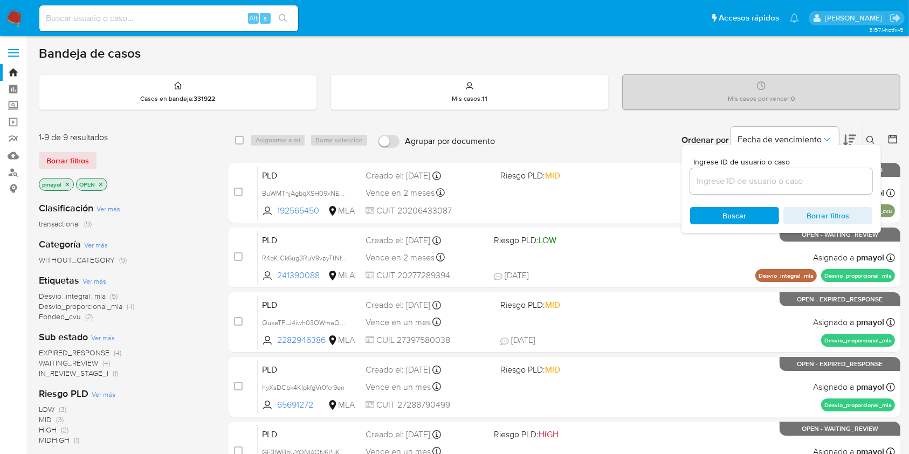
click at [761, 190] on div at bounding box center [781, 181] width 182 height 26
click at [753, 181] on input at bounding box center [781, 181] width 182 height 14
paste input "Ep93CRWuiEyQGHoFXJT0sAlC"
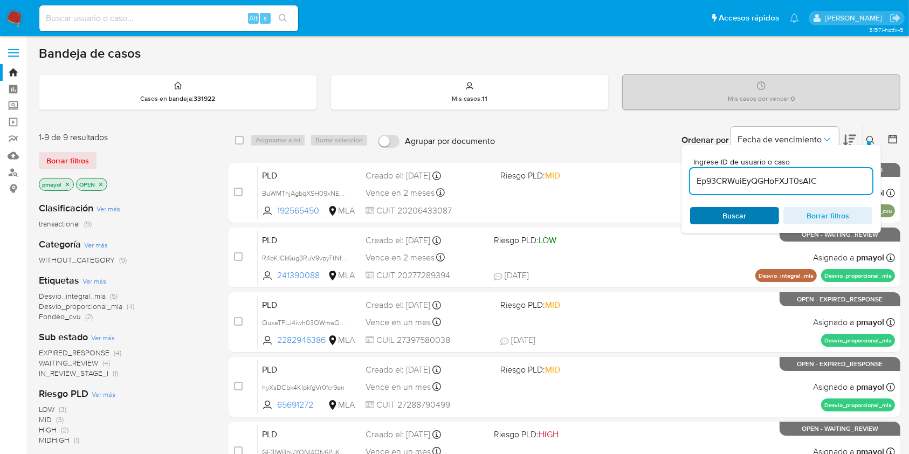
type input "Ep93CRWuiEyQGHoFXJT0sAlC"
click at [725, 217] on div "Buscar Borrar filtros" at bounding box center [781, 215] width 182 height 17
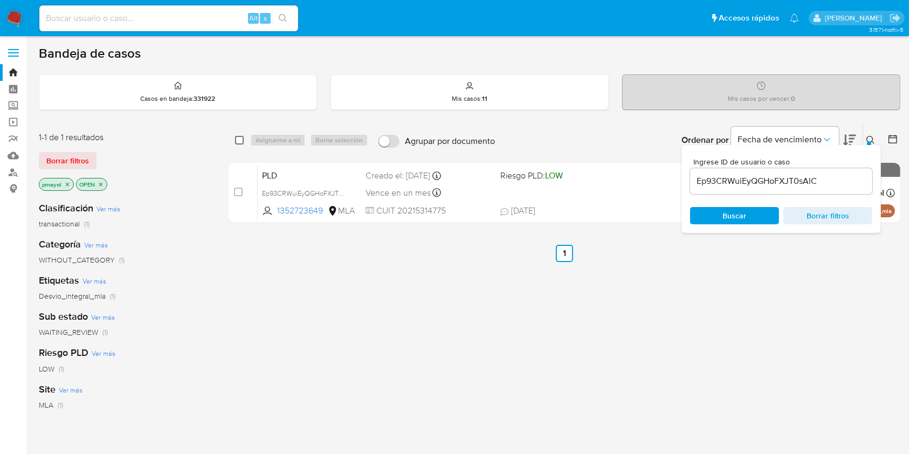
click at [237, 139] on input "checkbox" at bounding box center [239, 140] width 9 height 9
checkbox input "true"
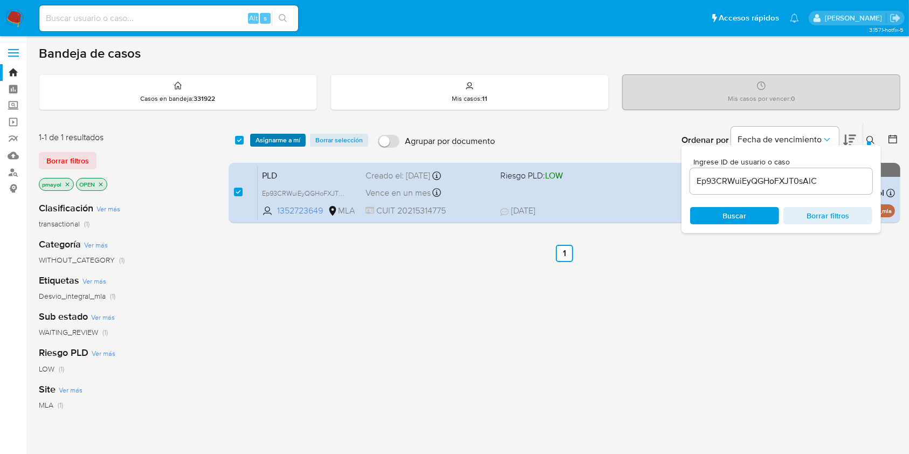
click at [267, 142] on span "Asignarme a mí" at bounding box center [278, 140] width 45 height 11
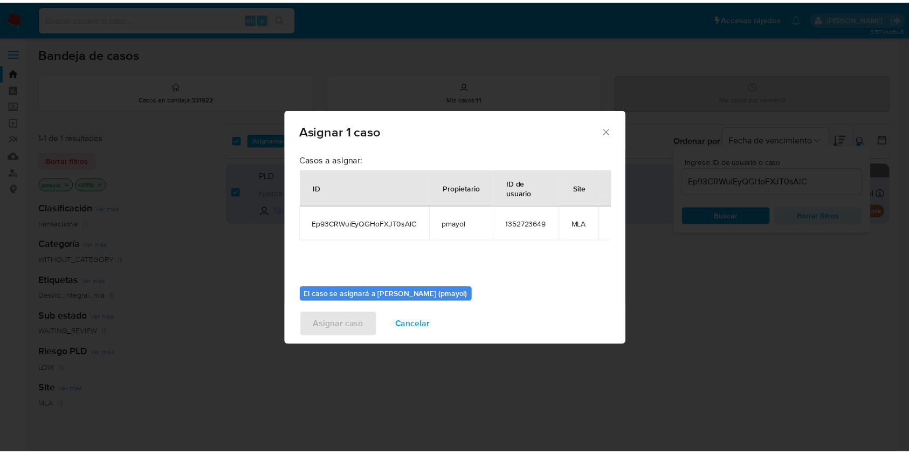
scroll to position [55, 0]
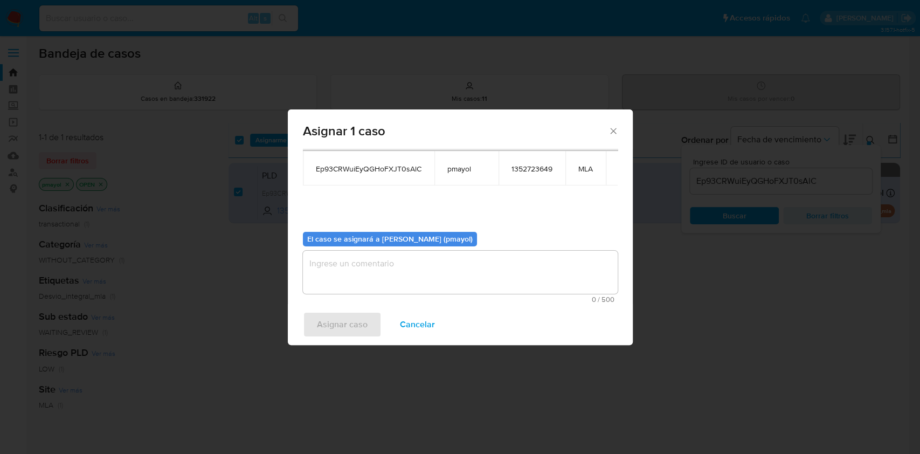
click at [520, 282] on textarea "assign-modal" at bounding box center [460, 272] width 315 height 43
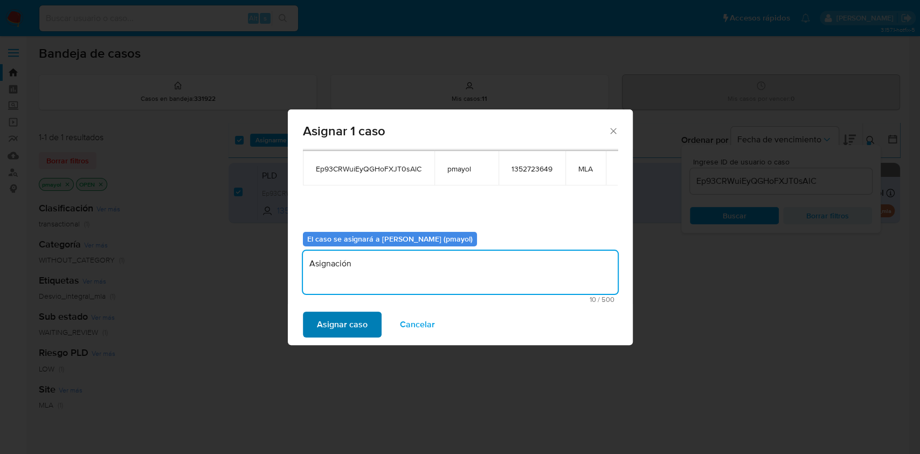
type textarea "Asignación"
click at [352, 318] on span "Asignar caso" at bounding box center [342, 325] width 51 height 24
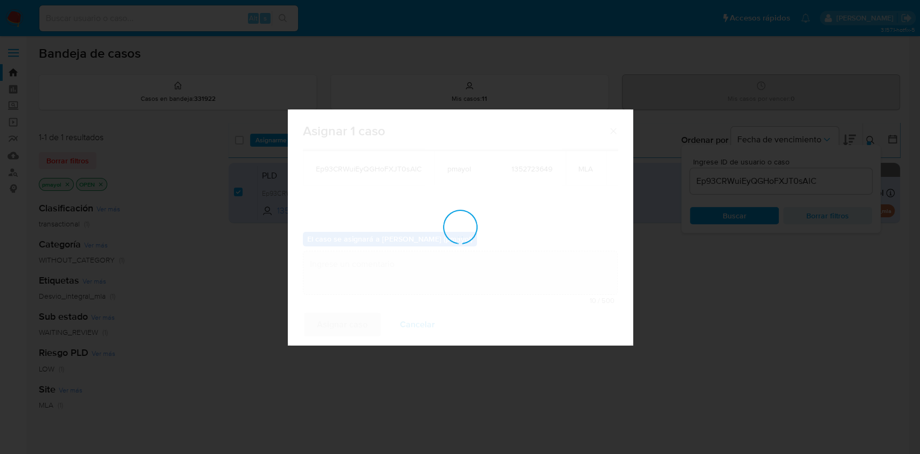
checkbox input "false"
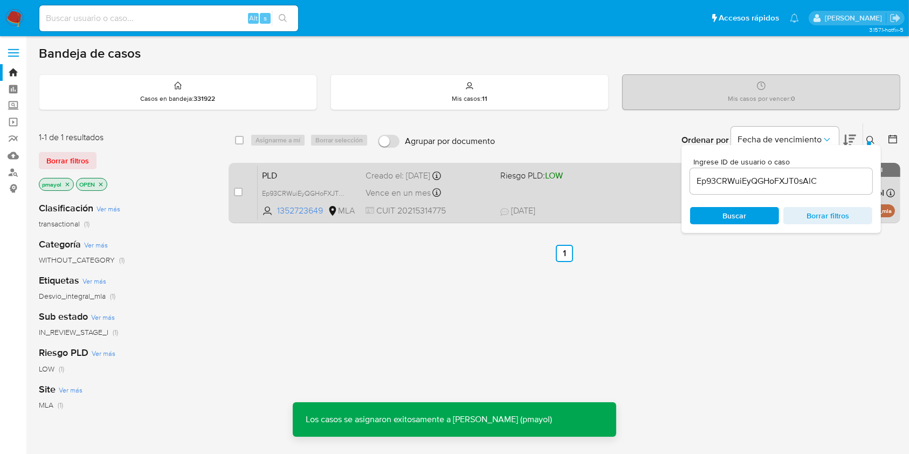
click at [511, 189] on div "PLD Ep93CRWuiEyQGHoFXJT0sAlC 1352723649 MLA Riesgo PLD: LOW Creado el: 12/07/20…" at bounding box center [576, 193] width 637 height 54
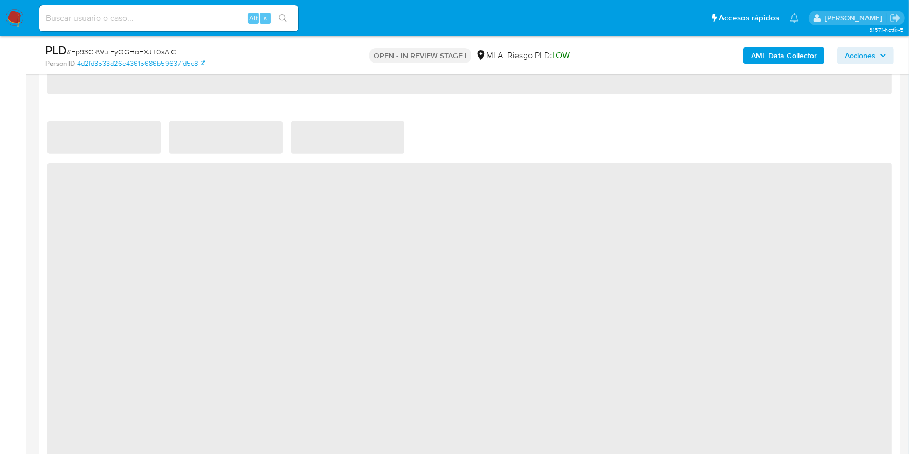
select select "10"
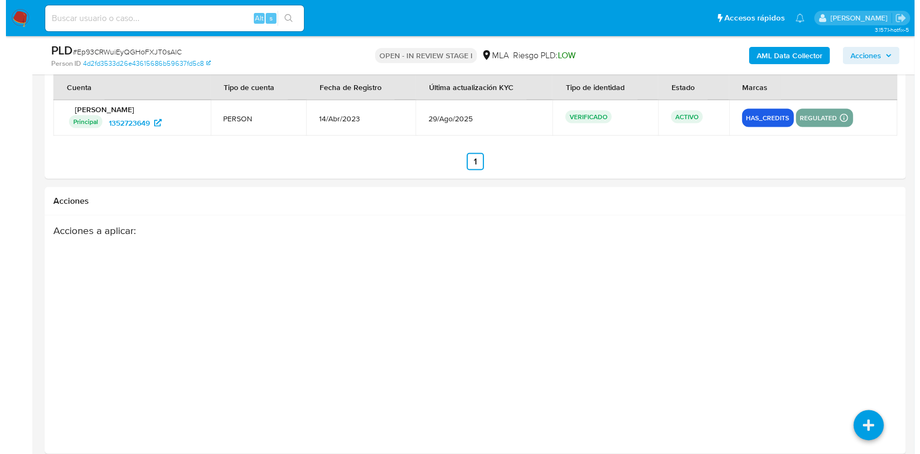
scroll to position [1672, 0]
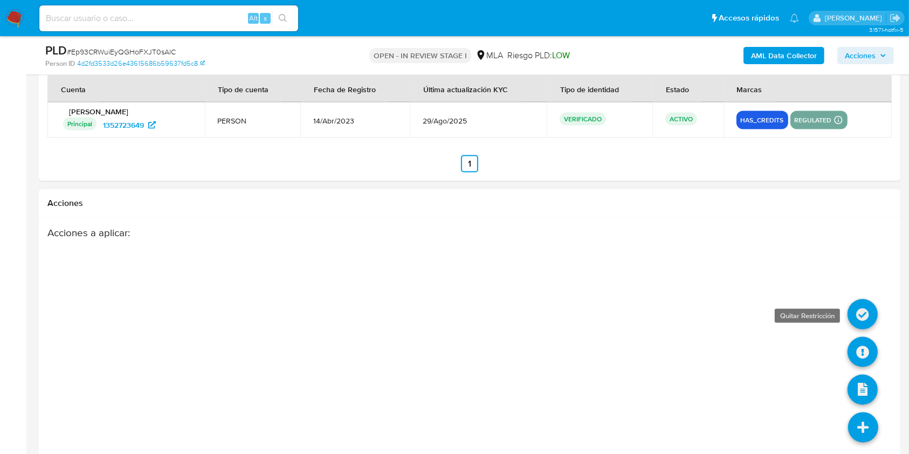
click at [864, 306] on icon at bounding box center [863, 314] width 30 height 30
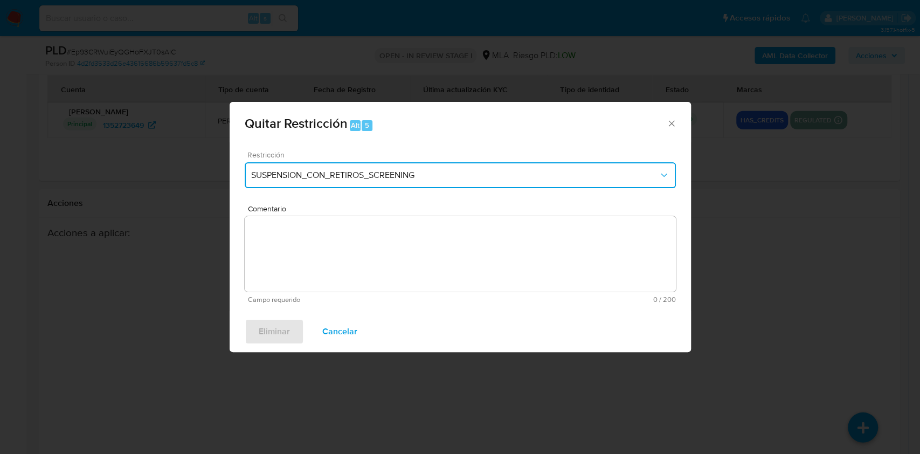
click at [516, 174] on span "SUSPENSION_CON_RETIROS_SCREENING" at bounding box center [455, 175] width 408 height 11
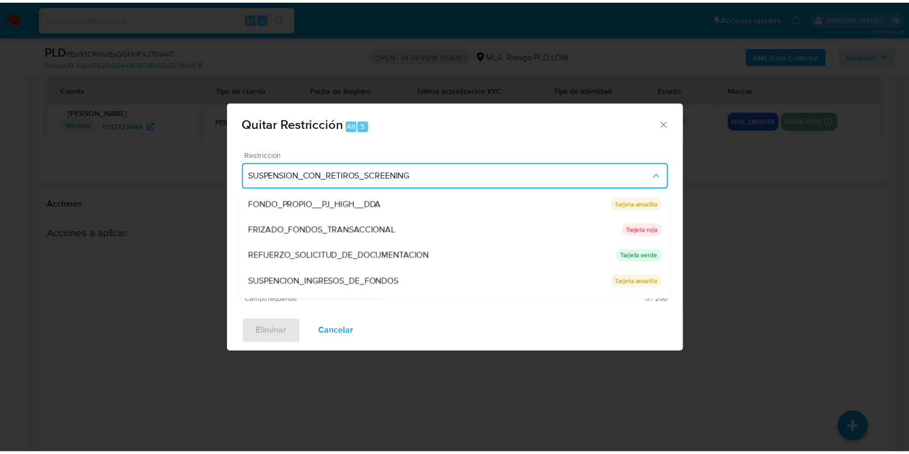
scroll to position [229, 0]
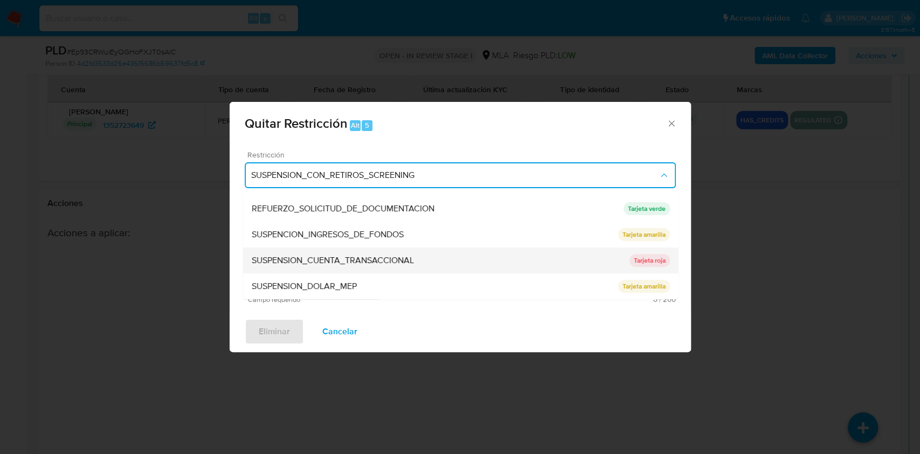
click at [486, 264] on div "SUSPENSION_CUENTA_TRANSACCIONAL" at bounding box center [440, 260] width 378 height 26
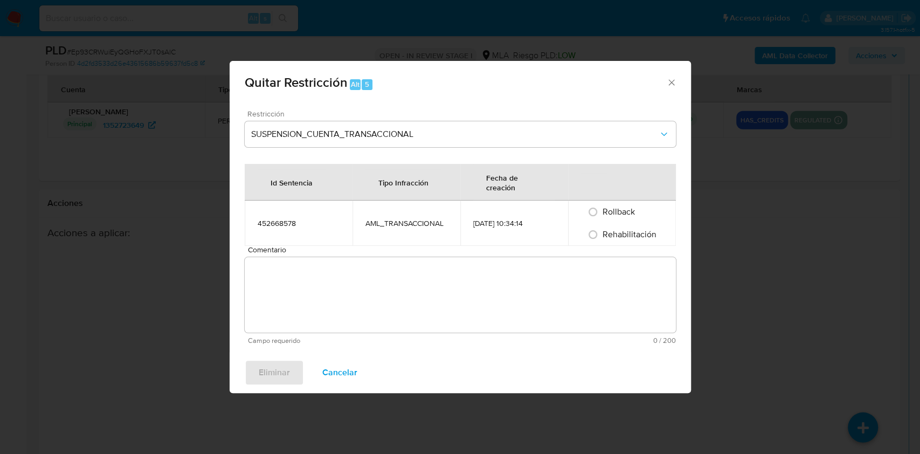
click at [620, 239] on span "Rehabilitación" at bounding box center [630, 234] width 54 height 12
click at [602, 239] on input "Rehabilitación" at bounding box center [592, 234] width 17 height 17
radio input "true"
click at [548, 285] on textarea "Comentario" at bounding box center [460, 294] width 431 height 75
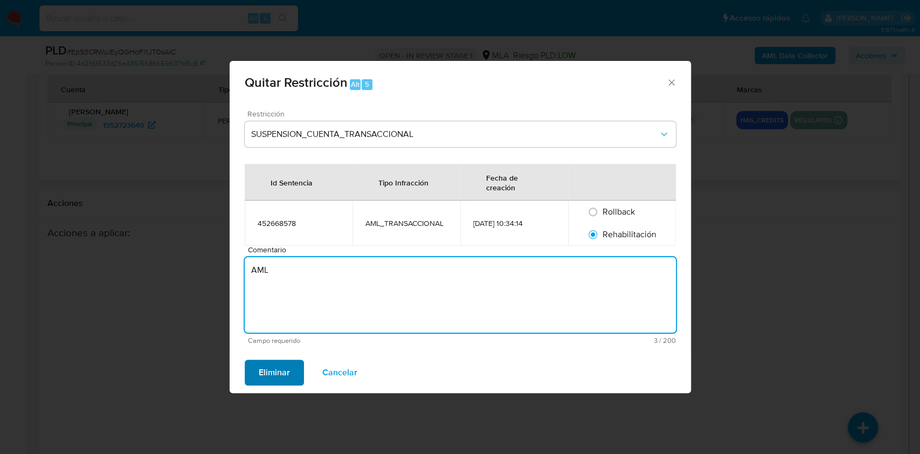
type textarea "AML"
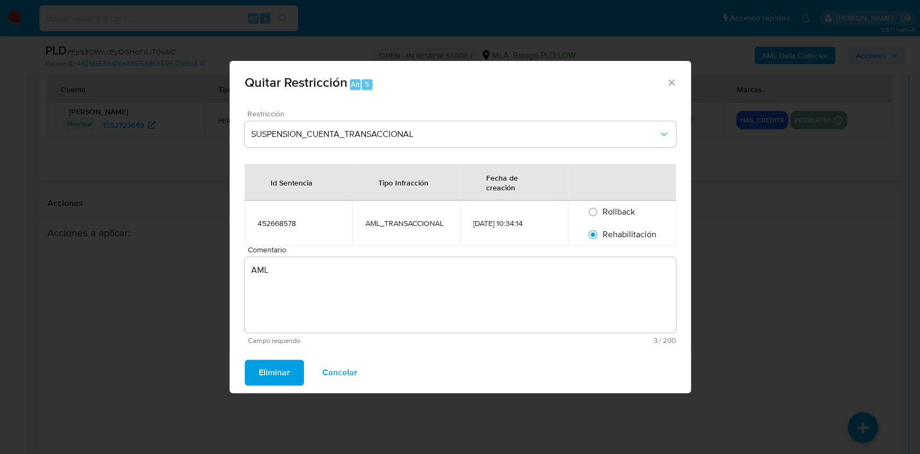
click at [259, 363] on span "Eliminar" at bounding box center [274, 373] width 31 height 24
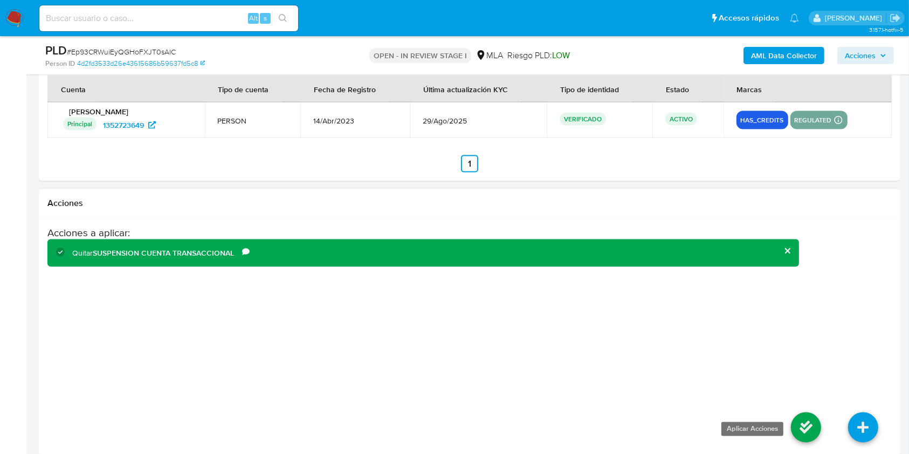
click at [794, 419] on icon at bounding box center [806, 427] width 30 height 30
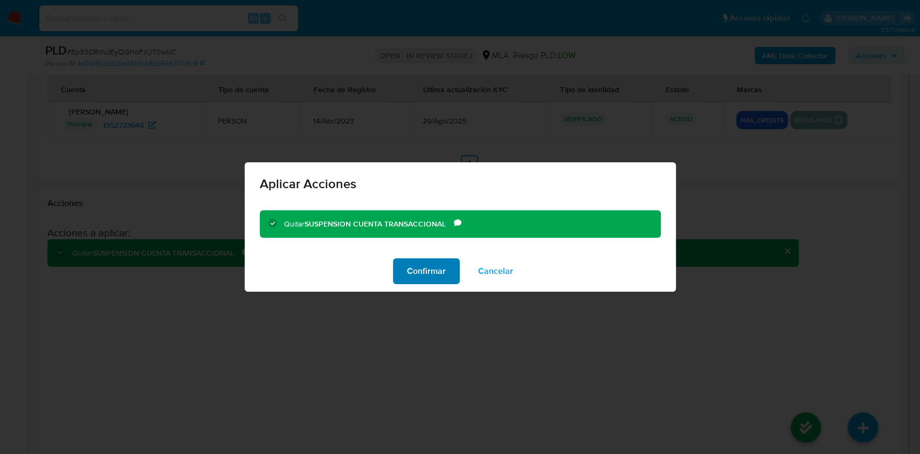
click at [435, 274] on span "Confirmar" at bounding box center [426, 271] width 39 height 24
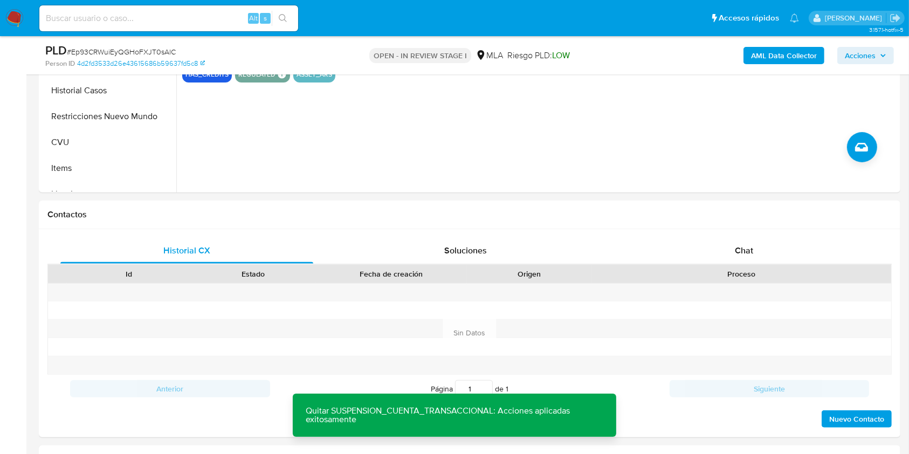
scroll to position [368, 0]
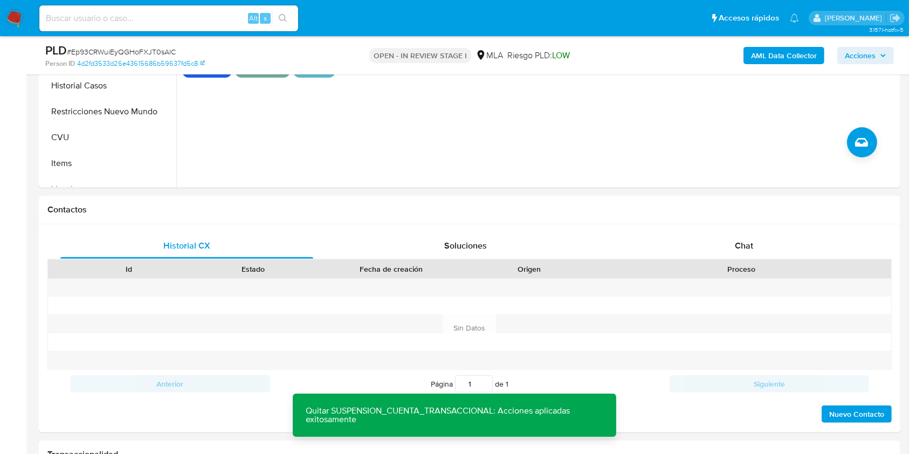
click at [142, 48] on span "# Ep93CRWuiEyQGHoFXJT0sAlC" at bounding box center [121, 51] width 109 height 11
copy span "Ep93CRWuiEyQGHoFXJT0sAlC"
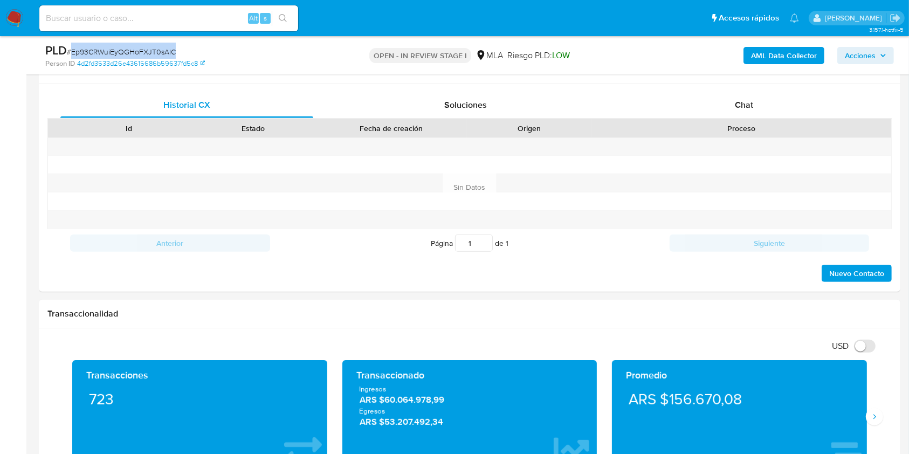
scroll to position [521, 0]
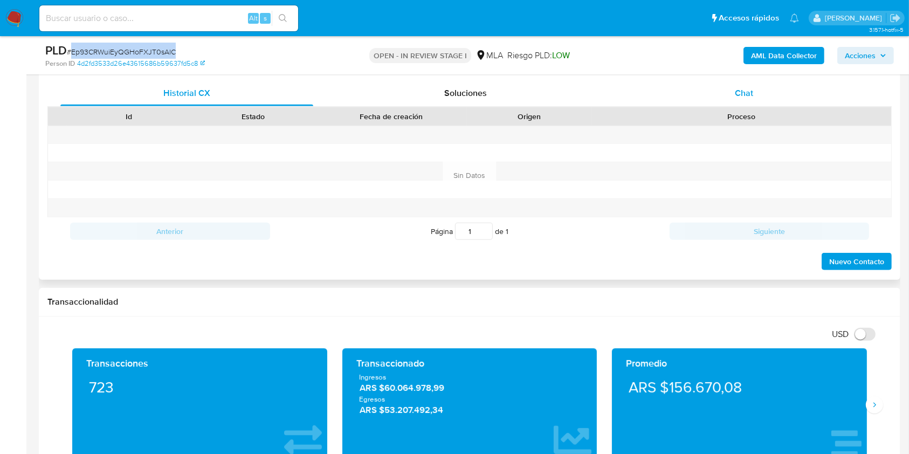
click at [749, 91] on span "Chat" at bounding box center [744, 93] width 18 height 12
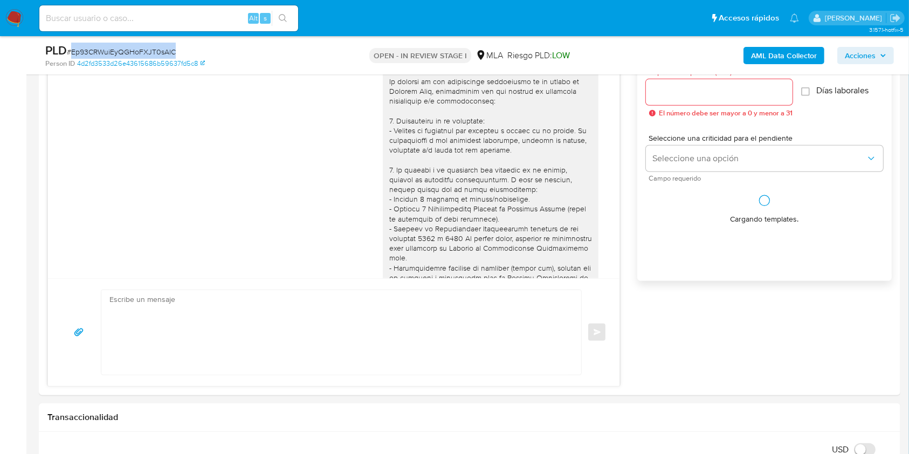
scroll to position [1084, 0]
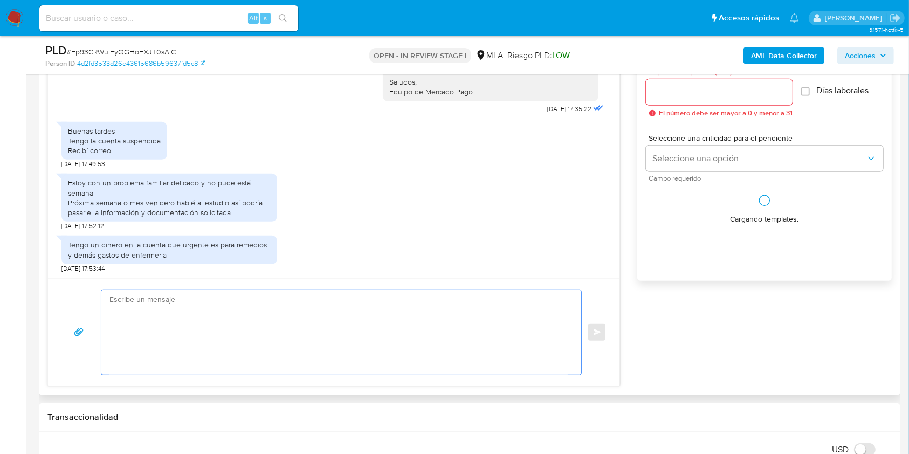
click at [262, 318] on textarea at bounding box center [338, 332] width 458 height 85
paste textarea "Hola XXX, Muchas gracias por la respuesta. ¡Te contamos que tu cuenta ya está a…"
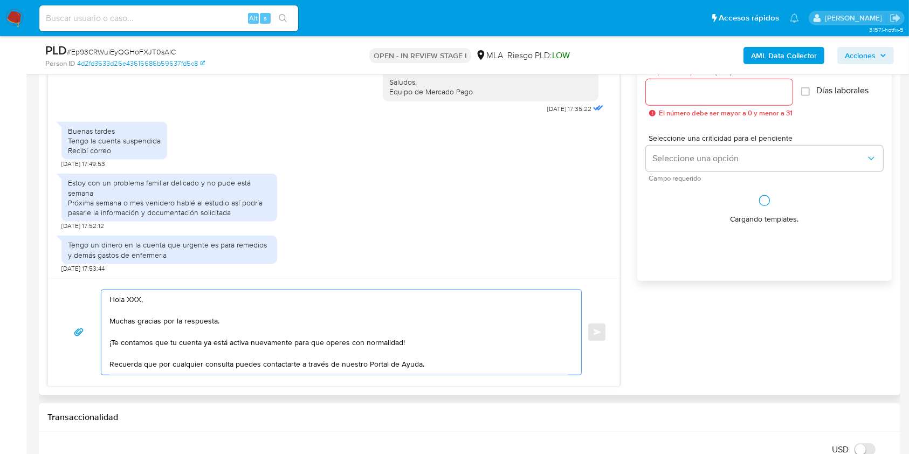
scroll to position [6, 0]
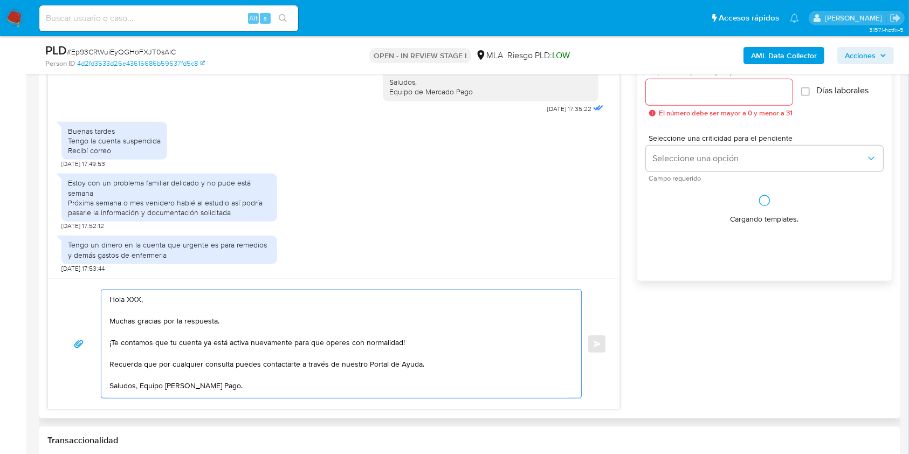
click at [134, 295] on textarea "Hola XXX, Muchas gracias por la respuesta. ¡Te contamos que tu cuenta ya está a…" at bounding box center [338, 344] width 458 height 108
drag, startPoint x: 439, startPoint y: 361, endPoint x: 108, endPoint y: 361, distance: 331.1
click at [108, 361] on div "Hola, Muchas gracias por la respuesta. ¡Te contamos que tu cuenta ya está activ…" at bounding box center [338, 344] width 474 height 108
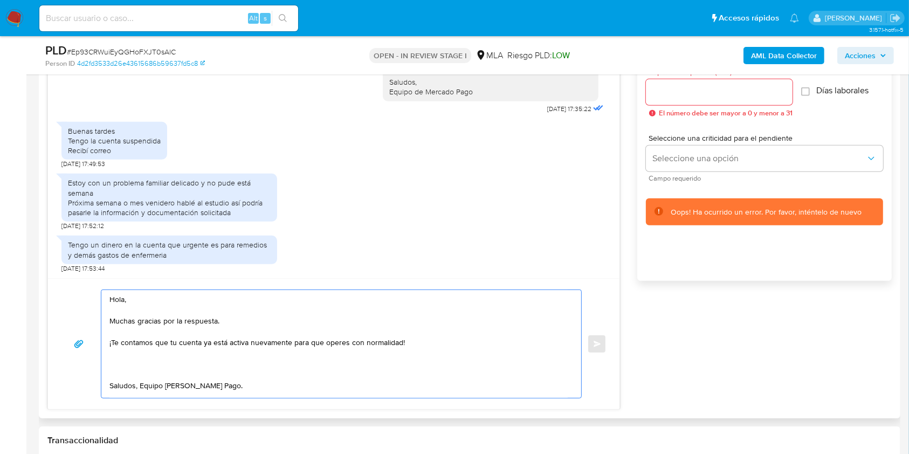
paste textarea "Queremos informarte que el uso de la cuenta es personal y no se deben canalizar…"
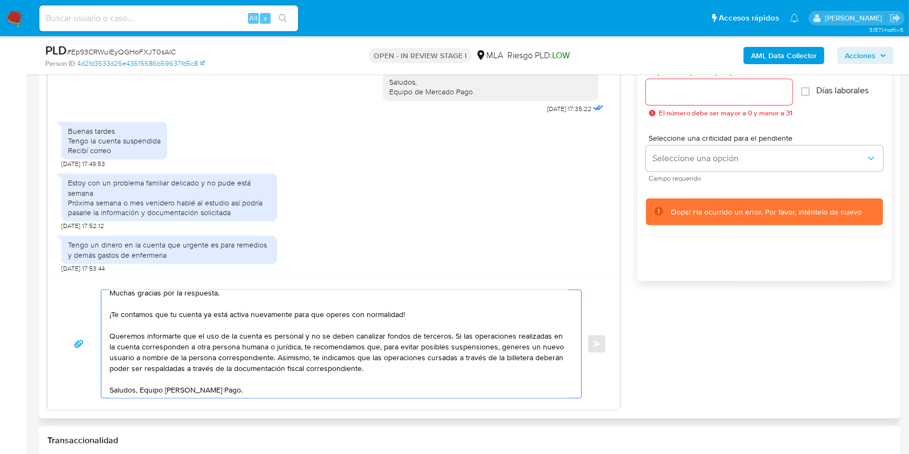
scroll to position [39, 0]
click at [148, 381] on textarea "Hola, Muchas gracias por la respuesta. ¡Te contamos que tu cuenta ya está activ…" at bounding box center [338, 344] width 458 height 108
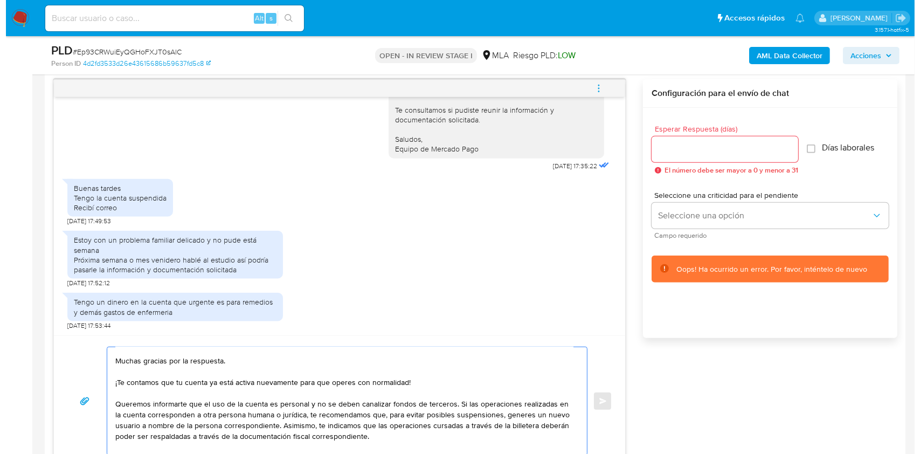
scroll to position [554, 0]
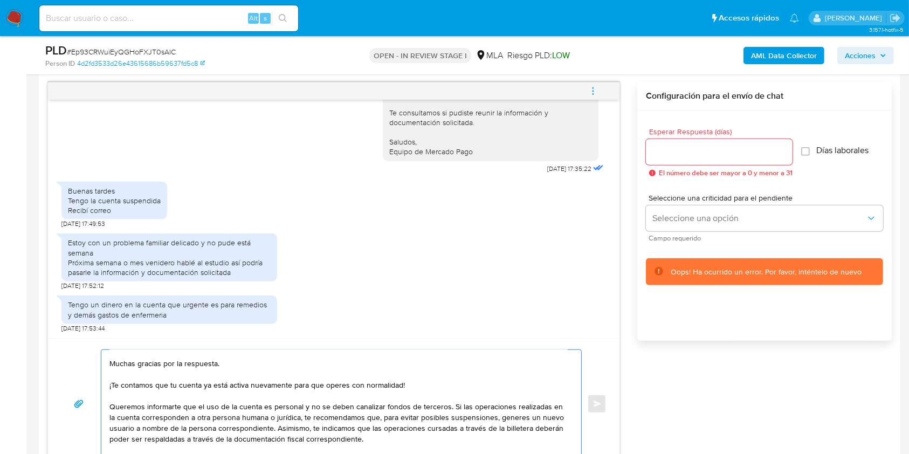
type textarea "Hola, Muchas gracias por la respuesta. ¡Te contamos que tu cuenta ya está activ…"
click at [677, 169] on span "El número debe ser mayor a 0 y menor a 31" at bounding box center [726, 173] width 134 height 8
click at [675, 160] on div at bounding box center [719, 152] width 147 height 26
click at [670, 150] on input "Esperar Respuesta (días)" at bounding box center [719, 152] width 147 height 14
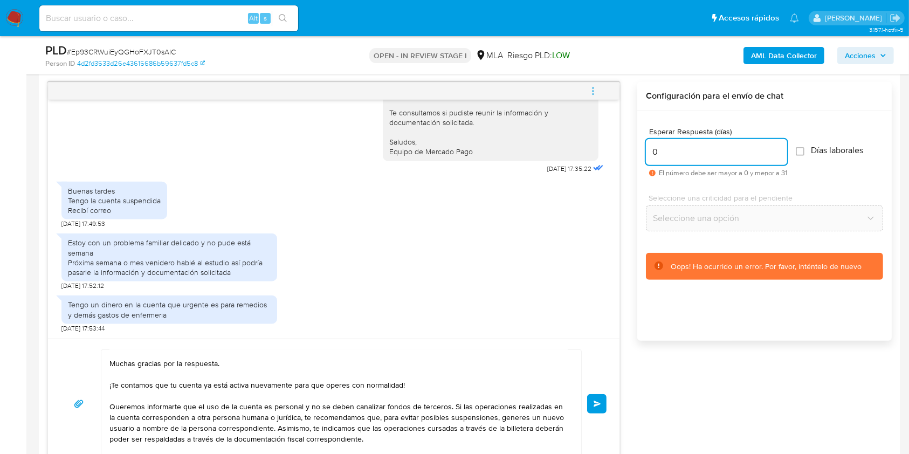
type input "0"
click at [599, 394] on button "Enviar" at bounding box center [596, 403] width 19 height 19
click at [591, 87] on icon "menu-action" at bounding box center [593, 91] width 10 height 10
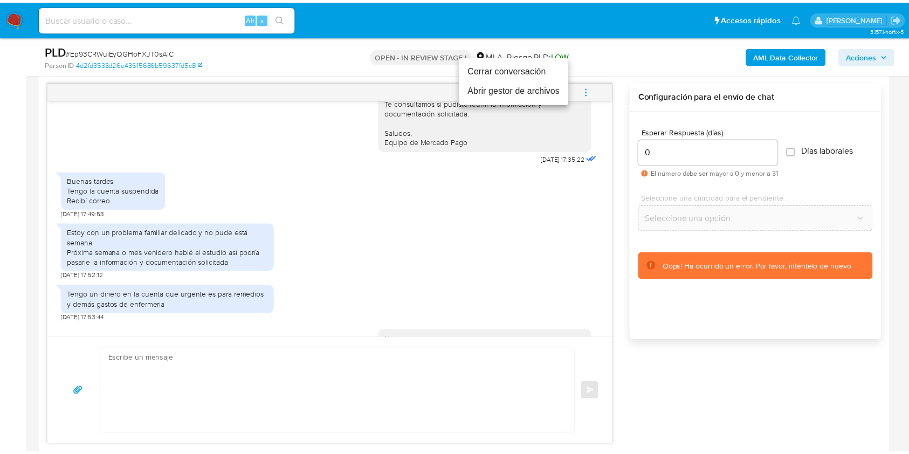
scroll to position [0, 0]
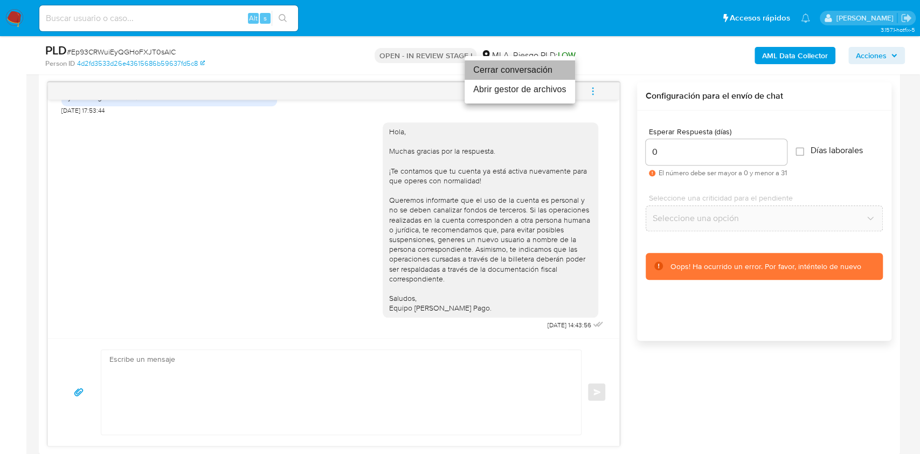
click at [526, 71] on li "Cerrar conversación" at bounding box center [520, 69] width 111 height 19
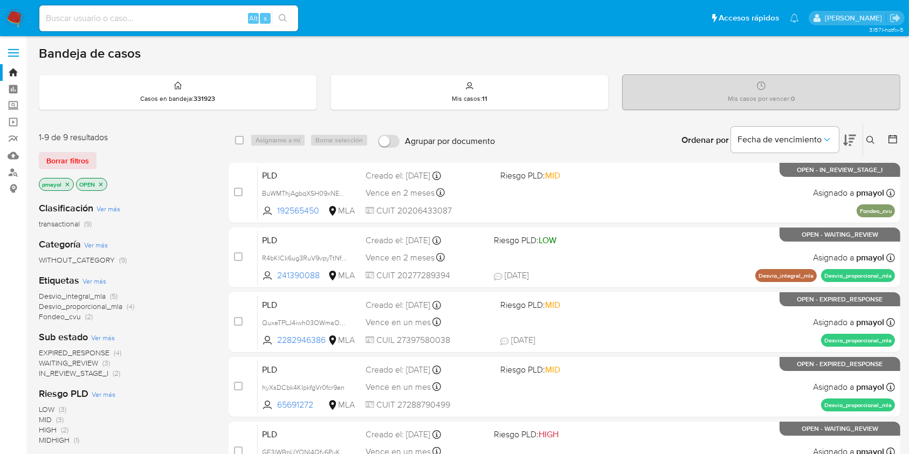
click at [690, 139] on button at bounding box center [872, 140] width 18 height 13
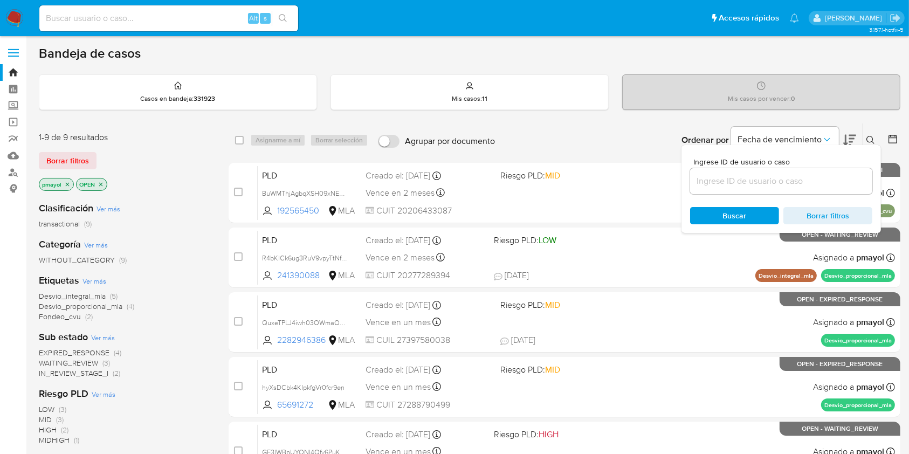
click at [690, 180] on input at bounding box center [781, 181] width 182 height 14
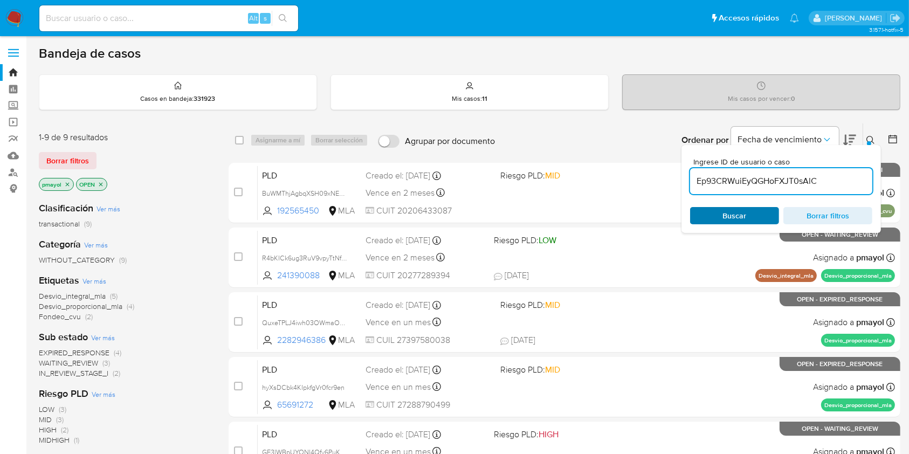
type input "Ep93CRWuiEyQGHoFXJT0sAlC"
click at [690, 223] on div "Buscar Borrar filtros" at bounding box center [781, 215] width 182 height 17
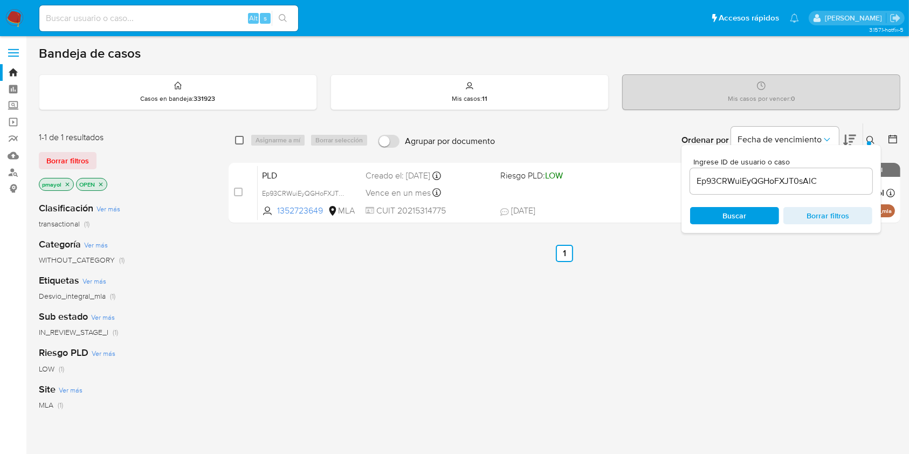
click at [237, 143] on input "checkbox" at bounding box center [239, 140] width 9 height 9
checkbox input "true"
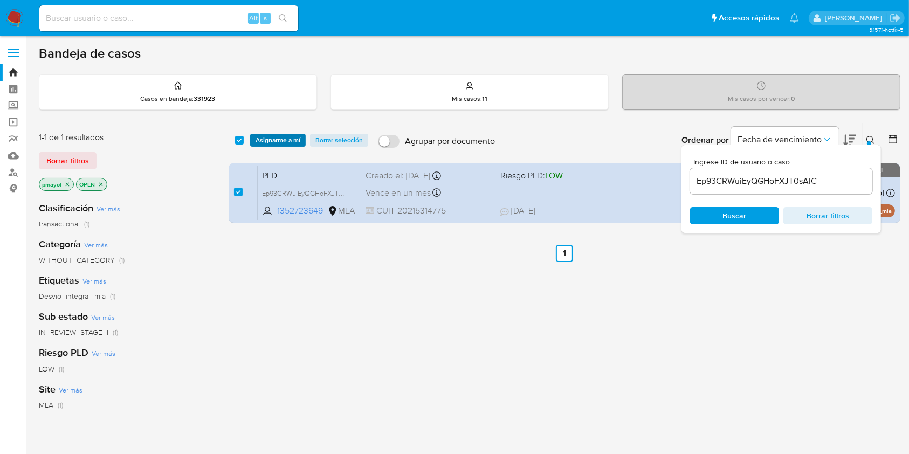
click at [255, 143] on button "Asignarme a mí" at bounding box center [278, 140] width 56 height 13
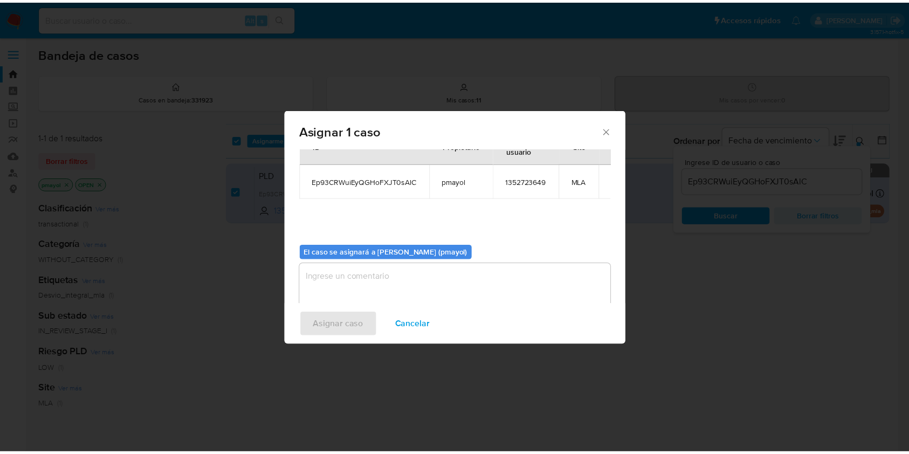
scroll to position [55, 0]
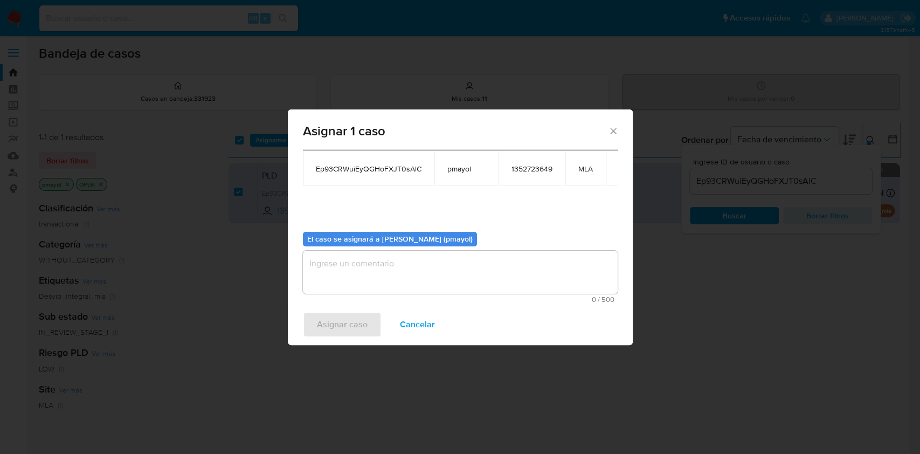
click at [460, 274] on textarea "assign-modal" at bounding box center [460, 272] width 315 height 43
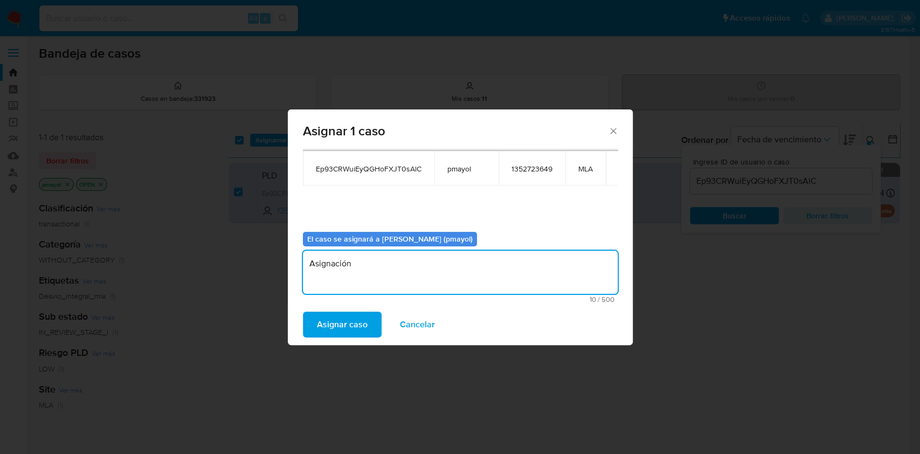
type textarea "Asignación"
click at [360, 324] on span "Asignar caso" at bounding box center [342, 325] width 51 height 24
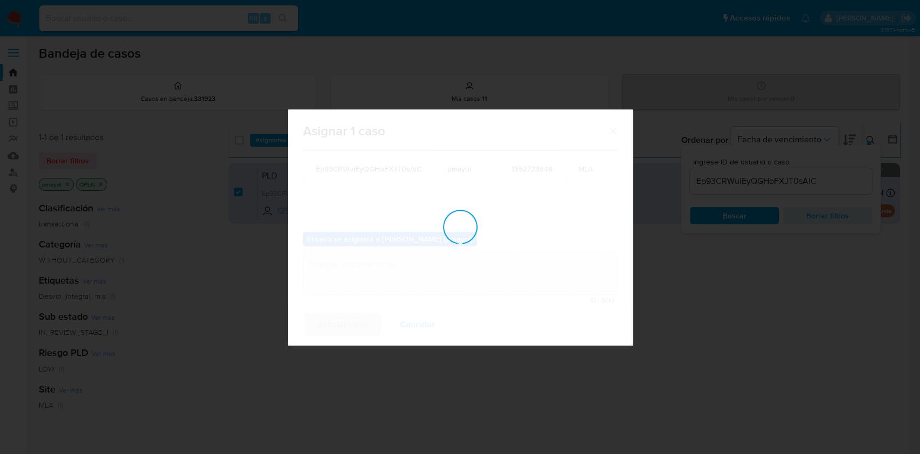
checkbox input "false"
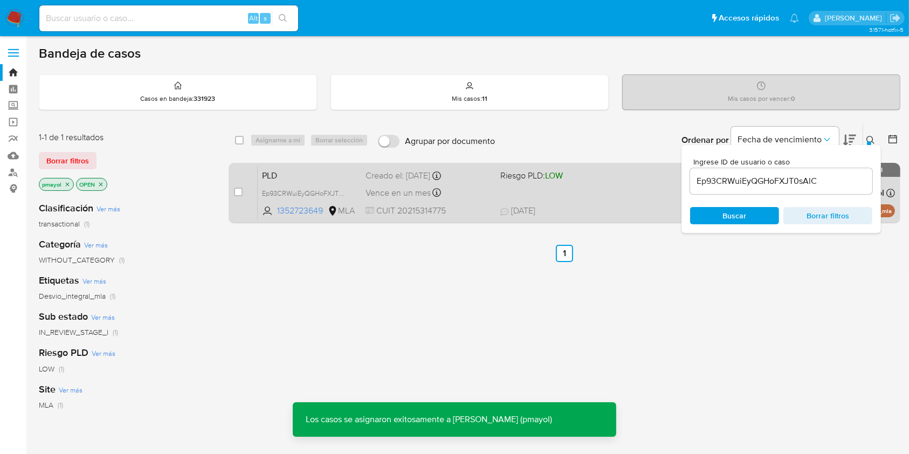
click at [561, 188] on div "PLD Ep93CRWuiEyQGHoFXJT0sAlC 1352723649 MLA Riesgo PLD: LOW Creado el: 12/07/20…" at bounding box center [576, 193] width 637 height 54
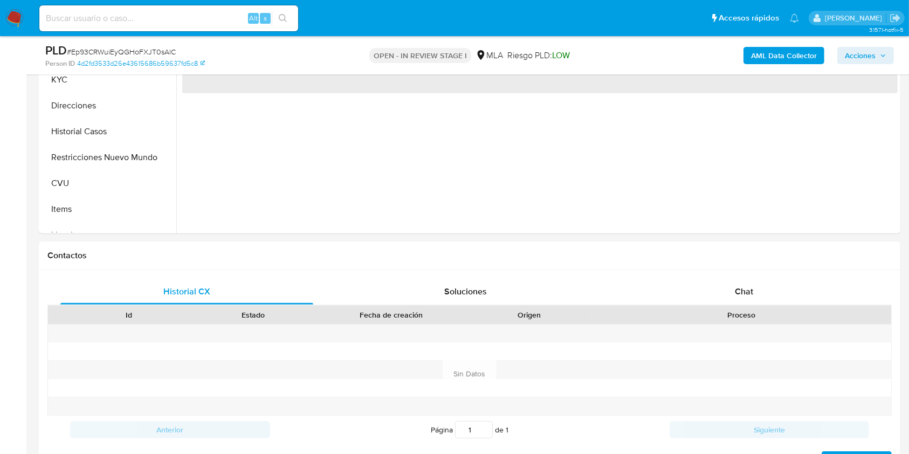
scroll to position [334, 0]
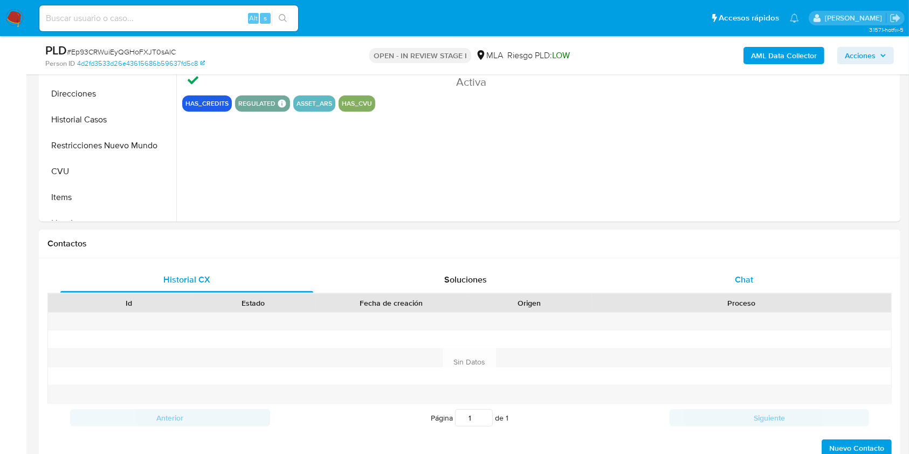
click at [759, 281] on div "Chat" at bounding box center [744, 280] width 253 height 26
select select "10"
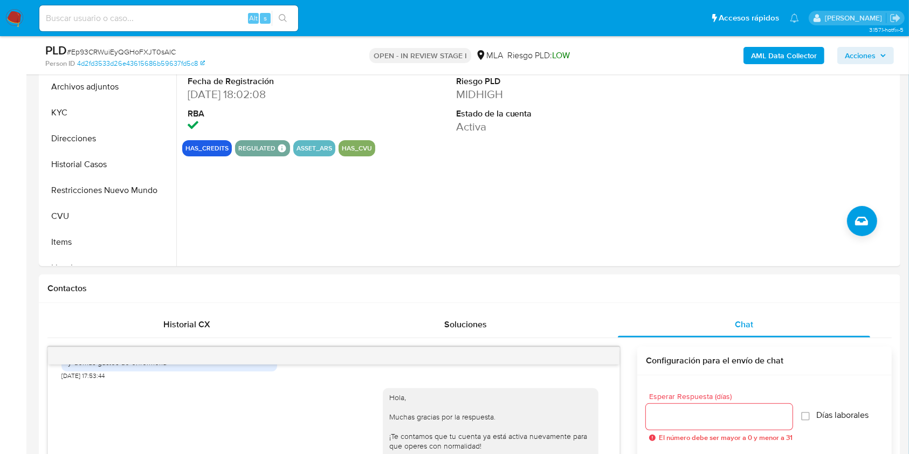
scroll to position [246, 0]
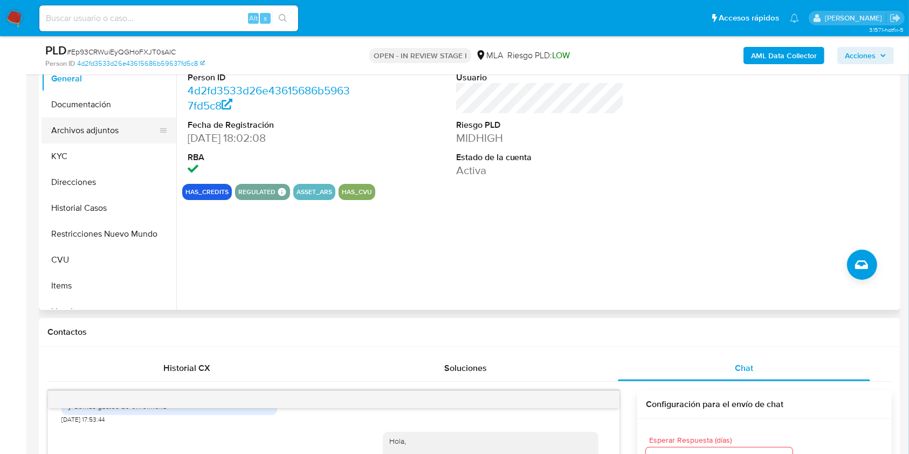
click at [94, 125] on button "Archivos adjuntos" at bounding box center [105, 131] width 126 height 26
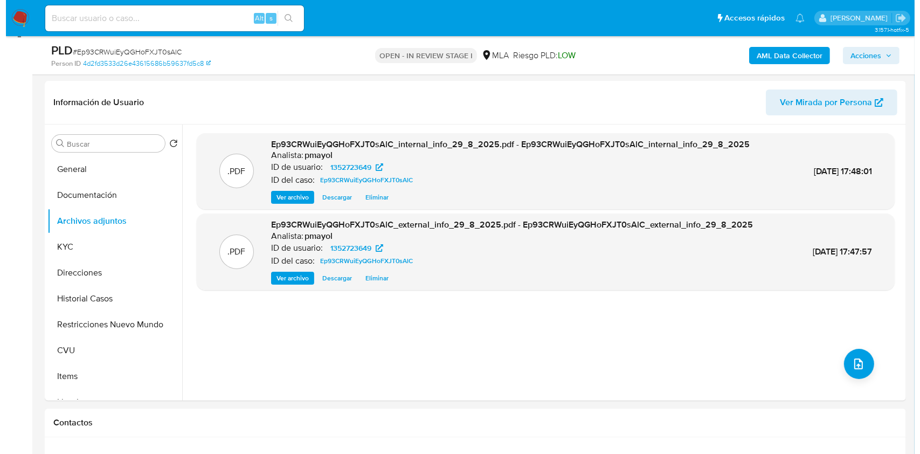
scroll to position [153, 0]
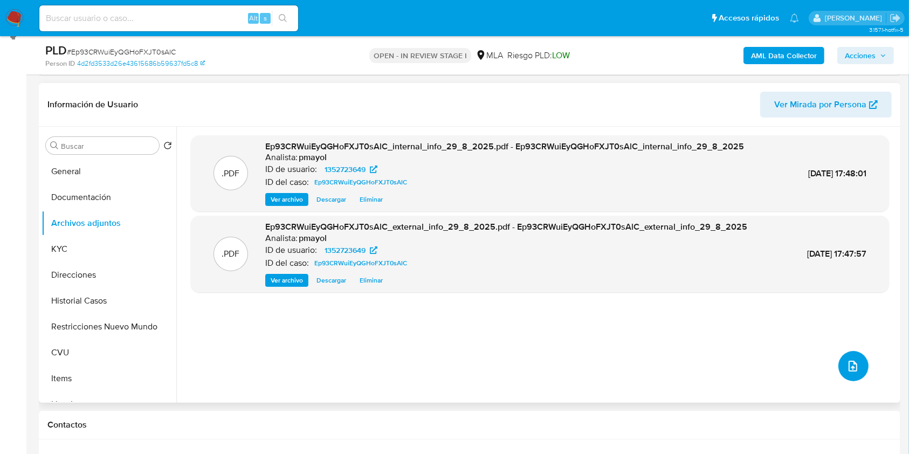
click at [850, 369] on icon "upload-file" at bounding box center [853, 366] width 13 height 13
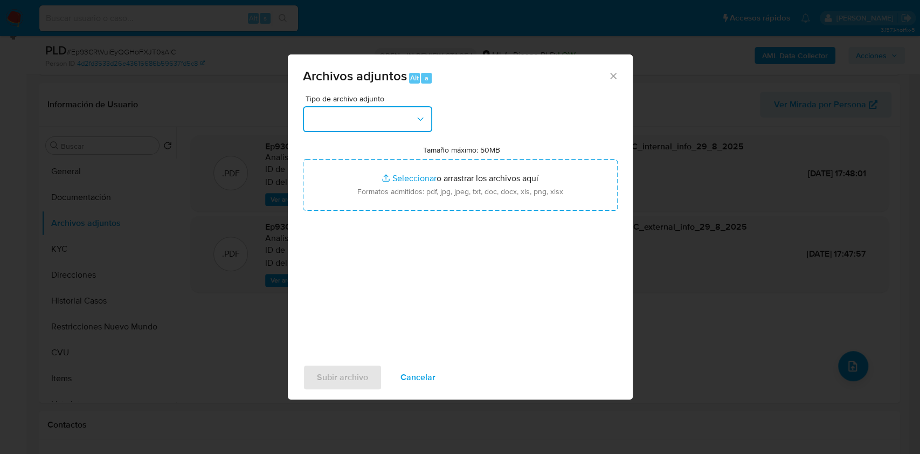
click at [403, 106] on button "button" at bounding box center [367, 119] width 129 height 26
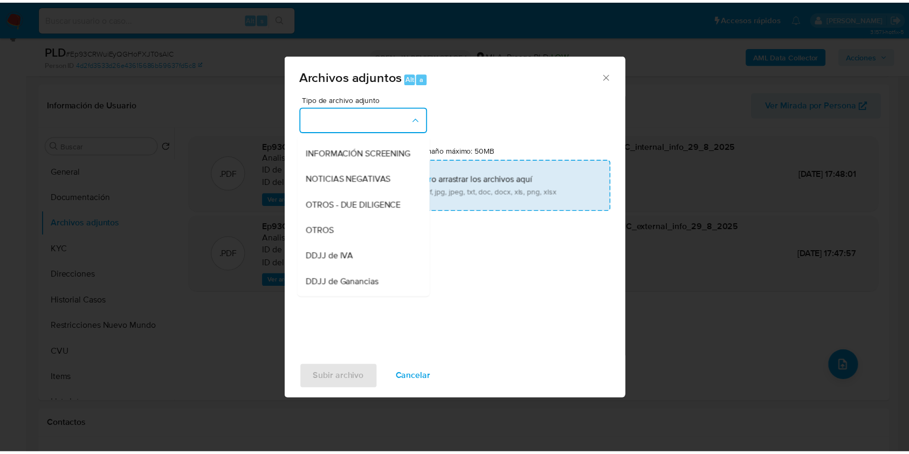
scroll to position [141, 0]
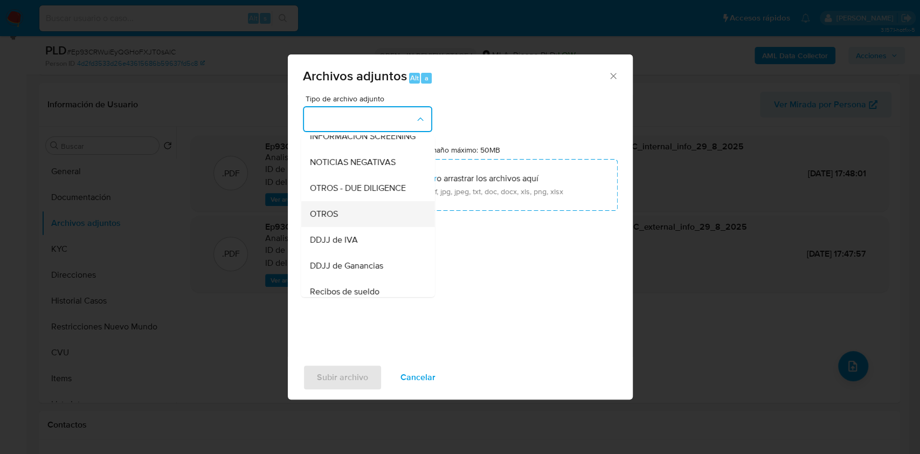
click at [375, 216] on div "OTROS" at bounding box center [365, 214] width 110 height 26
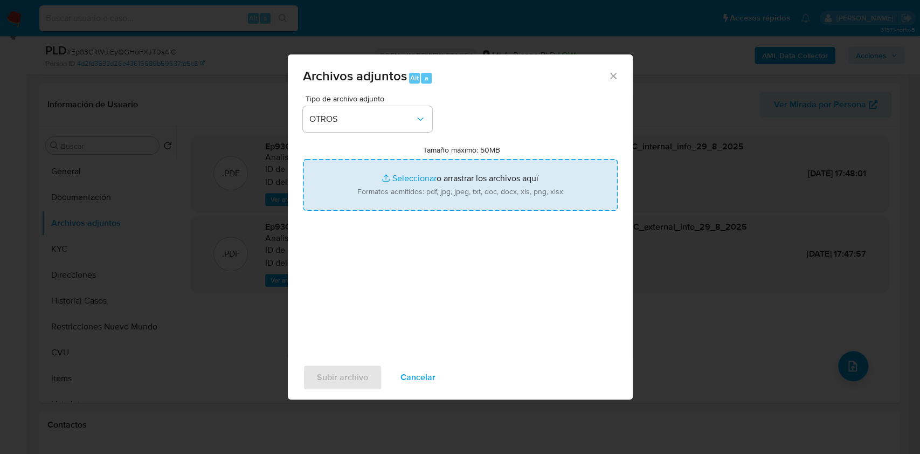
click at [444, 180] on input "Tamaño máximo: 50MB Seleccionar archivos" at bounding box center [460, 185] width 315 height 52
type input "C:\fakepath\Caselog Ep93CRWuiEyQGHoFXJT0sAlC.docx"
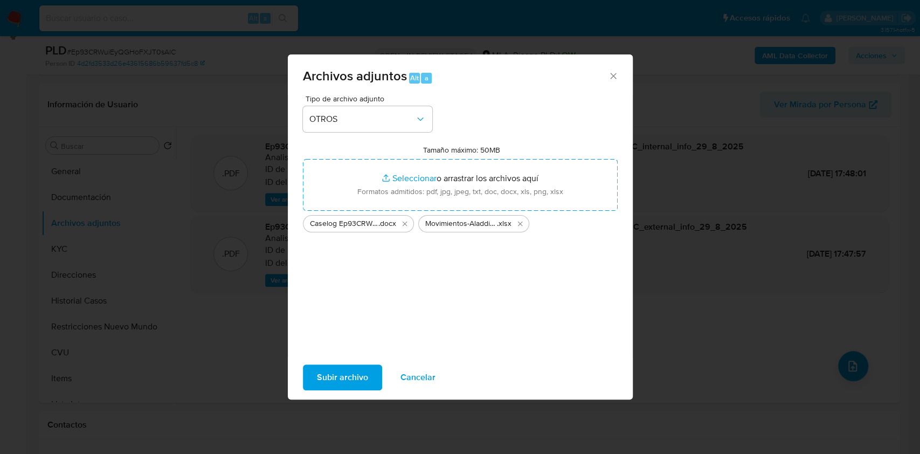
click at [363, 374] on span "Subir archivo" at bounding box center [342, 378] width 51 height 24
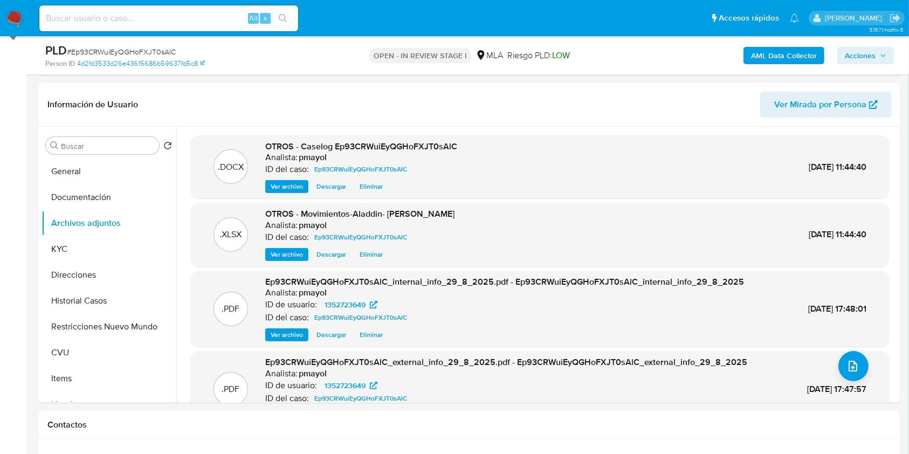
click at [871, 59] on span "Acciones" at bounding box center [860, 55] width 31 height 17
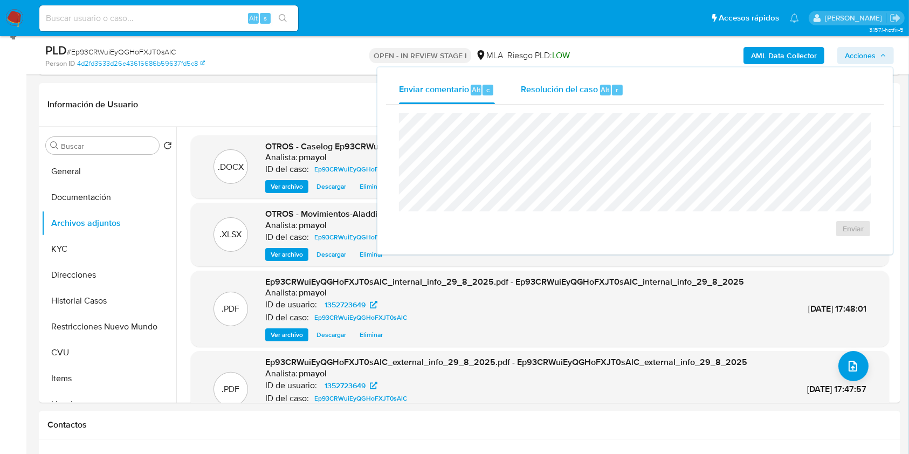
click at [550, 88] on span "Resolución del caso" at bounding box center [559, 89] width 77 height 12
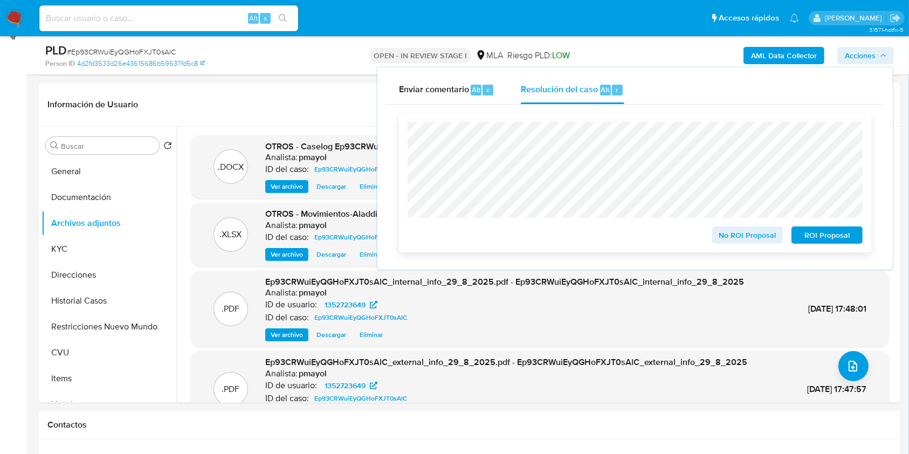
click at [756, 233] on span "No ROI Proposal" at bounding box center [748, 235] width 56 height 15
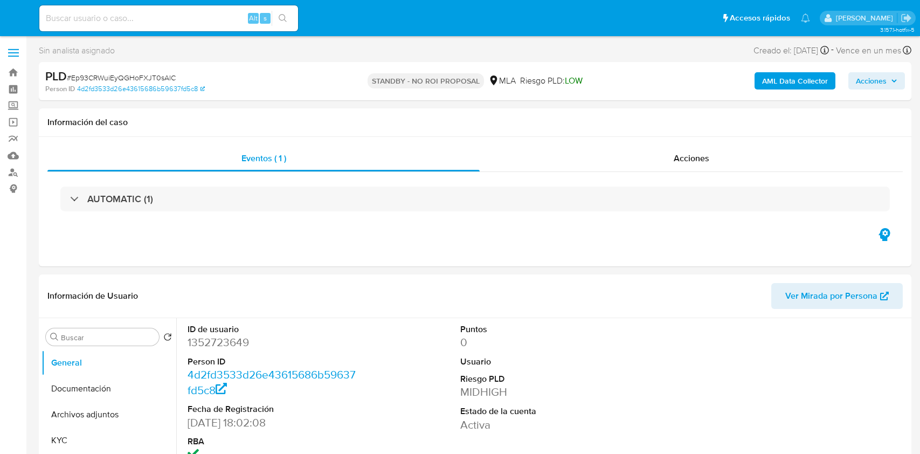
select select "10"
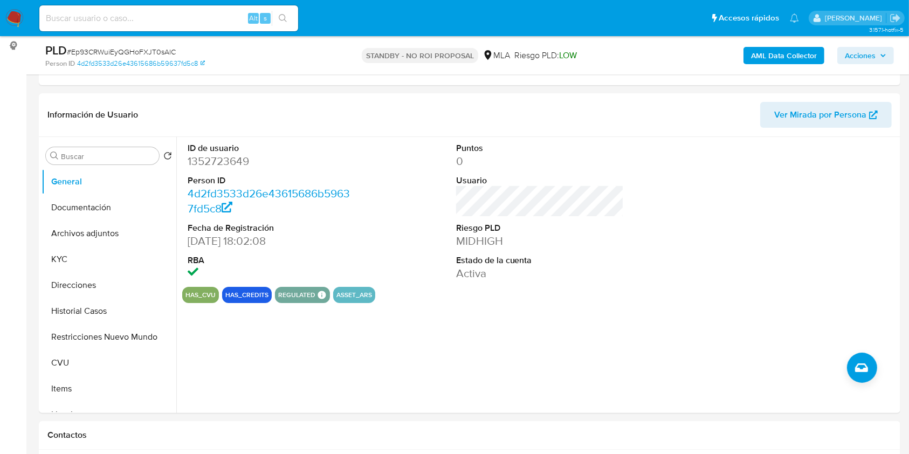
scroll to position [164, 0]
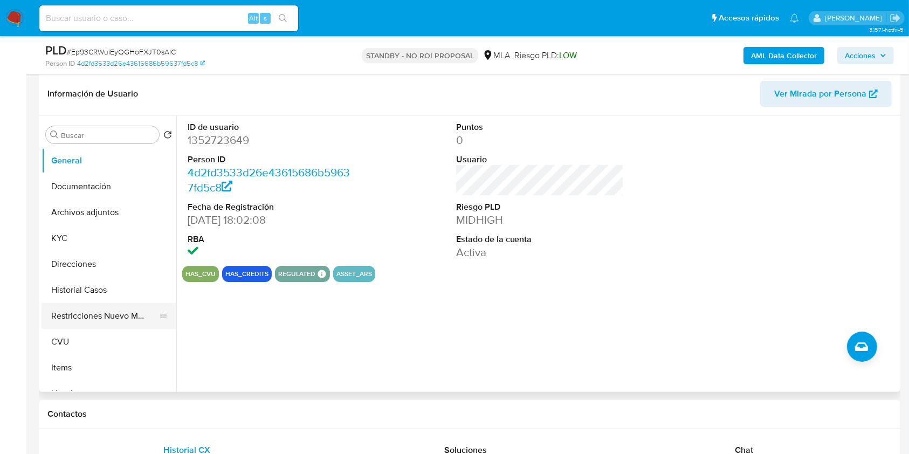
click at [92, 323] on button "Restricciones Nuevo Mundo" at bounding box center [105, 316] width 126 height 26
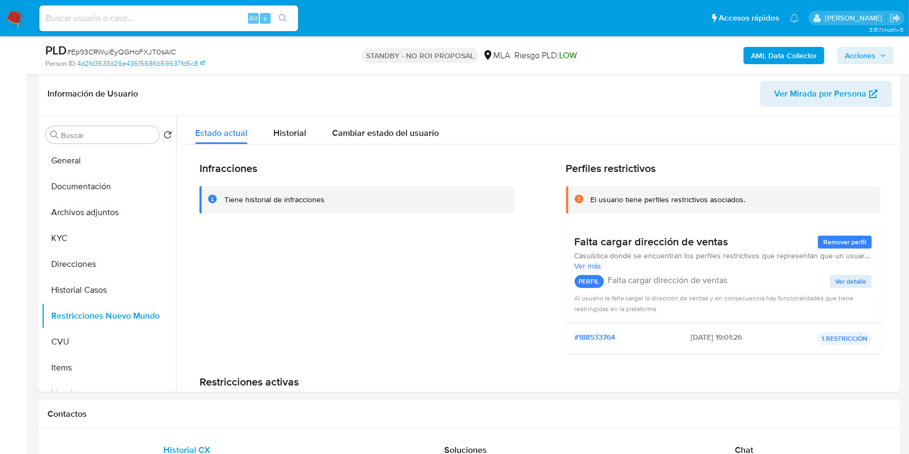
click at [218, 19] on input at bounding box center [168, 18] width 259 height 14
paste input "qllhaeCyE1MHiigASLSrLH8J"
type input "qllhaeCyE1MHiigASLSrLH8J"
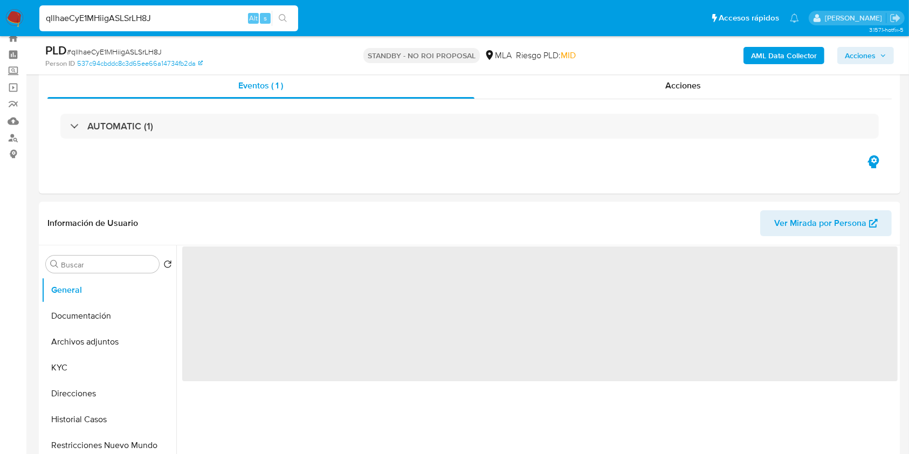
scroll to position [96, 0]
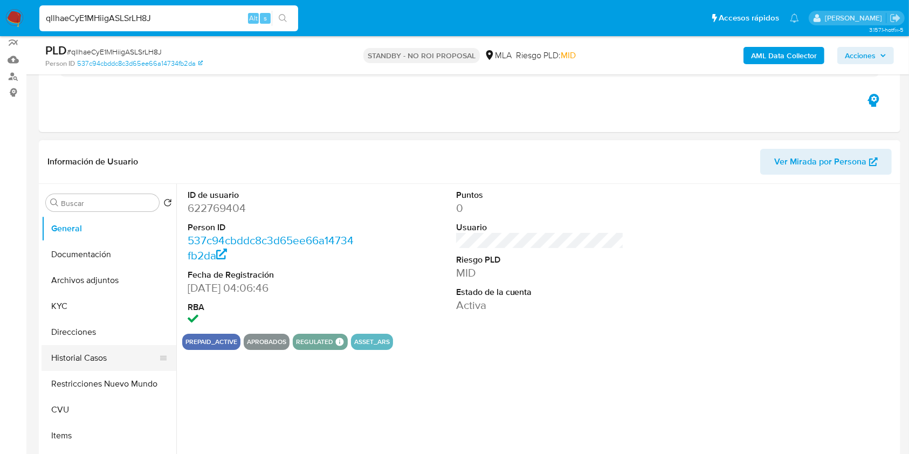
select select "10"
click at [93, 371] on button "Restricciones Nuevo Mundo" at bounding box center [105, 384] width 126 height 26
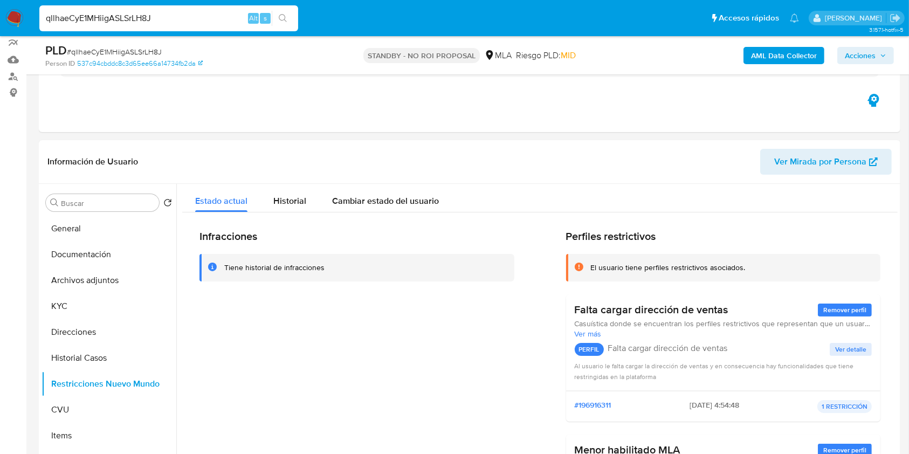
click at [18, 19] on img at bounding box center [14, 18] width 18 height 18
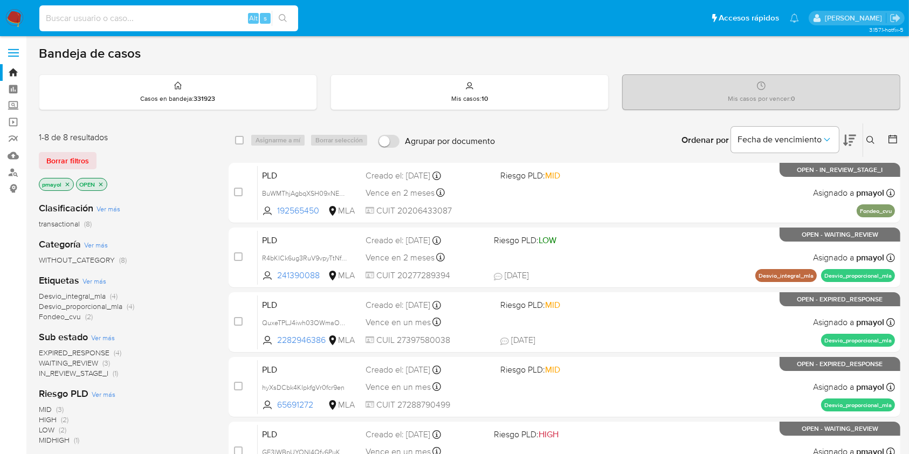
click at [201, 19] on input at bounding box center [168, 18] width 259 height 14
paste input "QuxeTPLJ4iwh03OWmaOX4eVR"
type input "QuxeTPLJ4iwh03OWmaOX4eVR"
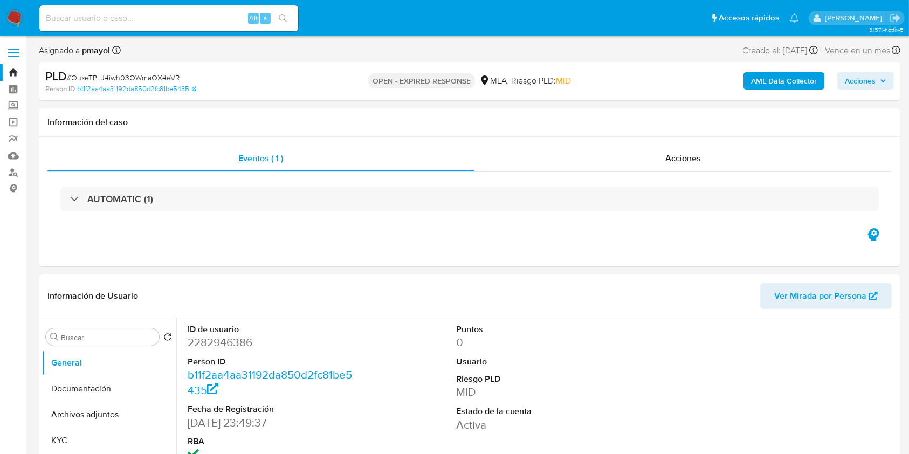
select select "10"
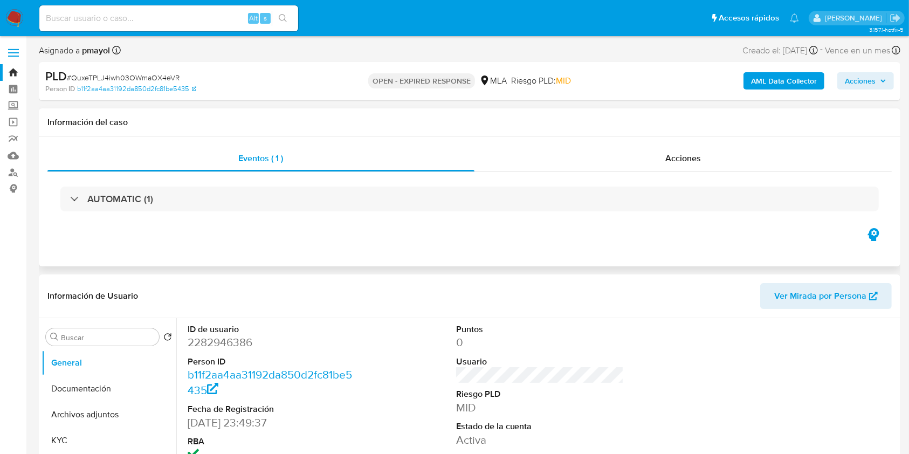
click at [433, 251] on div "Eventos ( 1 ) Acciones AUTOMATIC (1)" at bounding box center [470, 201] width 862 height 129
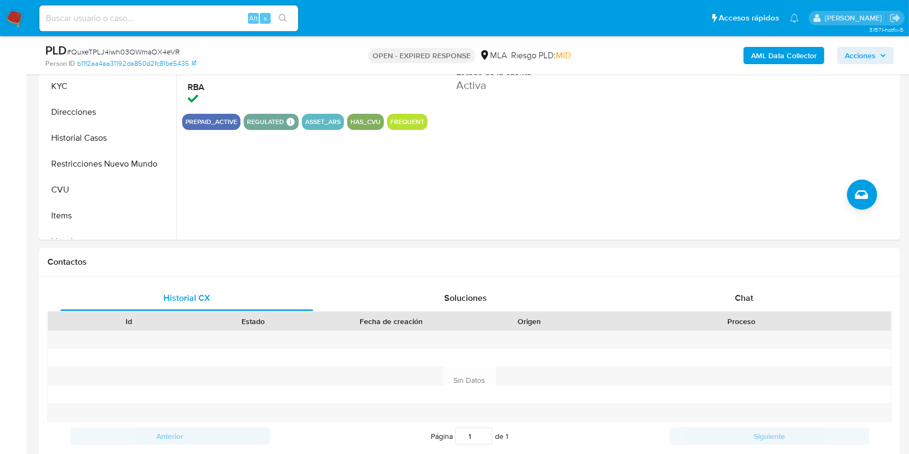
scroll to position [345, 0]
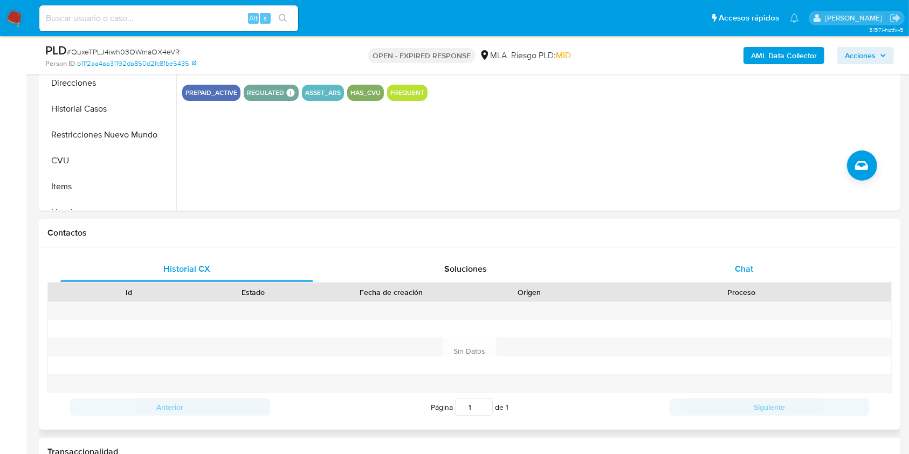
click at [750, 278] on div "Chat" at bounding box center [744, 269] width 253 height 26
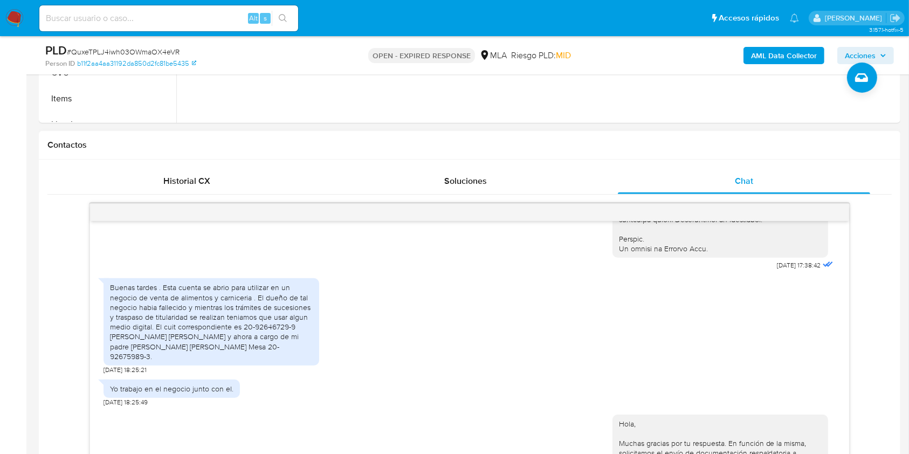
scroll to position [546, 0]
